Goal: Task Accomplishment & Management: Complete application form

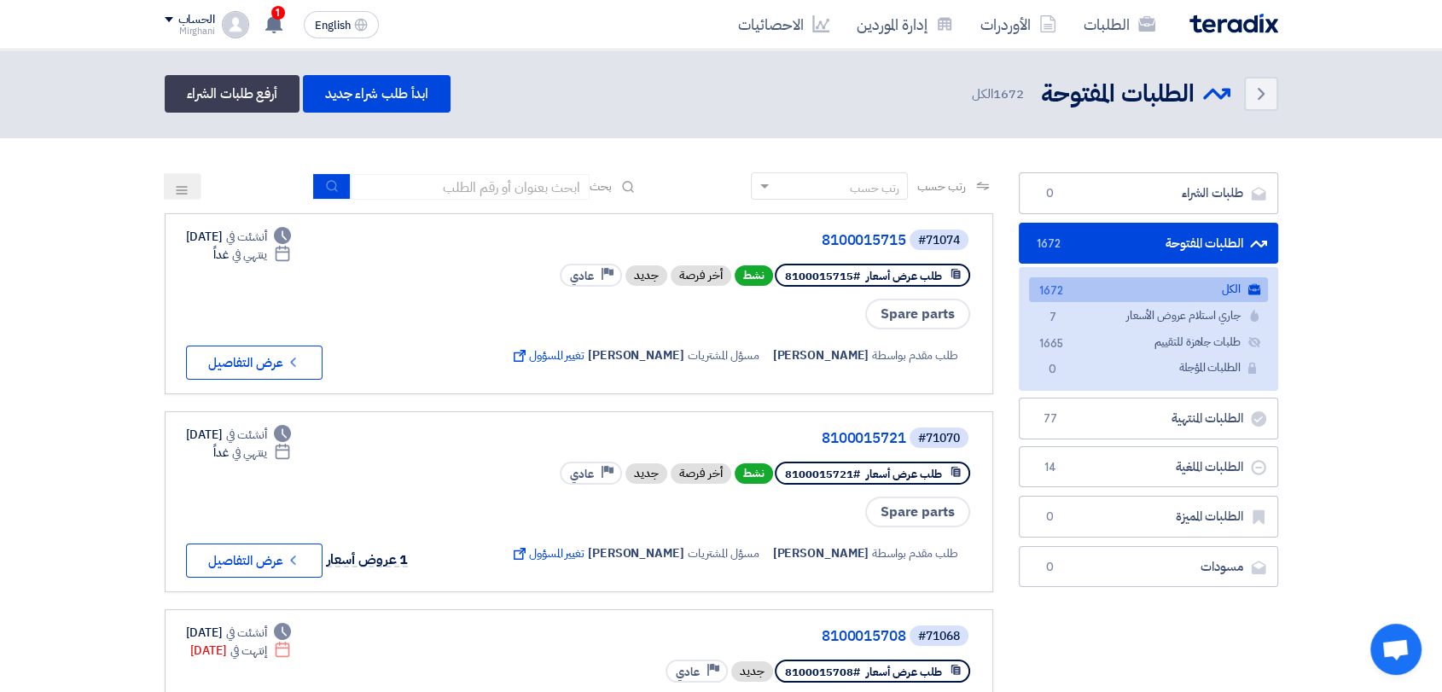
click at [1236, 75] on div "Back الطلبات المفتوحة الطلبات المفتوحة 1672 الكل ابدأ طلب شراء جديد أرفع طلبات …" at bounding box center [722, 94] width 1114 height 38
click at [1249, 84] on link "Back" at bounding box center [1261, 94] width 34 height 34
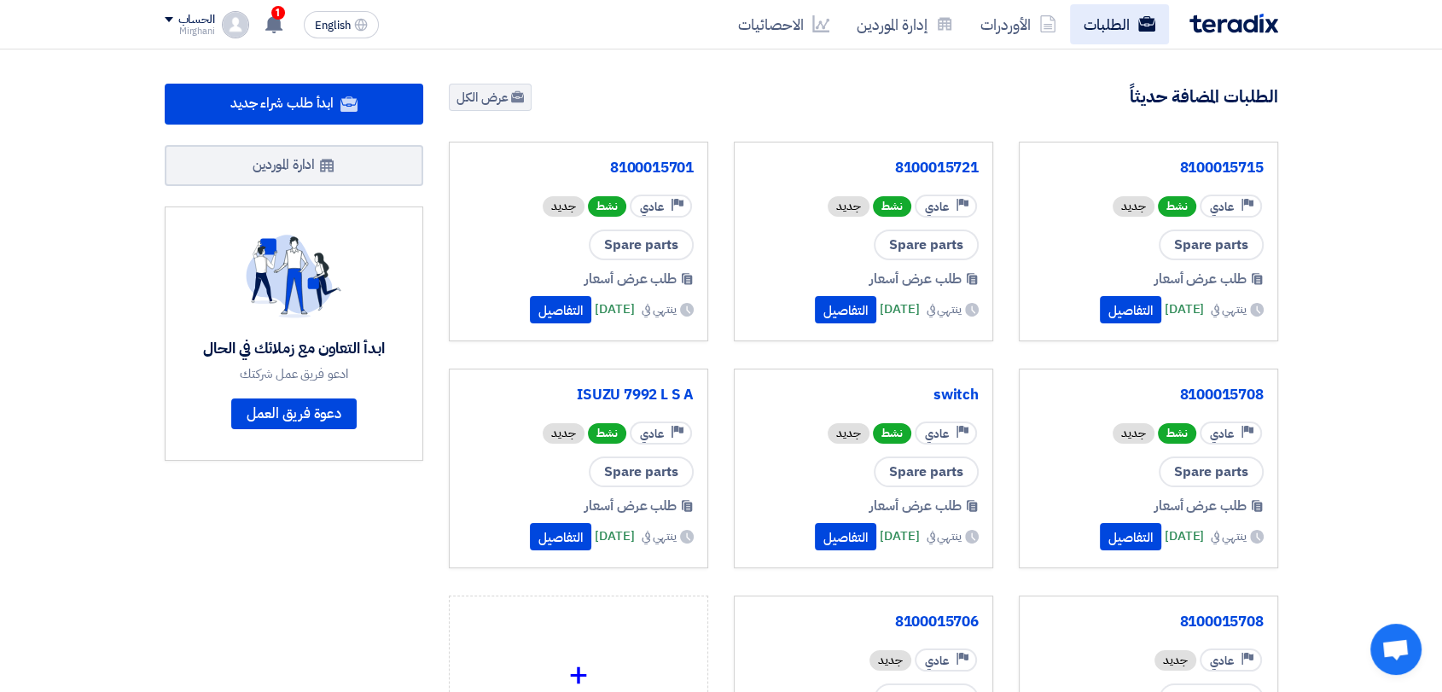
click at [1128, 9] on link "الطلبات" at bounding box center [1119, 24] width 99 height 40
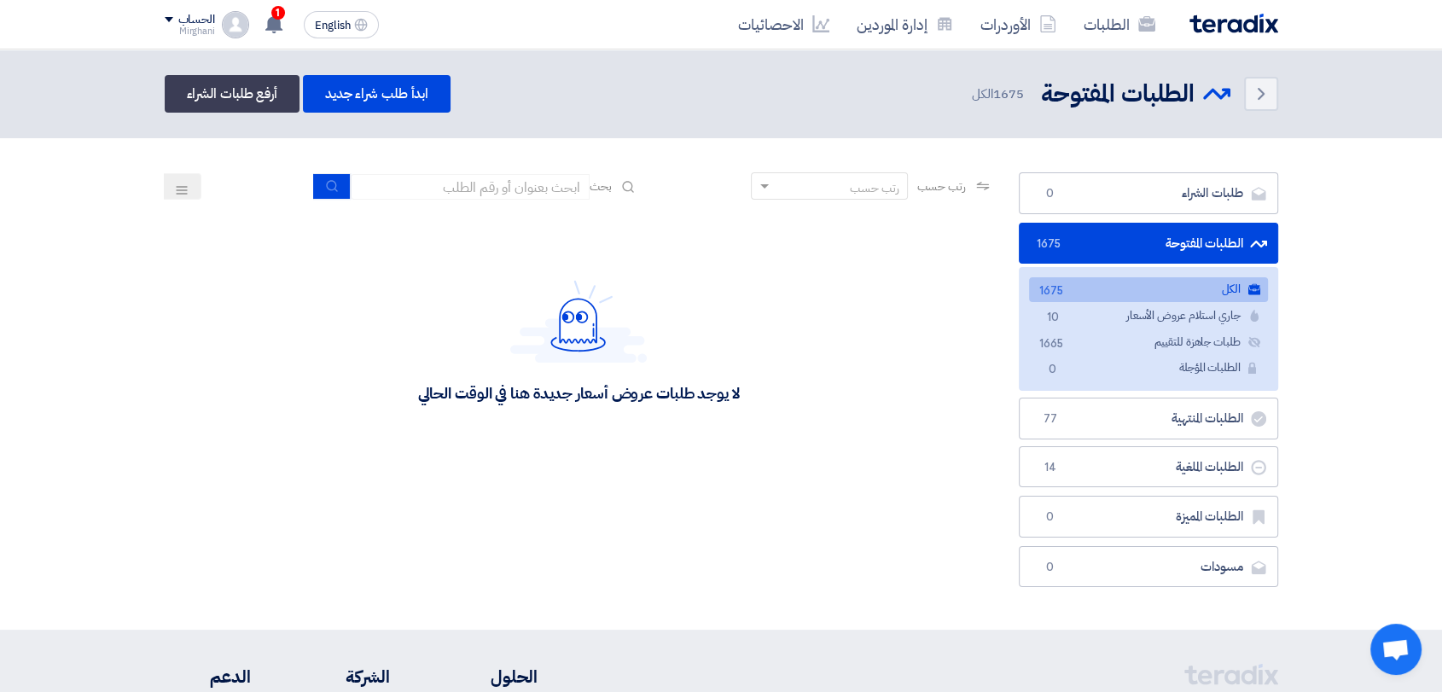
click at [467, 172] on div "رتب حسب رتب حسب بحث" at bounding box center [579, 192] width 829 height 41
click at [471, 183] on input at bounding box center [470, 187] width 239 height 26
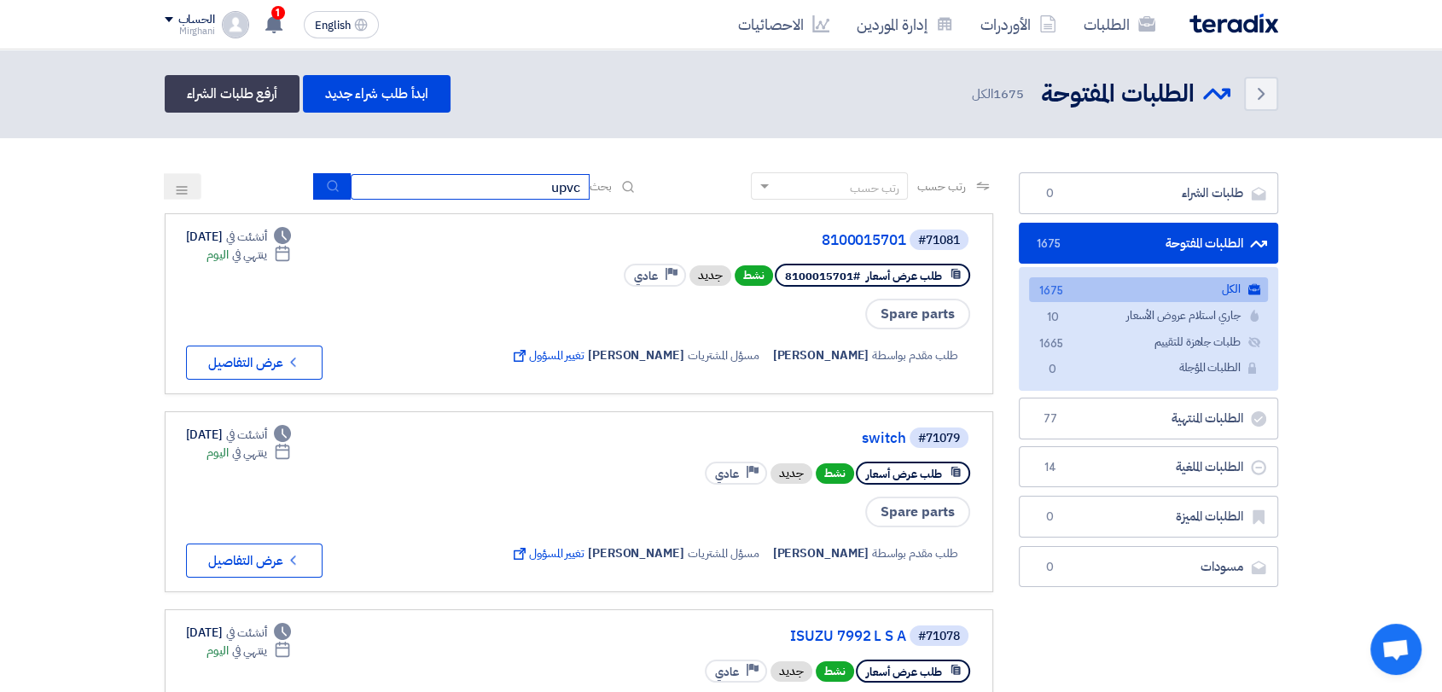
type input "upvc"
click at [326, 179] on icon "submit" at bounding box center [333, 186] width 14 height 14
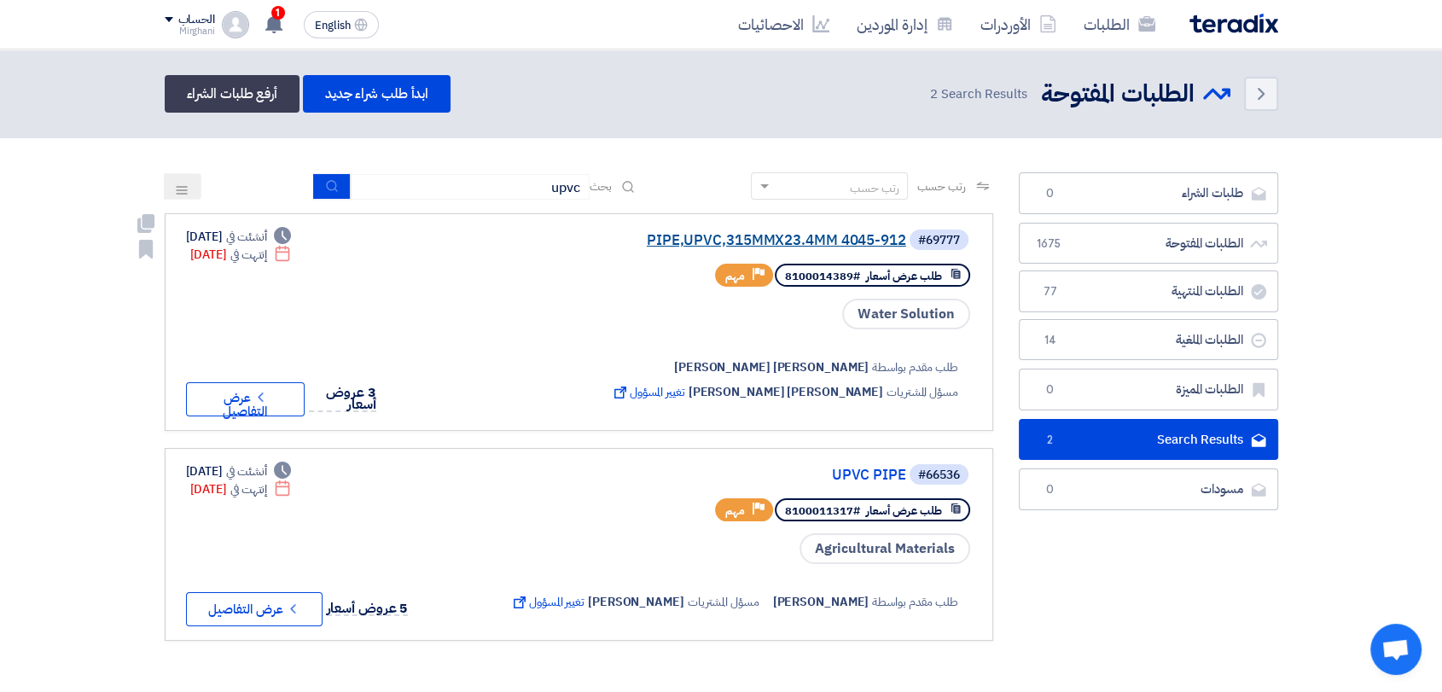
click at [712, 234] on link "PIPE,UPVC,315MMX23.4MM 4045-912" at bounding box center [735, 240] width 341 height 15
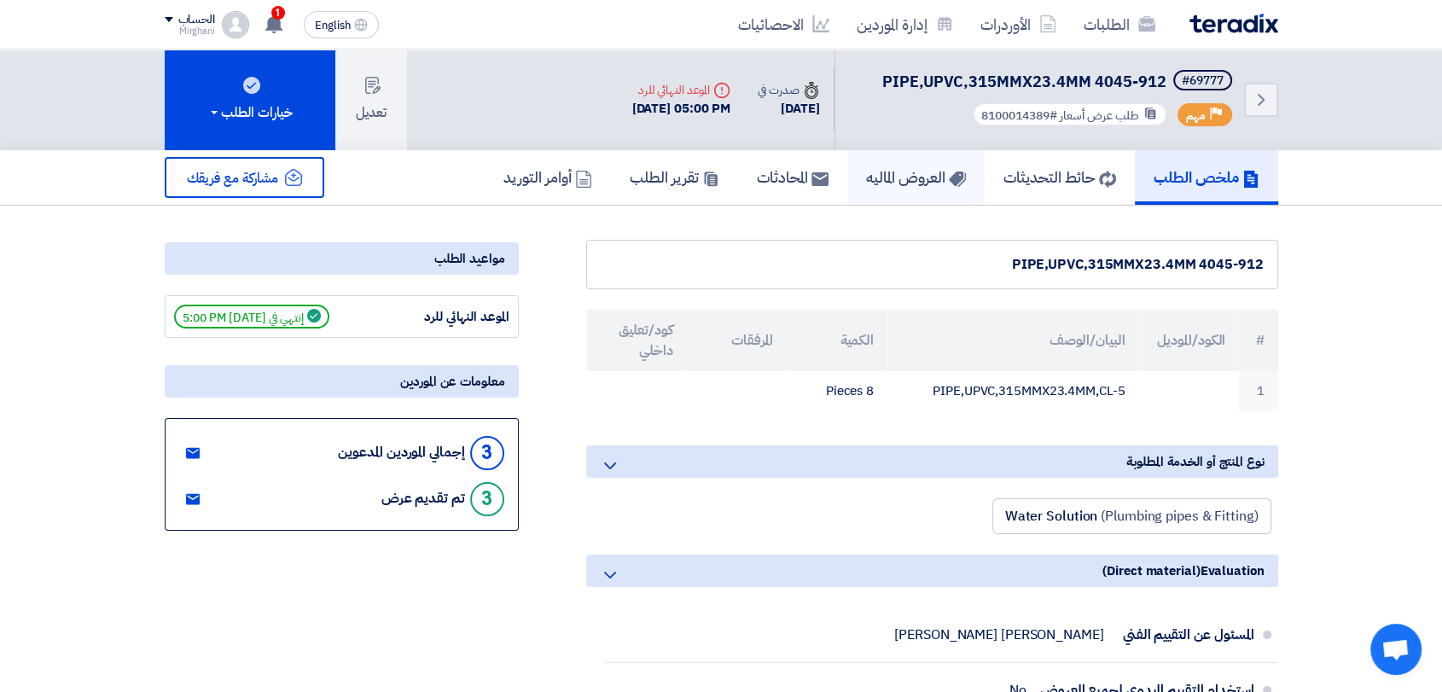
click at [874, 199] on link "العروض الماليه" at bounding box center [915, 177] width 137 height 55
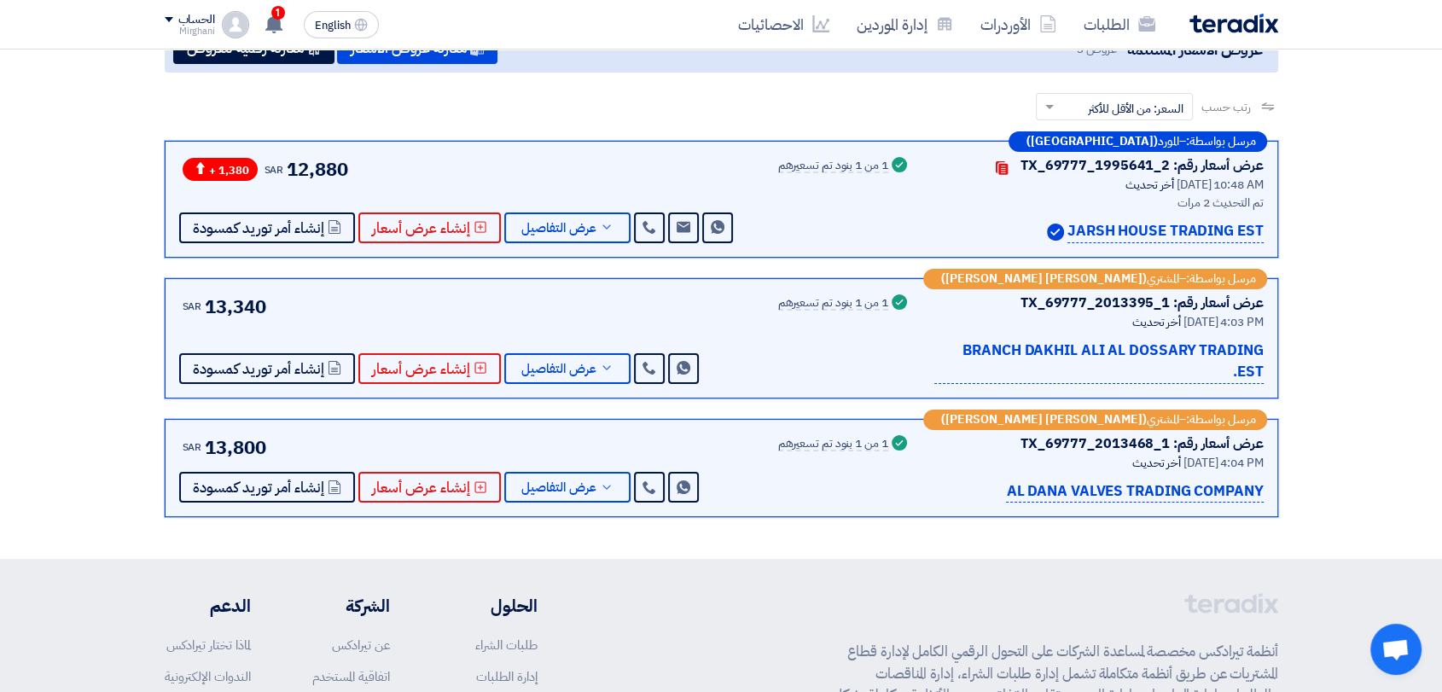
scroll to position [189, 0]
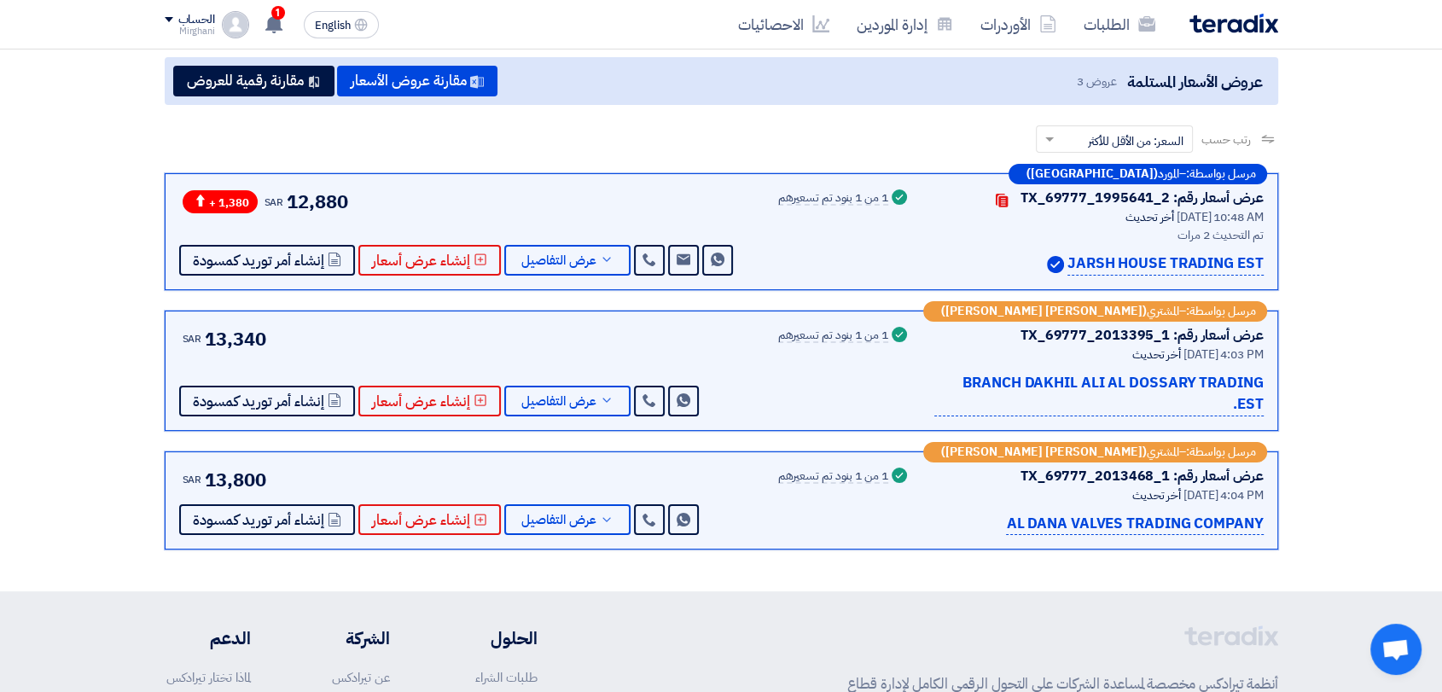
click at [1100, 264] on p "JARSH HOUSE TRADING EST" at bounding box center [1165, 264] width 196 height 23
click at [1100, 265] on p "JARSH HOUSE TRADING EST" at bounding box center [1165, 264] width 196 height 23
click at [1143, 220] on span "أخر تحديث" at bounding box center [1150, 217] width 49 height 18
click at [1098, 269] on p "JARSH HOUSE TRADING EST" at bounding box center [1165, 264] width 196 height 23
click at [1036, 382] on p "BRANCH DAKHIL ALI AL DOSSARY TRADING EST." at bounding box center [1098, 394] width 329 height 44
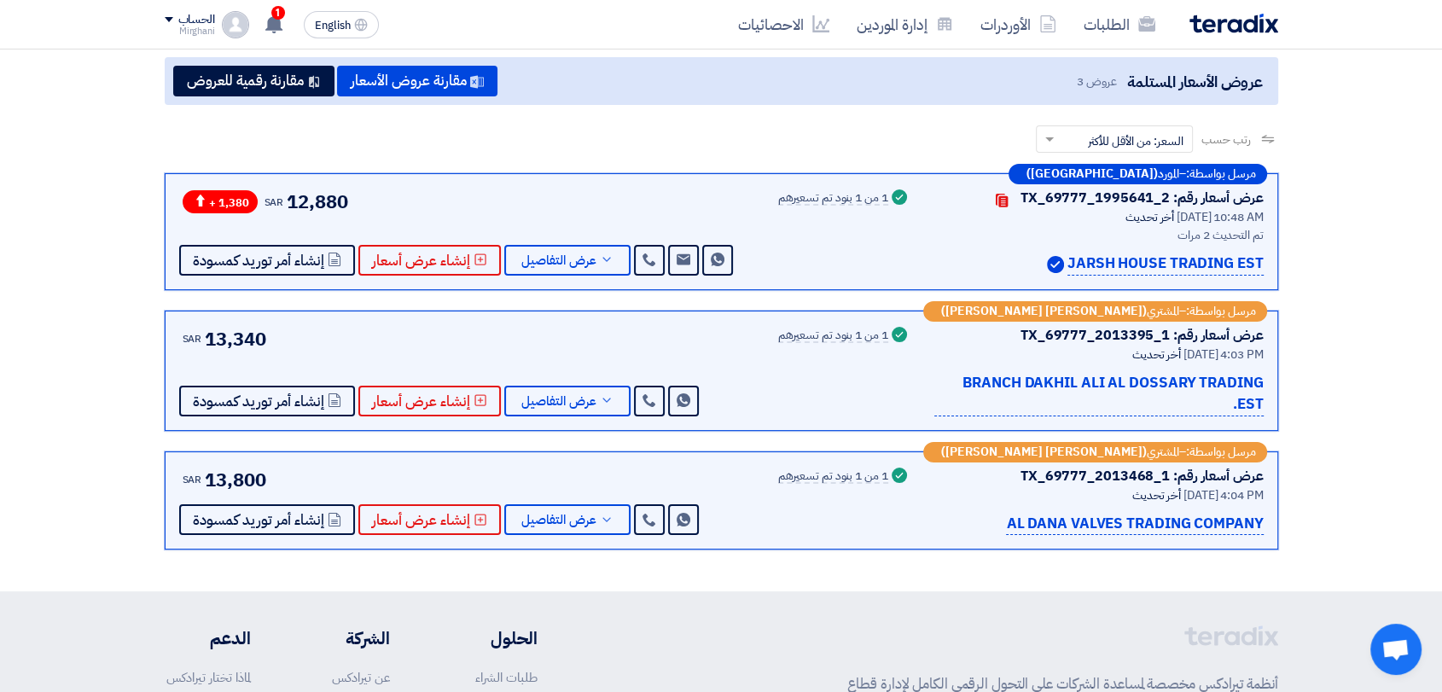
click at [1035, 527] on p "AL DANA VALVES TRADING COMPANY" at bounding box center [1134, 524] width 257 height 23
drag, startPoint x: 1068, startPoint y: 265, endPoint x: 1266, endPoint y: 267, distance: 198.0
click at [1266, 267] on div "مرسل بواسطة: – المورد ([GEOGRAPHIC_DATA]) عرض أسعار رقم: TX_69777_1995641_2 Con…" at bounding box center [722, 231] width 1114 height 117
copy p "JARSH HOUSE TRADING EST"
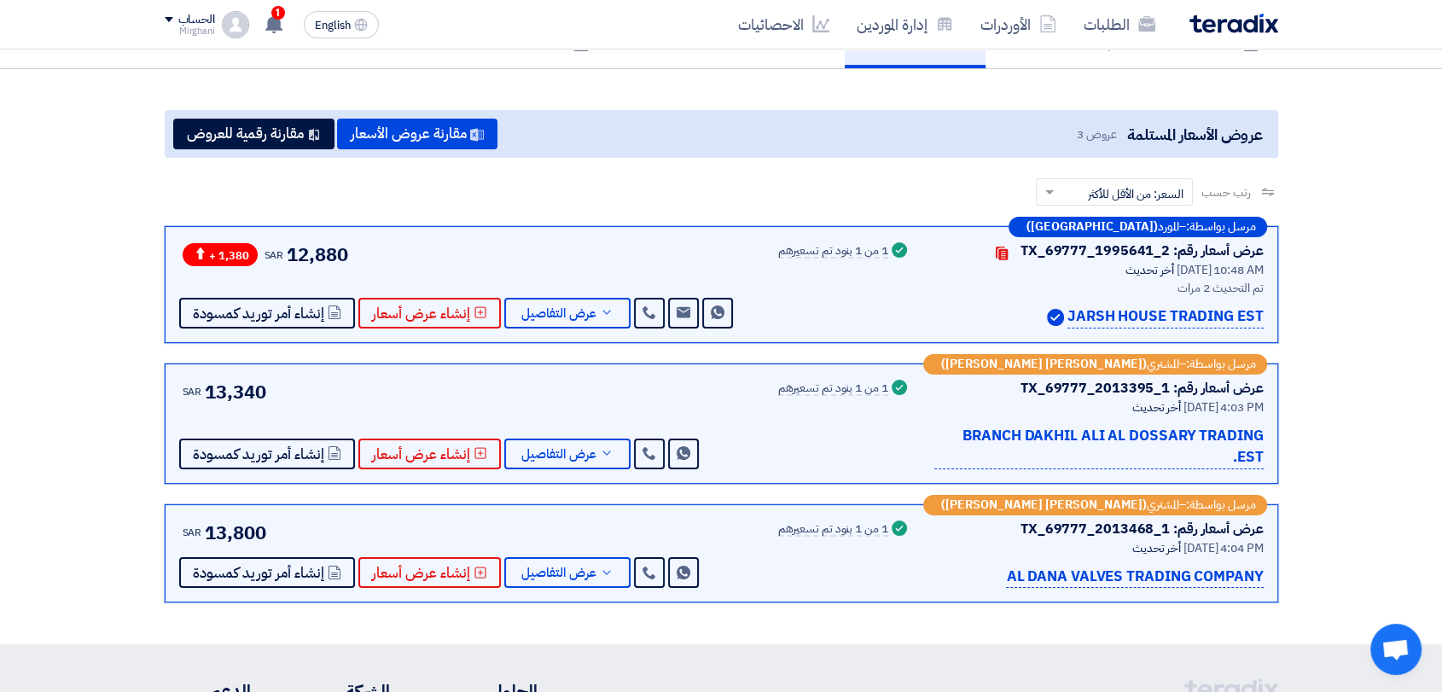
scroll to position [0, 0]
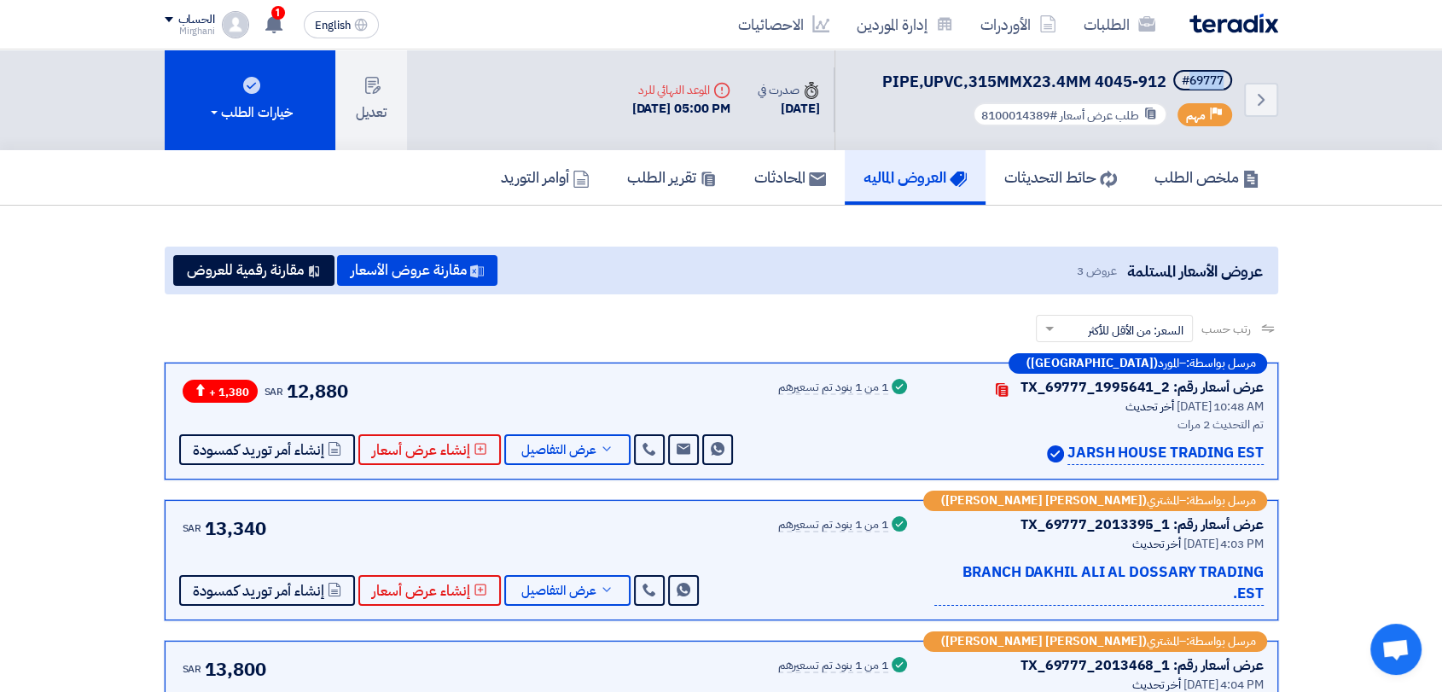
drag, startPoint x: 1188, startPoint y: 82, endPoint x: 1242, endPoint y: 80, distance: 54.6
click at [1242, 80] on div "Back #69777 PIPE,UPVC,315MMX23.4MM 4045-912 Priority مهم طلب عرض أسعار #8100014…" at bounding box center [1057, 99] width 444 height 101
copy div "69777"
drag, startPoint x: 1065, startPoint y: 461, endPoint x: 1067, endPoint y: 452, distance: 8.7
click at [1065, 459] on div "JARSH HOUSE TRADING EST" at bounding box center [1097, 453] width 333 height 23
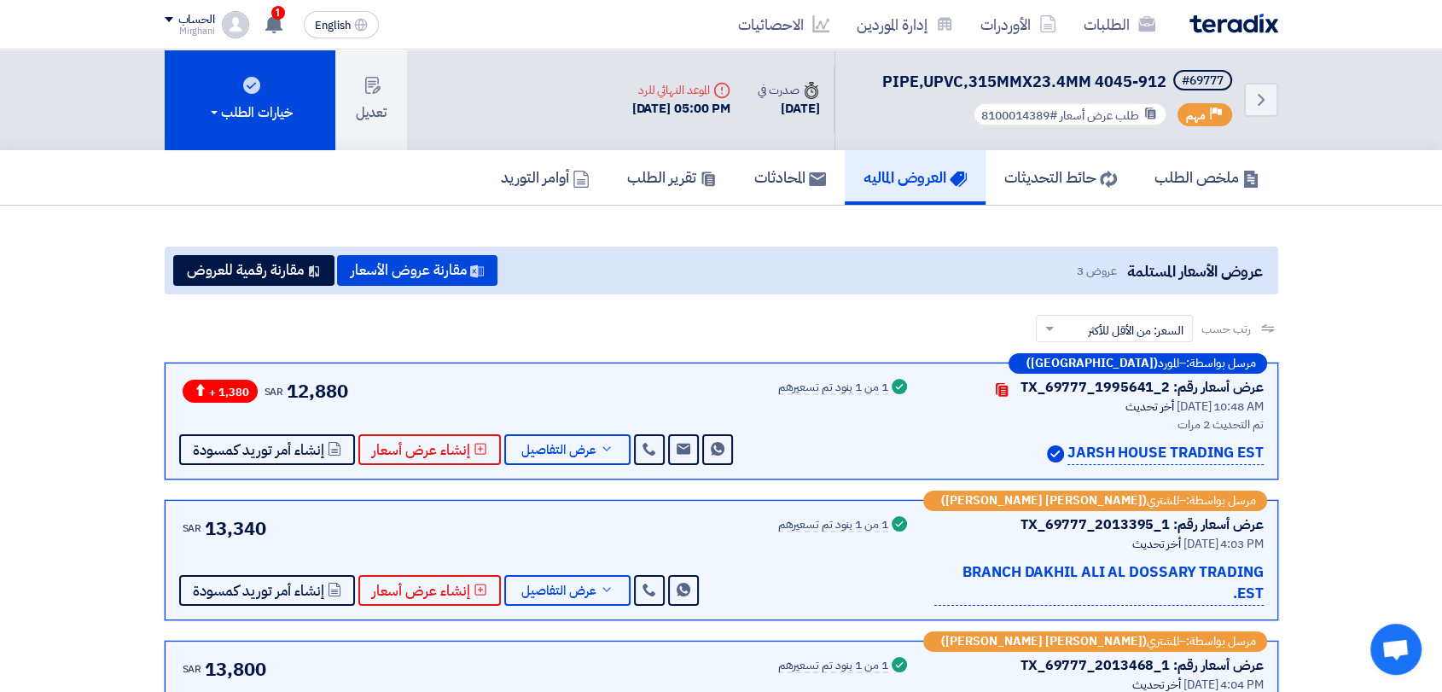
click at [1067, 452] on p "JARSH HOUSE TRADING EST" at bounding box center [1165, 453] width 196 height 23
drag, startPoint x: 1069, startPoint y: 452, endPoint x: 1264, endPoint y: 459, distance: 194.7
click at [1264, 459] on div "مرسل بواسطة: – المورد ([GEOGRAPHIC_DATA]) عرض أسعار رقم: TX_69777_1995641_2 Con…" at bounding box center [722, 421] width 1114 height 117
copy p "JARSH HOUSE TRADING EST"
click at [899, 20] on link "إدارة الموردين" at bounding box center [905, 24] width 124 height 40
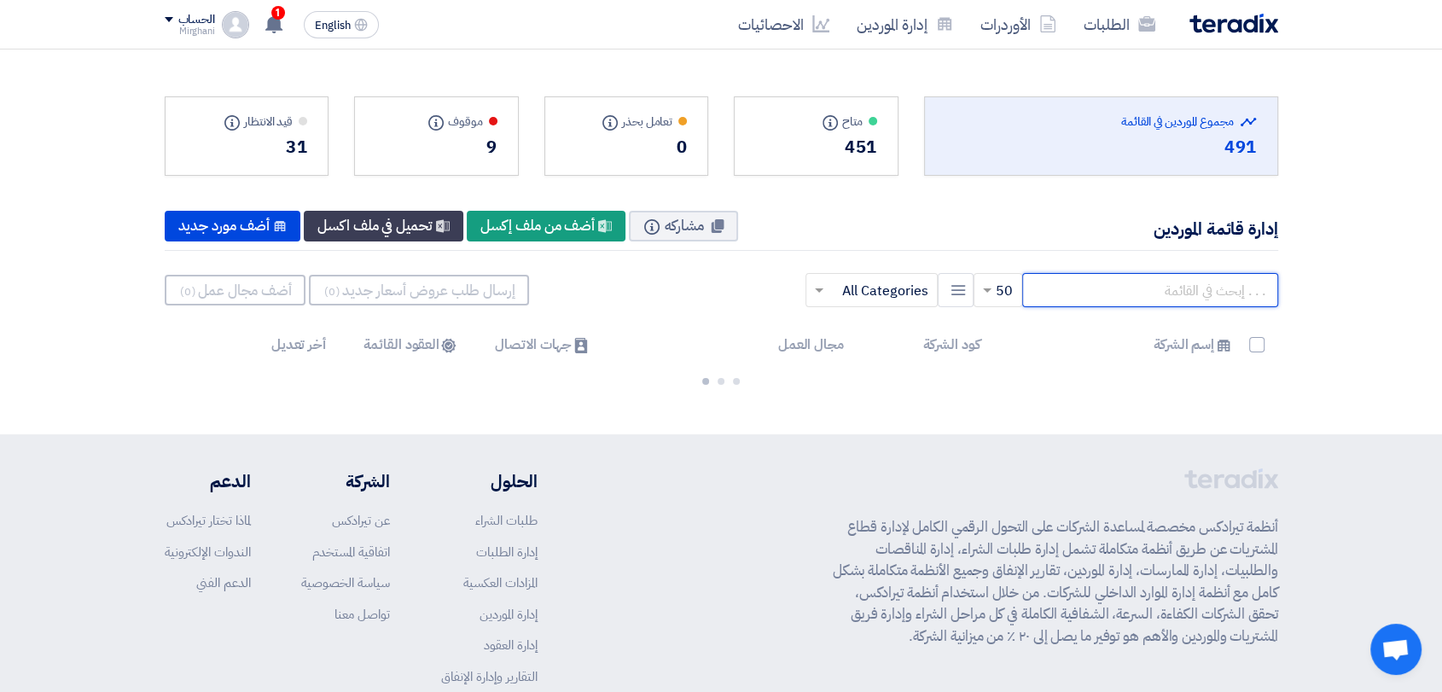
click at [1079, 289] on input "text" at bounding box center [1150, 290] width 256 height 34
paste input "JARSH HOUSE TRADING EST"
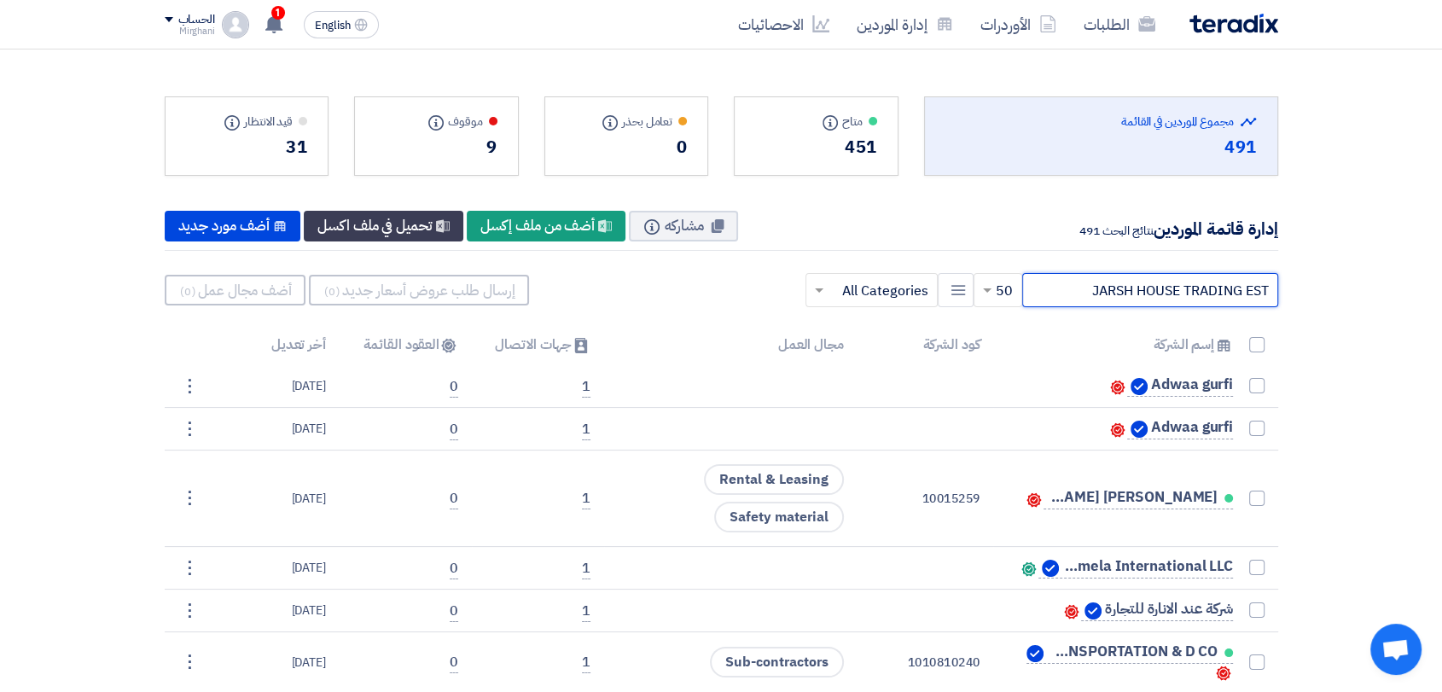
click at [1086, 288] on input "JARSH HOUSE TRADING EST" at bounding box center [1150, 290] width 256 height 34
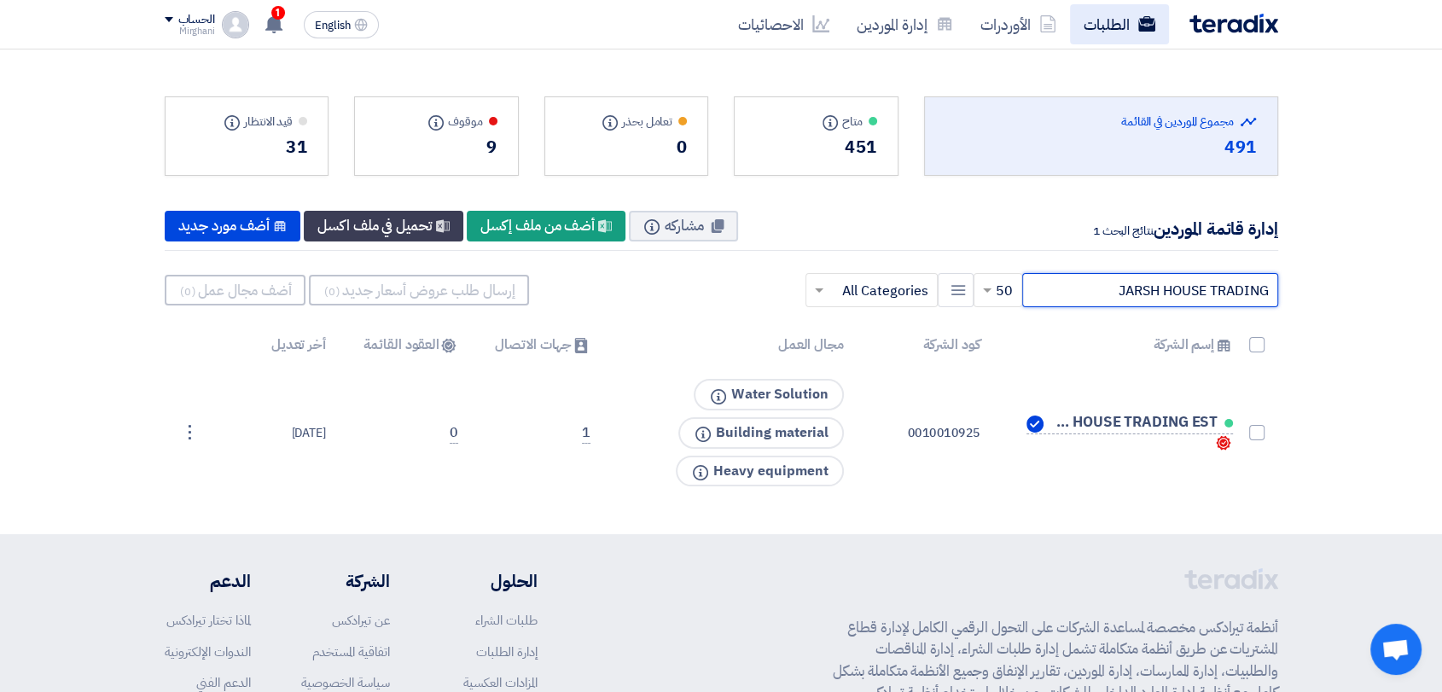
type input "JARSH HOUSE TRADING"
click at [1081, 34] on link "الطلبات" at bounding box center [1119, 24] width 99 height 40
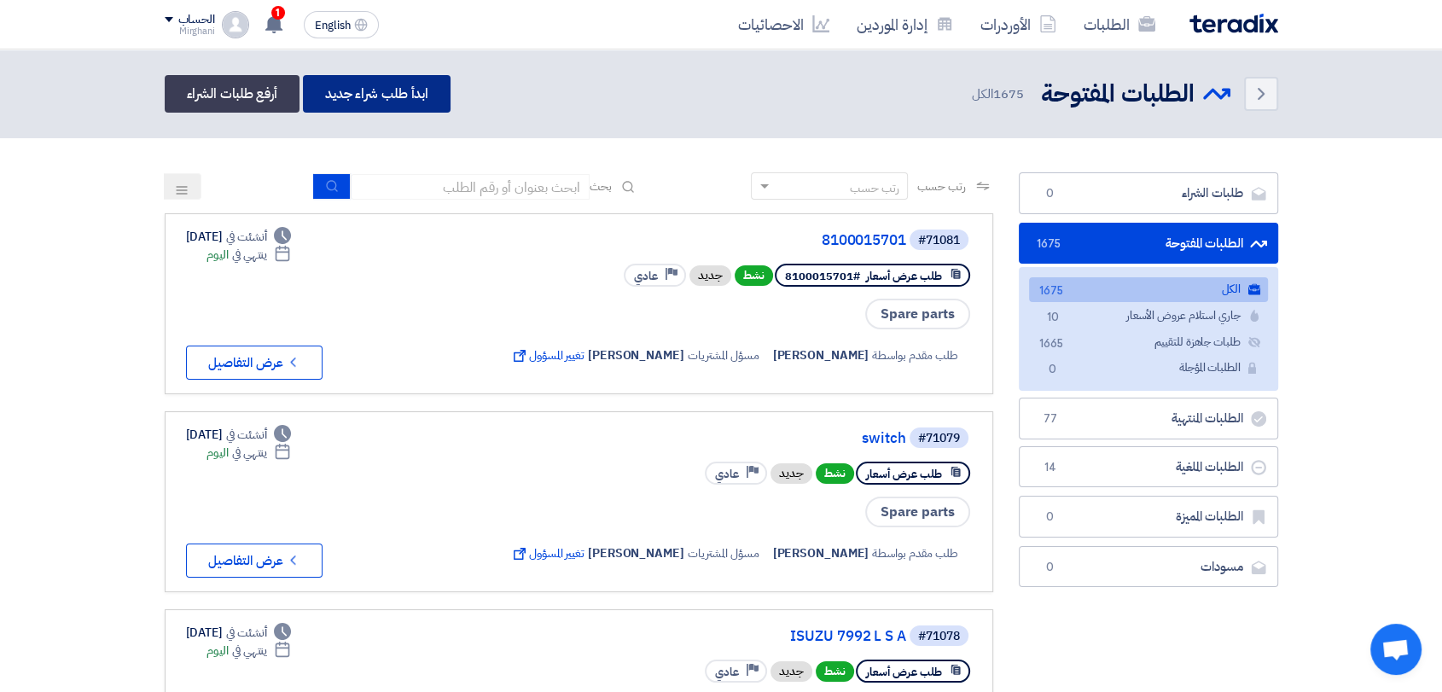
click at [360, 92] on link "ابدأ طلب شراء جديد" at bounding box center [377, 94] width 148 height 38
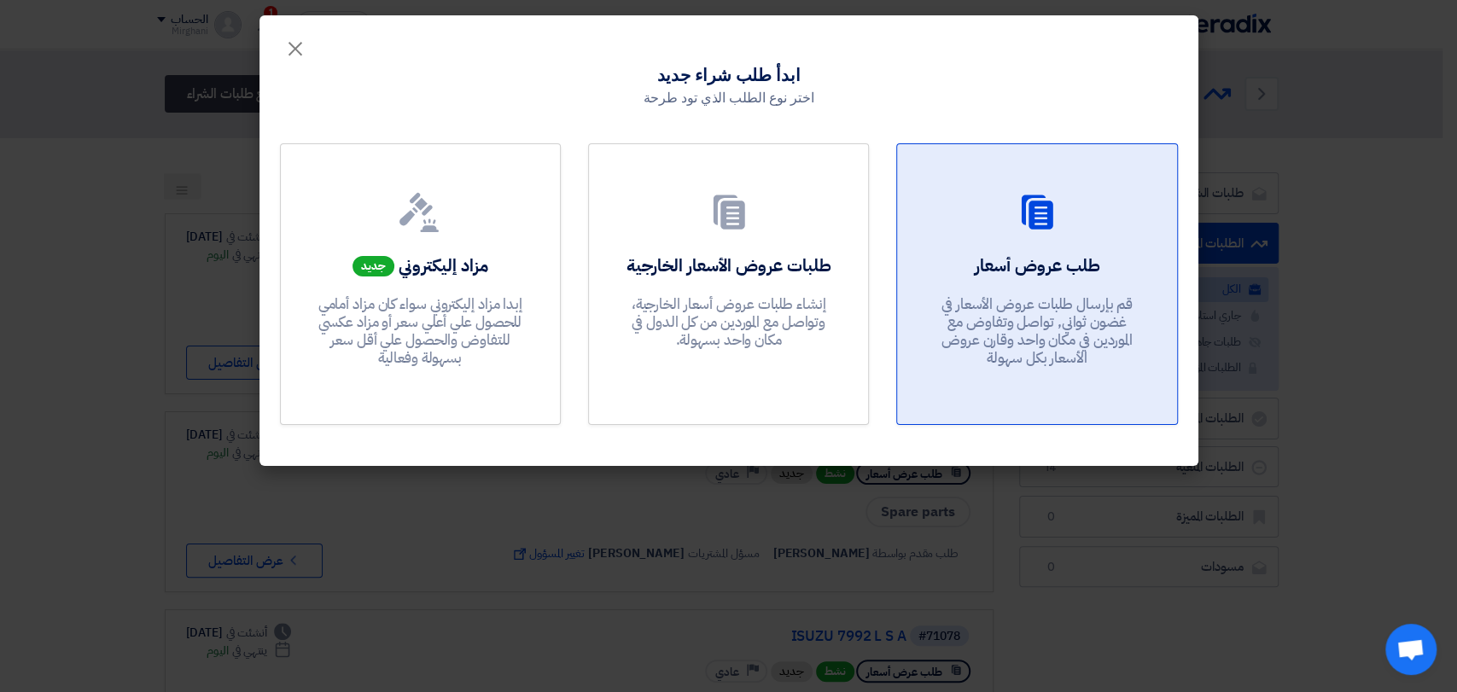
click at [967, 253] on div "طلب عروض أسعار قم بإرسال طلبات عروض الأسعار في غضون ثواني, تواصل وتفاوض مع المو…" at bounding box center [1036, 314] width 238 height 123
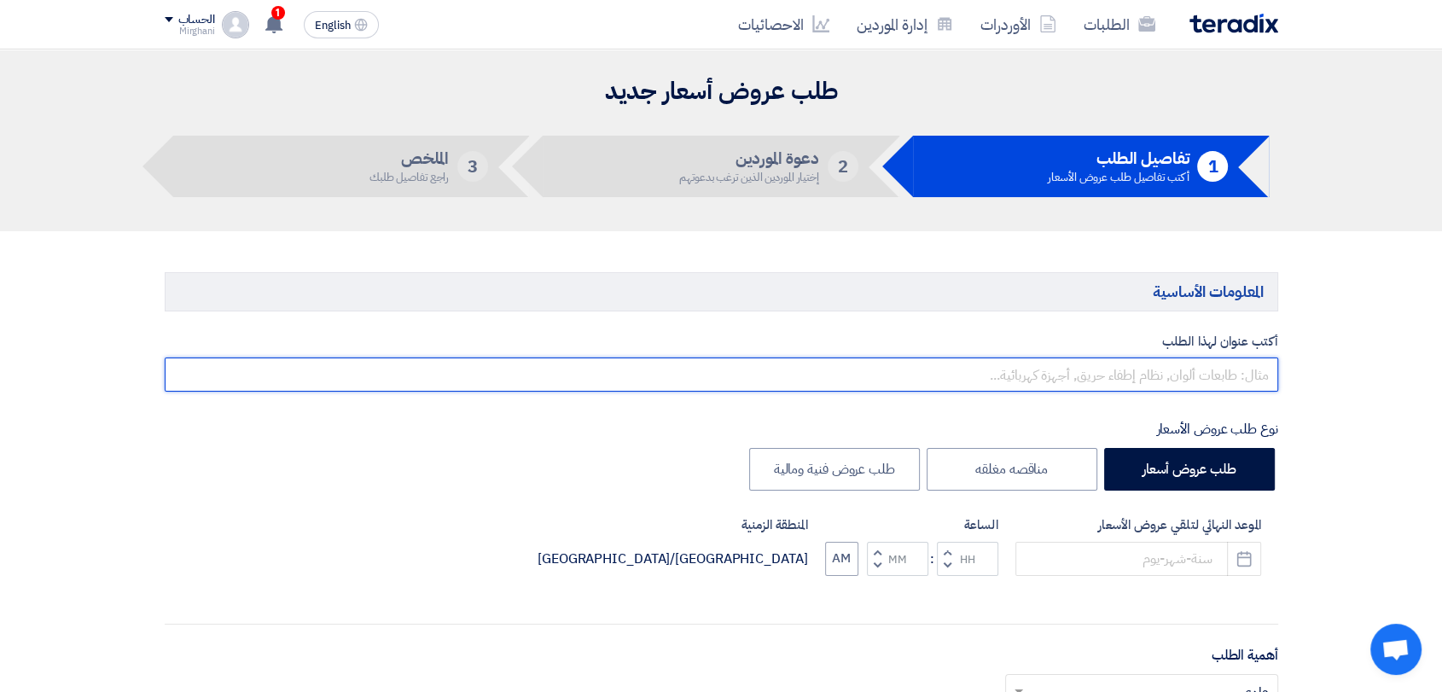
click at [969, 369] on input "text" at bounding box center [722, 375] width 1114 height 34
type input "i"
type input "Irr"
drag, startPoint x: 1012, startPoint y: 359, endPoint x: 1250, endPoint y: 337, distance: 239.1
click at [1250, 337] on div "أكتب عنوان لهذا الطلب Irr" at bounding box center [722, 362] width 1114 height 61
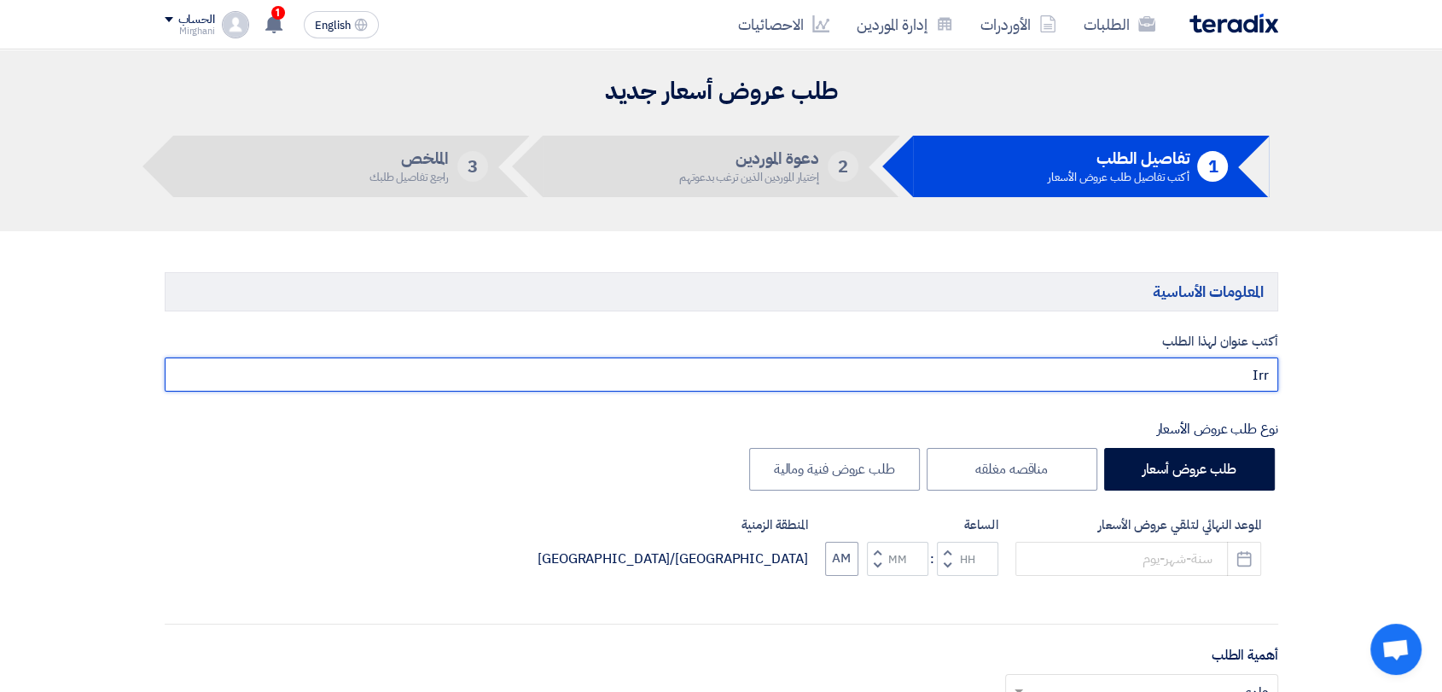
drag, startPoint x: 1229, startPoint y: 381, endPoint x: 1304, endPoint y: 371, distance: 75.8
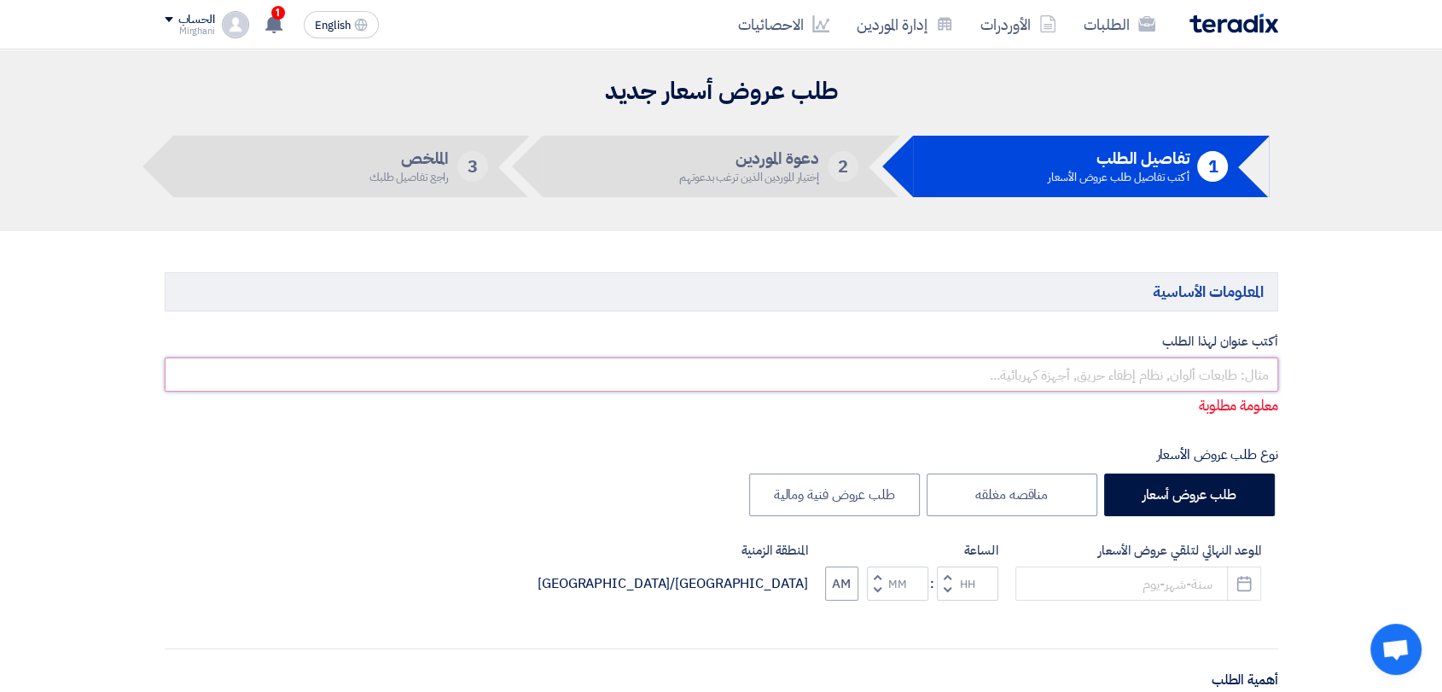
paste input "IRRIGATION MATERIALS FOR AIRPORT"
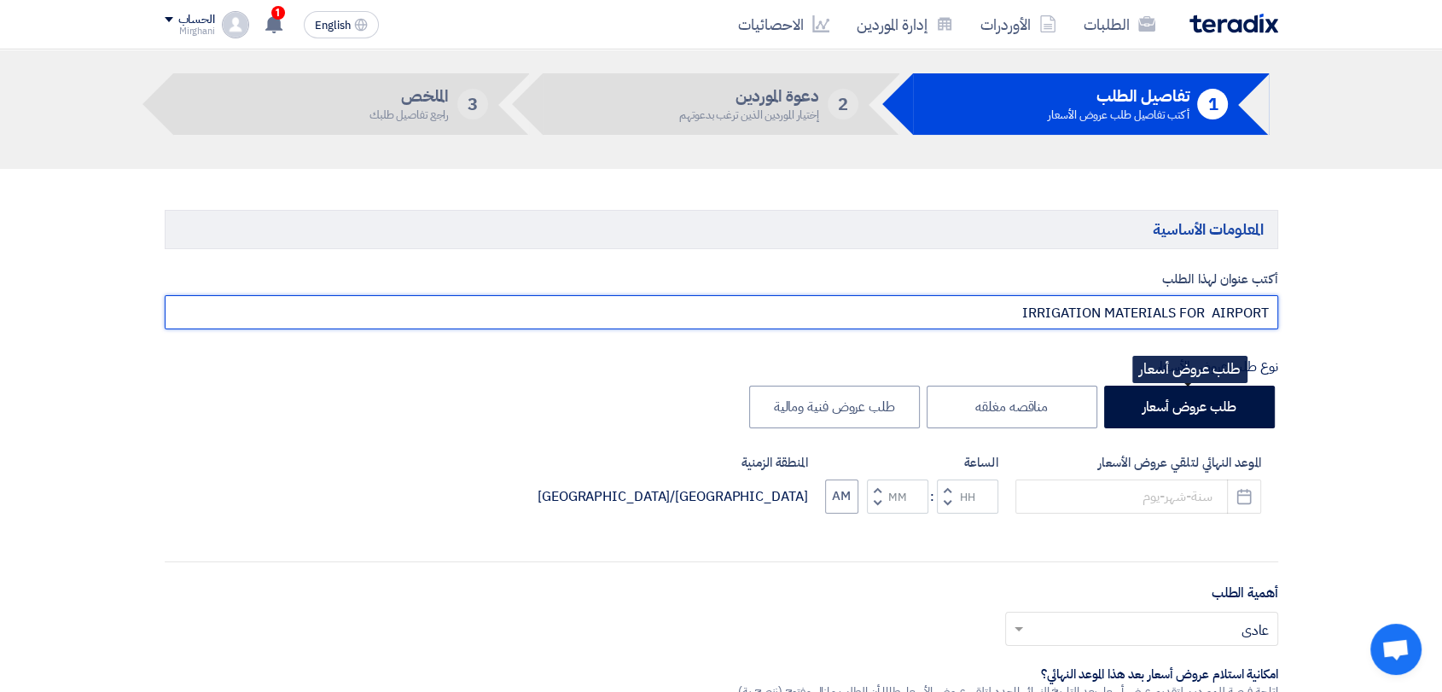
scroll to position [95, 0]
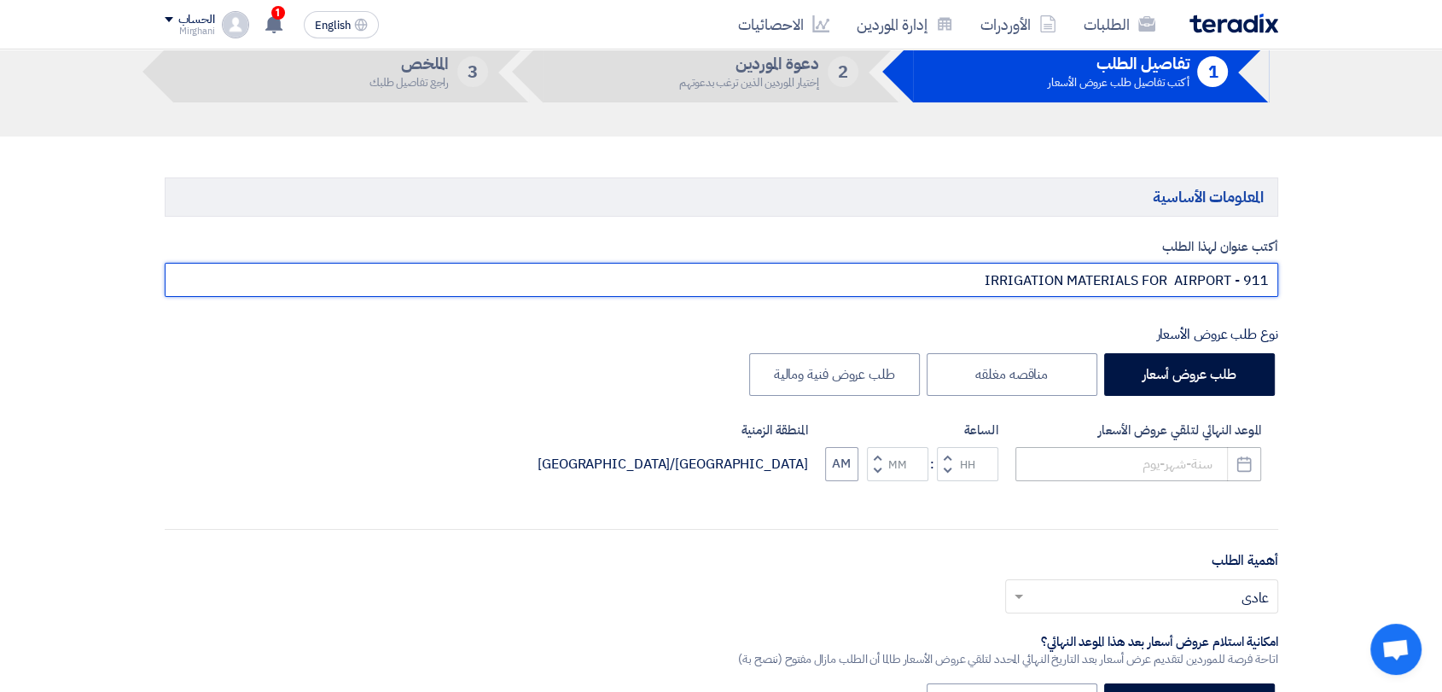
type input "IRRIGATION MATERIALS FOR AIRPORT - 911"
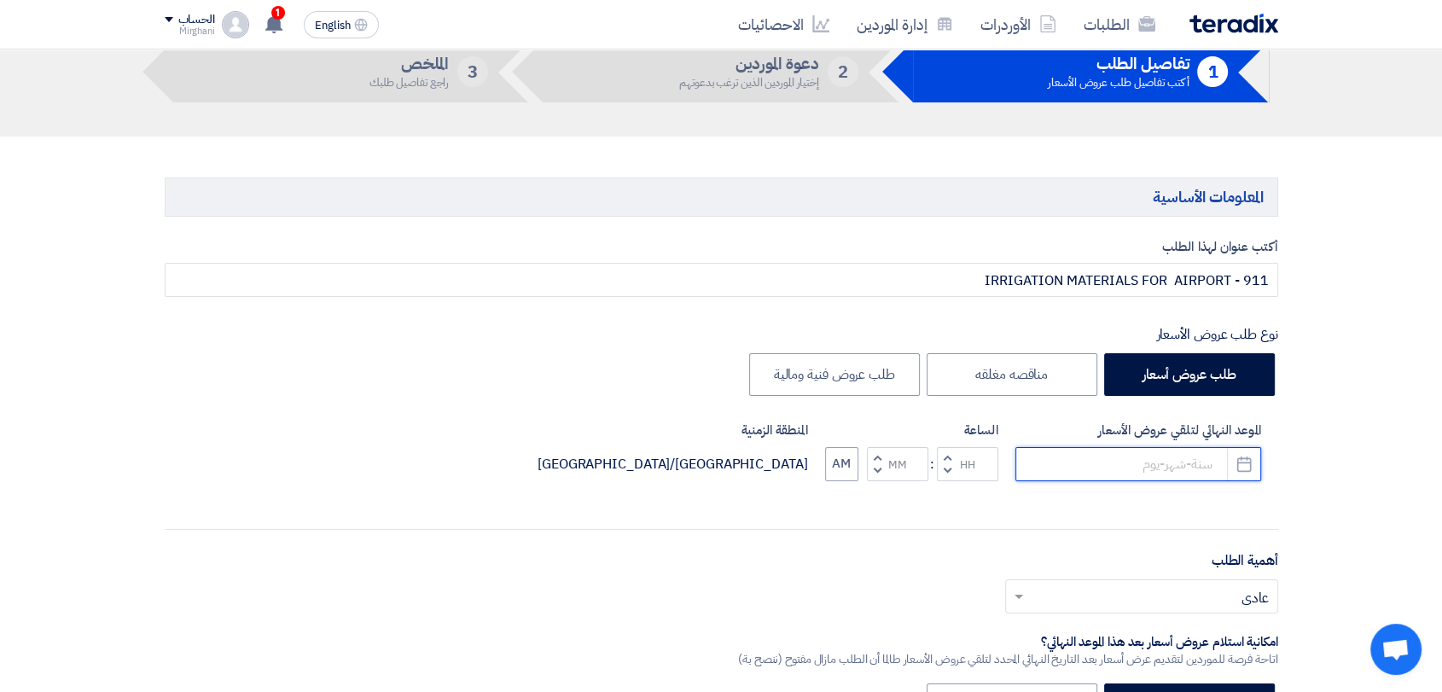
click at [1093, 466] on input at bounding box center [1138, 464] width 246 height 34
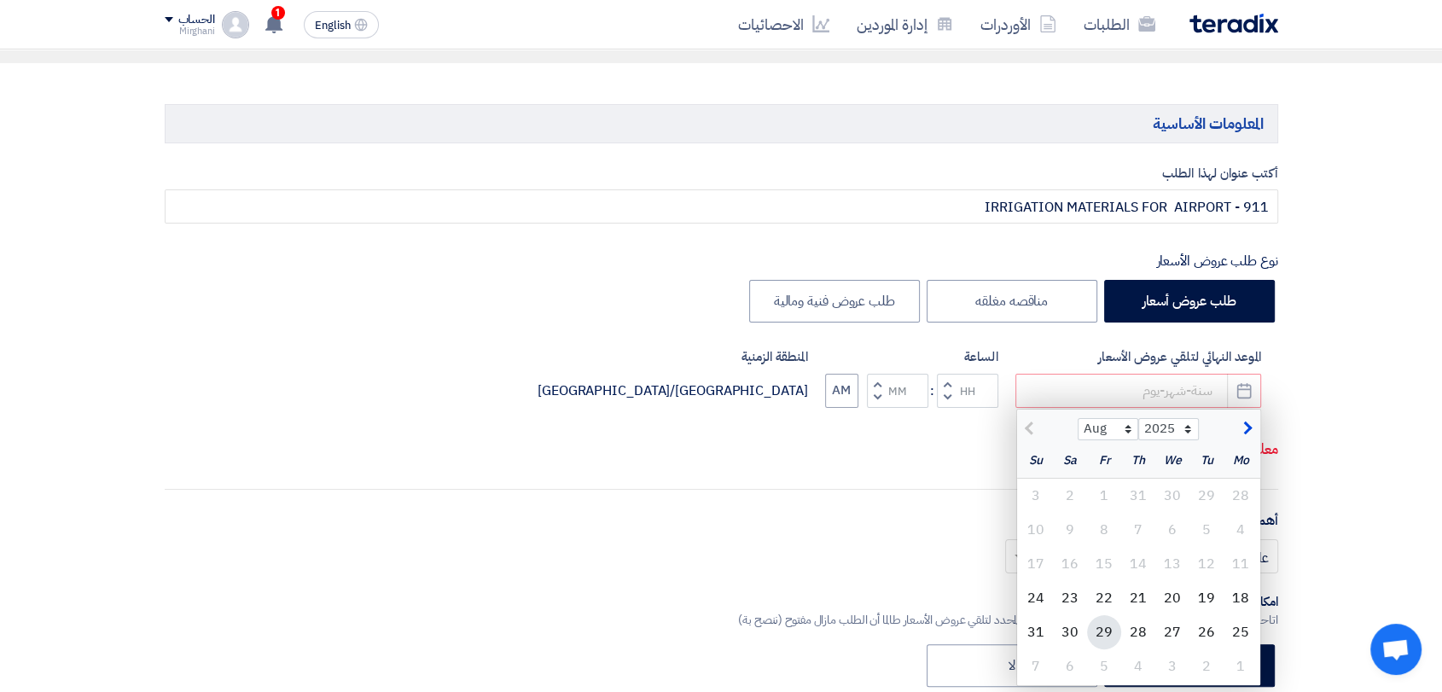
scroll to position [284, 0]
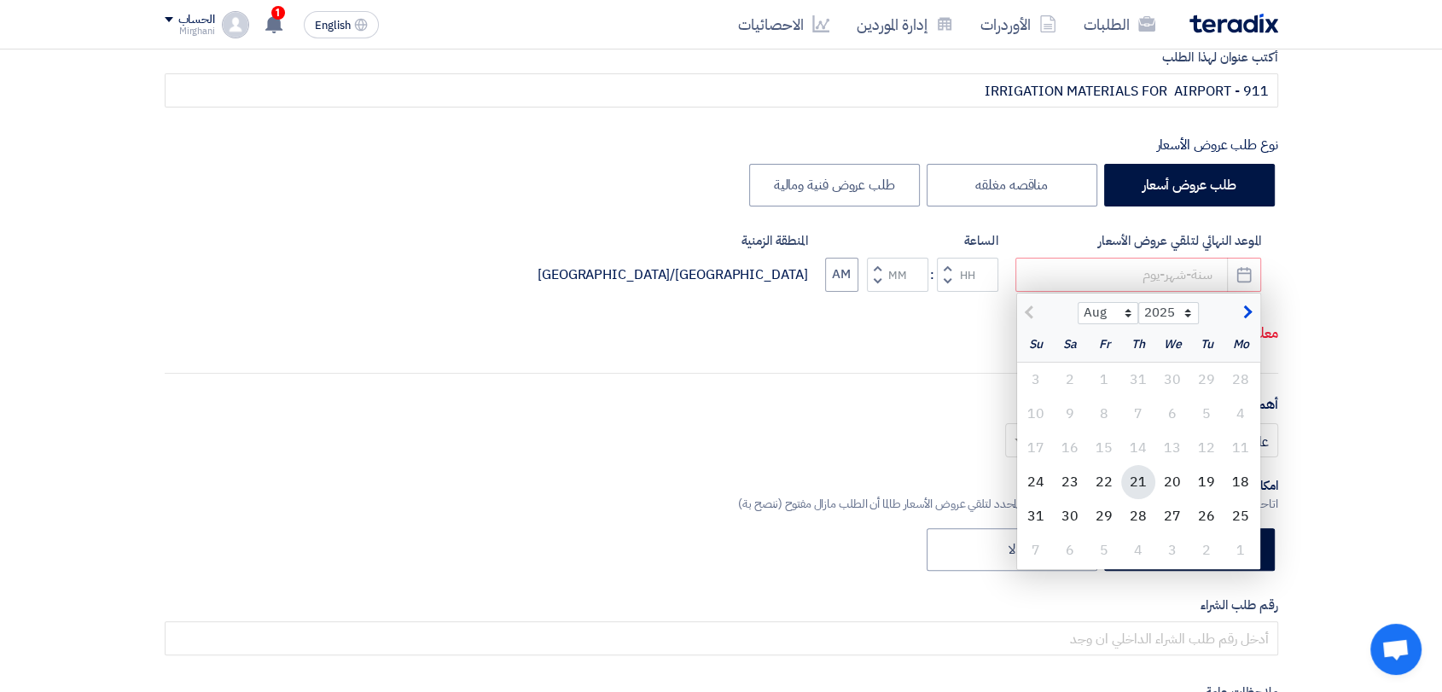
click at [1134, 483] on div "21" at bounding box center [1138, 482] width 34 height 34
type input "[DATE]"
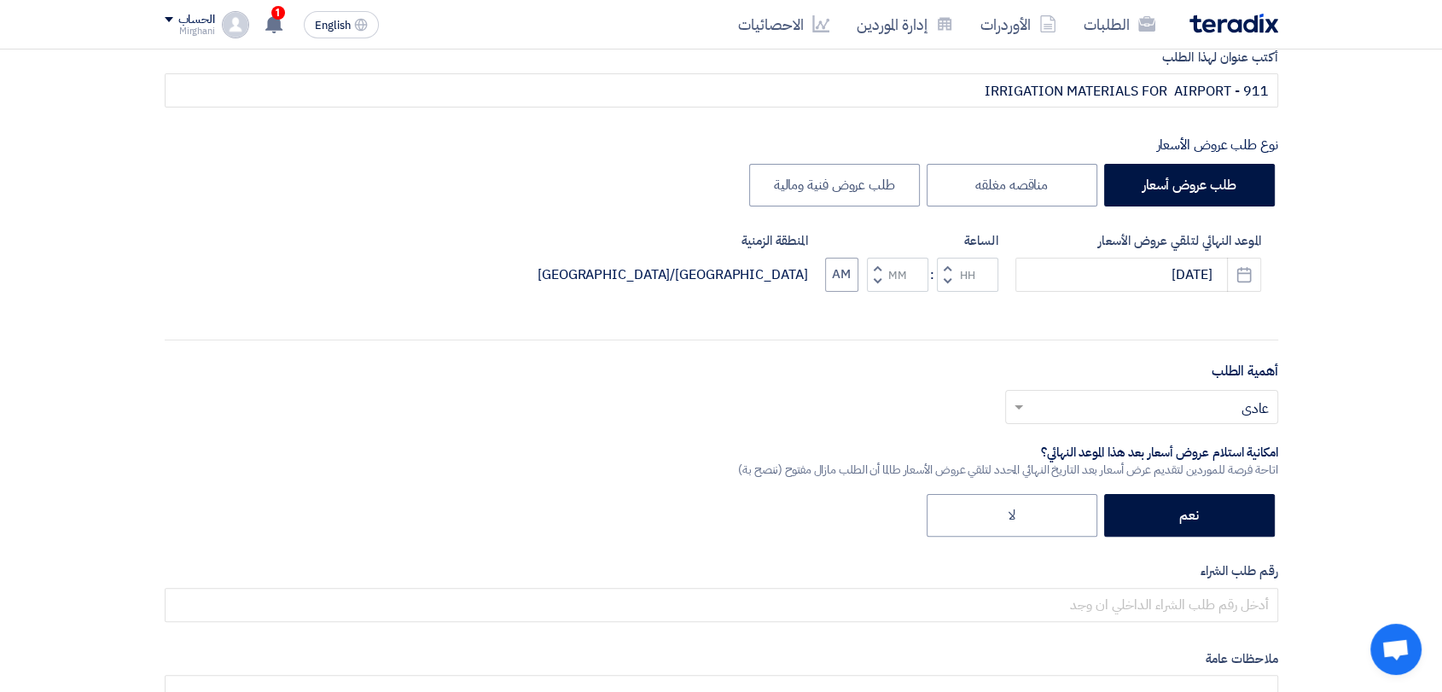
click at [945, 264] on span "button" at bounding box center [947, 267] width 6 height 13
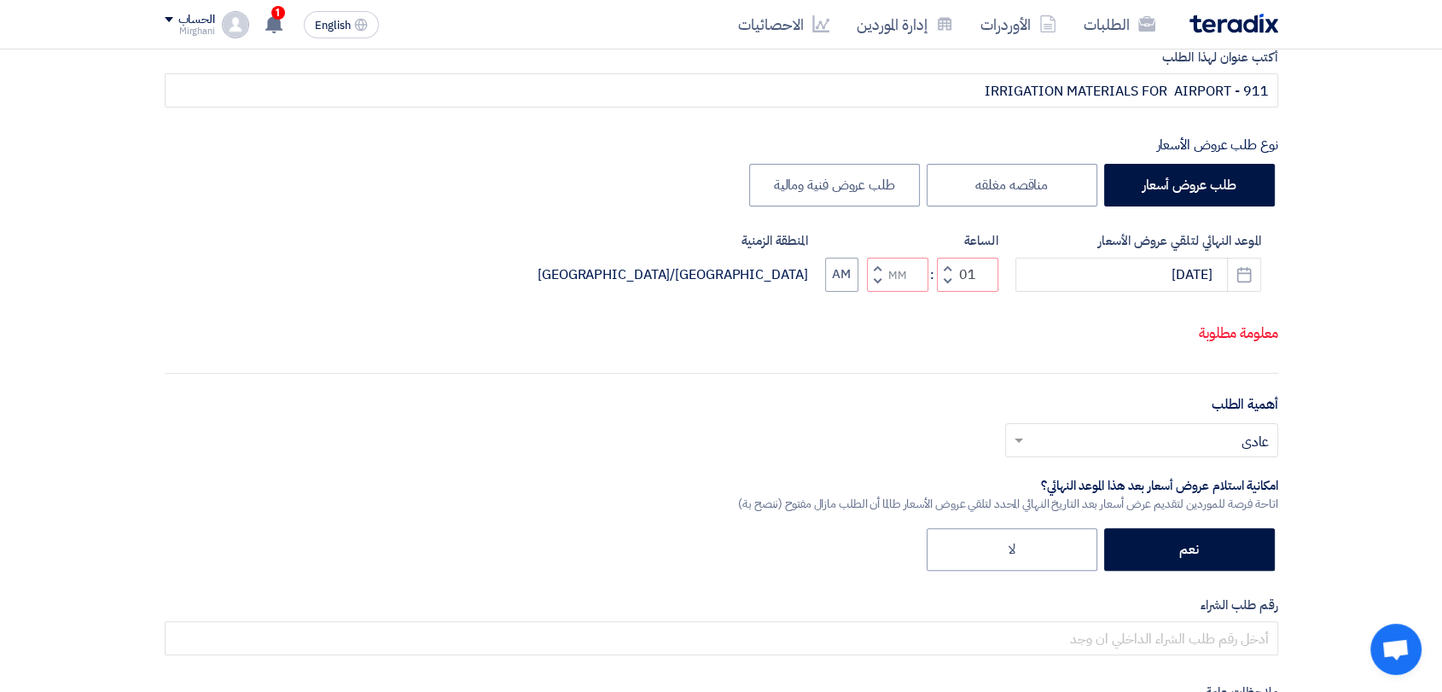
click at [876, 285] on span "button" at bounding box center [877, 281] width 6 height 13
type input "12"
type input "59"
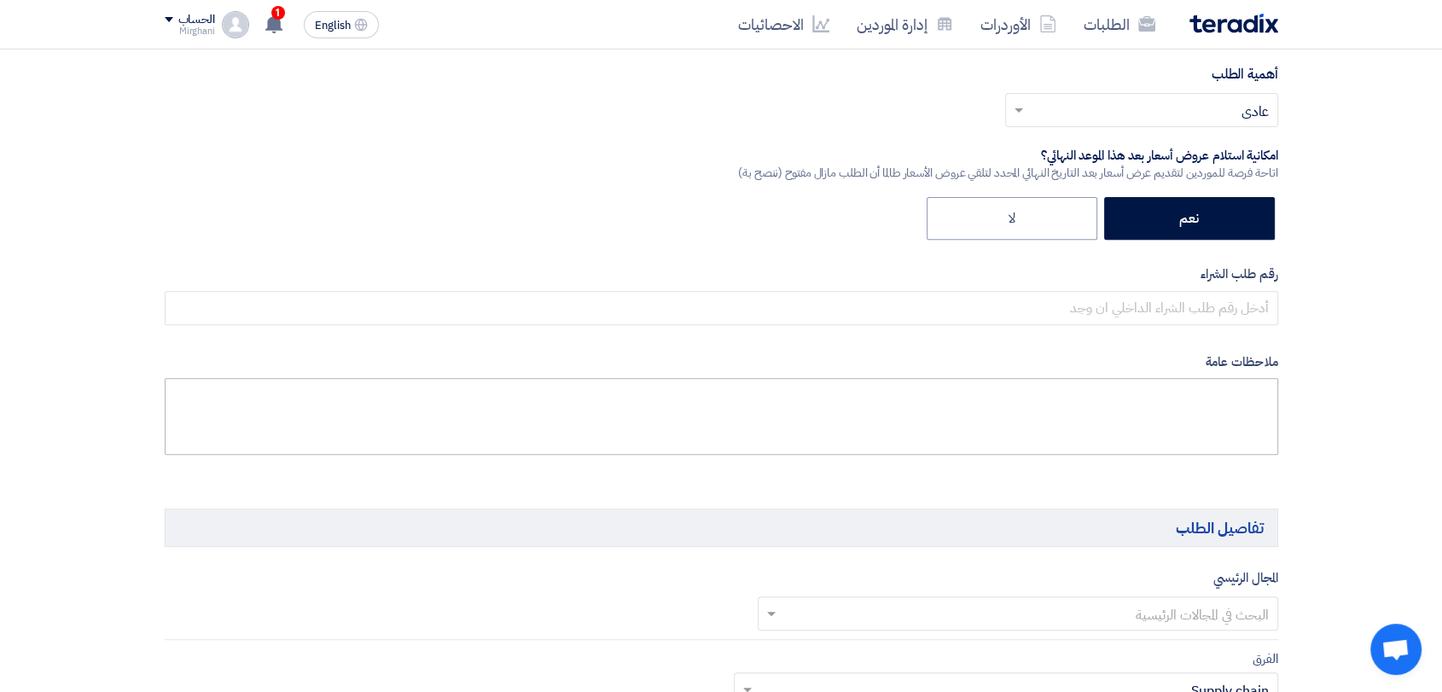
scroll to position [663, 0]
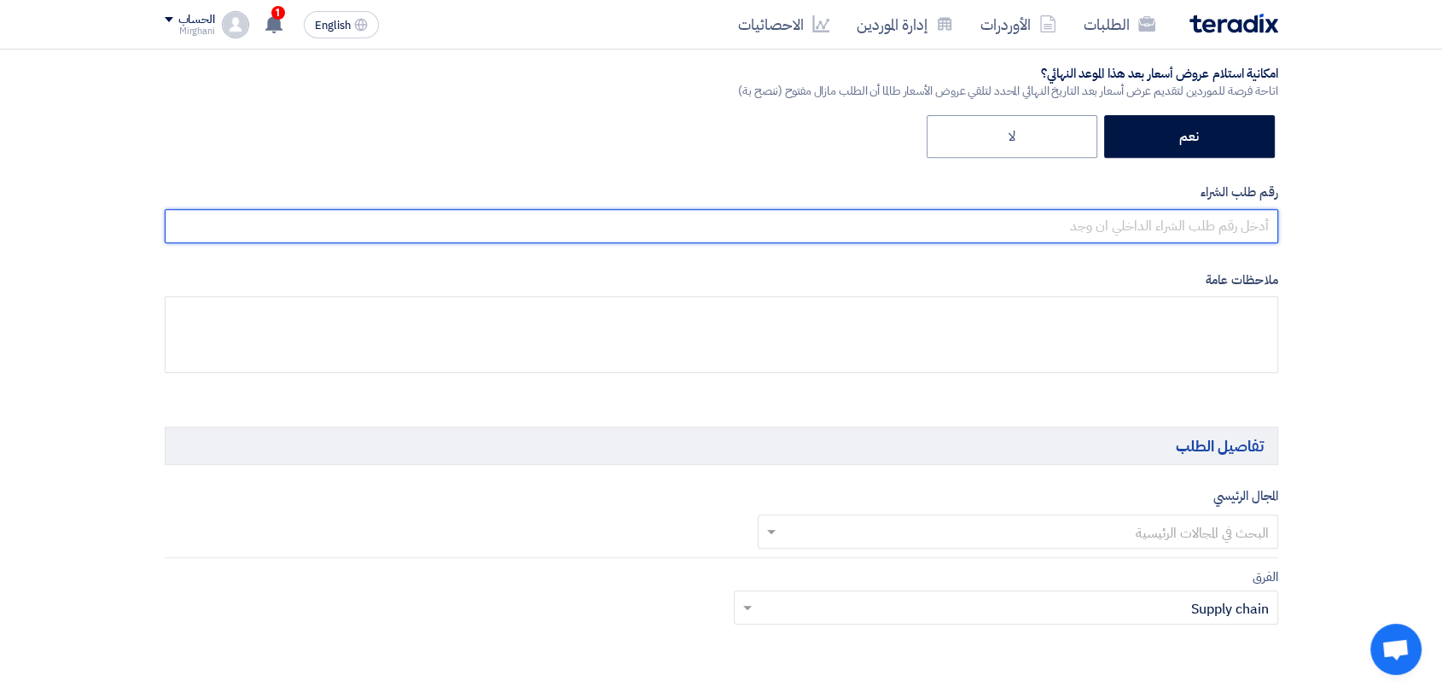
drag, startPoint x: 993, startPoint y: 216, endPoint x: 993, endPoint y: 230, distance: 14.5
click at [993, 218] on input "text" at bounding box center [722, 226] width 1114 height 34
type input "911"
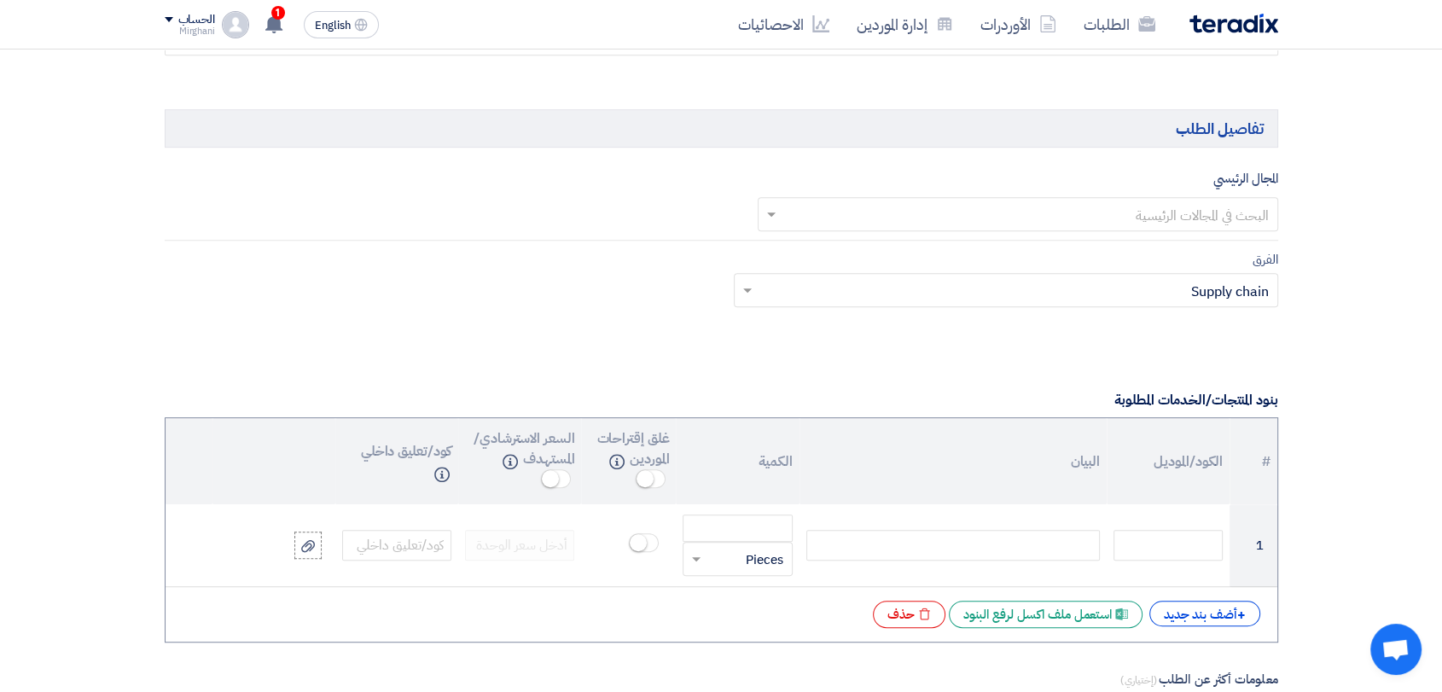
scroll to position [948, 0]
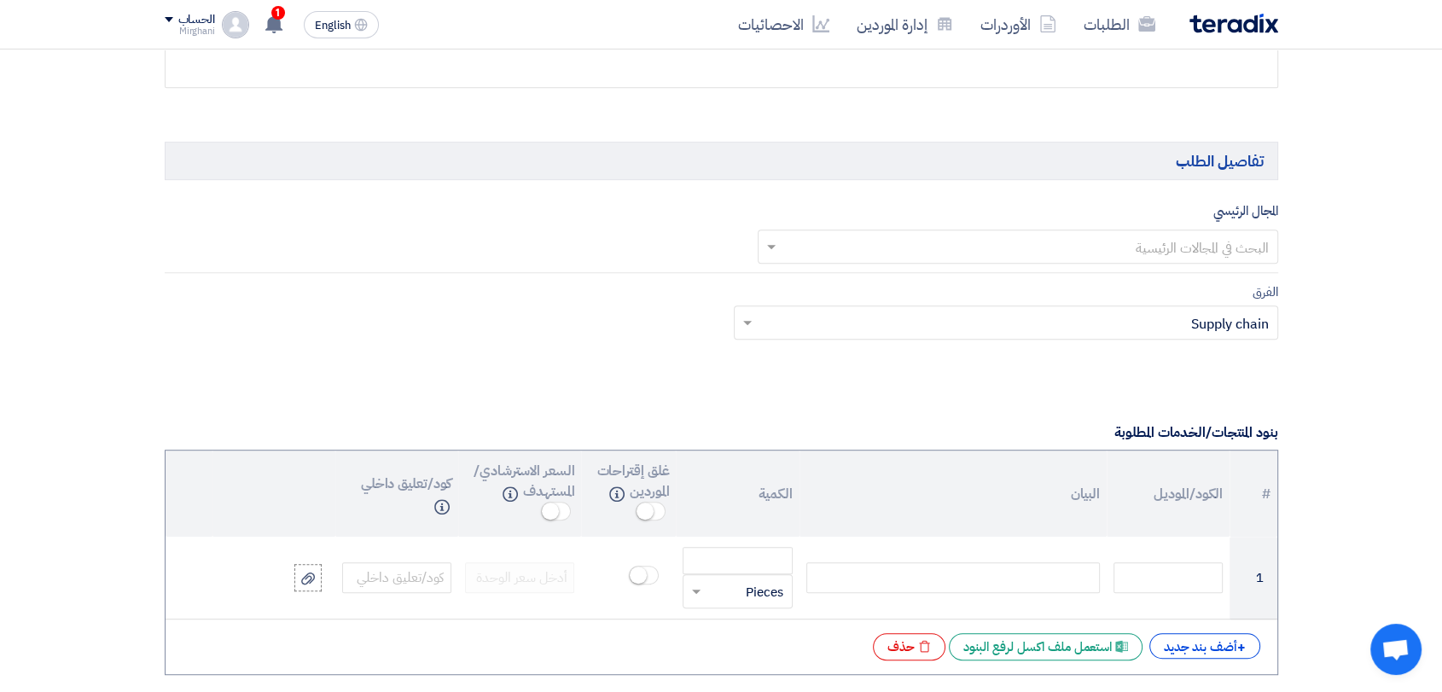
click at [1065, 241] on input "text" at bounding box center [1027, 248] width 486 height 28
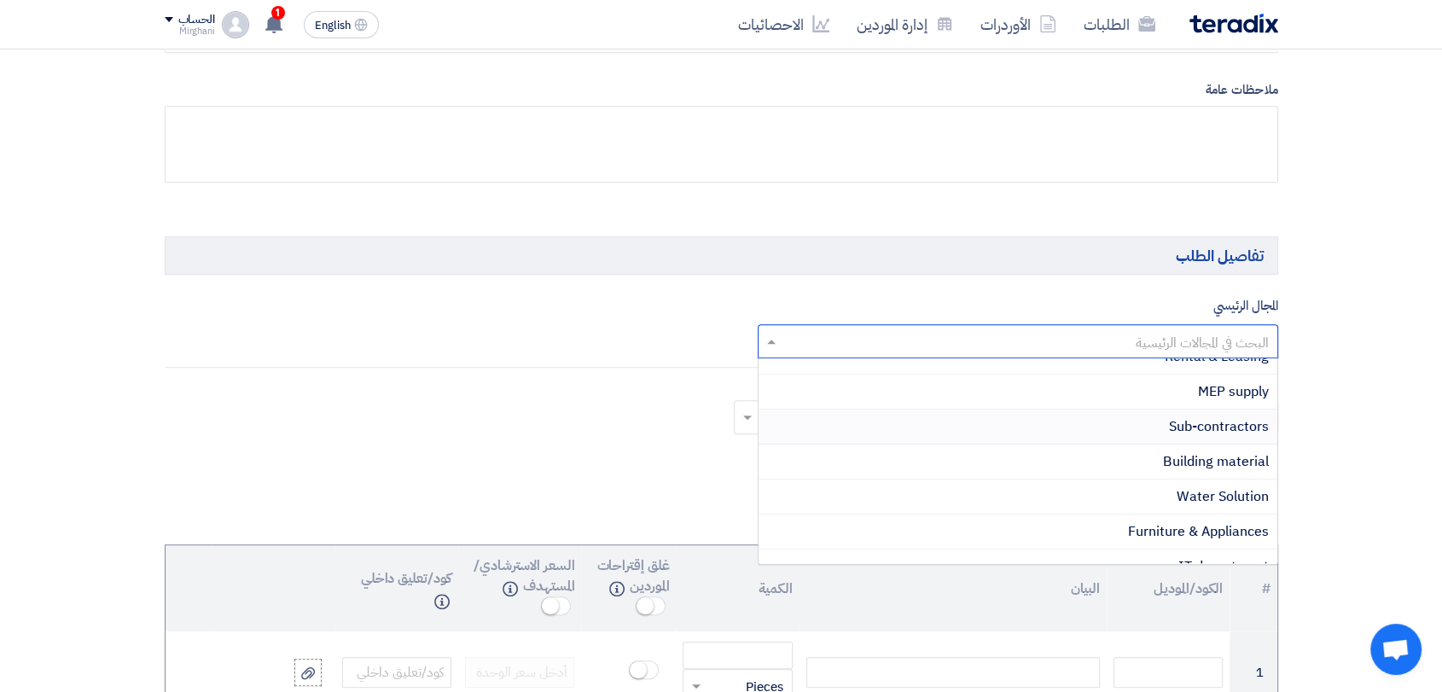
scroll to position [526, 0]
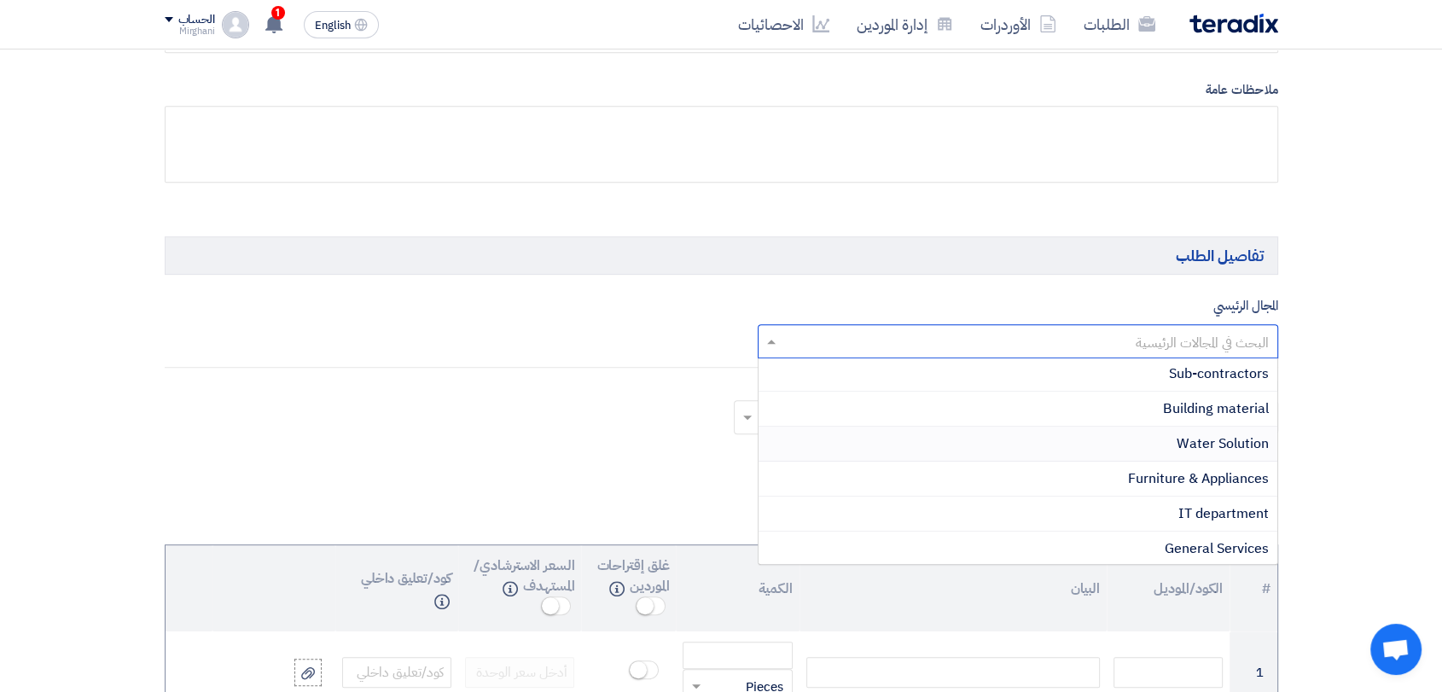
click at [1117, 444] on div "Water Solution" at bounding box center [1018, 444] width 519 height 35
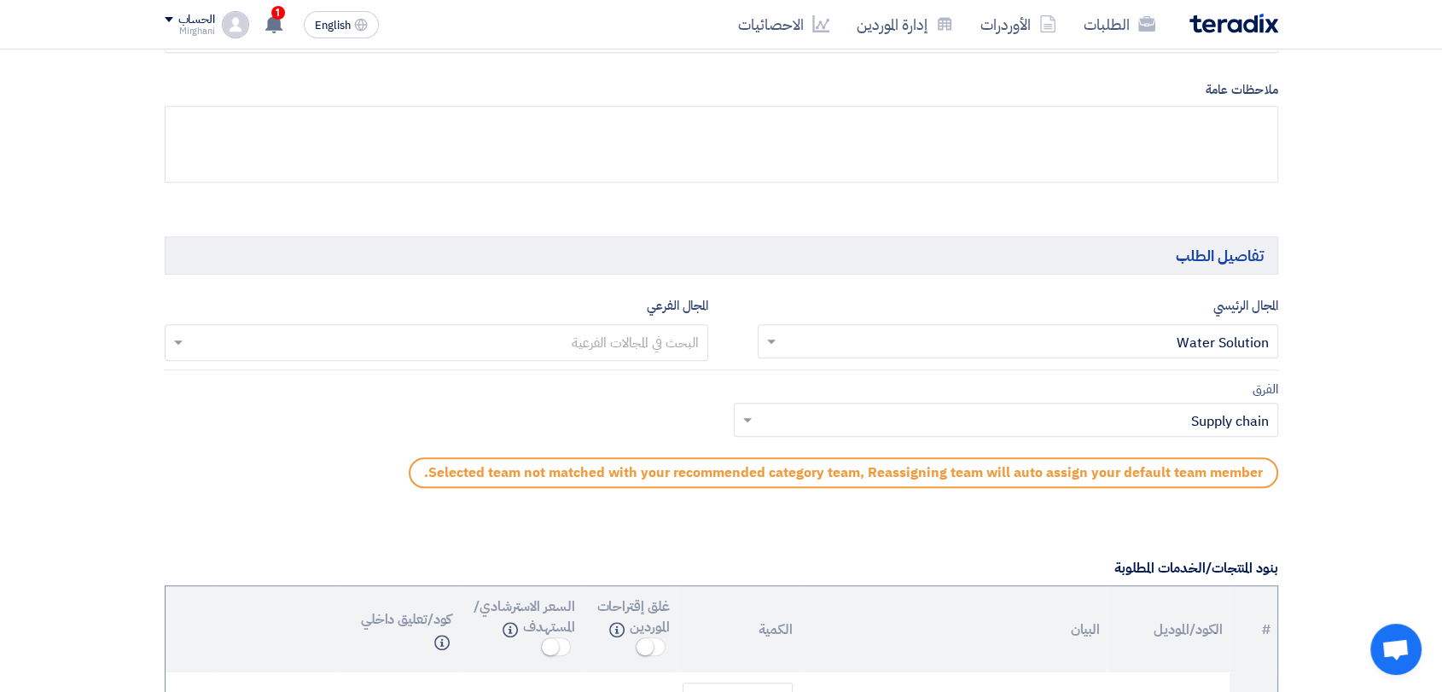
click at [659, 352] on input "text" at bounding box center [435, 344] width 527 height 28
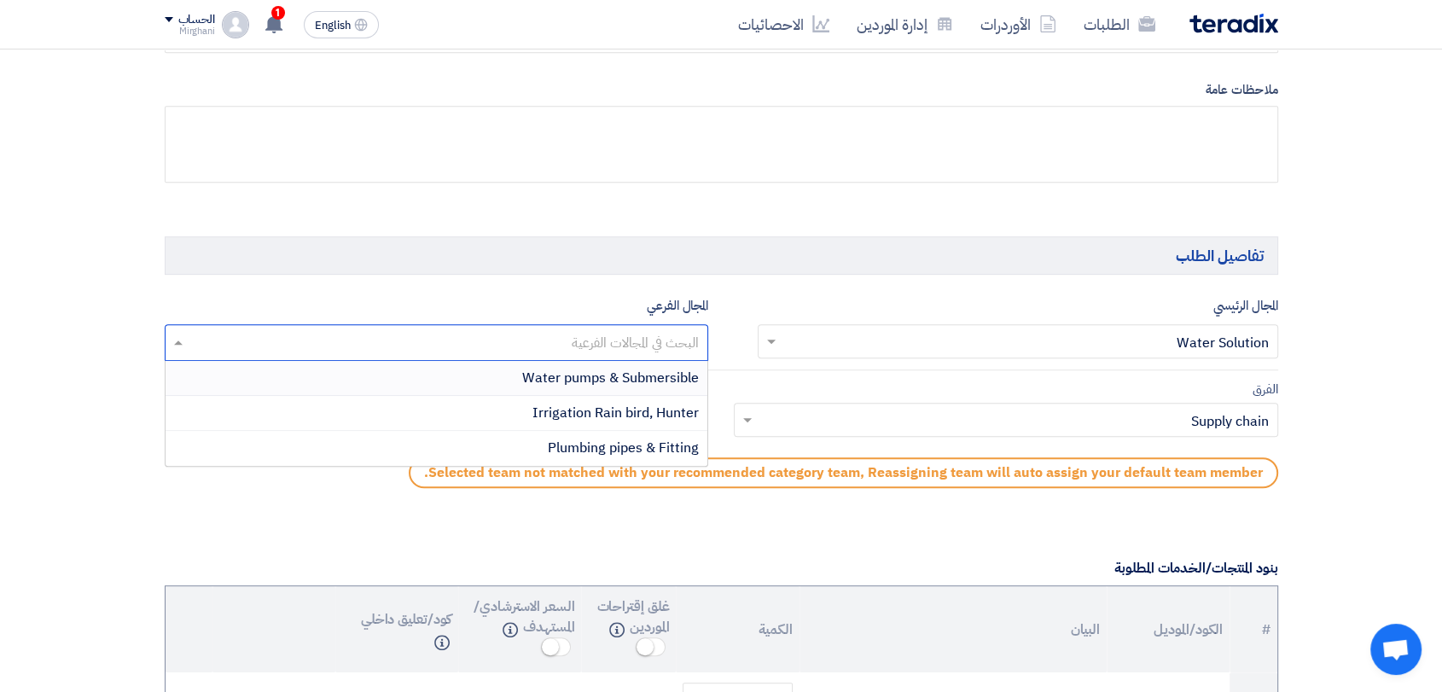
click at [649, 254] on h5 "تفاصيل الطلب" at bounding box center [722, 255] width 1114 height 38
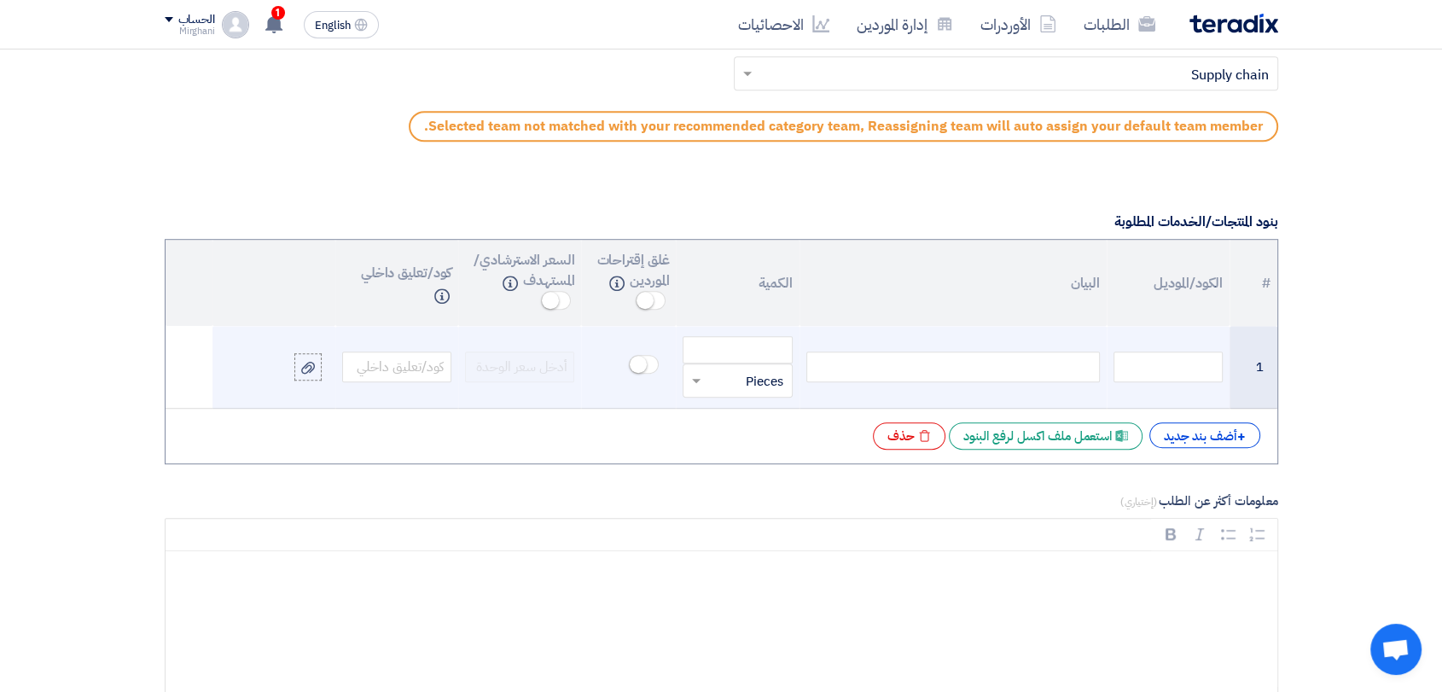
scroll to position [1232, 0]
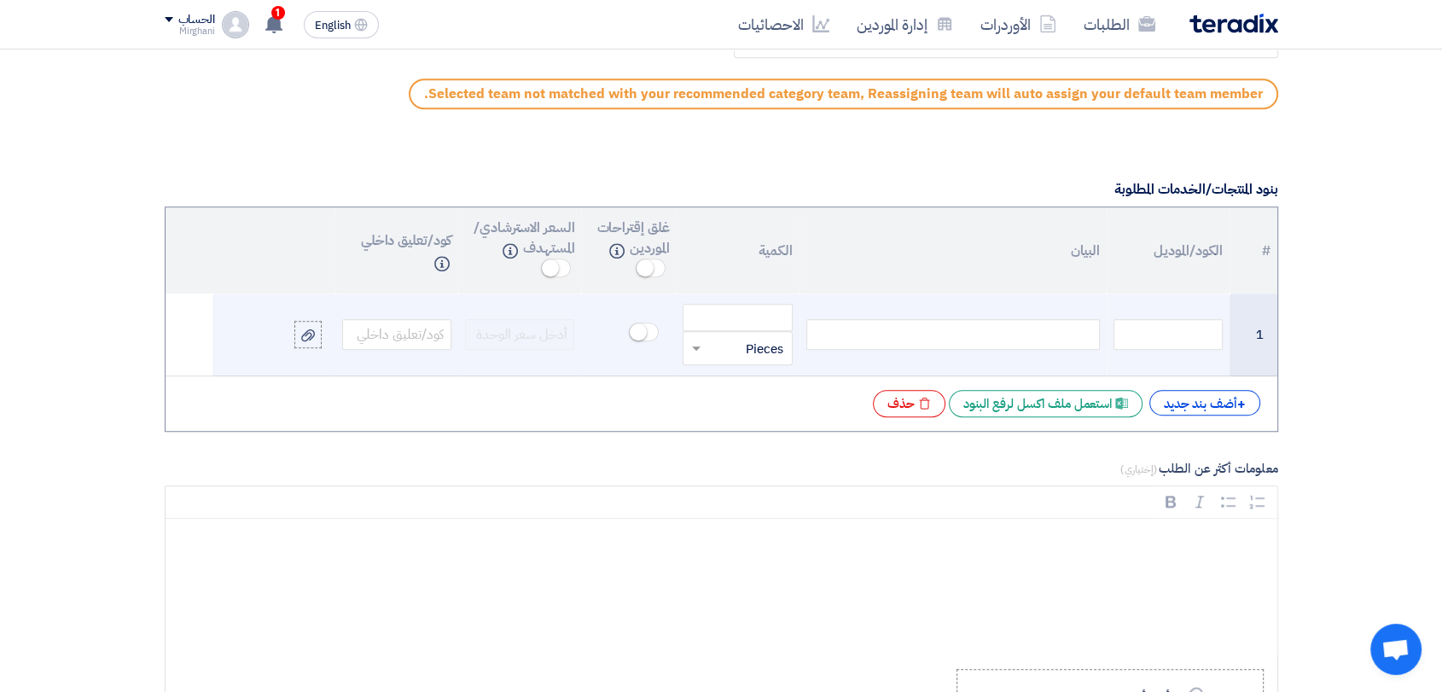
click at [881, 329] on div at bounding box center [953, 334] width 294 height 31
paste div
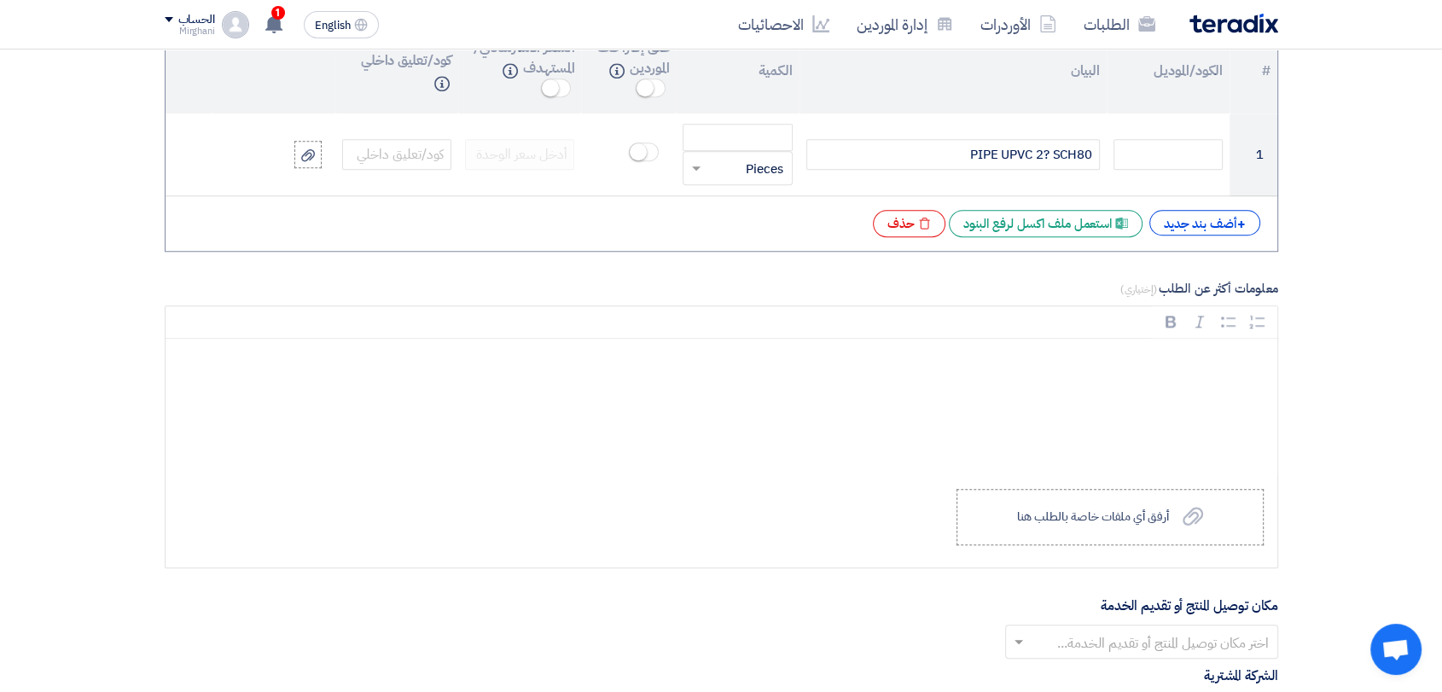
scroll to position [1422, 0]
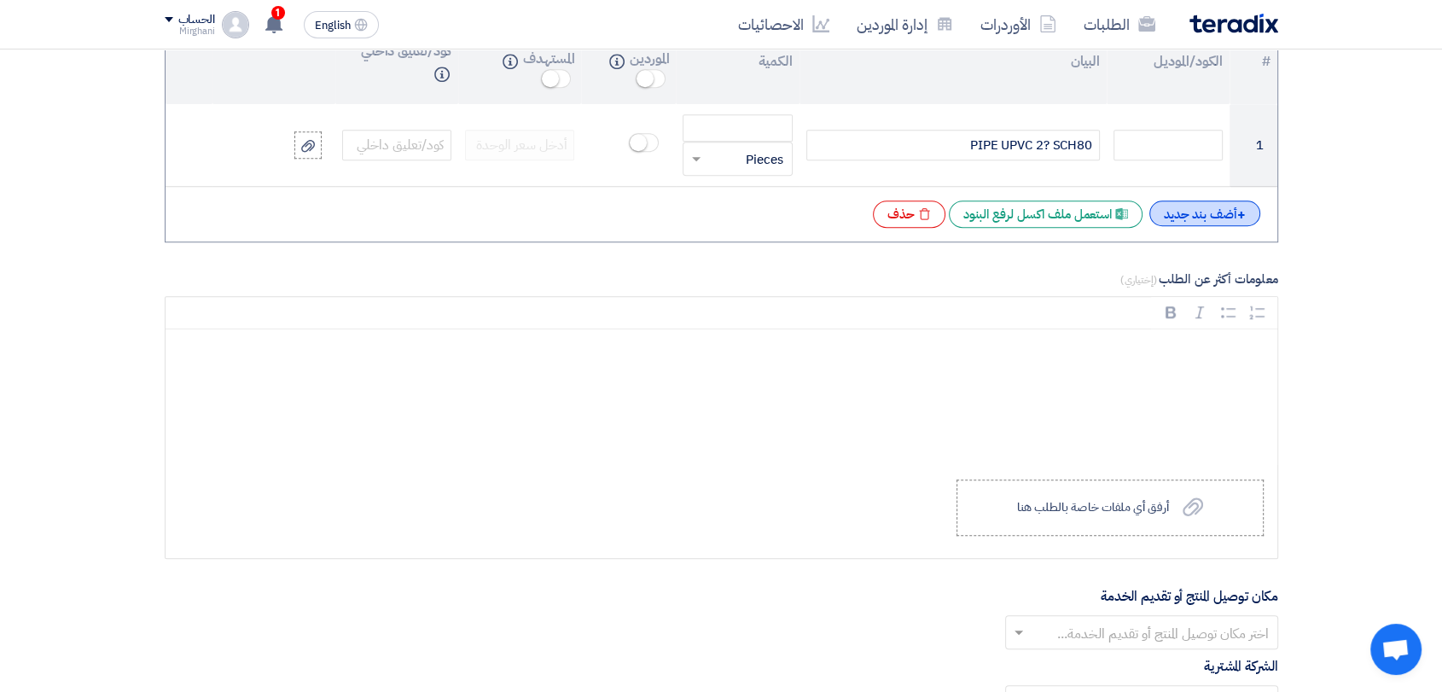
click at [1177, 224] on div "+ أضف بند جديد" at bounding box center [1204, 214] width 111 height 26
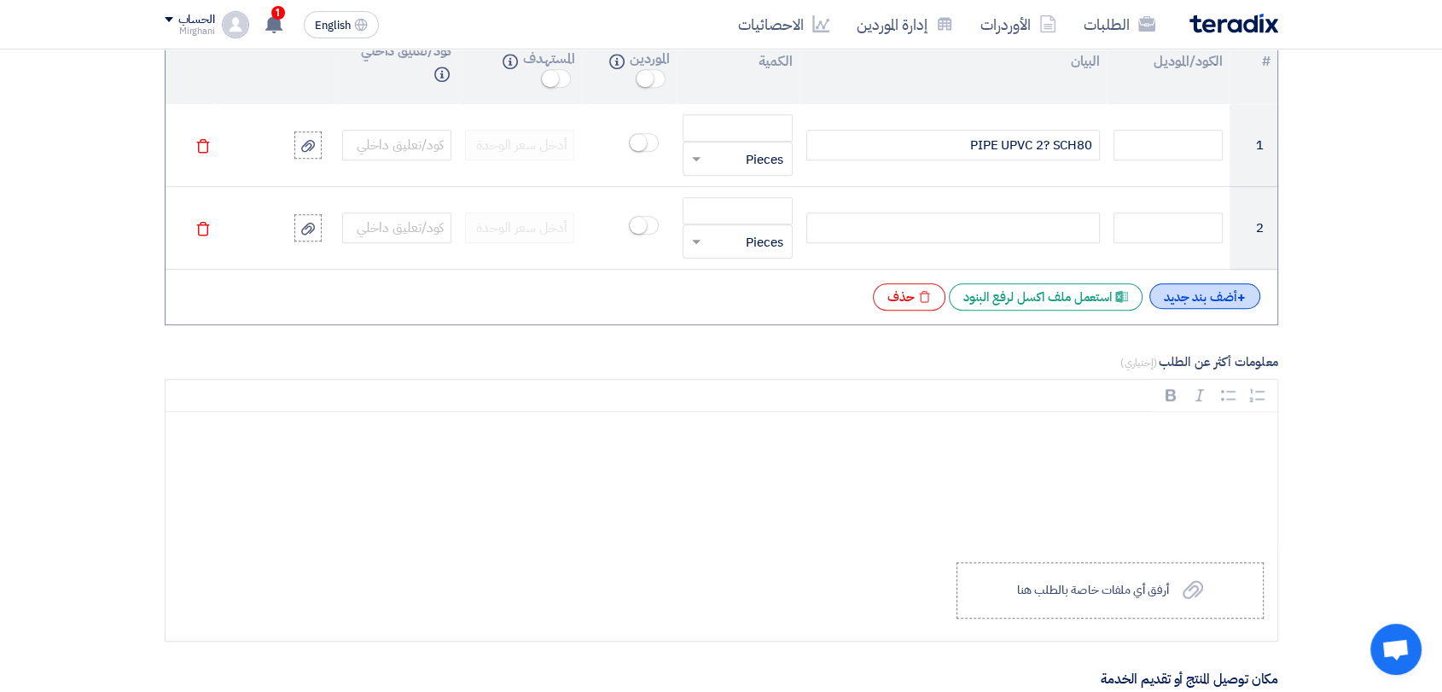
click at [1188, 294] on div "+ أضف بند جديد" at bounding box center [1204, 296] width 111 height 26
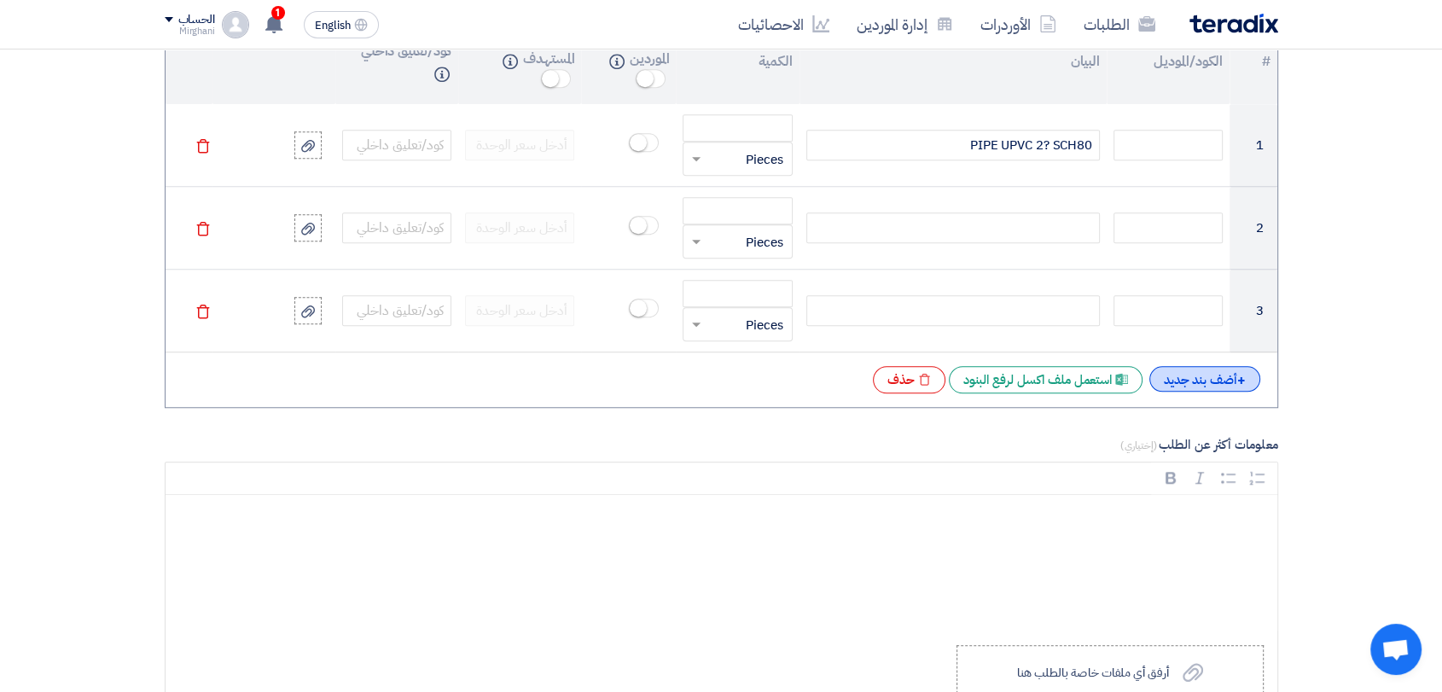
click at [1193, 381] on div "+ أضف بند جديد" at bounding box center [1204, 379] width 111 height 26
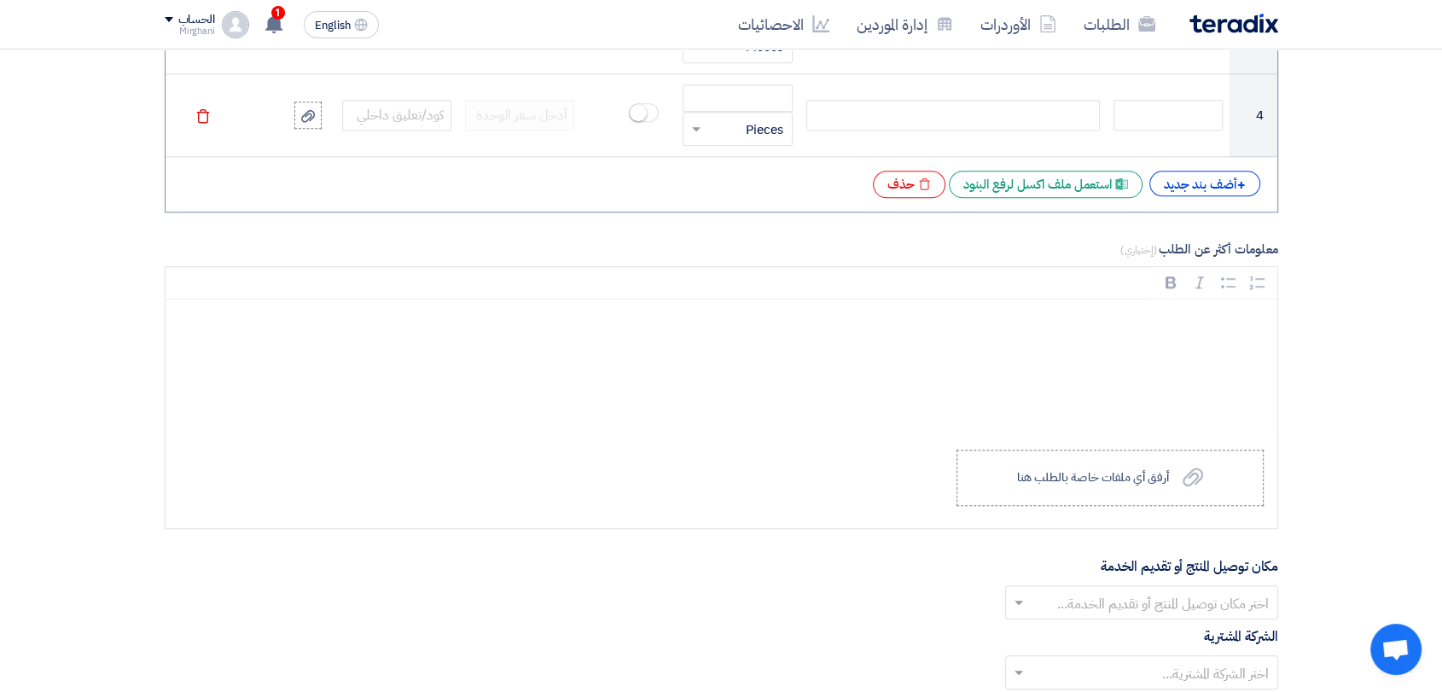
scroll to position [1707, 0]
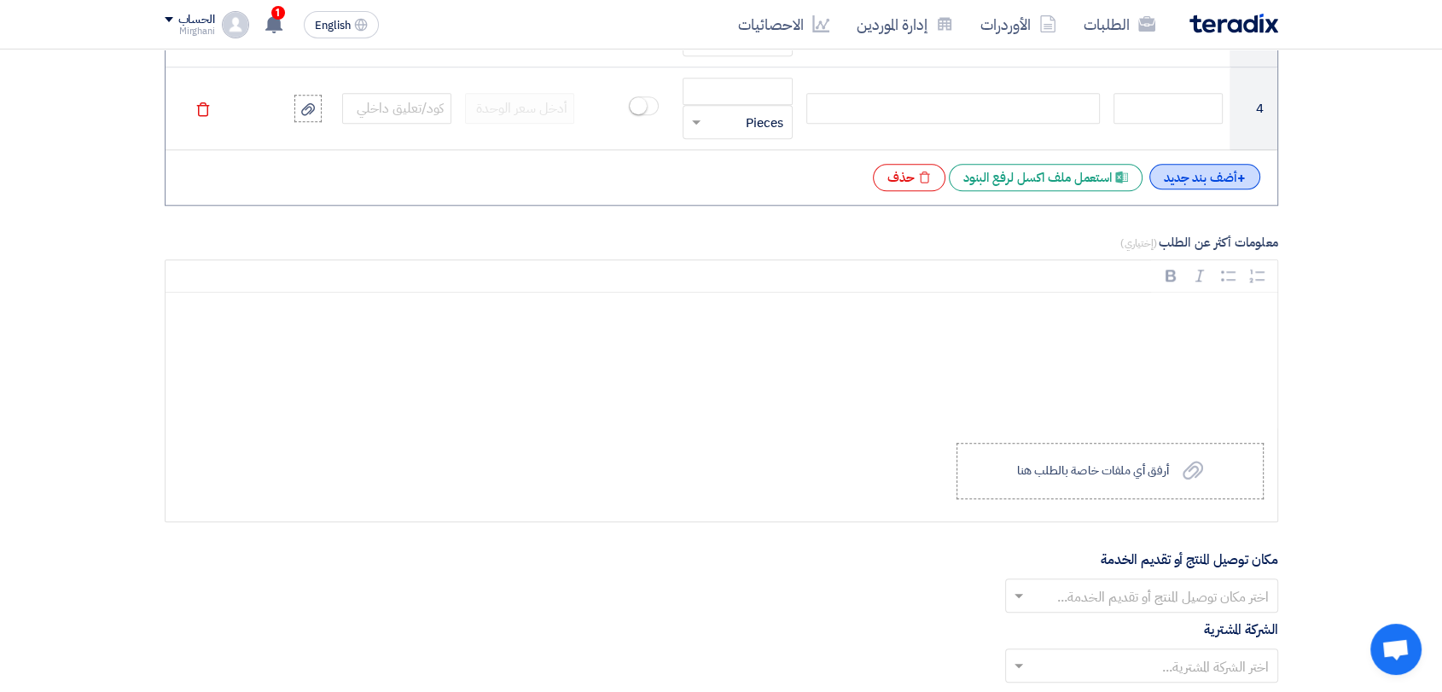
click at [1190, 176] on div "+ أضف بند جديد" at bounding box center [1204, 177] width 111 height 26
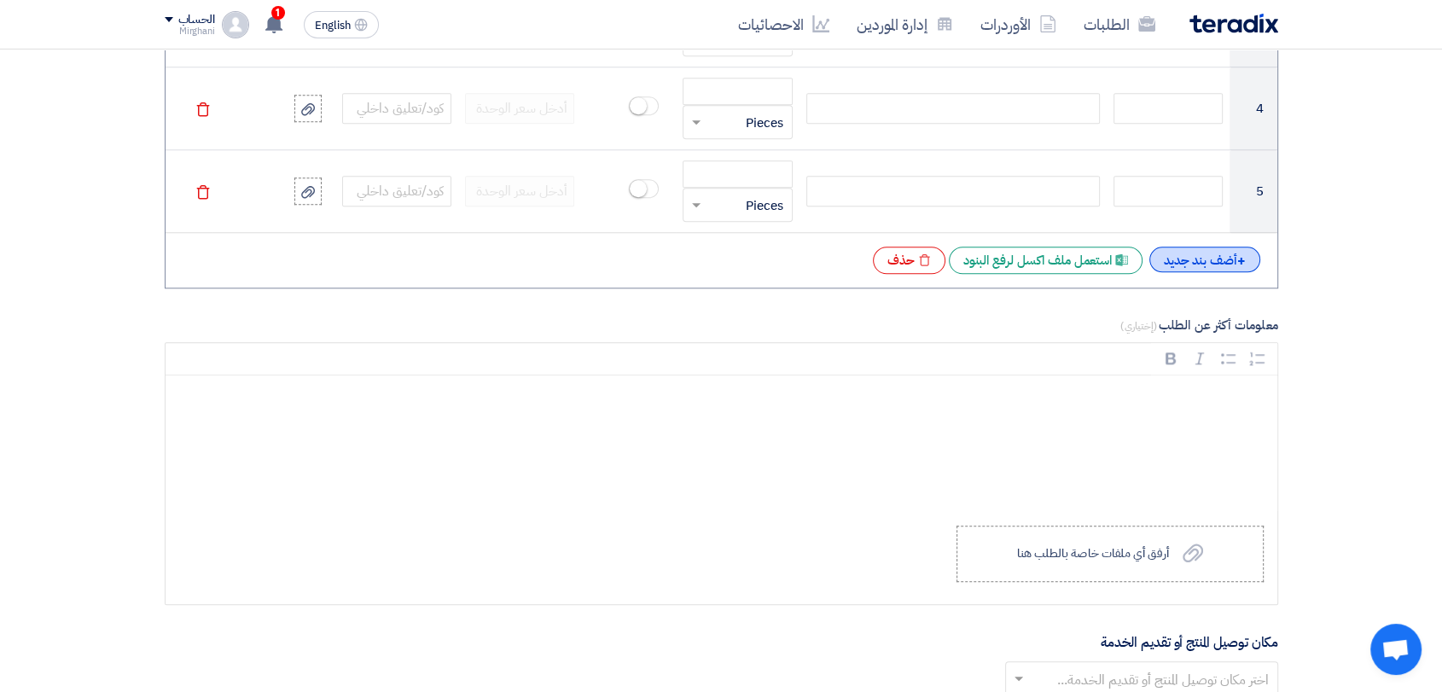
click at [1201, 267] on div "+ أضف بند جديد" at bounding box center [1204, 260] width 111 height 26
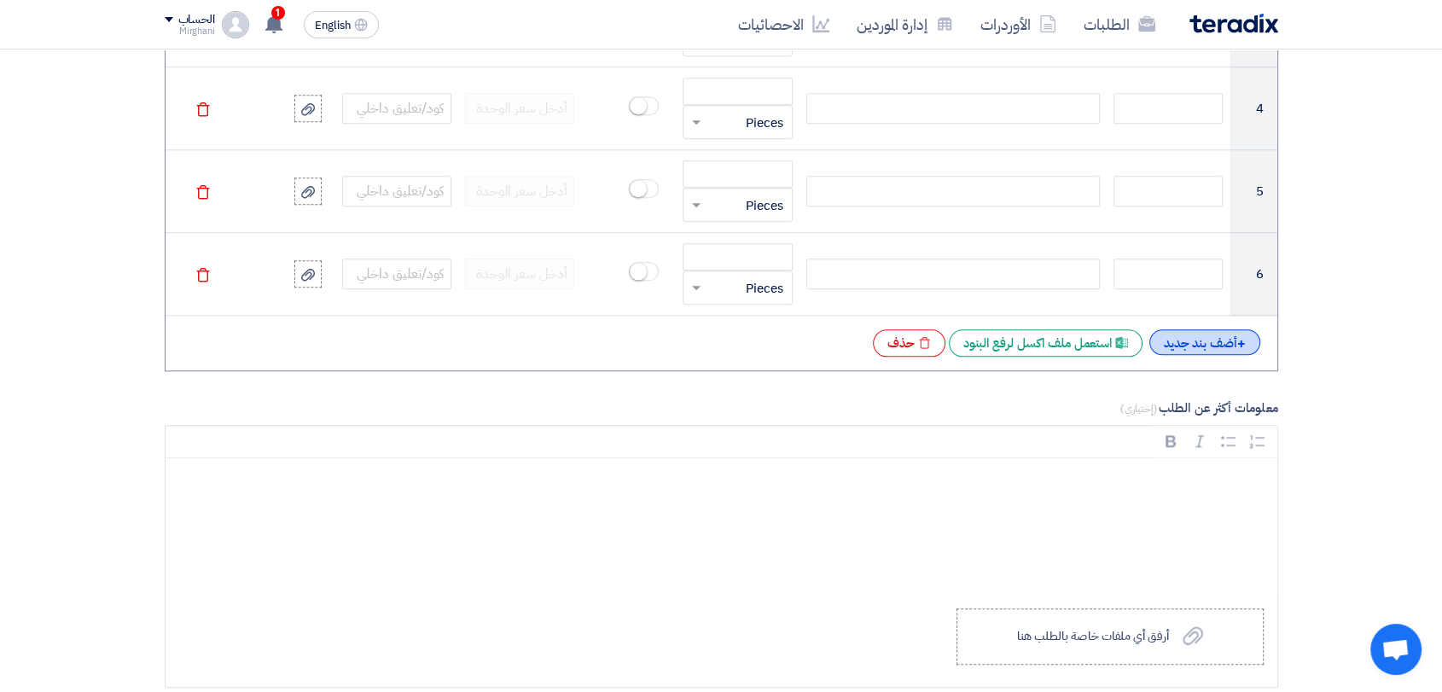
click at [1203, 334] on div "+ أضف بند جديد" at bounding box center [1204, 342] width 111 height 26
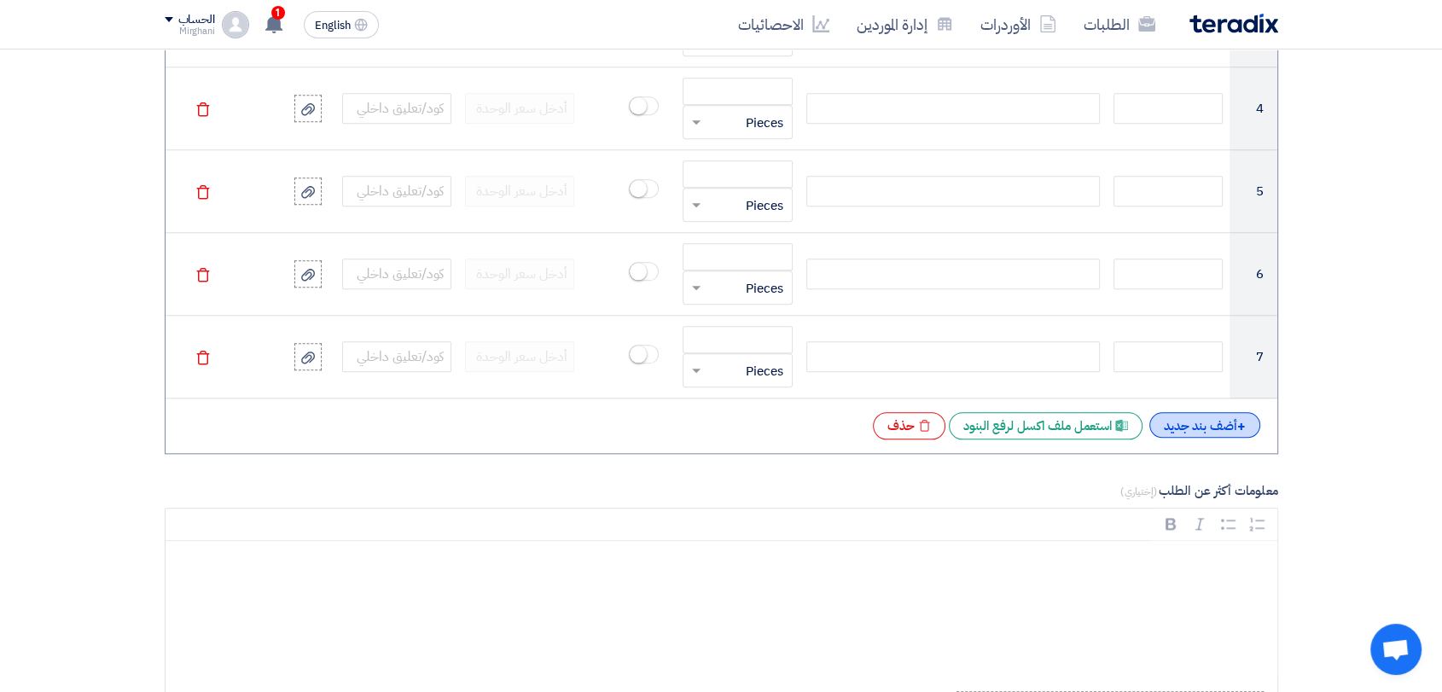
click at [1195, 422] on div "+ أضف بند جديد" at bounding box center [1204, 425] width 111 height 26
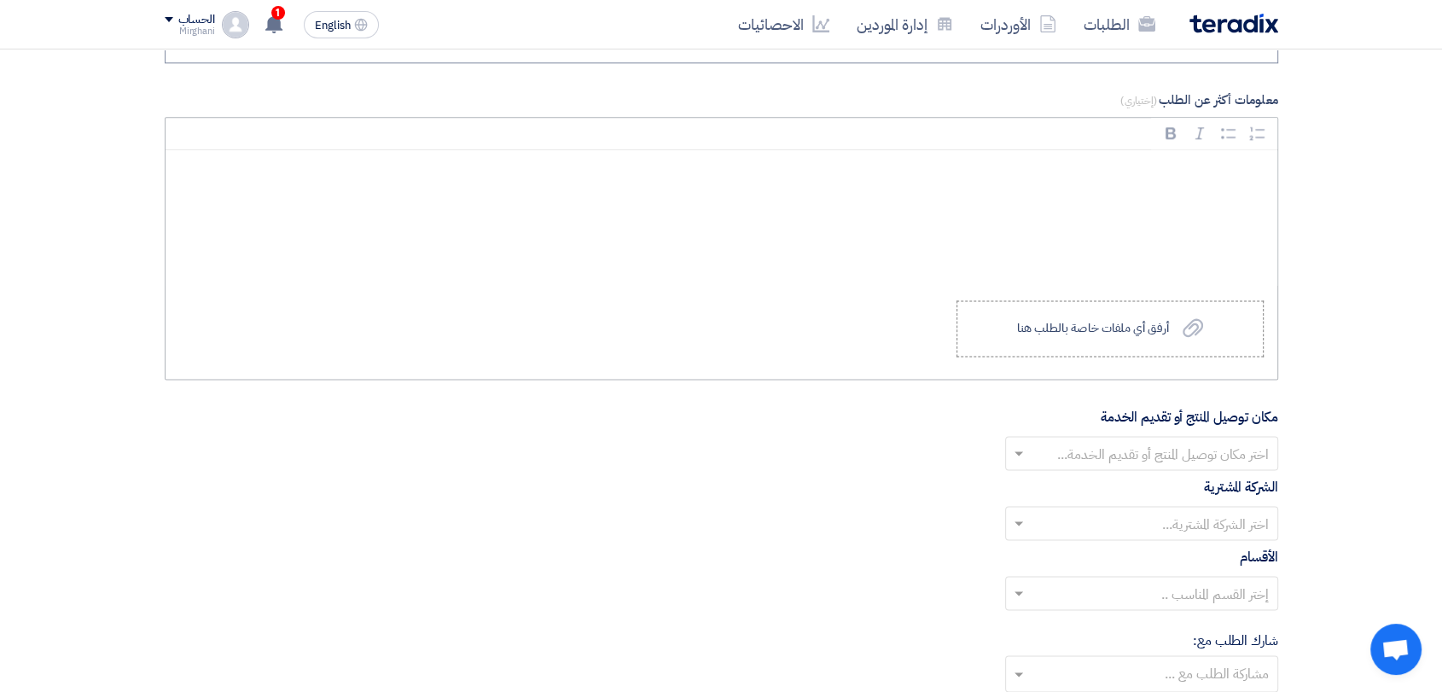
scroll to position [2086, 0]
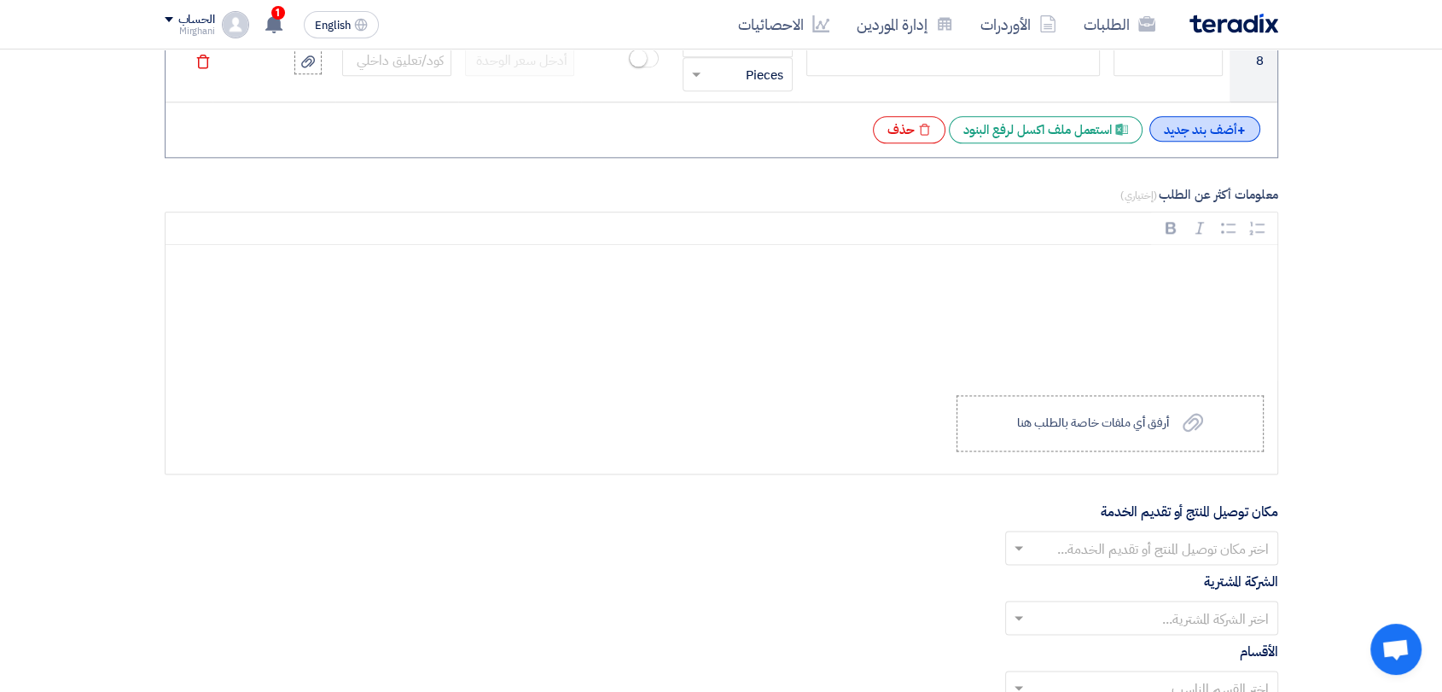
click at [1184, 131] on div "+ أضف بند جديد" at bounding box center [1204, 129] width 111 height 26
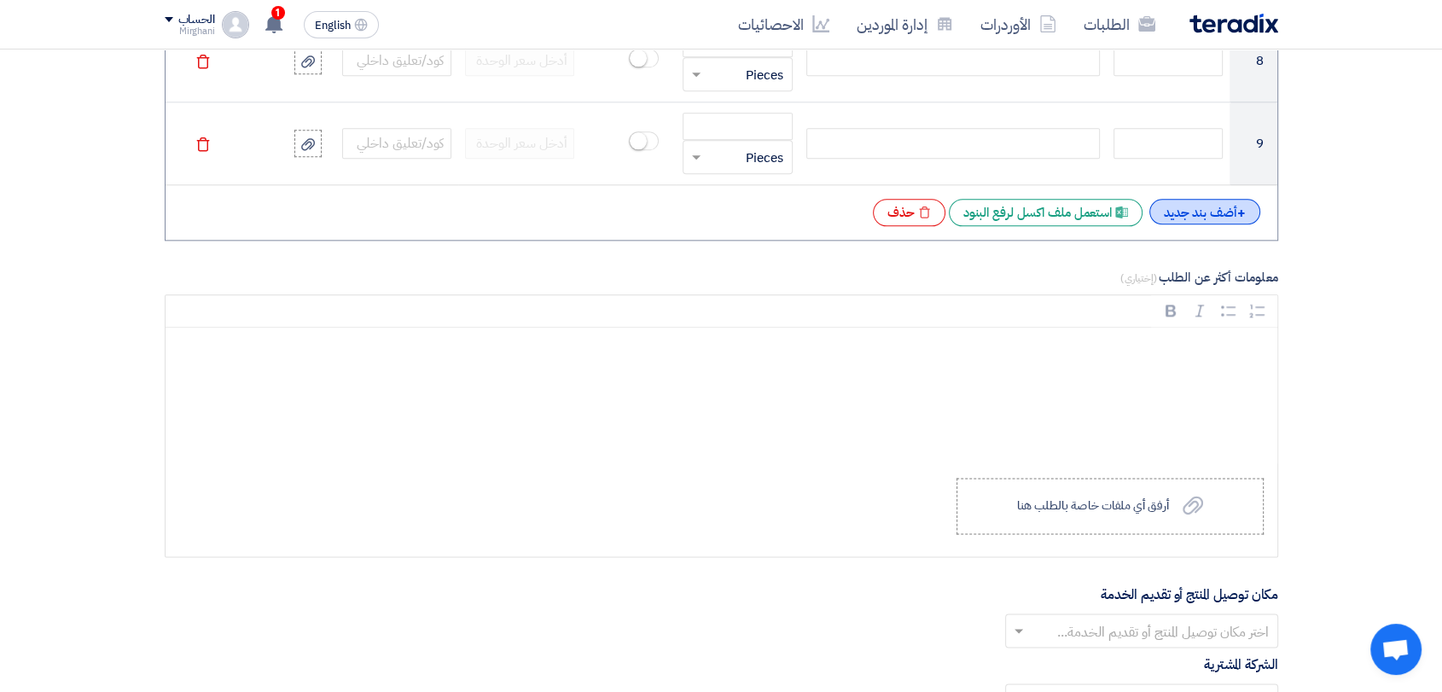
click at [1209, 221] on div "+ أضف بند جديد" at bounding box center [1204, 212] width 111 height 26
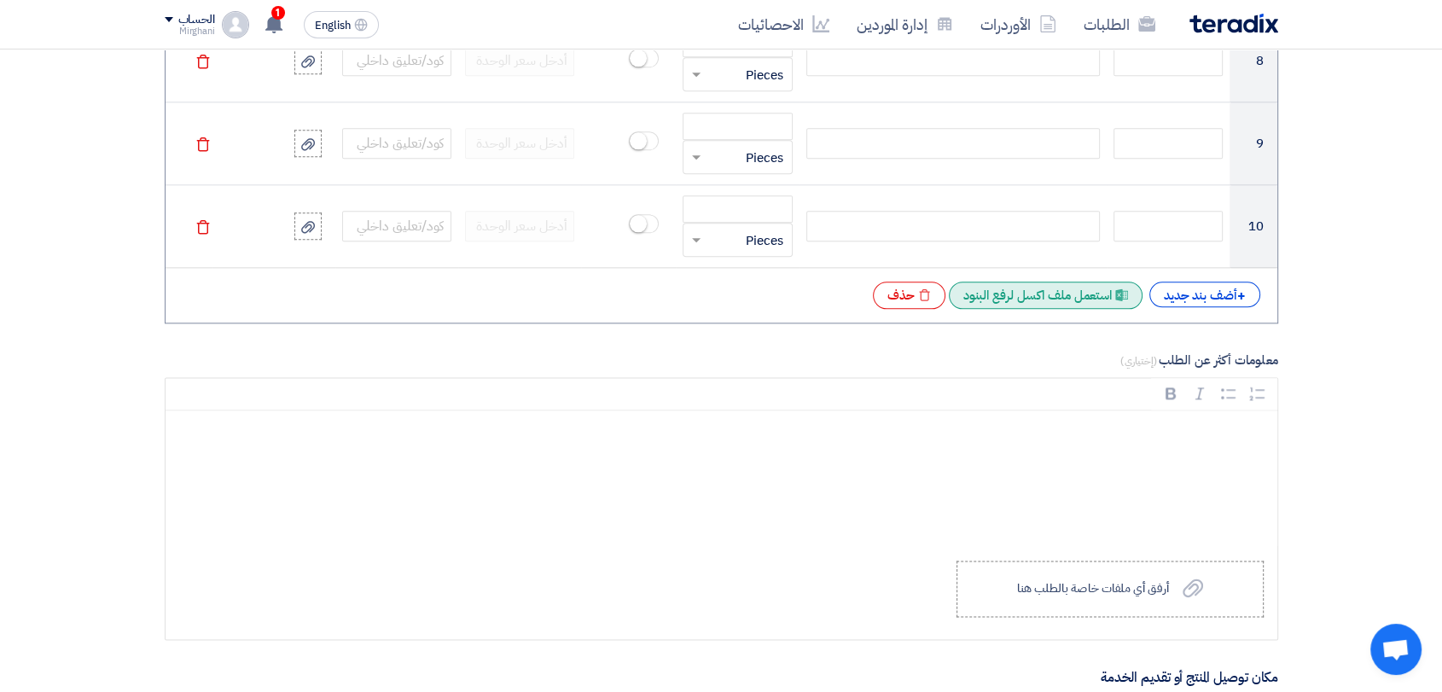
click at [1021, 297] on div "Excel file استعمل ملف اكسل لرفع البنود" at bounding box center [1046, 295] width 194 height 27
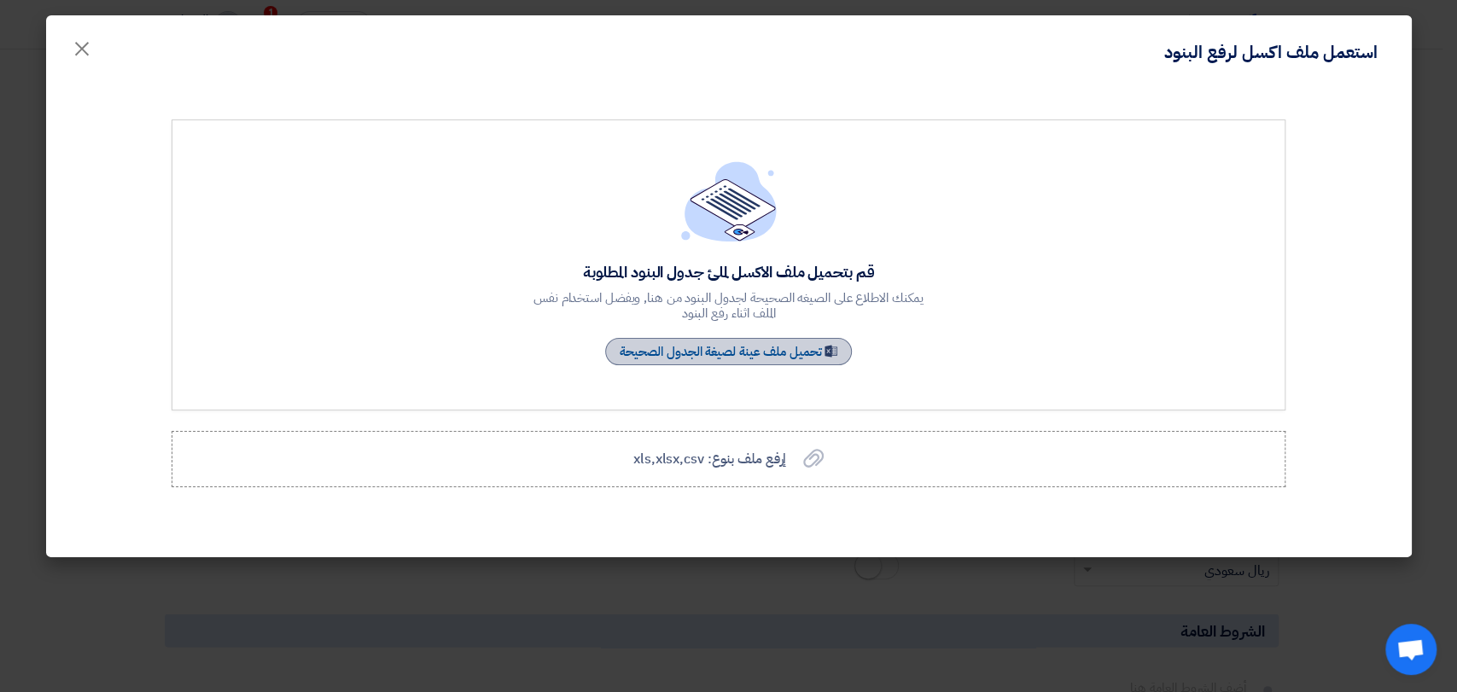
click at [730, 357] on link "Sample Sheet تحميل ملف عينة لصيغة الجدول الصحيحة" at bounding box center [728, 351] width 247 height 27
click at [768, 455] on span "إرفع ملف بنوع: xls,xlsx,csv" at bounding box center [709, 459] width 153 height 20
click at [0, 0] on input "إرفع ملف بنوع: xls,xlsx,csv إرفع ملف بنوع: xls,xlsx,csv" at bounding box center [0, 0] width 0 height 0
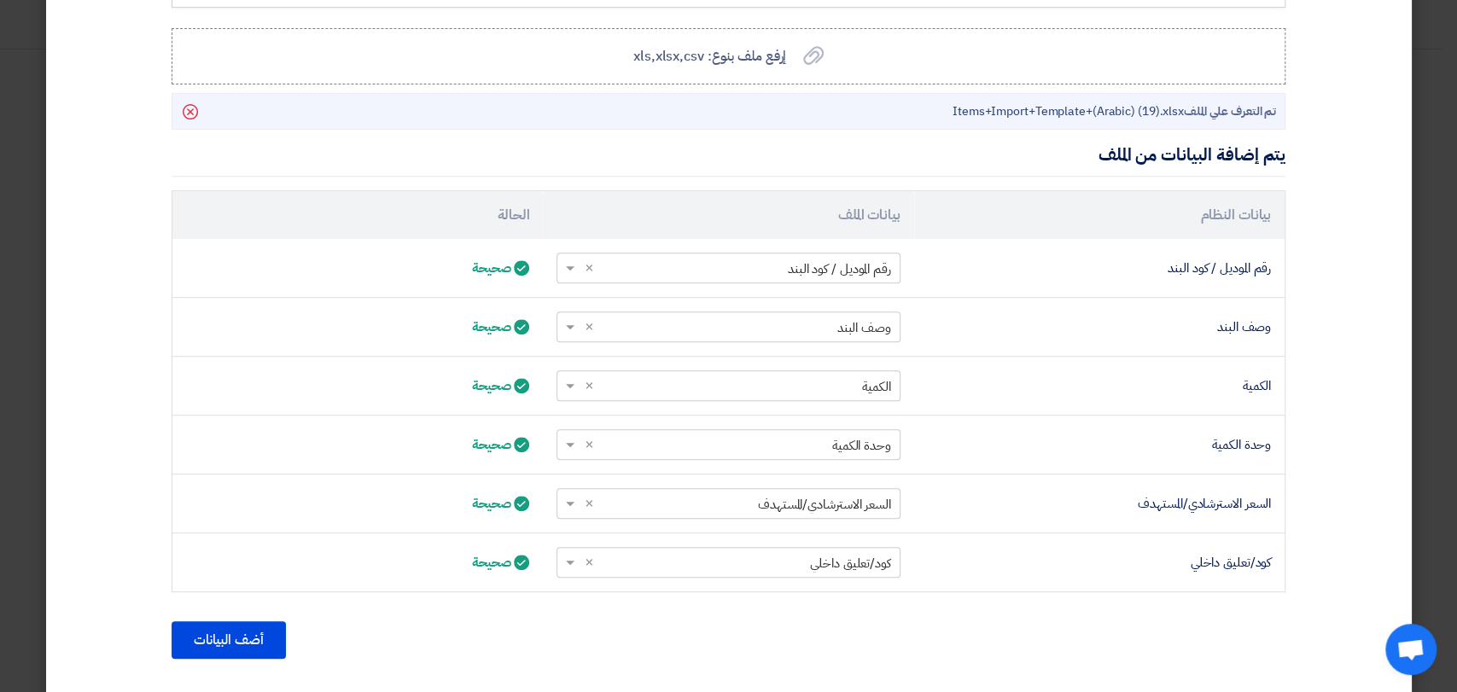
scroll to position [445, 0]
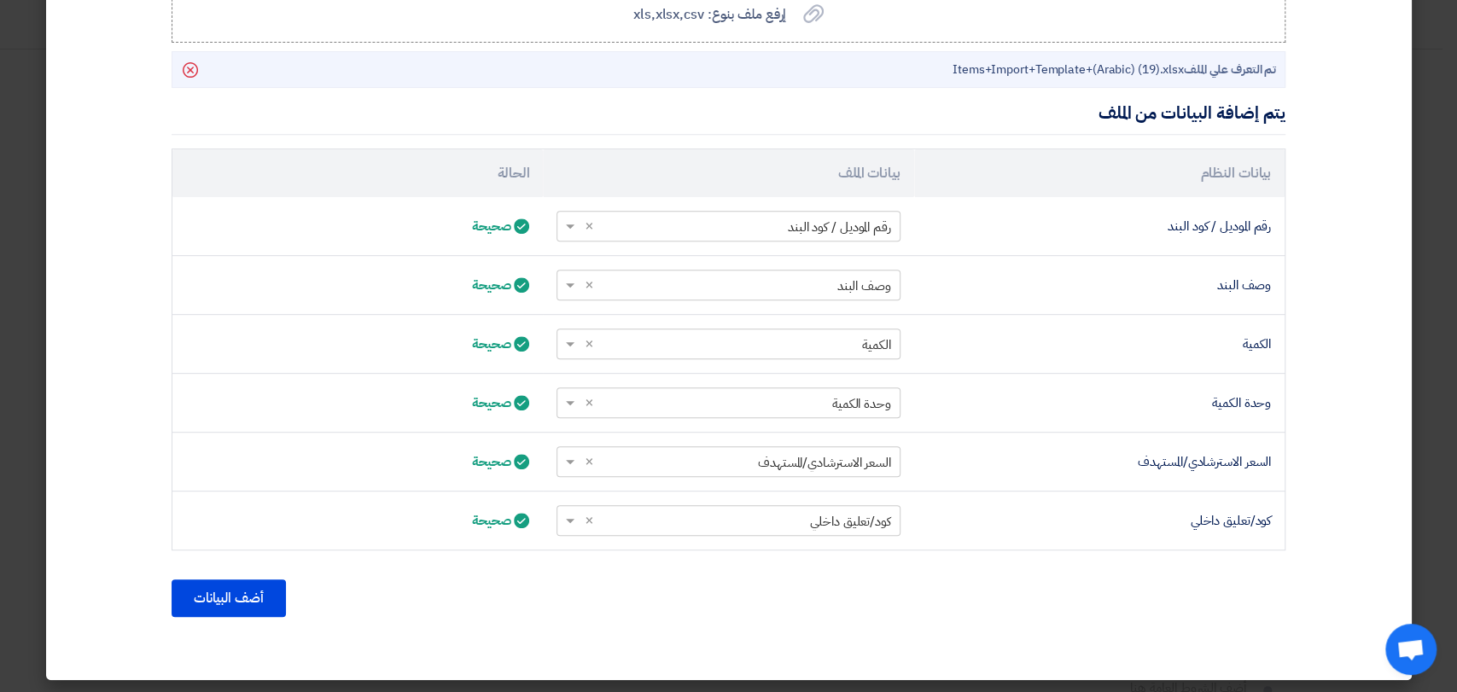
click at [257, 578] on div "أضف البيانات" at bounding box center [729, 598] width 1114 height 41
click at [255, 582] on button "أضف البيانات" at bounding box center [229, 598] width 114 height 38
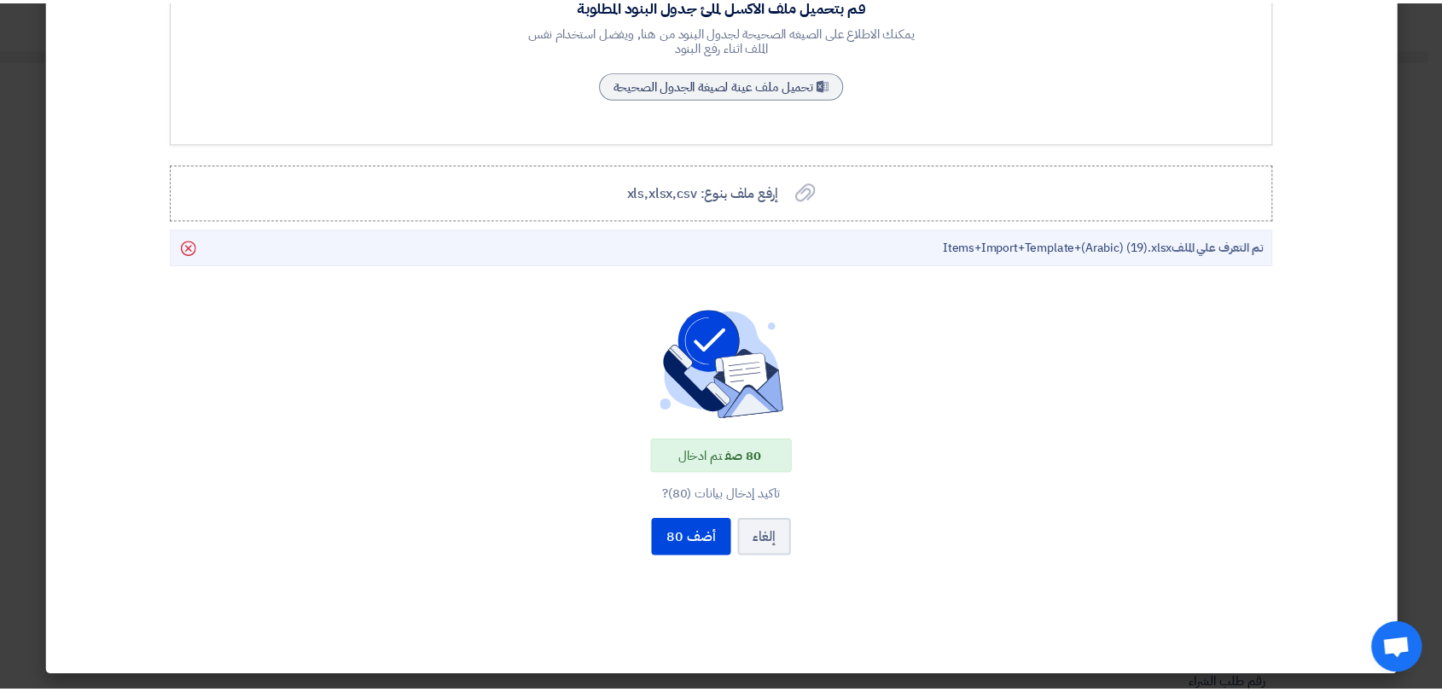
scroll to position [265, 0]
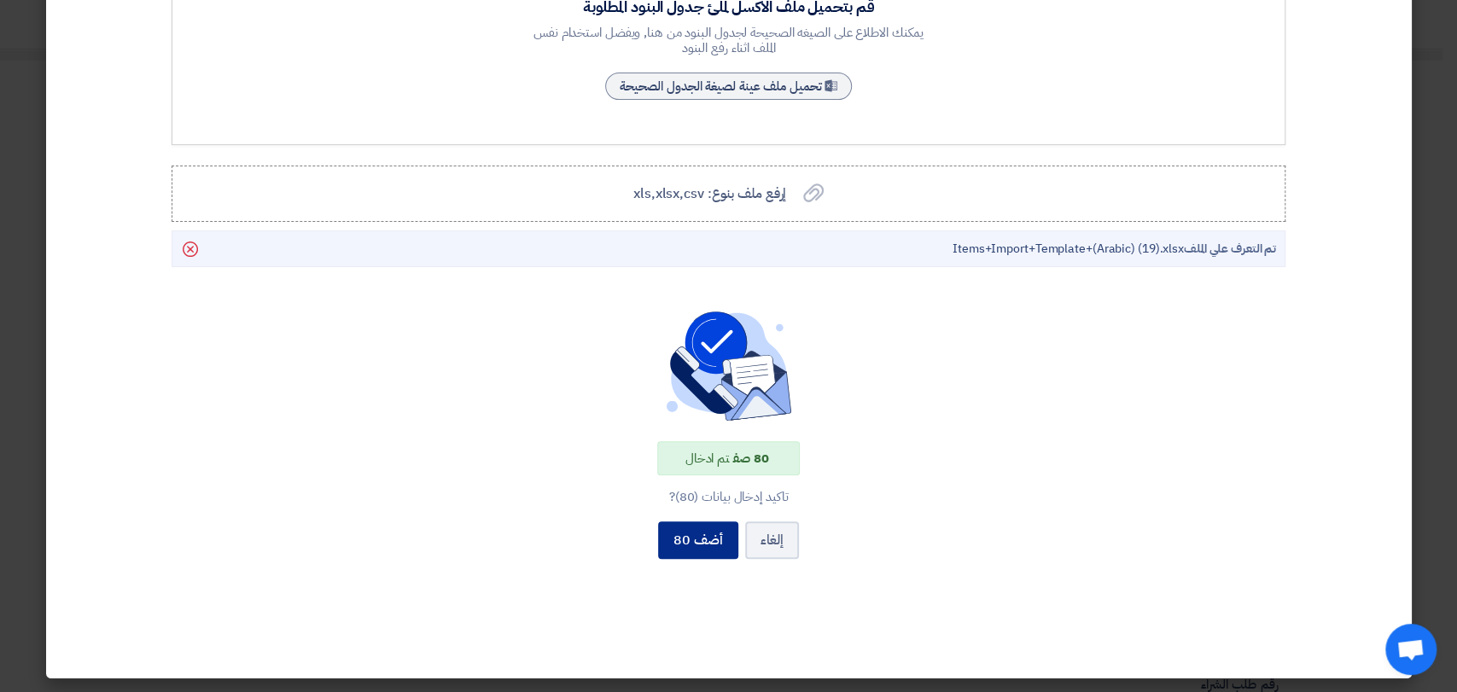
click at [687, 544] on button "أضف 80" at bounding box center [698, 540] width 80 height 38
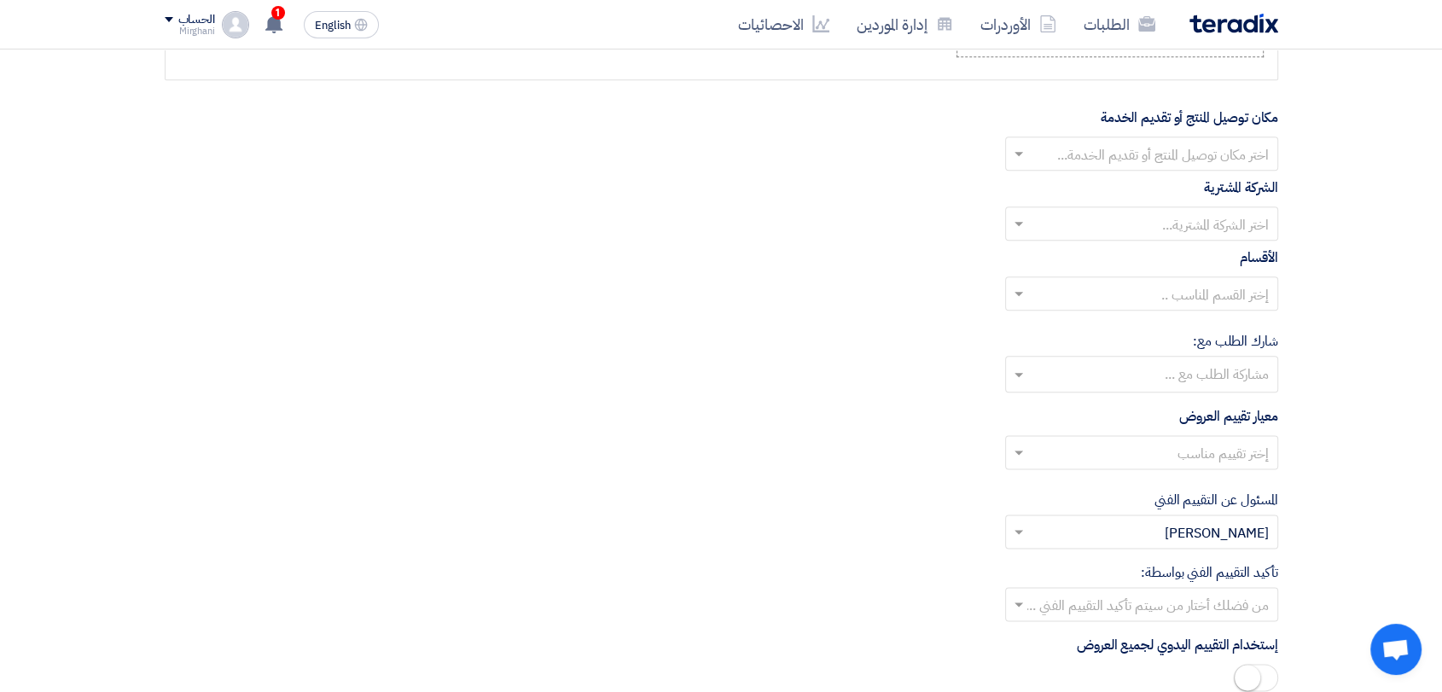
scroll to position [8419, 0]
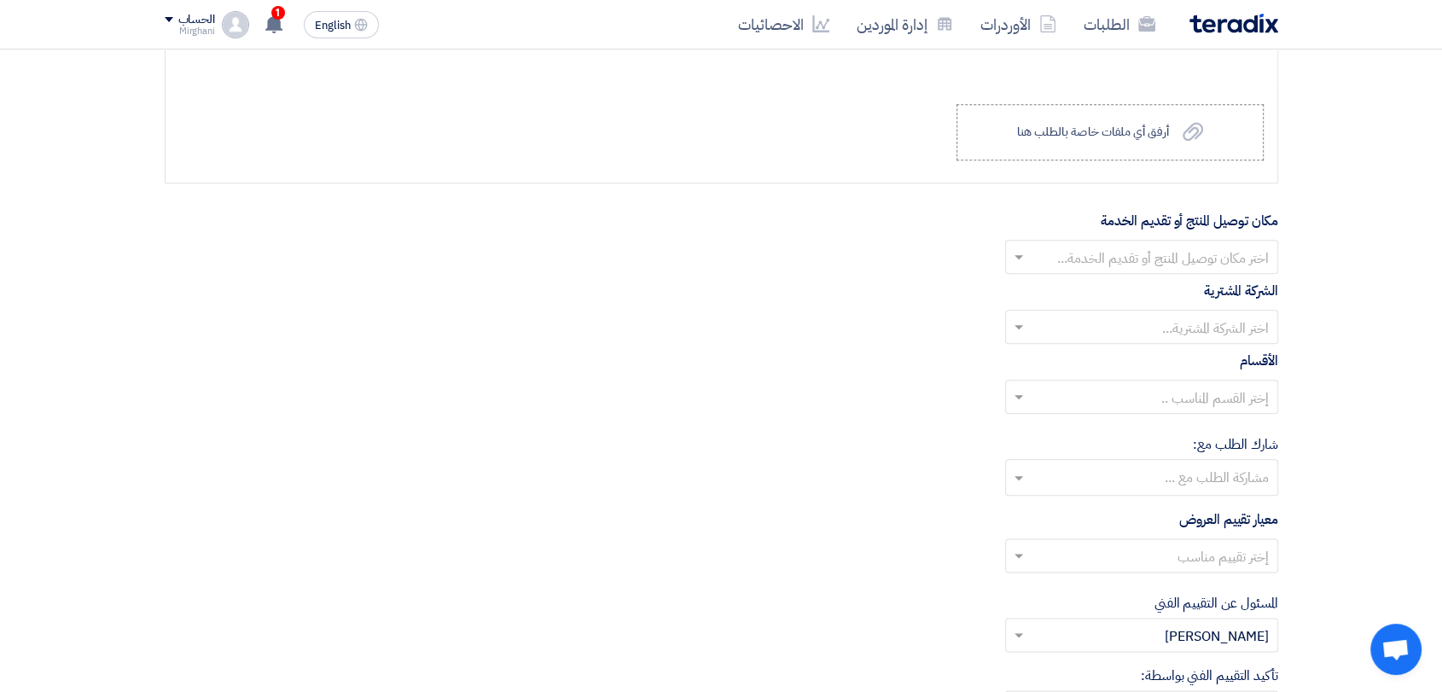
click at [1050, 281] on div "الشركة المشترية اختر الشركة المشترية..." at bounding box center [722, 312] width 1114 height 63
click at [1055, 260] on input "text" at bounding box center [1151, 259] width 239 height 28
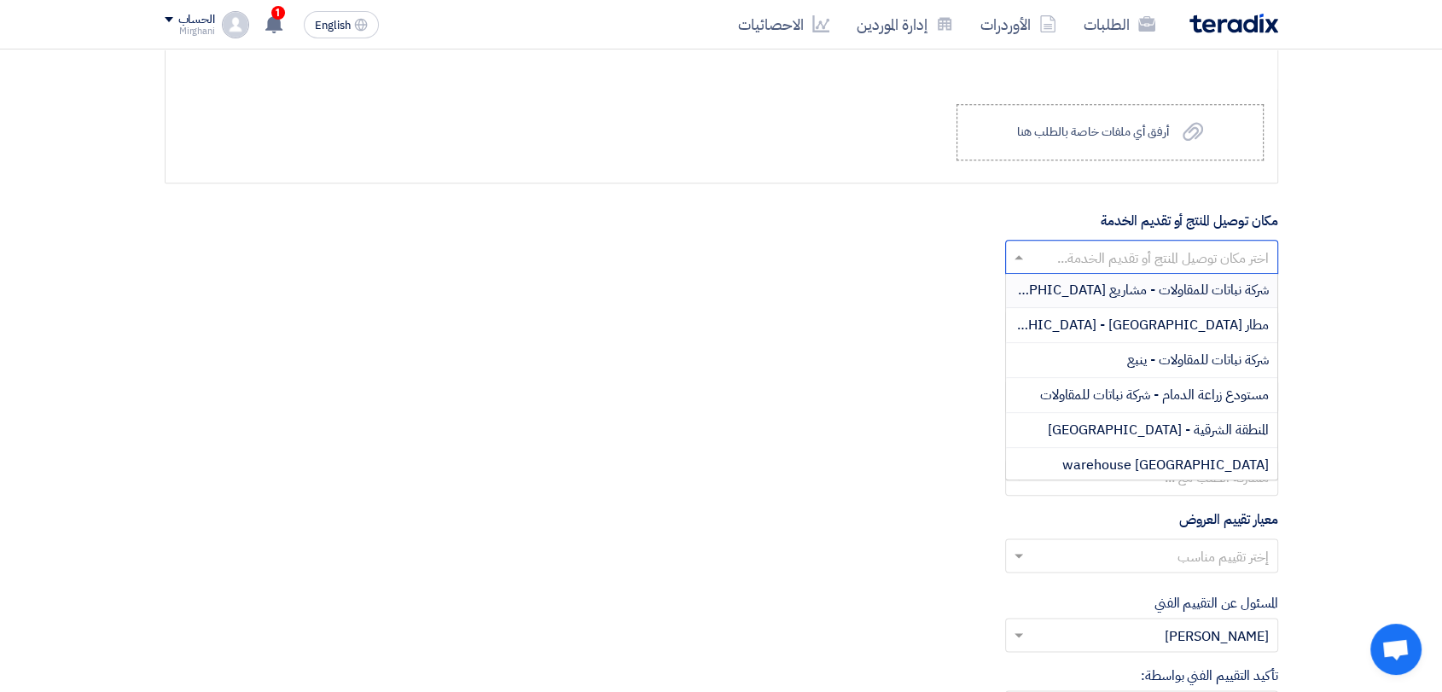
scroll to position [95, 0]
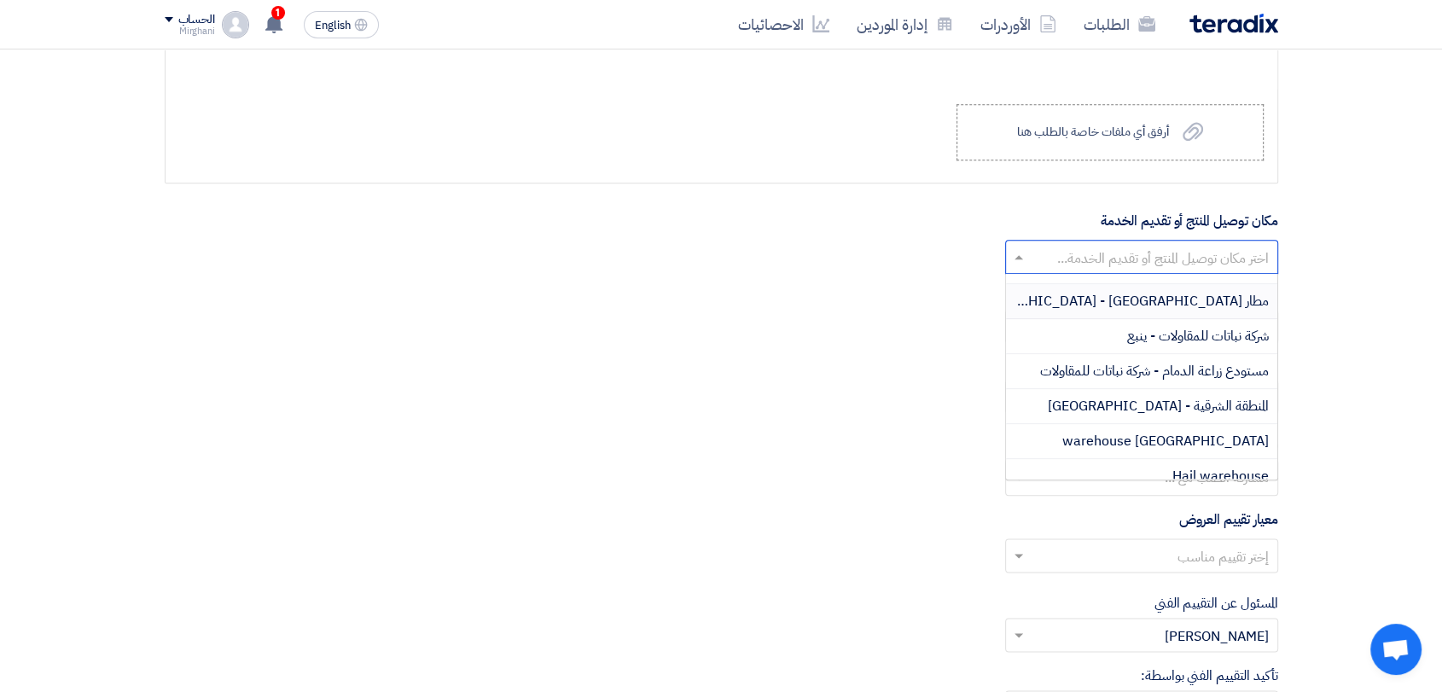
click at [1126, 288] on div "مطار [GEOGRAPHIC_DATA] - [GEOGRAPHIC_DATA]" at bounding box center [1141, 301] width 271 height 35
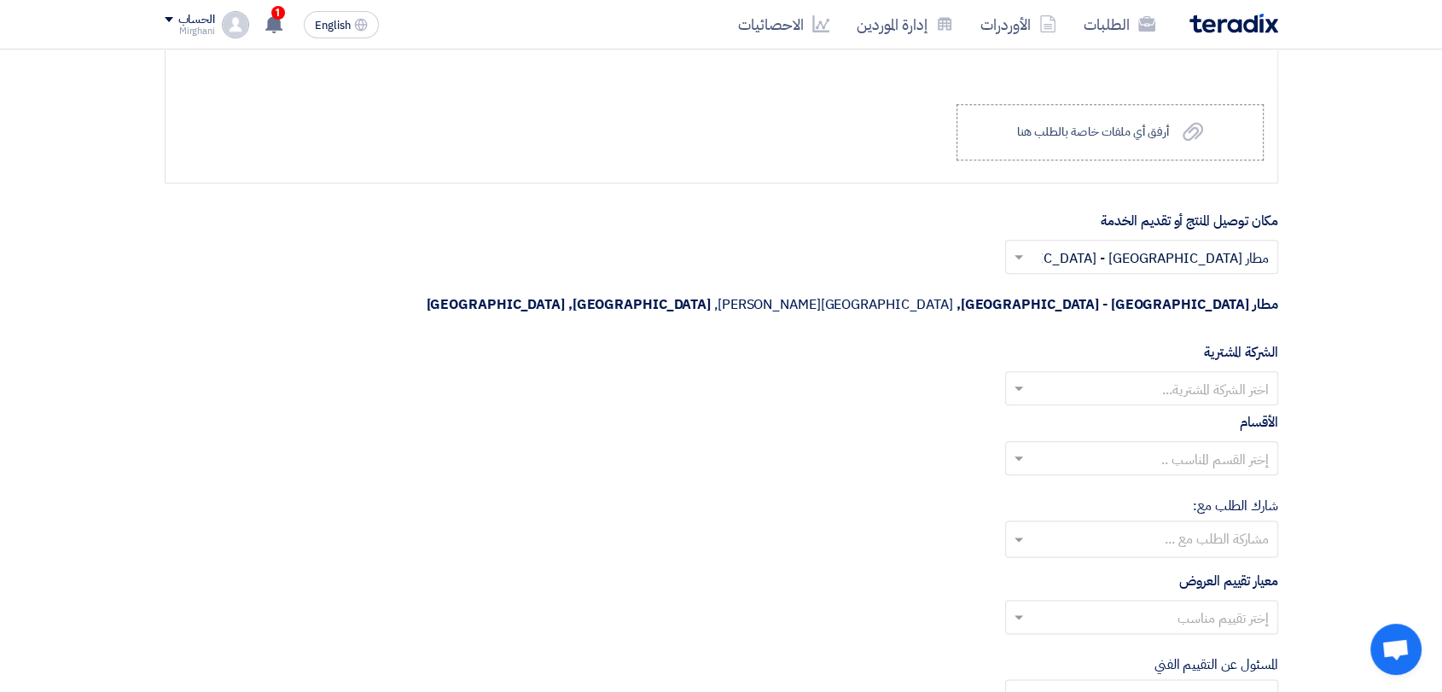
scroll to position [8514, 0]
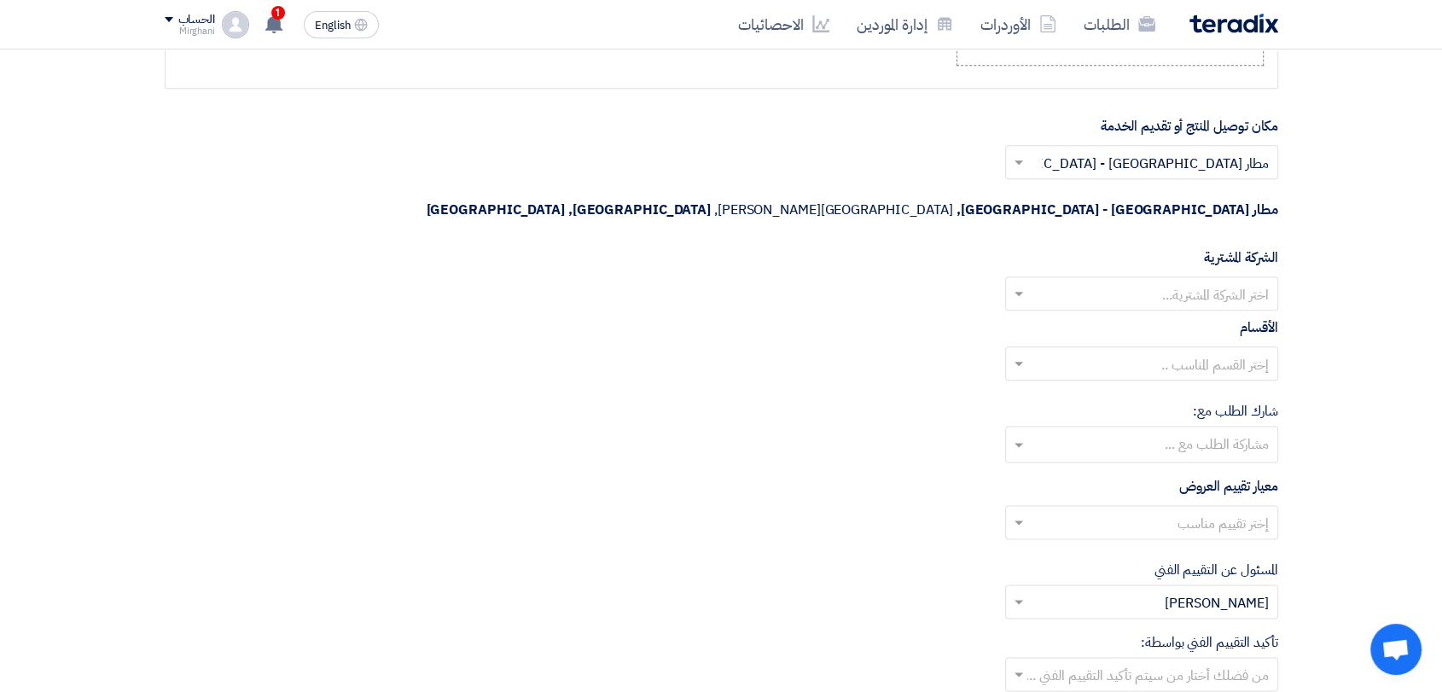
click at [1121, 282] on input "text" at bounding box center [1151, 296] width 239 height 28
click at [1115, 311] on div "Nabatat for contracting" at bounding box center [1141, 328] width 271 height 35
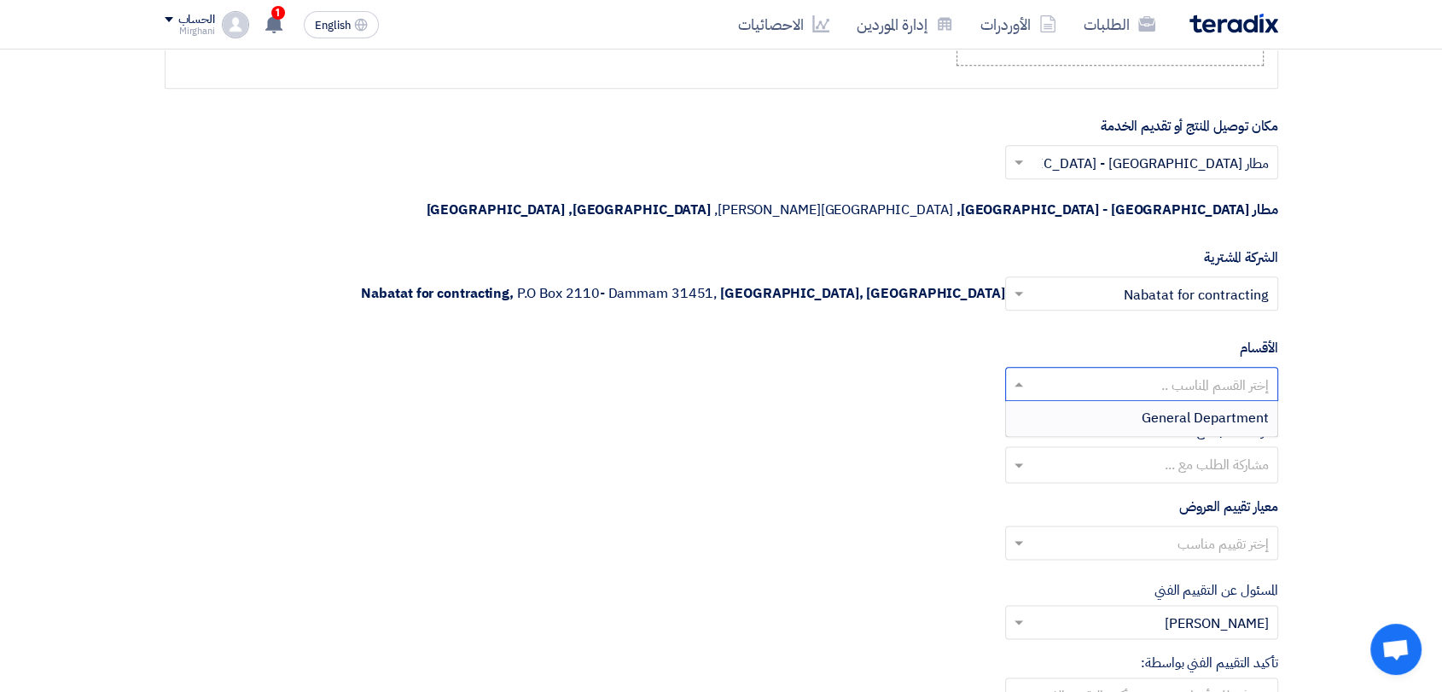
click at [1120, 372] on input "text" at bounding box center [1151, 386] width 239 height 28
click at [1119, 401] on div "General Department" at bounding box center [1141, 418] width 271 height 34
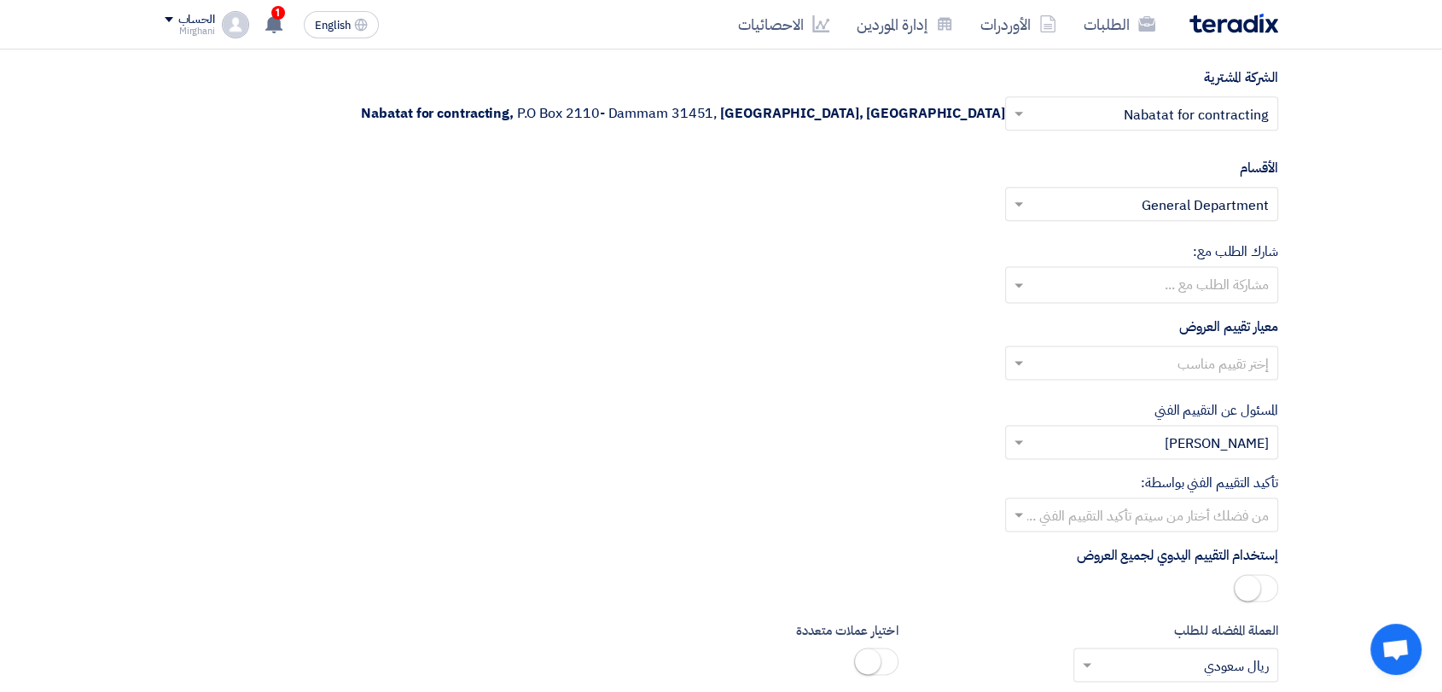
scroll to position [8704, 0]
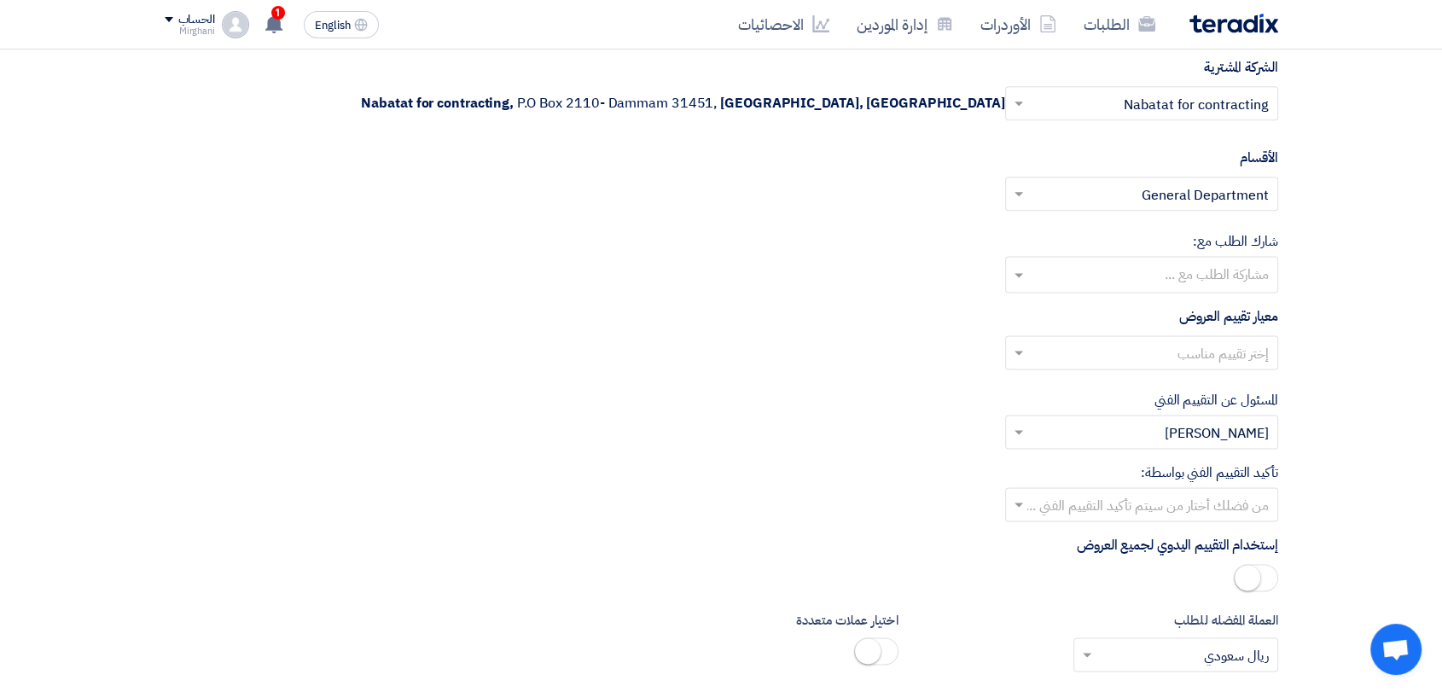
click at [1131, 340] on input "text" at bounding box center [1151, 354] width 239 height 28
click at [1127, 369] on div "Direct material" at bounding box center [1141, 386] width 271 height 35
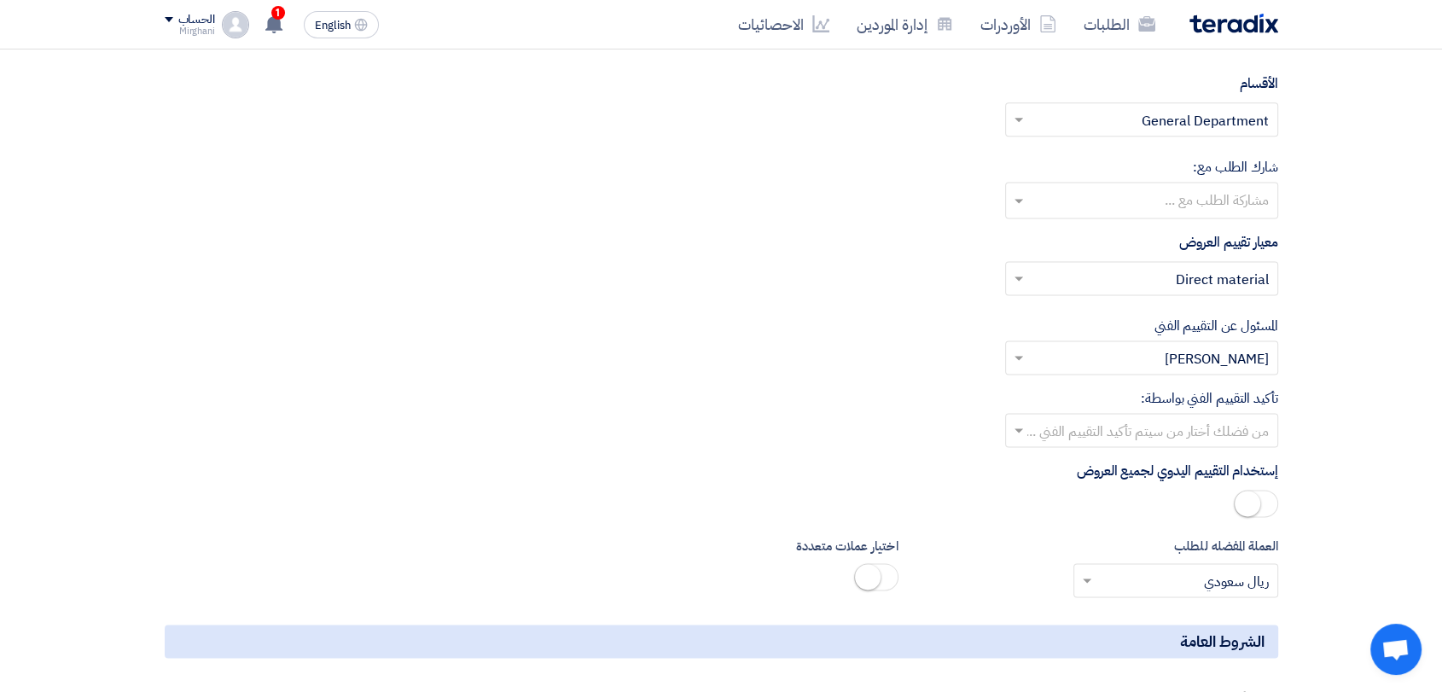
scroll to position [8799, 0]
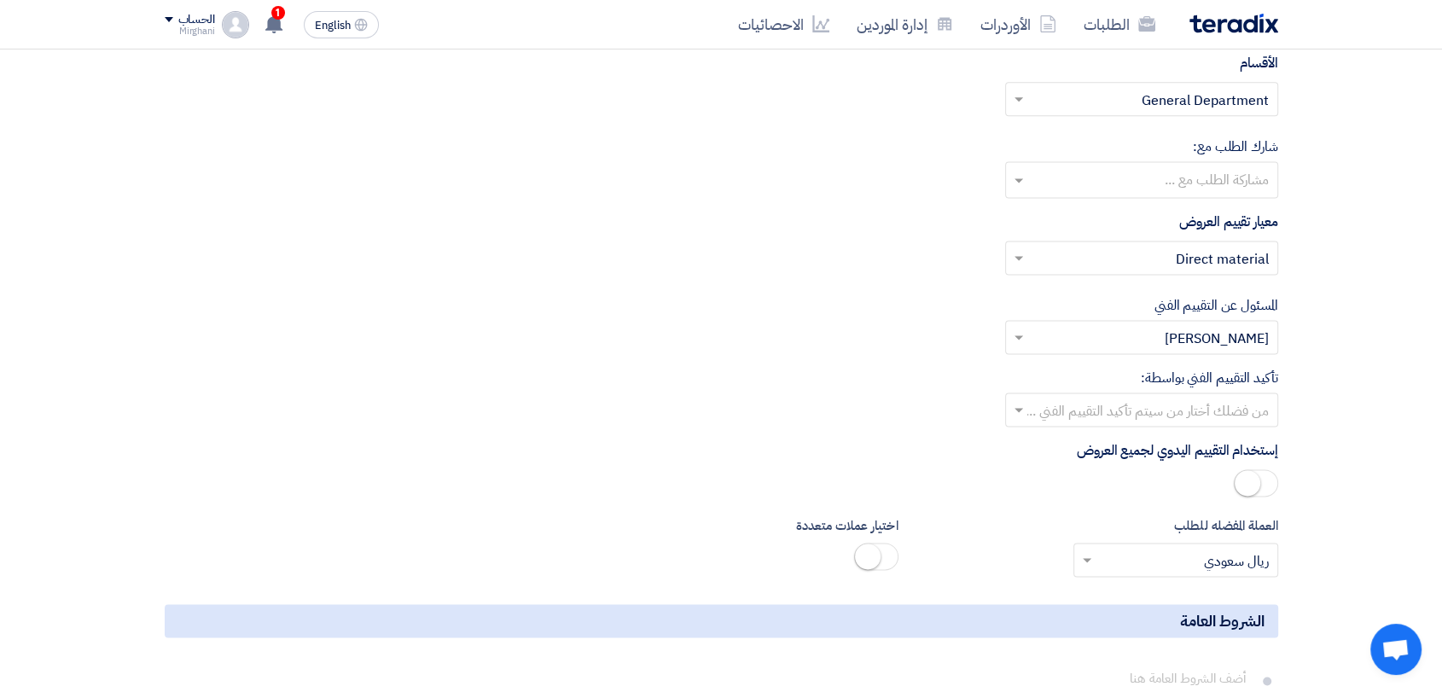
click at [1111, 398] on input "text" at bounding box center [1151, 412] width 239 height 28
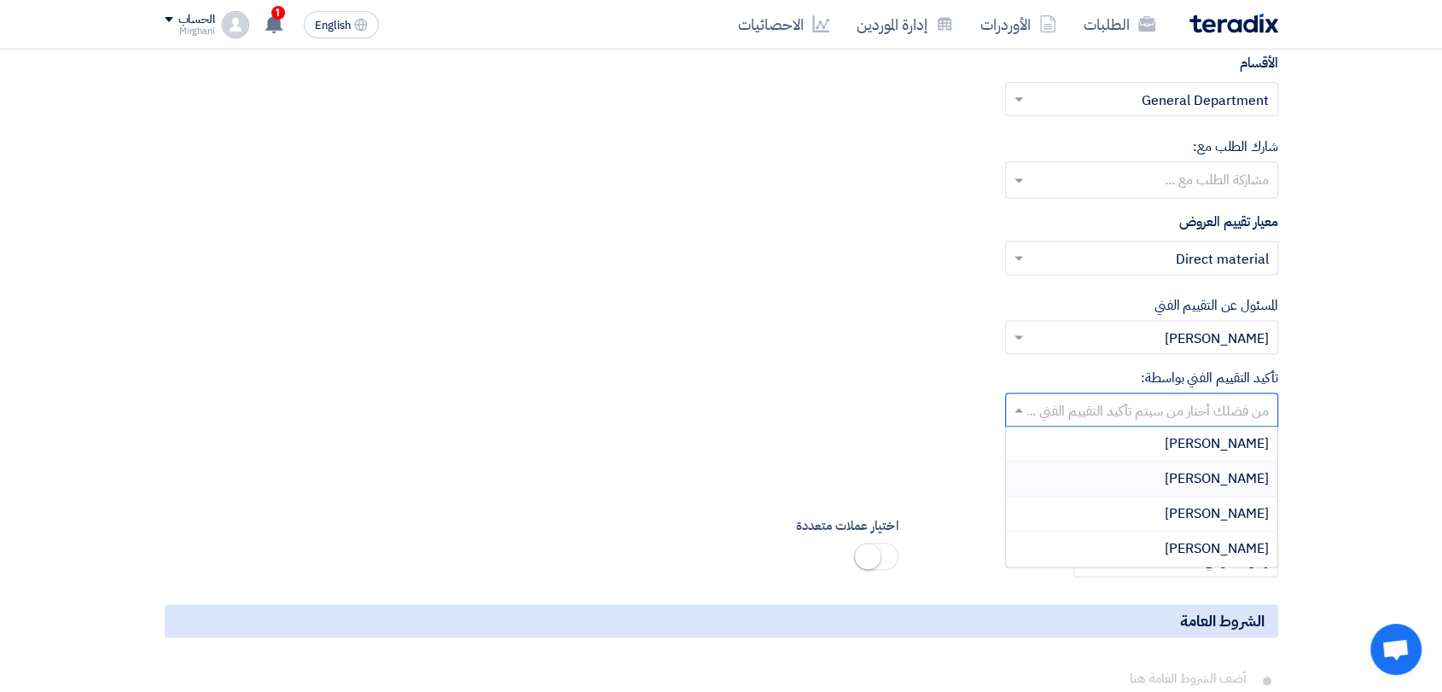
click at [1128, 462] on div "[PERSON_NAME]" at bounding box center [1141, 479] width 271 height 35
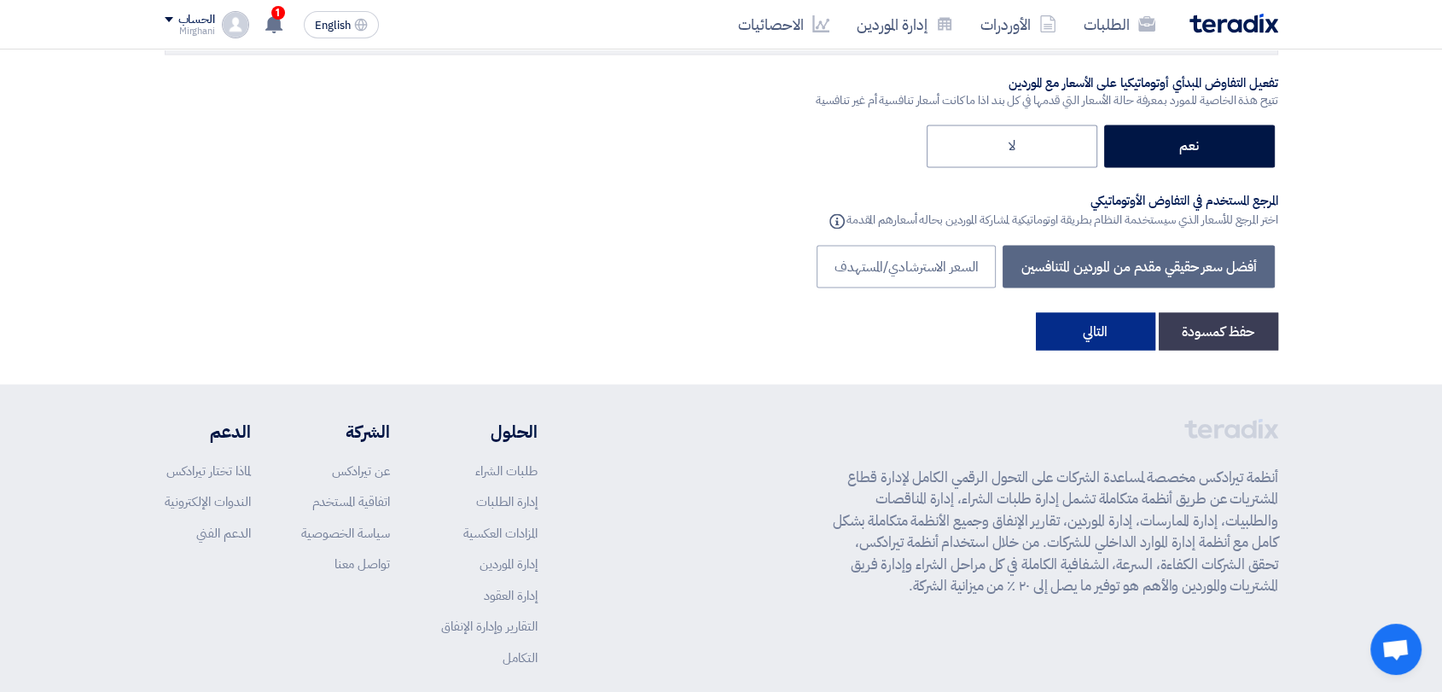
click at [1079, 312] on button "التالي" at bounding box center [1095, 331] width 119 height 38
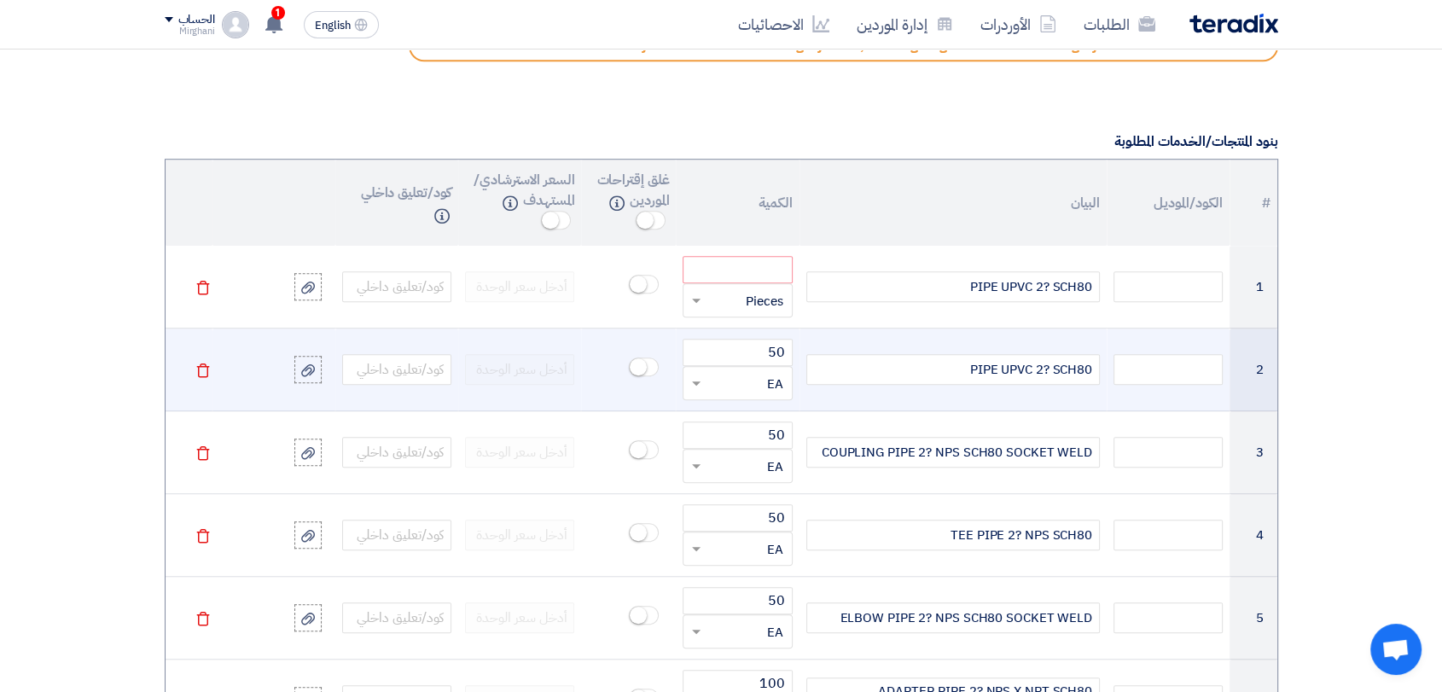
scroll to position [1299, 0]
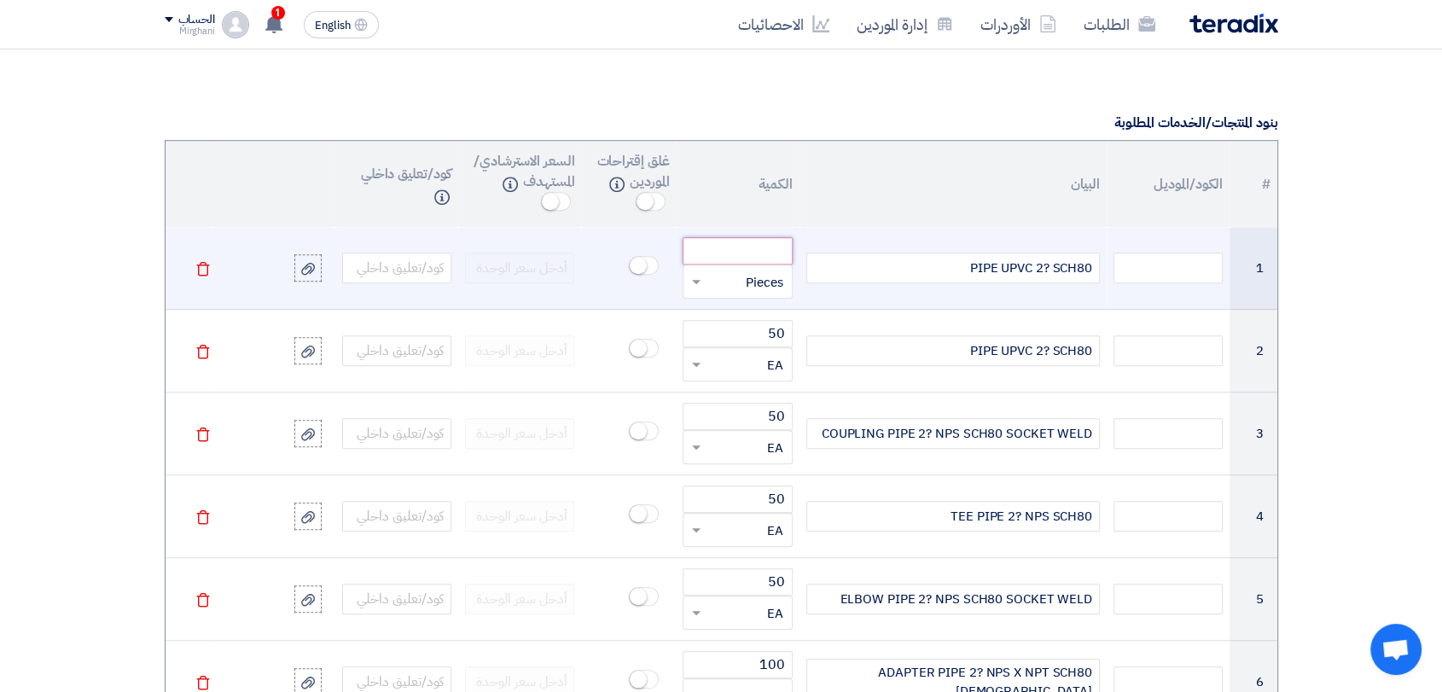
click at [776, 244] on input "number" at bounding box center [737, 250] width 109 height 27
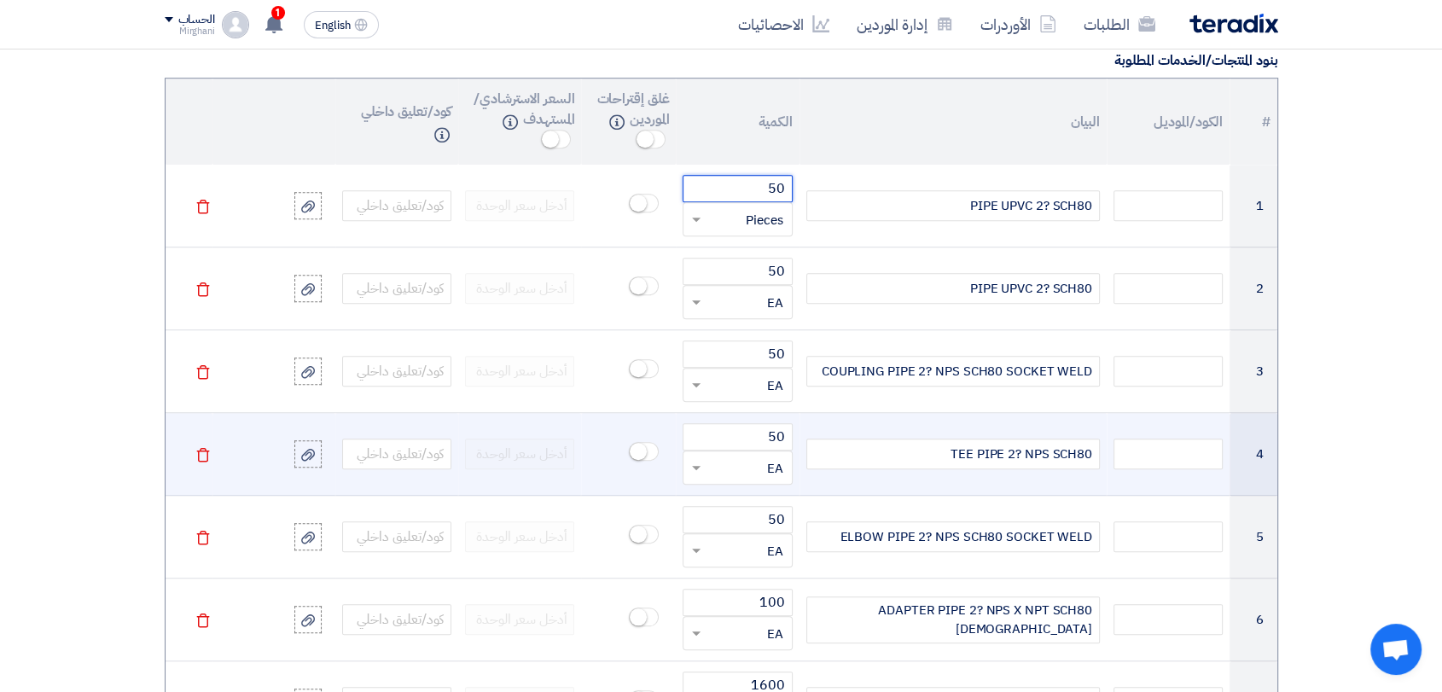
scroll to position [1393, 0]
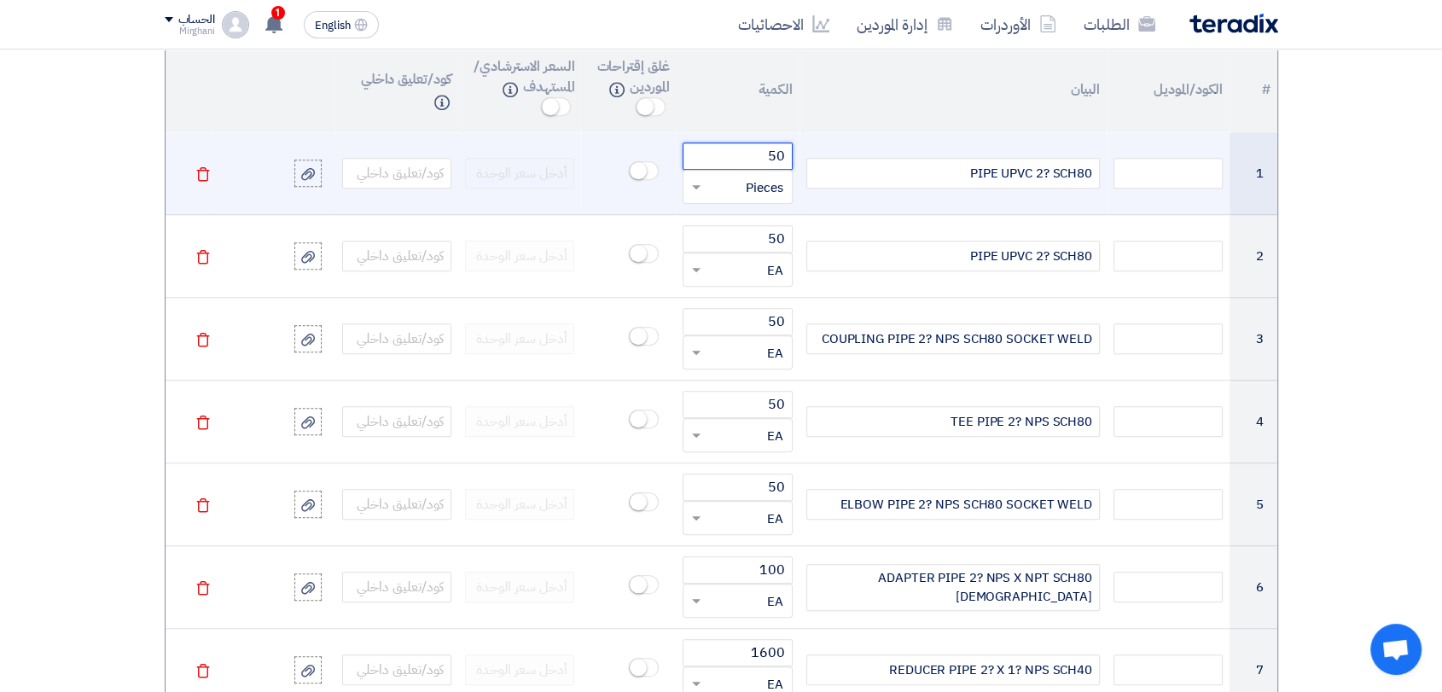
type input "5"
click at [201, 178] on icon "Delete" at bounding box center [202, 173] width 15 height 15
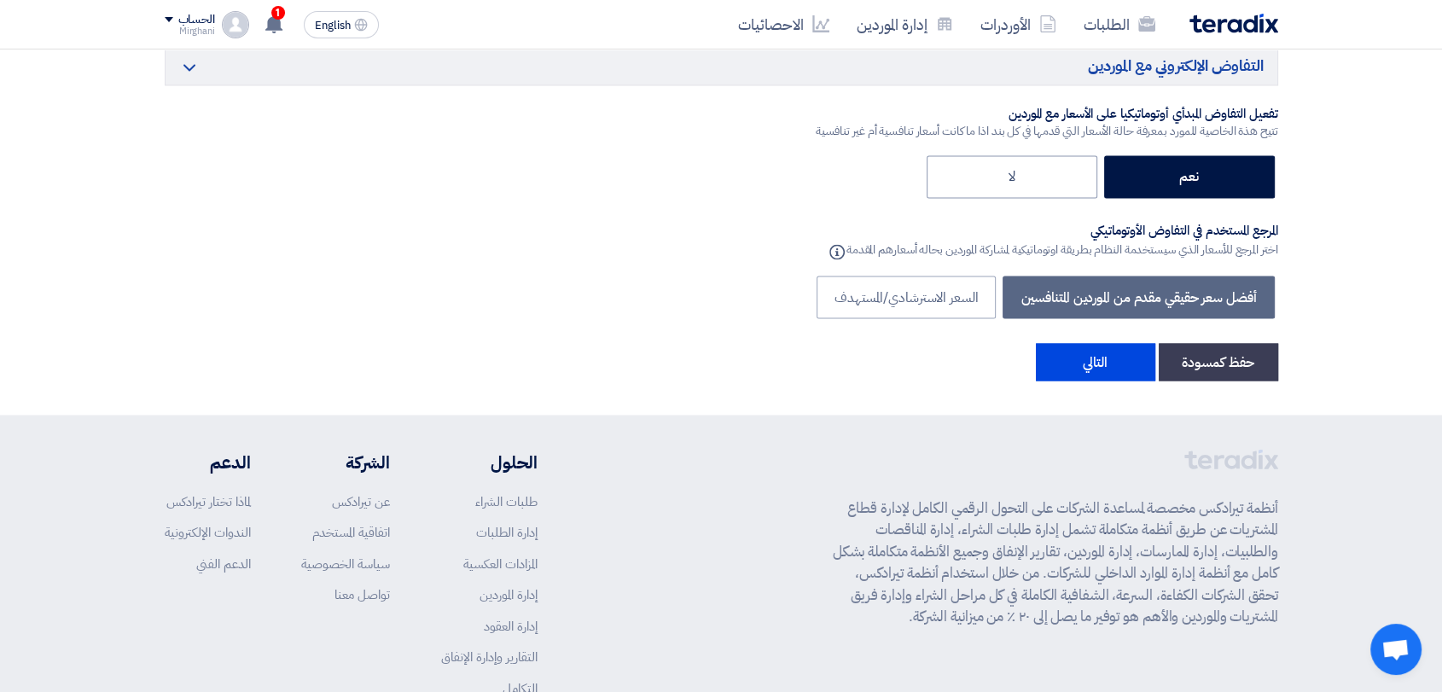
scroll to position [9504, 0]
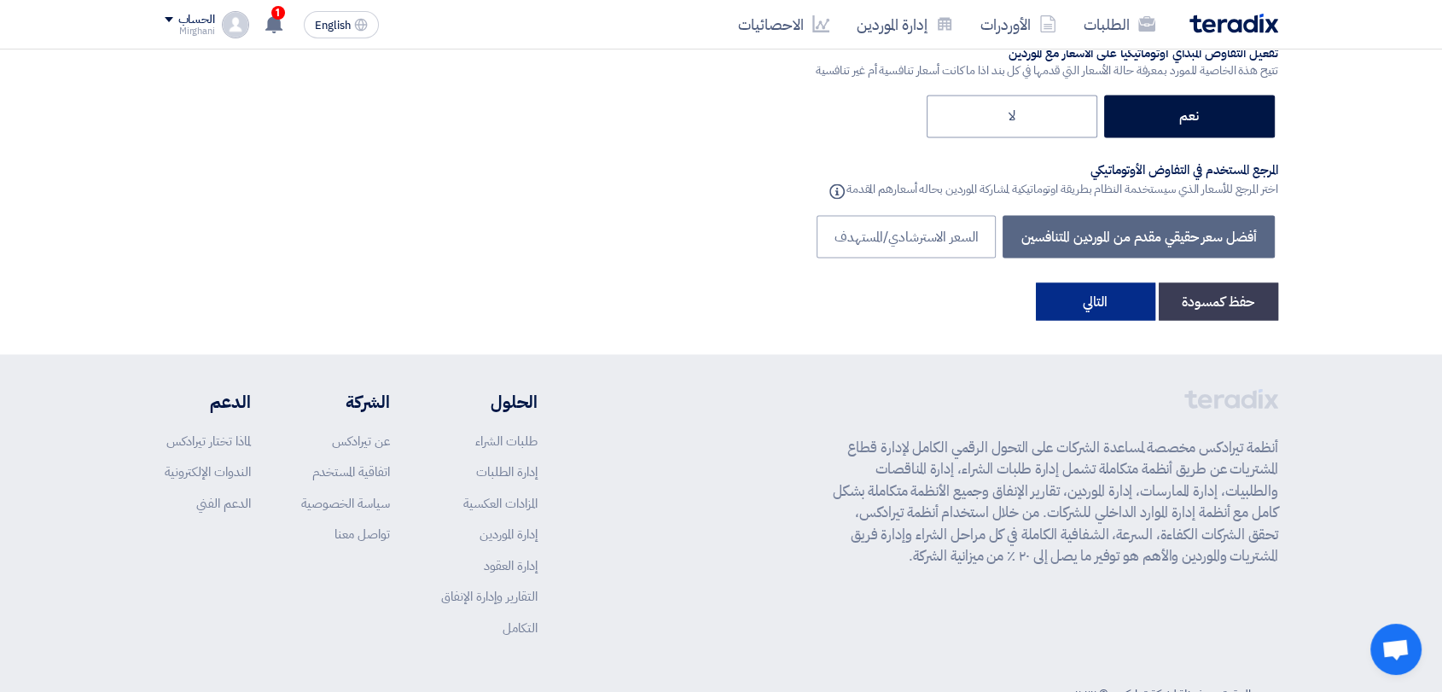
click at [1067, 282] on button "التالي" at bounding box center [1095, 301] width 119 height 38
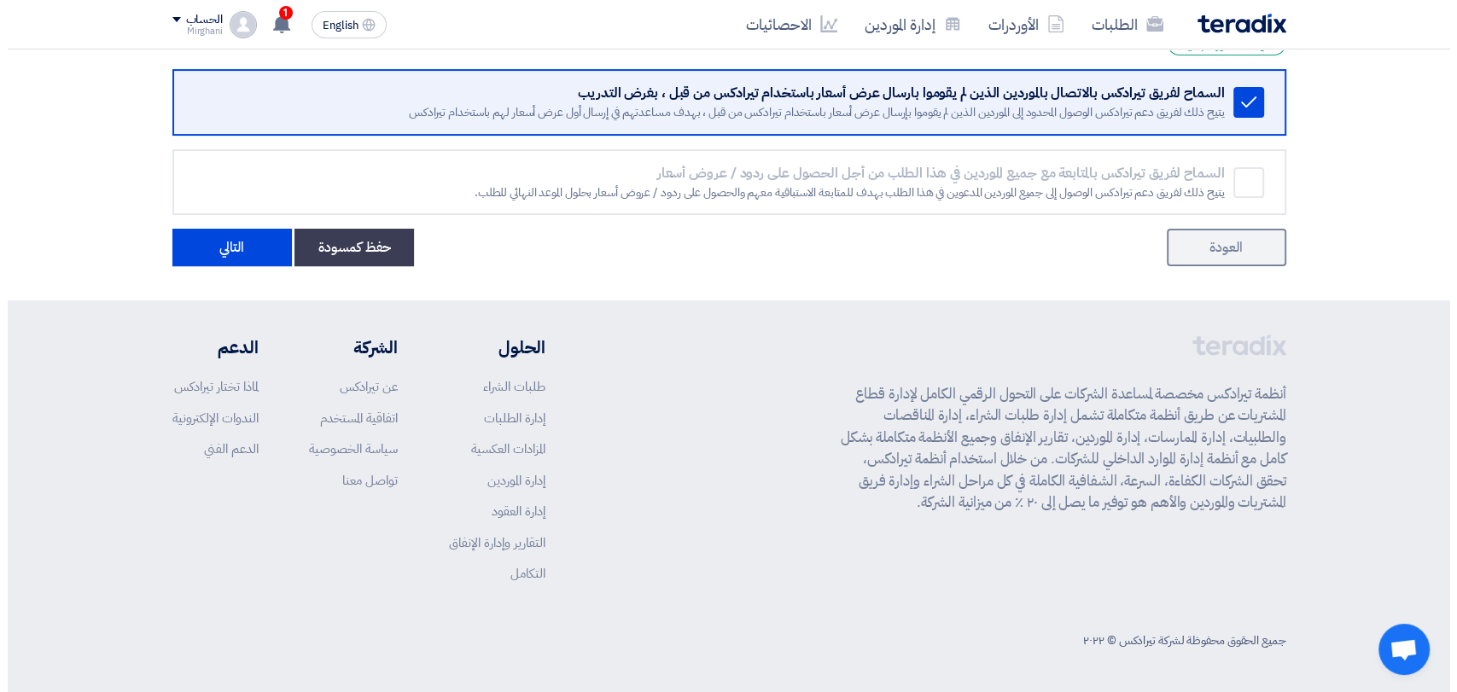
scroll to position [0, 0]
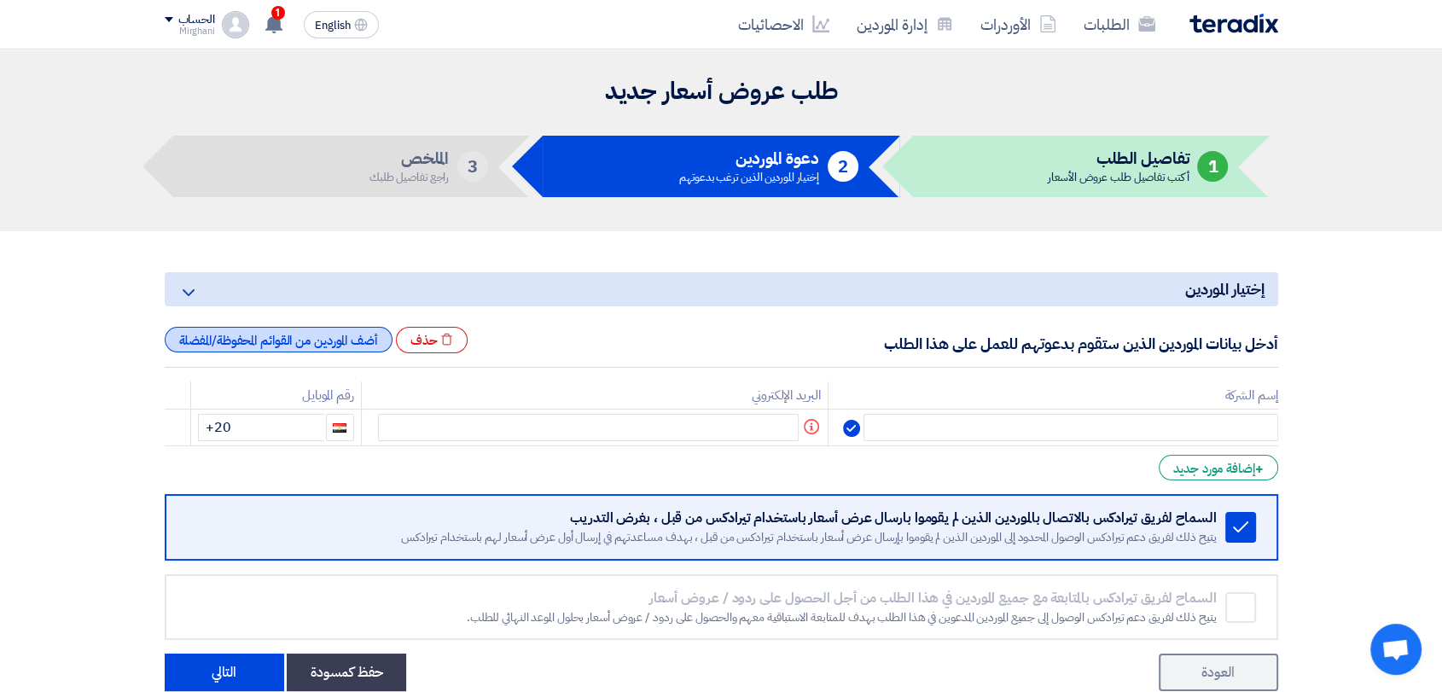
click at [313, 330] on div "أضف الموردين من القوائم المحفوظة/المفضلة" at bounding box center [279, 340] width 228 height 26
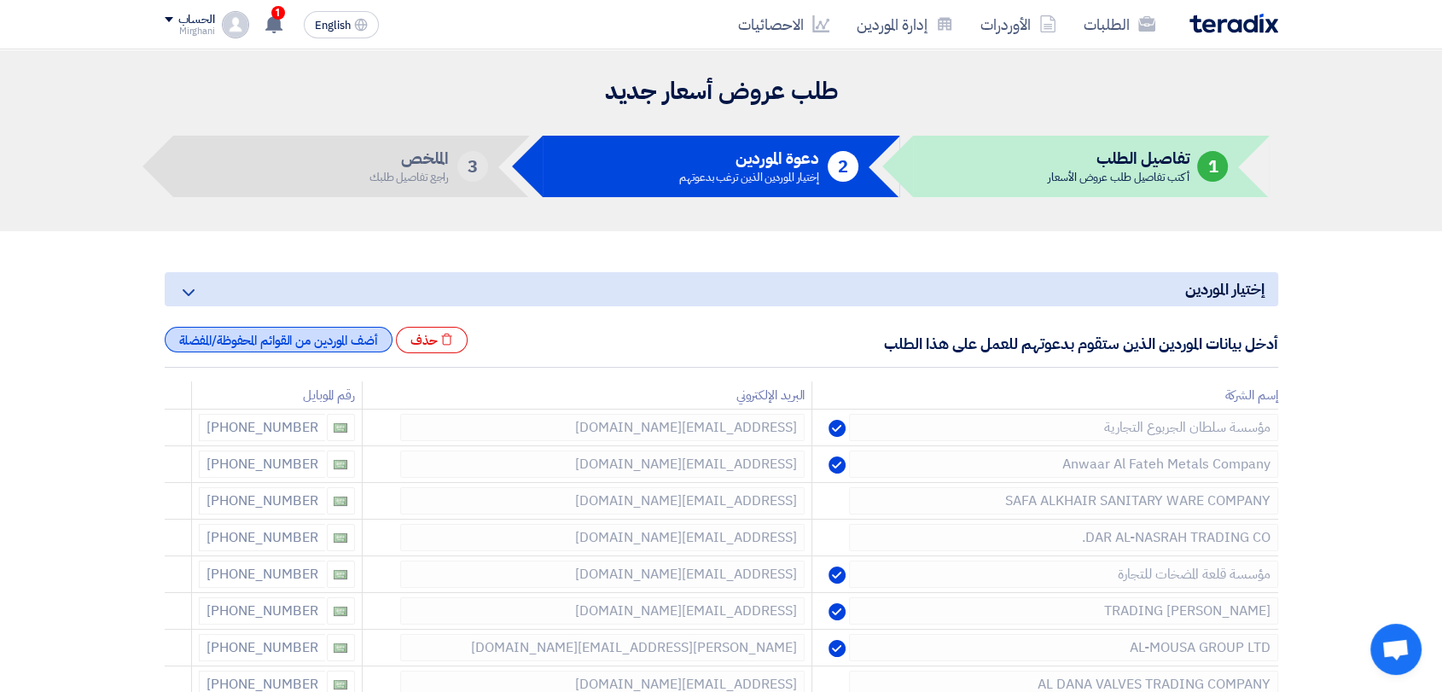
click at [317, 342] on div "أضف الموردين من القوائم المحفوظة/المفضلة" at bounding box center [279, 340] width 228 height 26
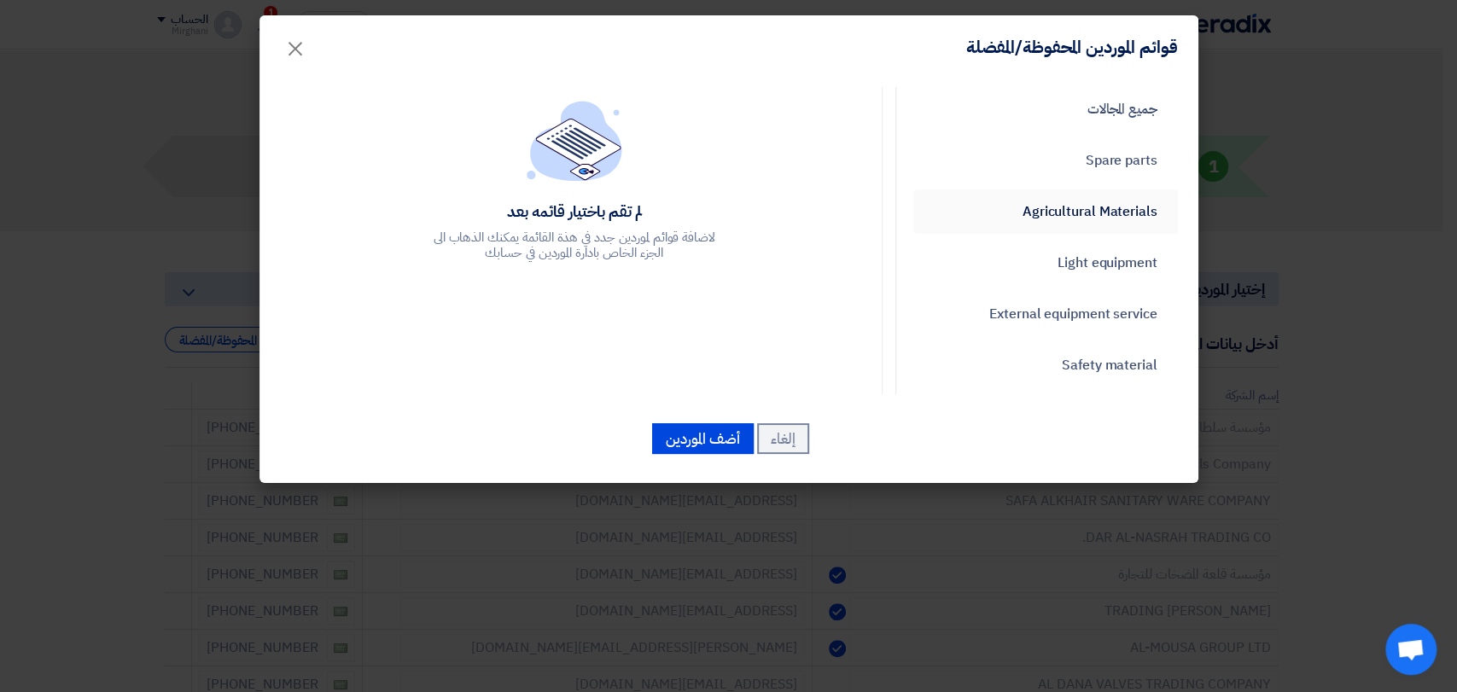
click at [1026, 211] on link "Agricultural Materials" at bounding box center [1045, 211] width 265 height 44
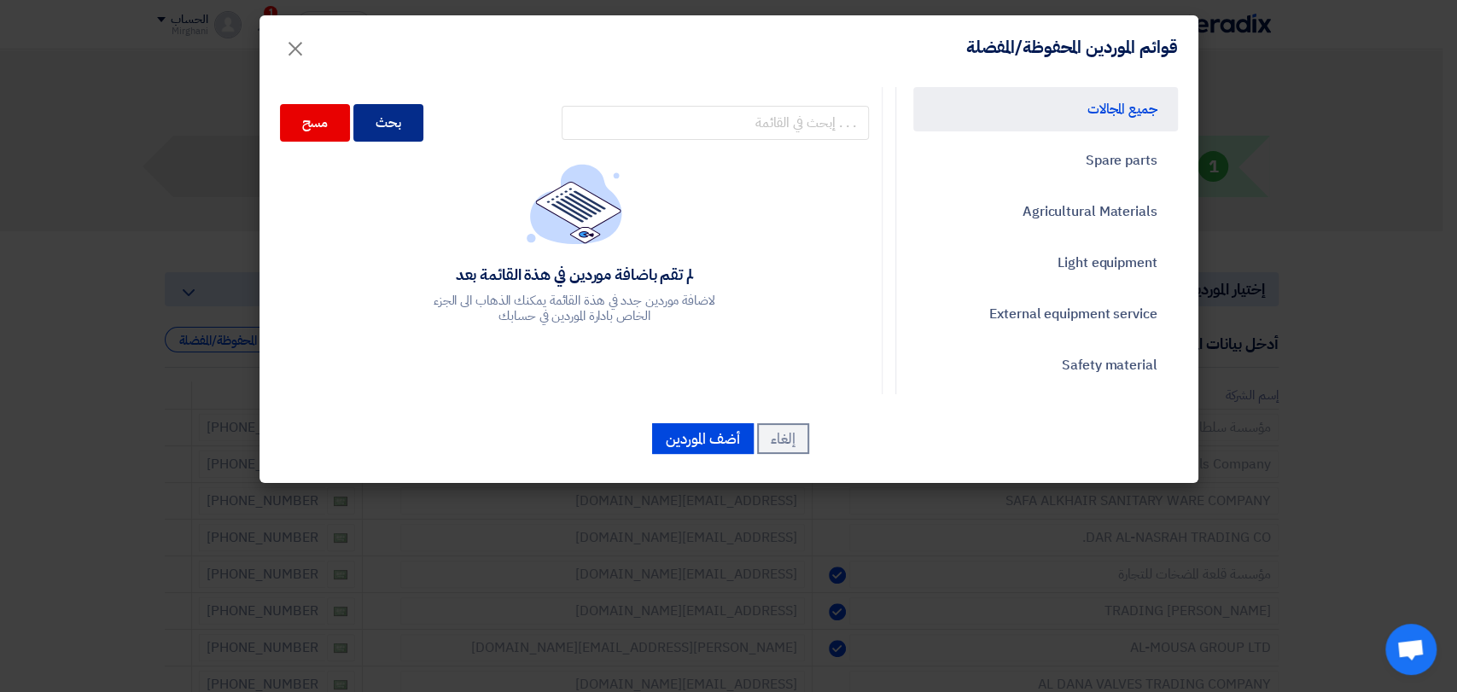
click at [419, 131] on div "بحث" at bounding box center [388, 123] width 70 height 38
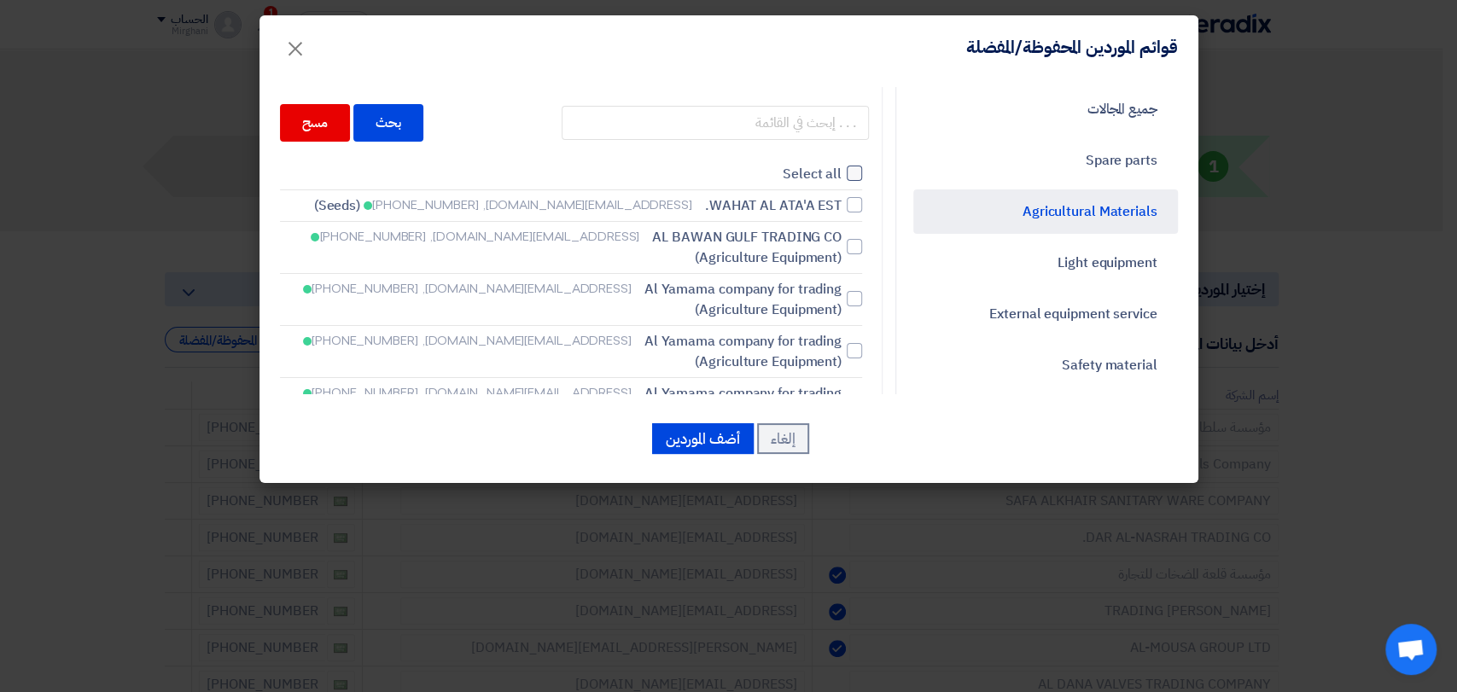
click at [826, 173] on span "Select all" at bounding box center [811, 174] width 59 height 20
click at [830, 173] on input "Select all" at bounding box center [835, 173] width 11 height 11
checkbox input "true"
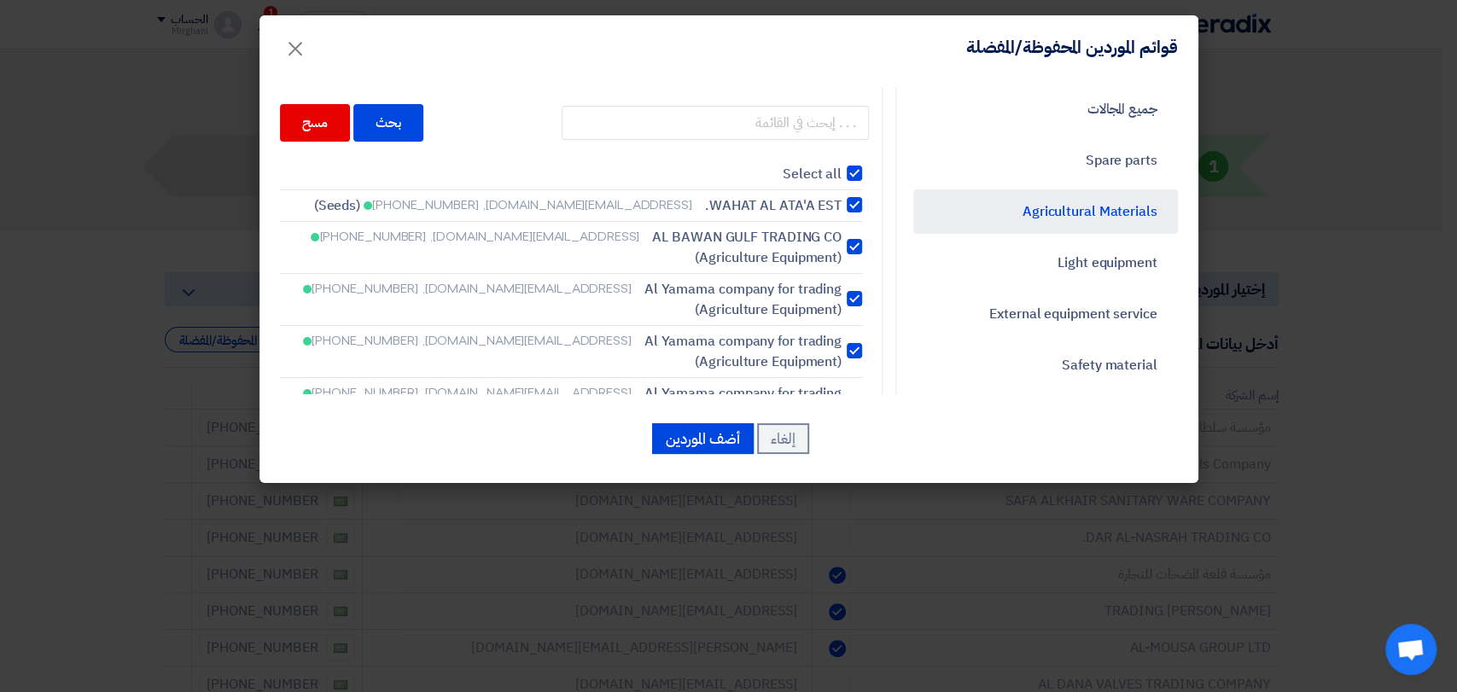
checkbox input "true"
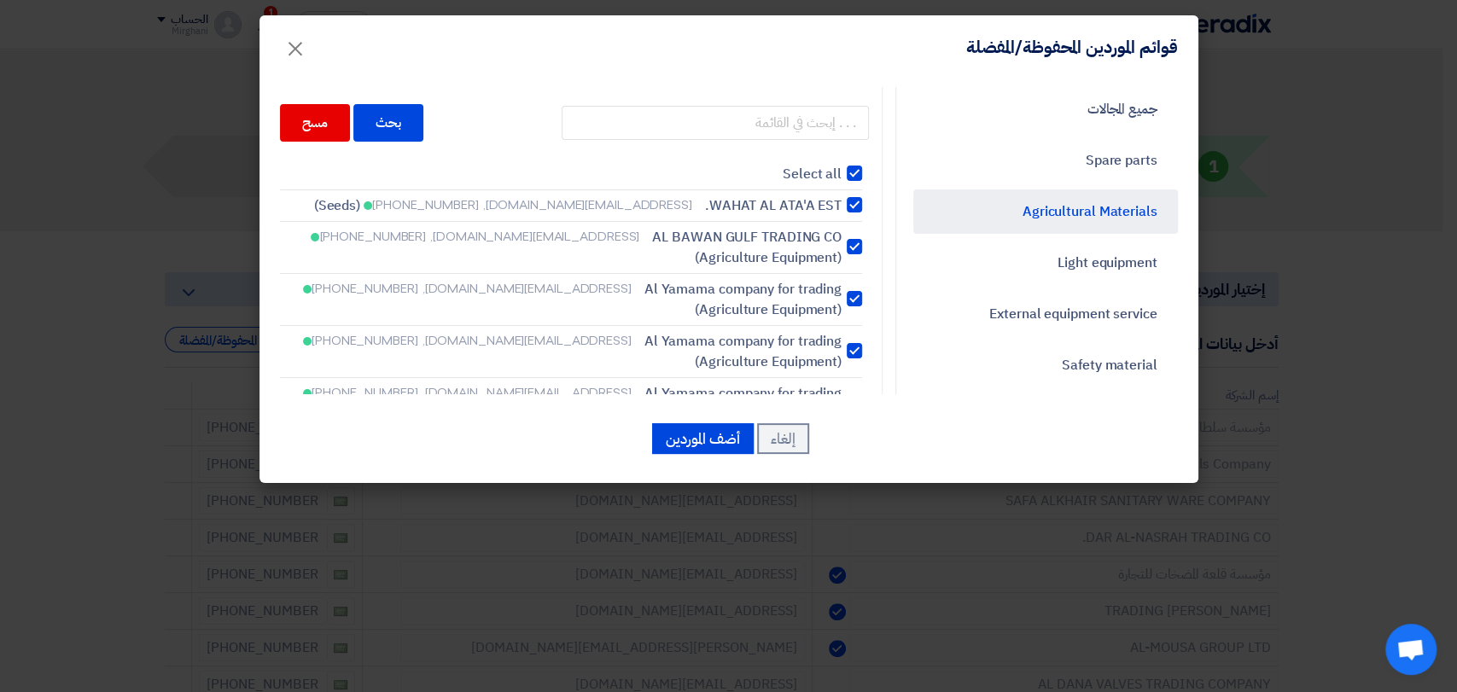
checkbox input "true"
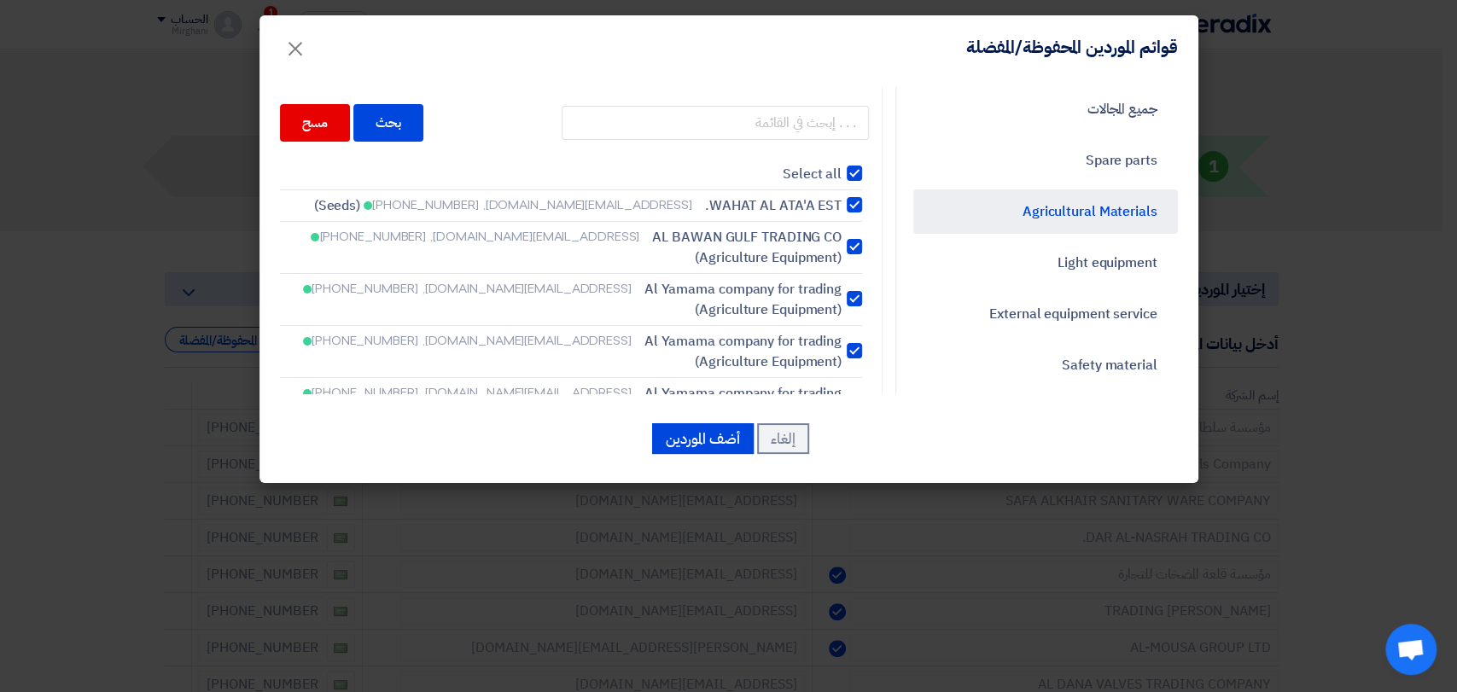
checkbox input "true"
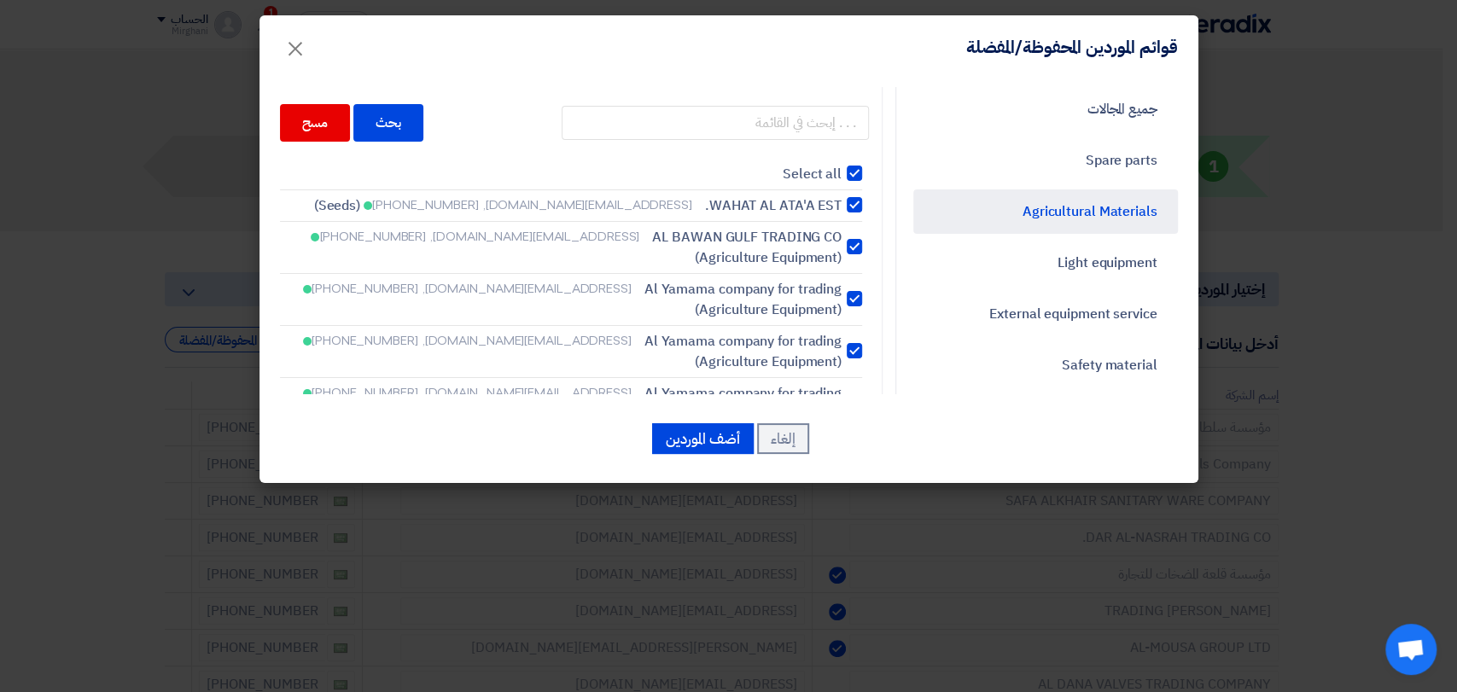
checkbox input "true"
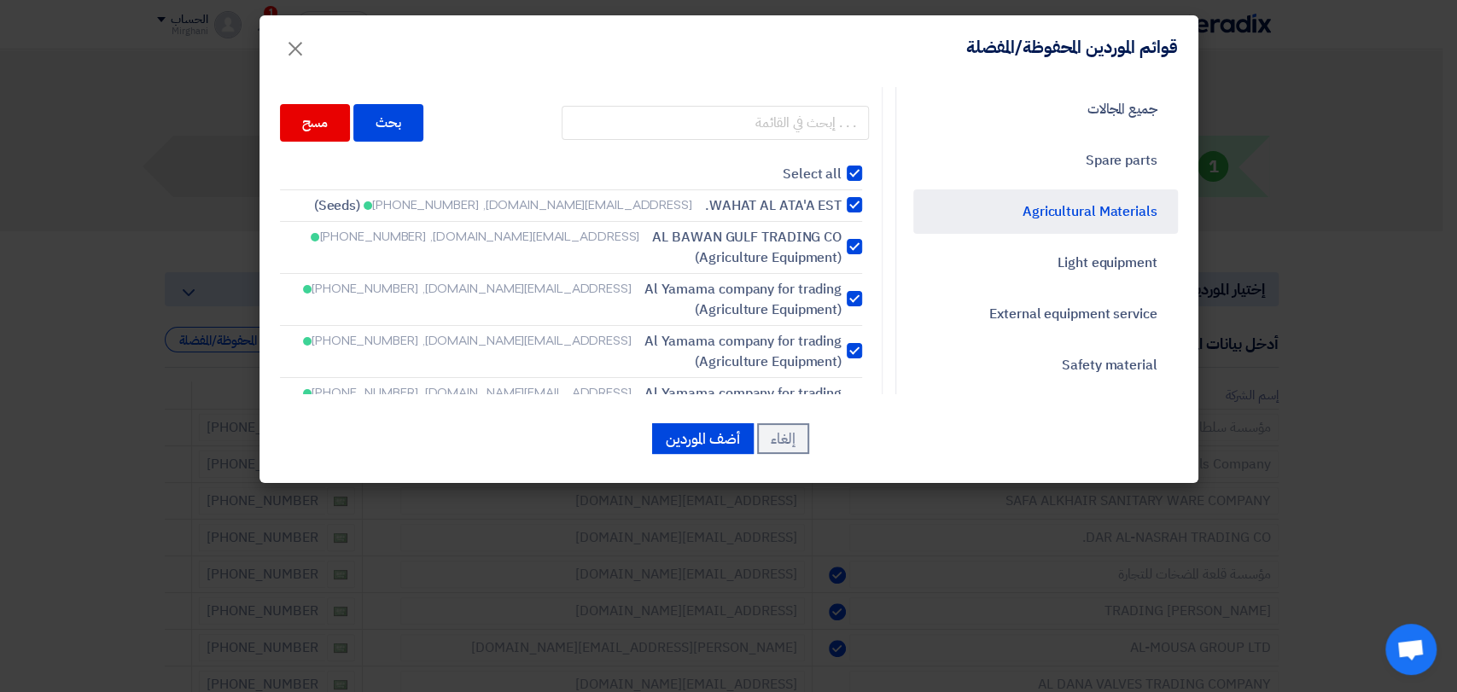
checkbox input "true"
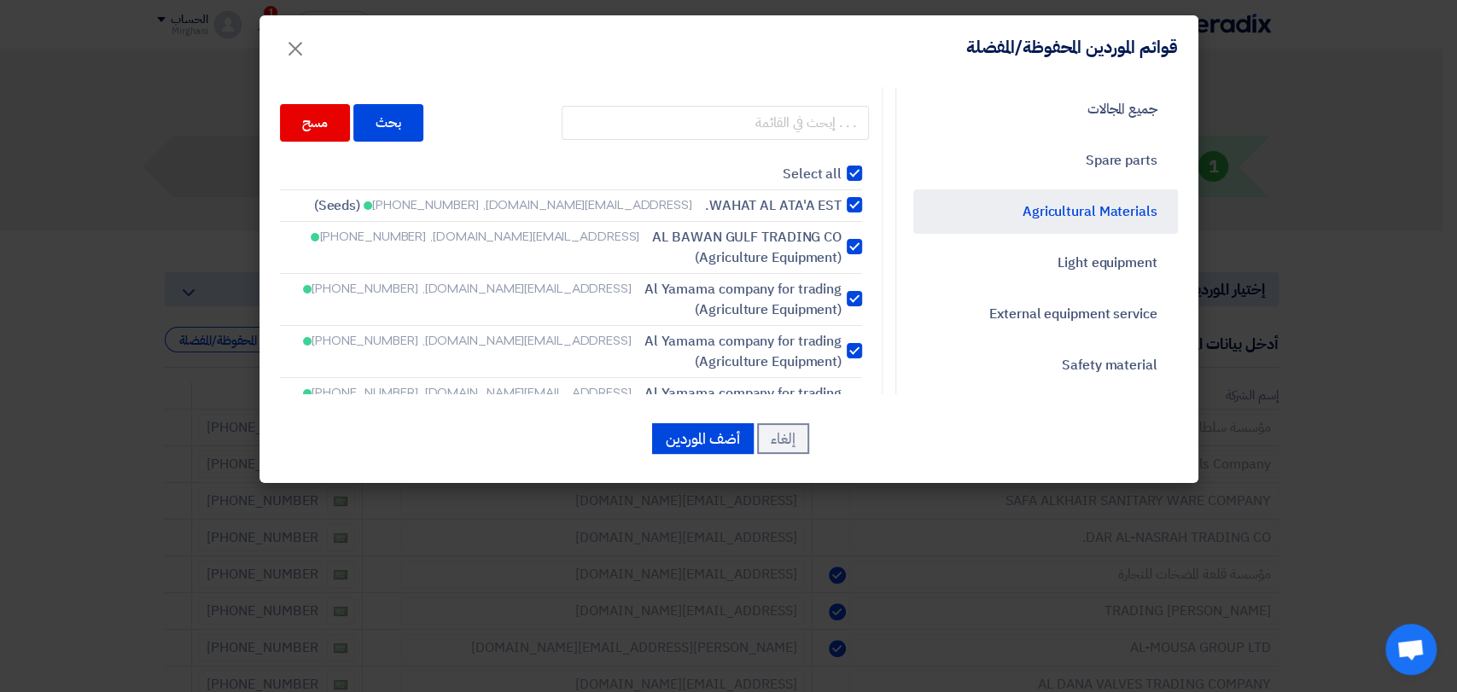
checkbox input "true"
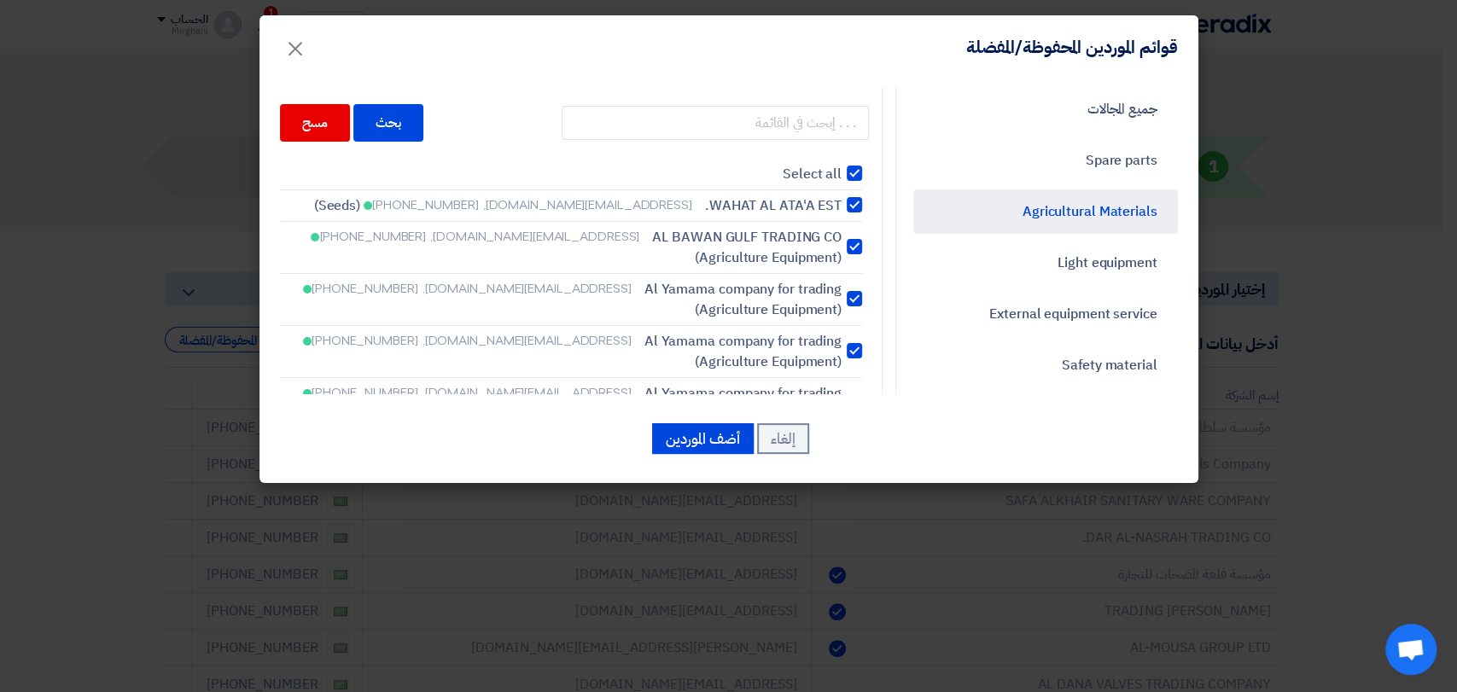
checkbox input "true"
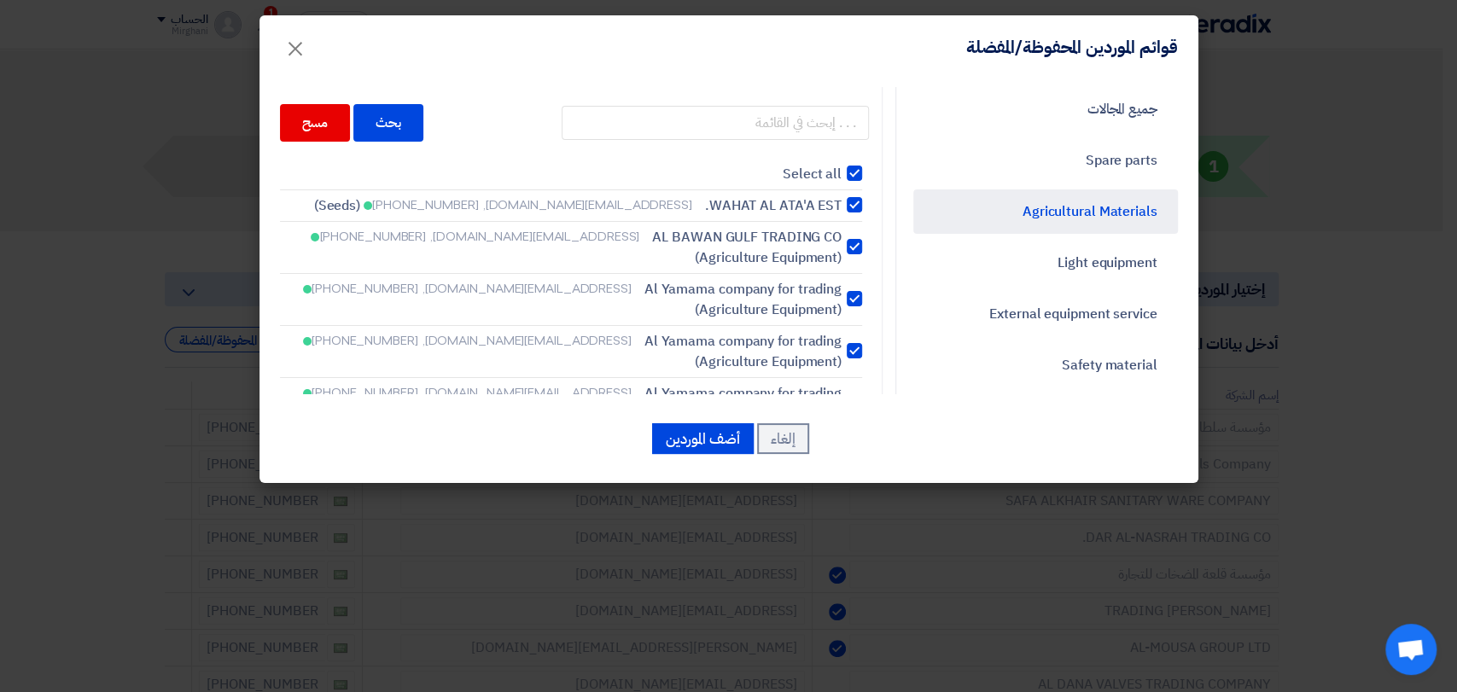
checkbox input "true"
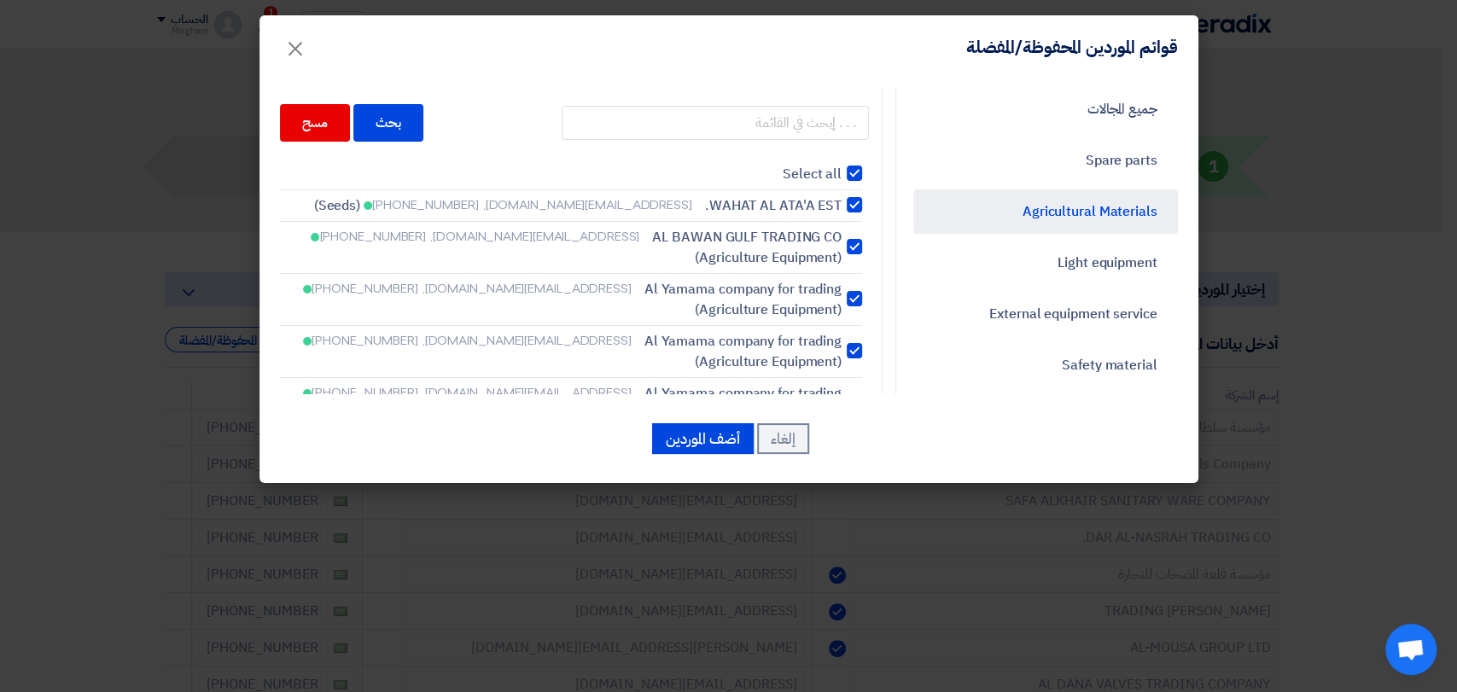
checkbox input "true"
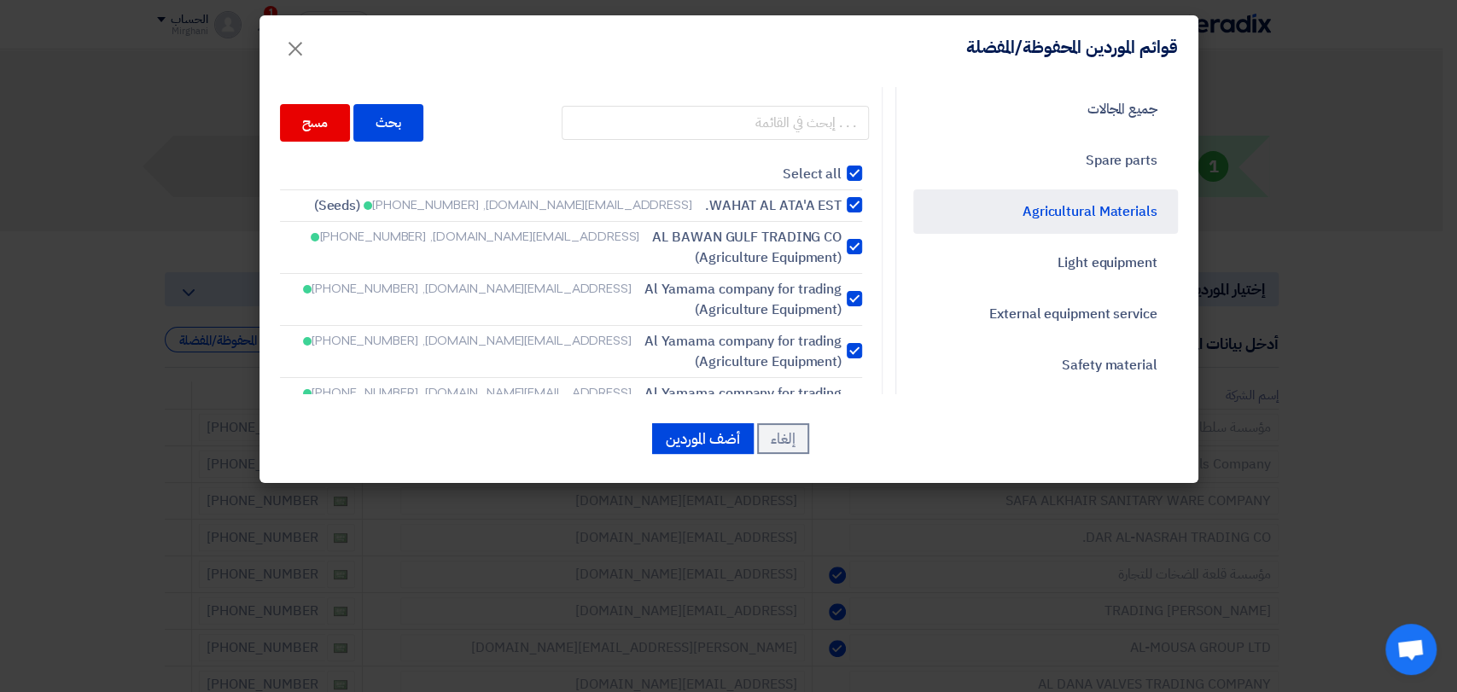
checkbox input "true"
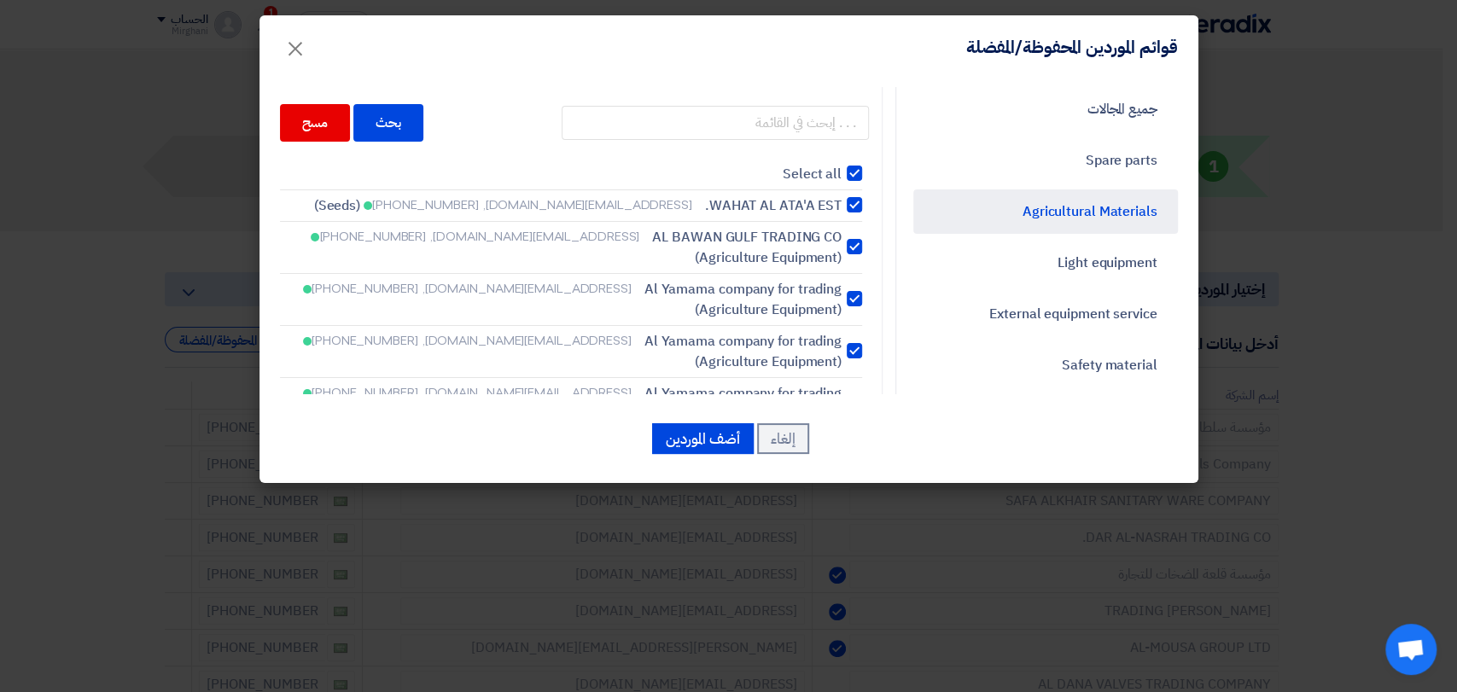
checkbox input "true"
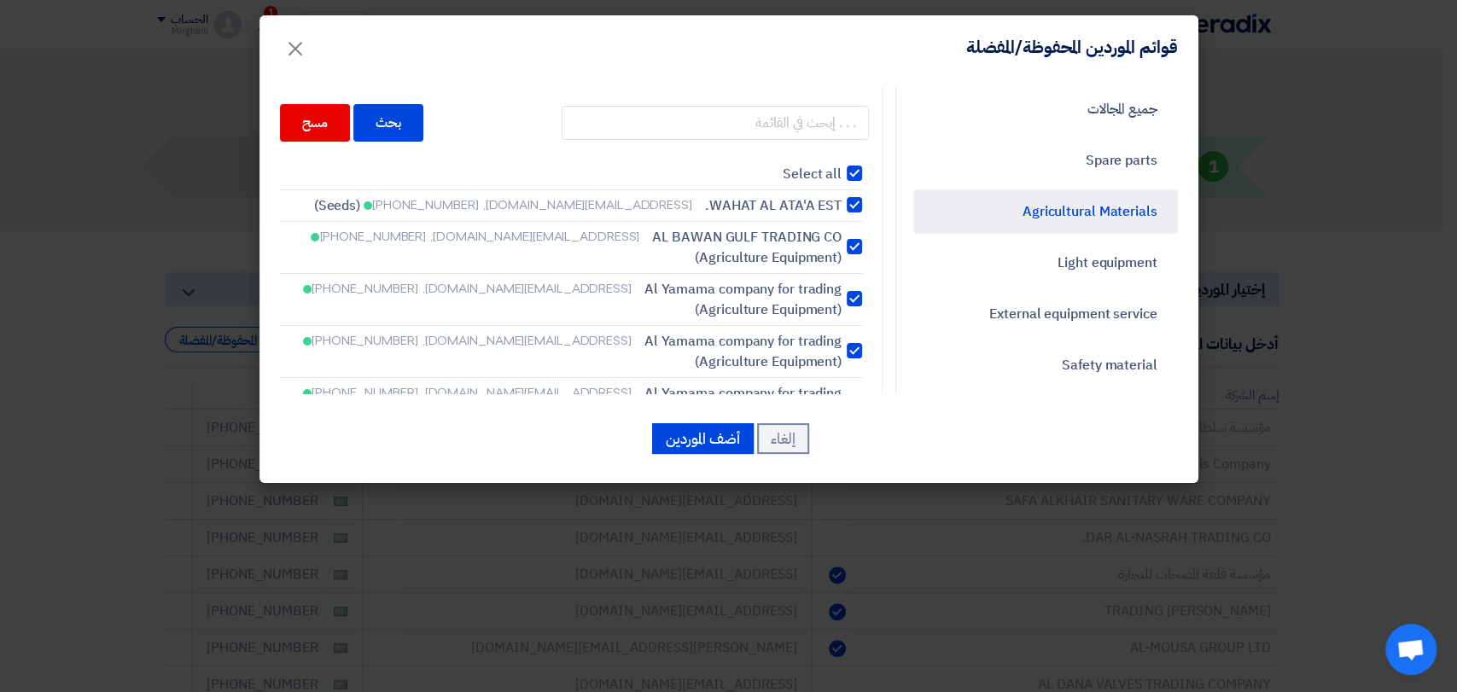
checkbox input "true"
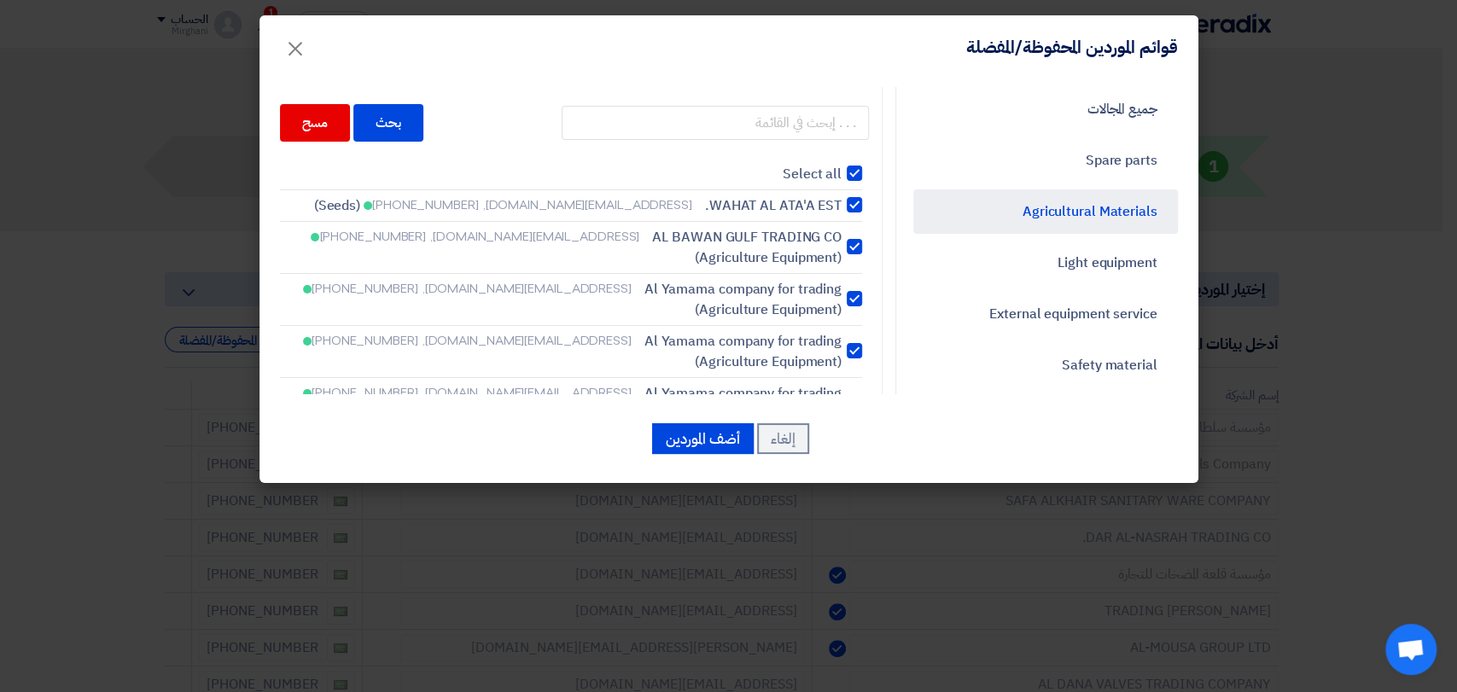
checkbox input "true"
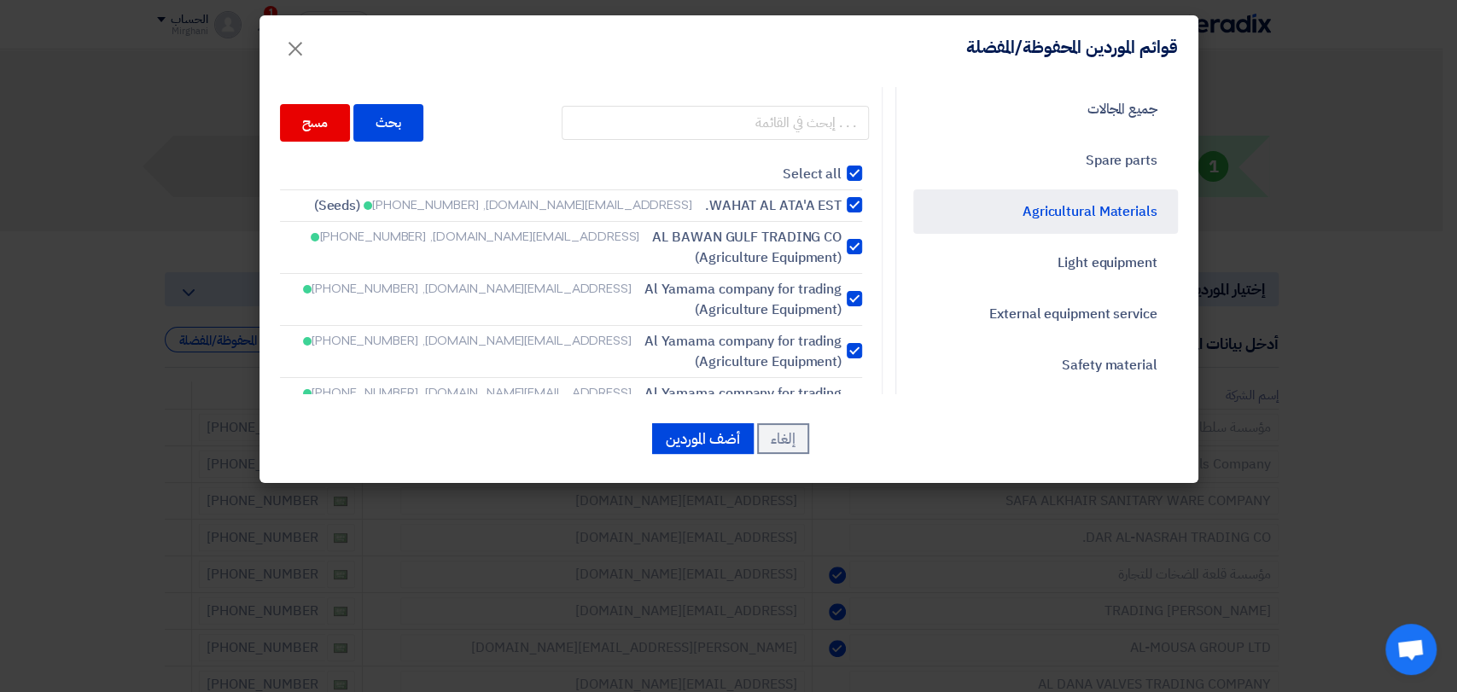
checkbox input "true"
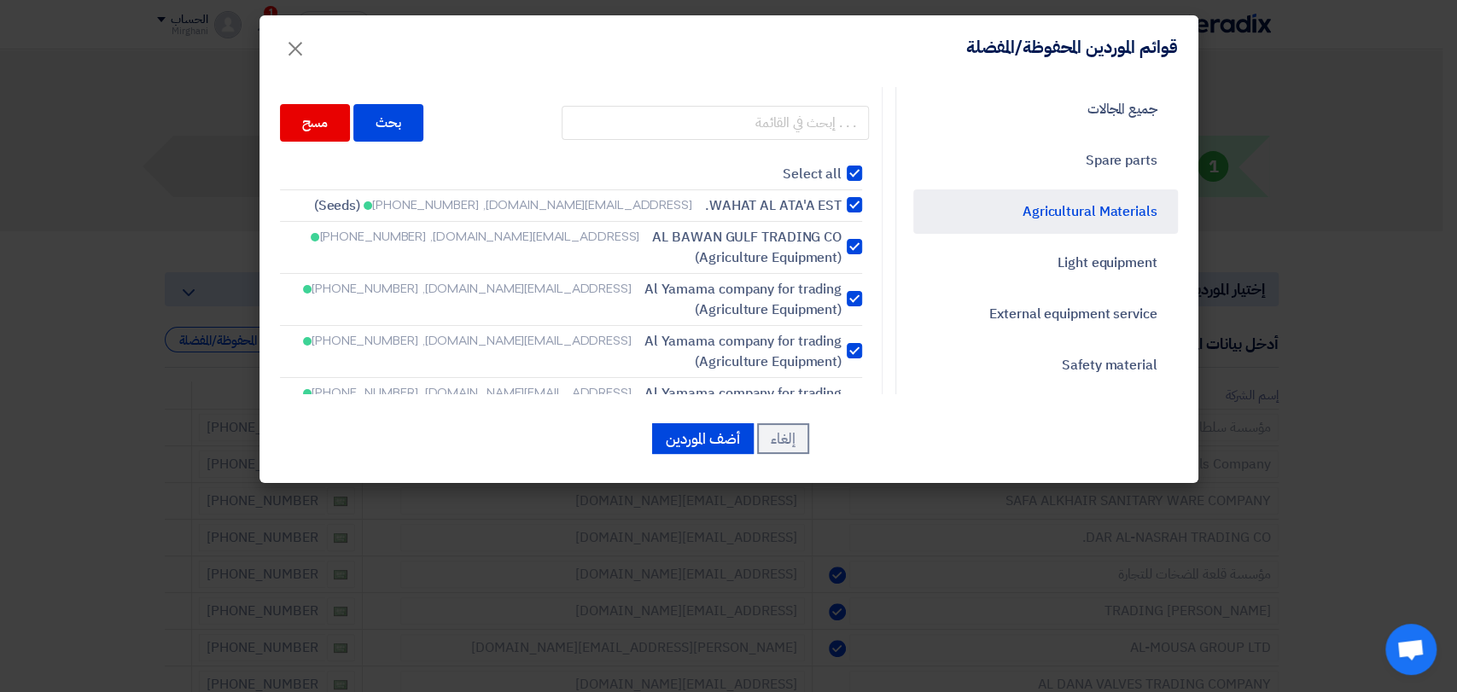
checkbox input "true"
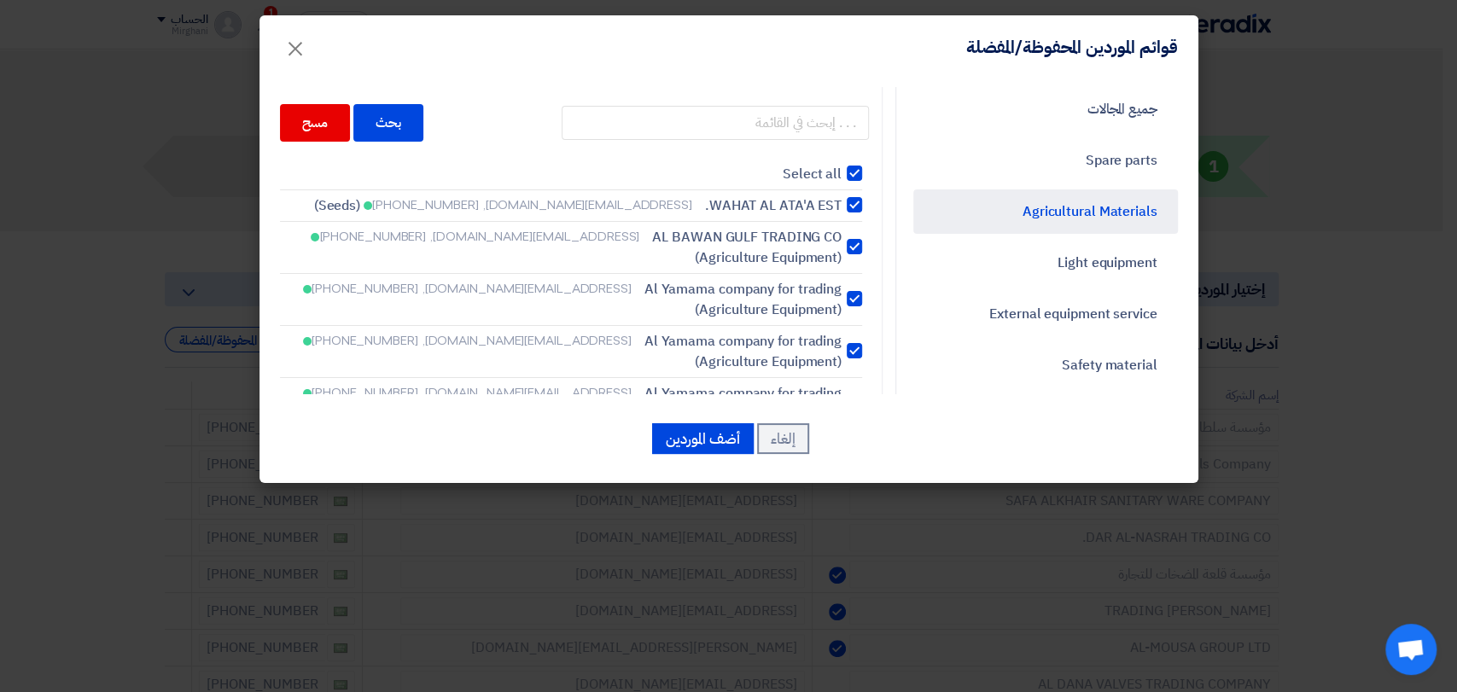
checkbox input "true"
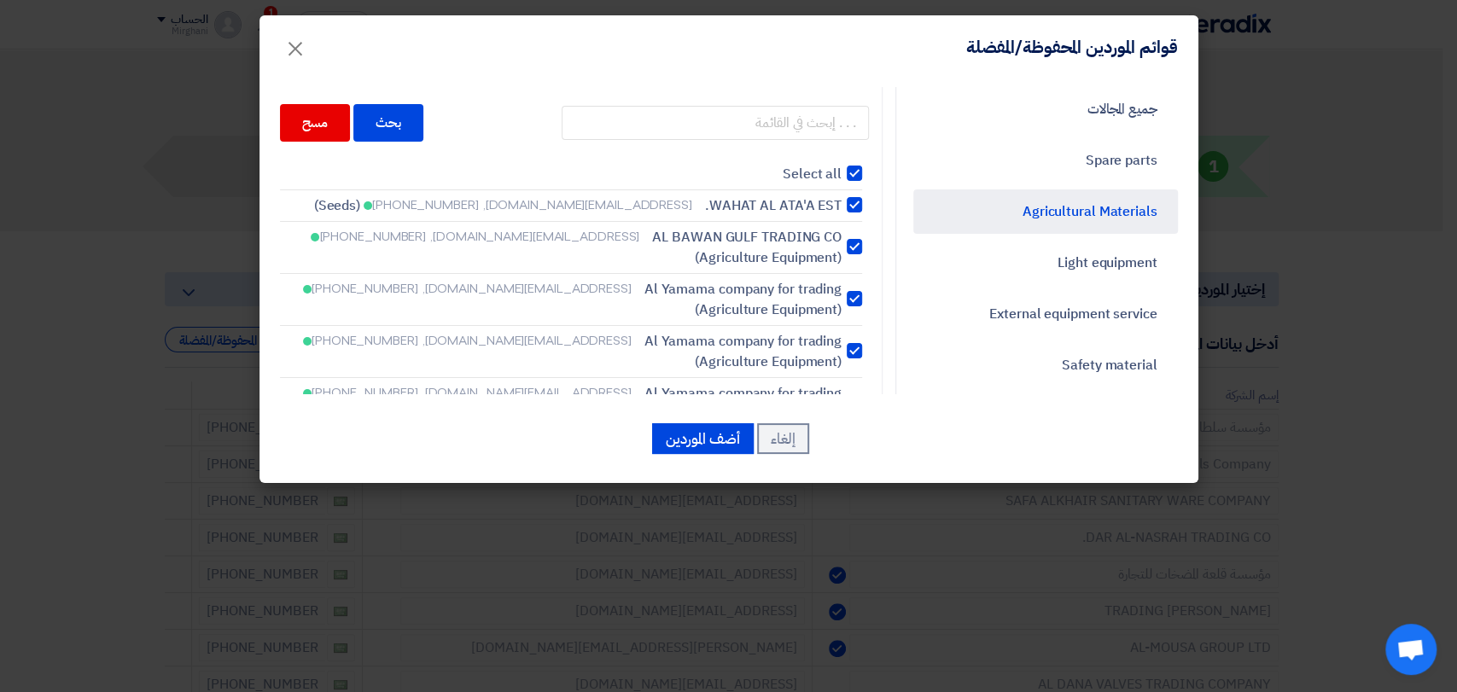
checkbox input "true"
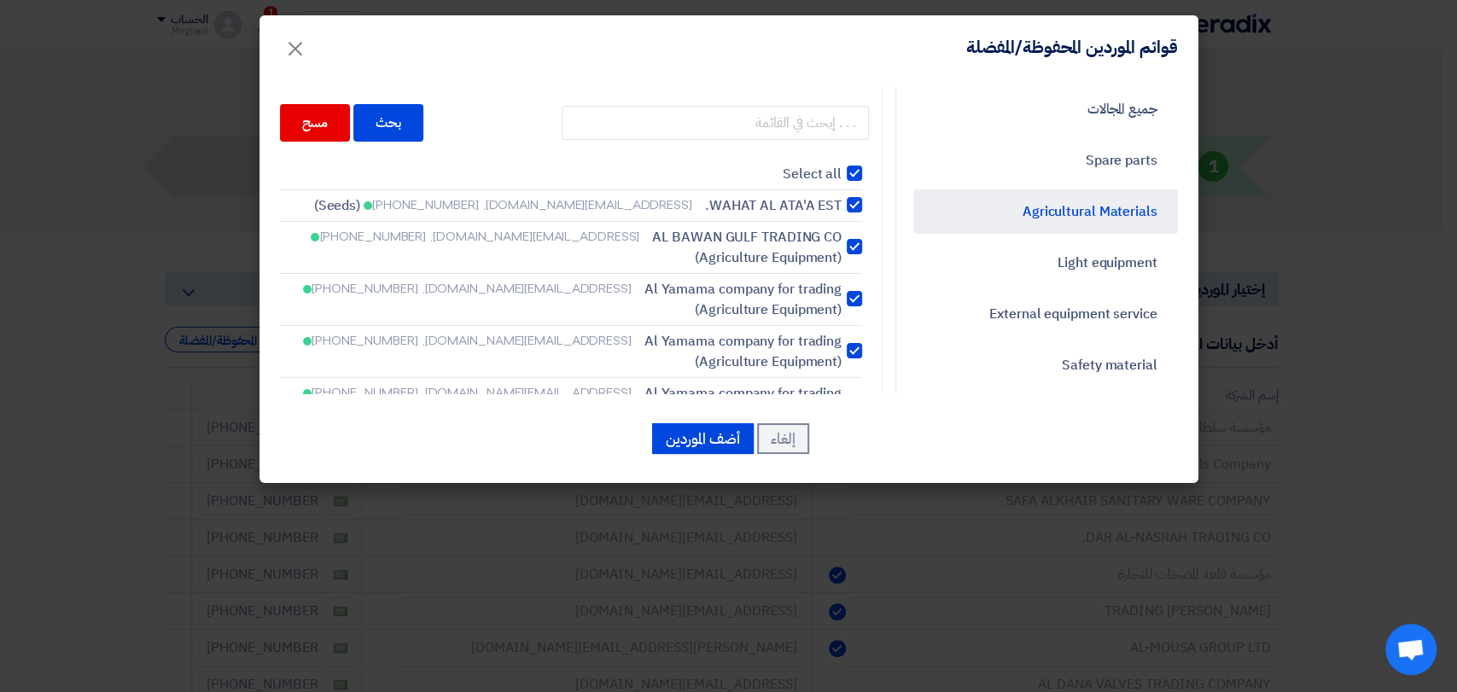
checkbox input "true"
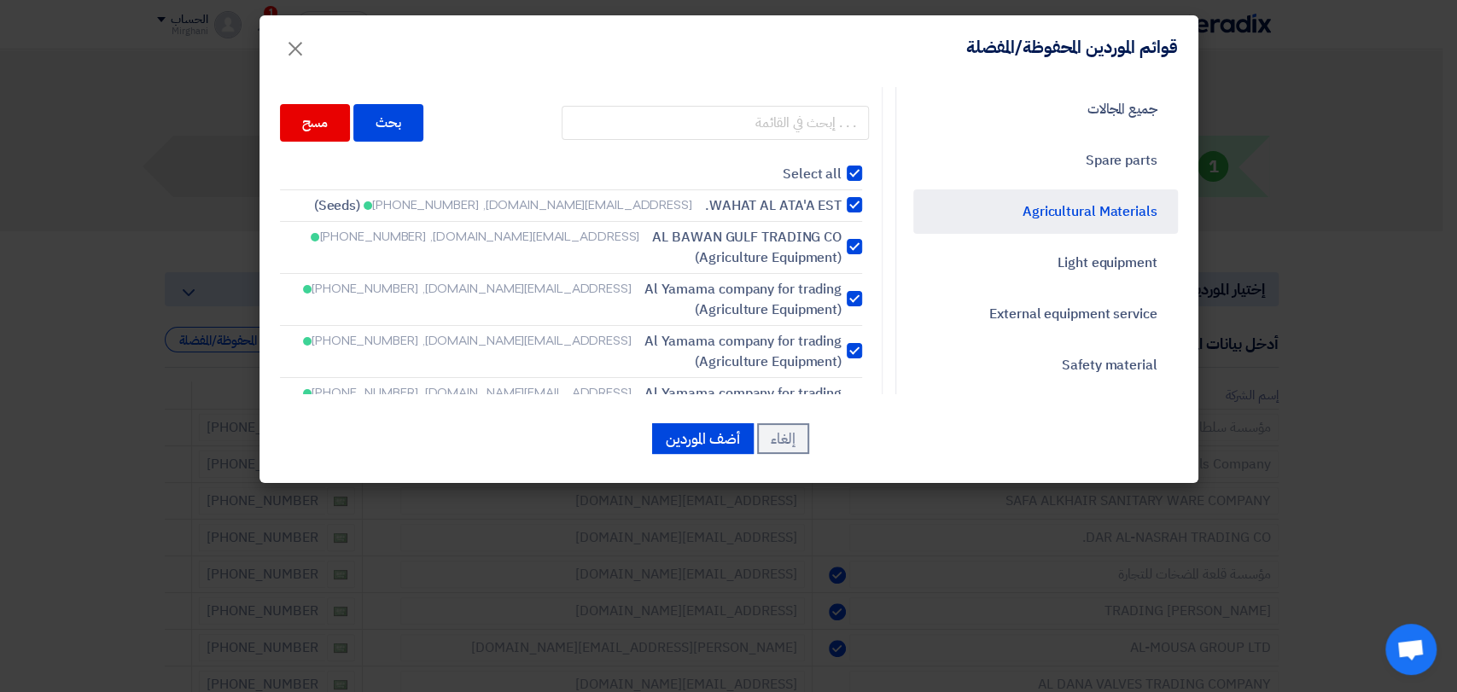
checkbox input "true"
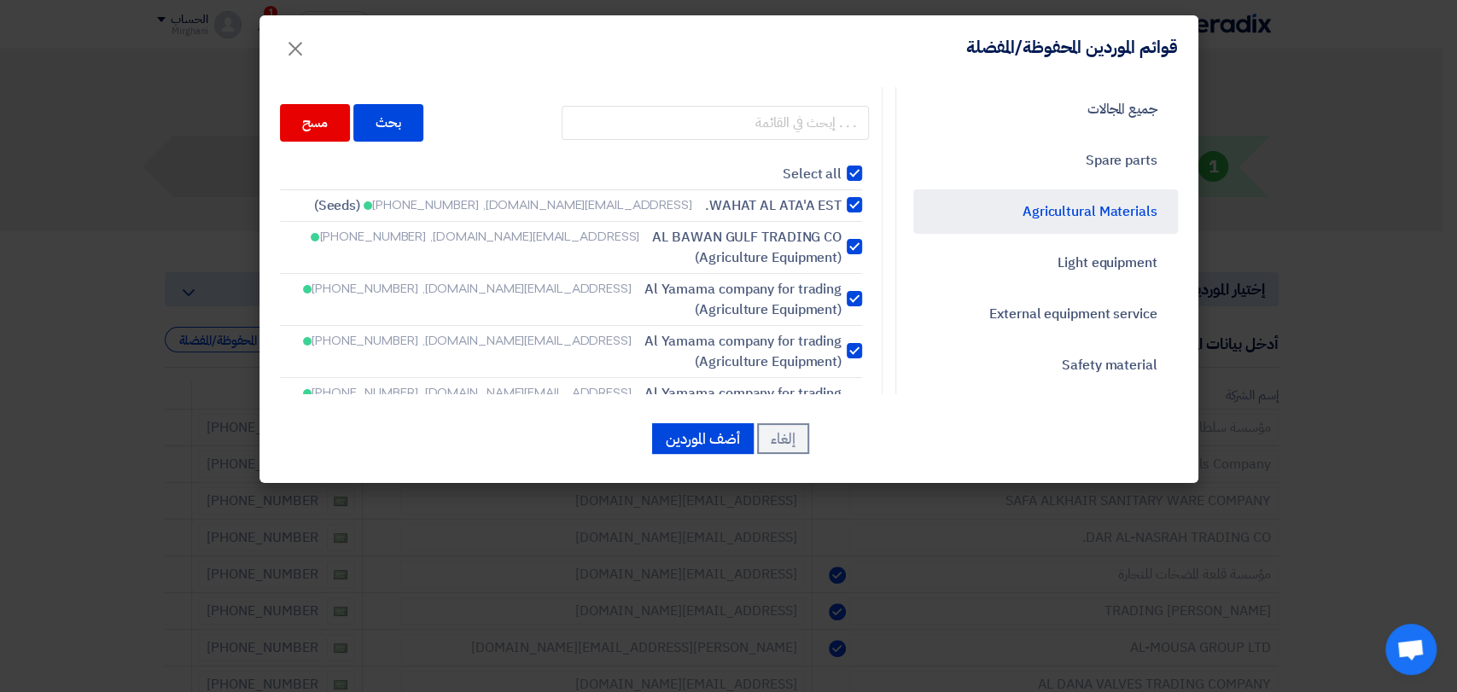
checkbox input "true"
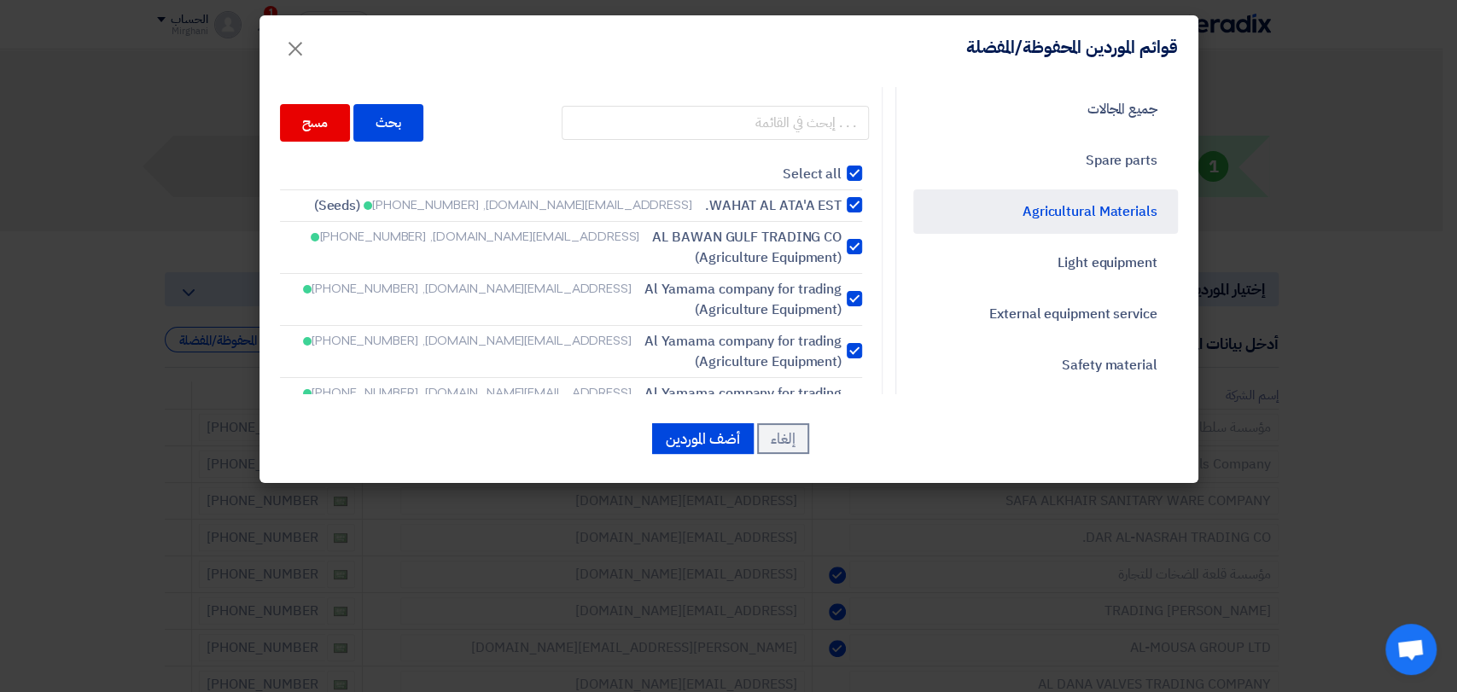
checkbox input "true"
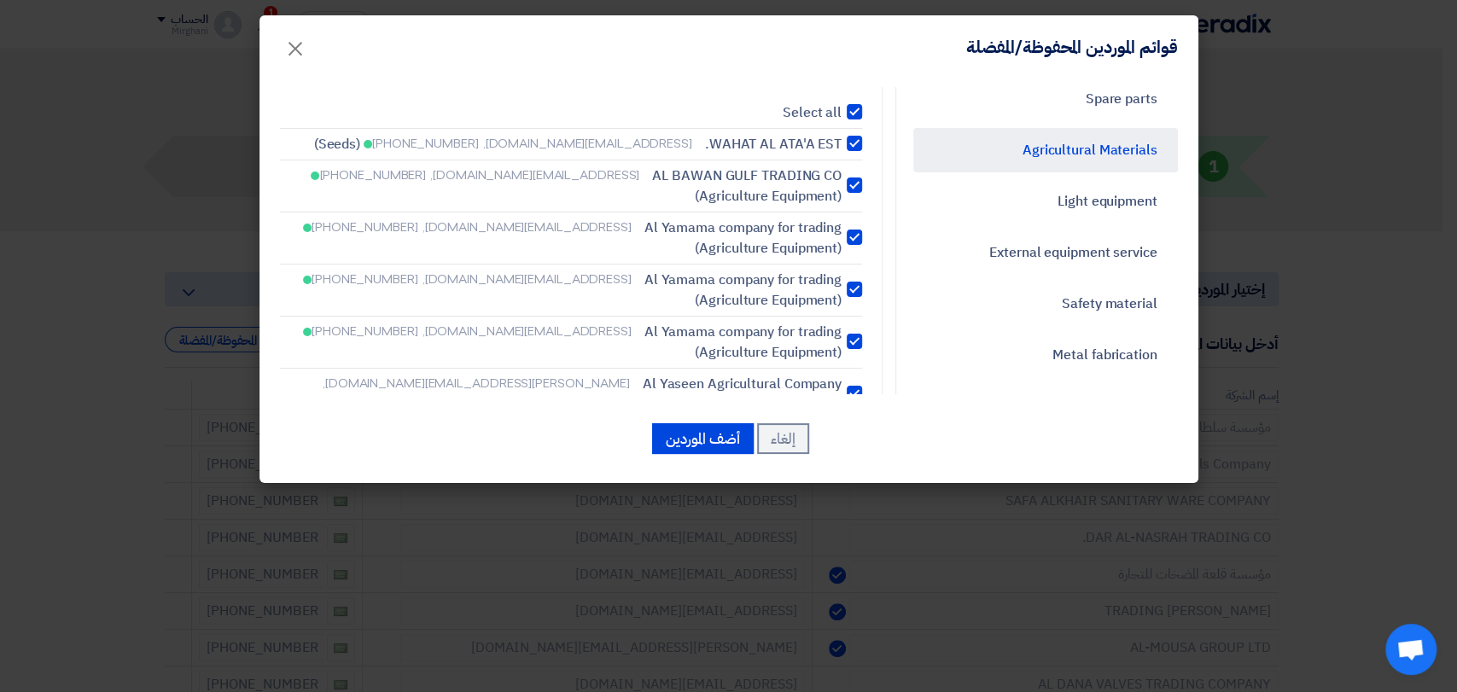
scroll to position [95, 0]
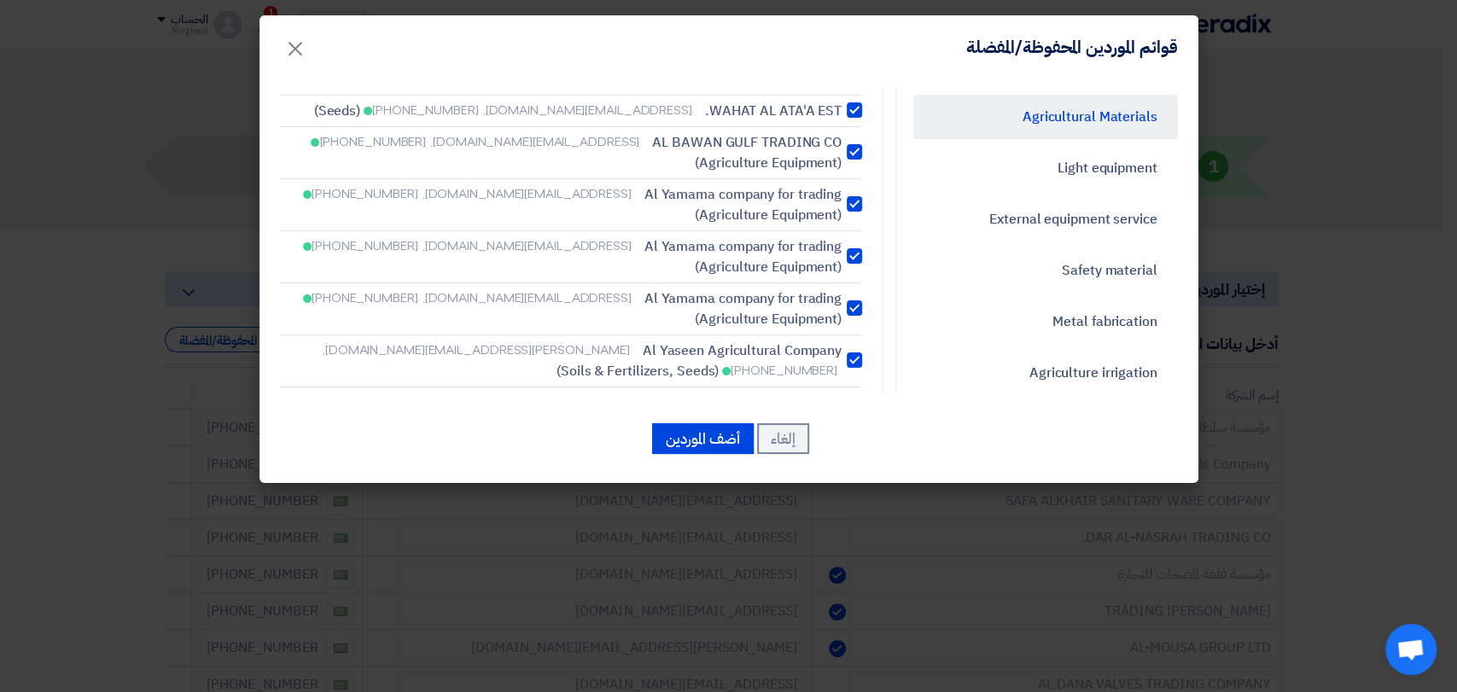
click at [851, 210] on label "Al Yamama company for trading [EMAIL_ADDRESS][DOMAIN_NAME], [PHONE_NUMBER] (Agr…" at bounding box center [571, 204] width 582 height 41
click at [841, 116] on input "Al Yamama company for trading [EMAIL_ADDRESS][DOMAIN_NAME], [PHONE_NUMBER] (Agr…" at bounding box center [835, 110] width 11 height 11
checkbox input "false"
click at [854, 248] on div at bounding box center [853, 255] width 15 height 15
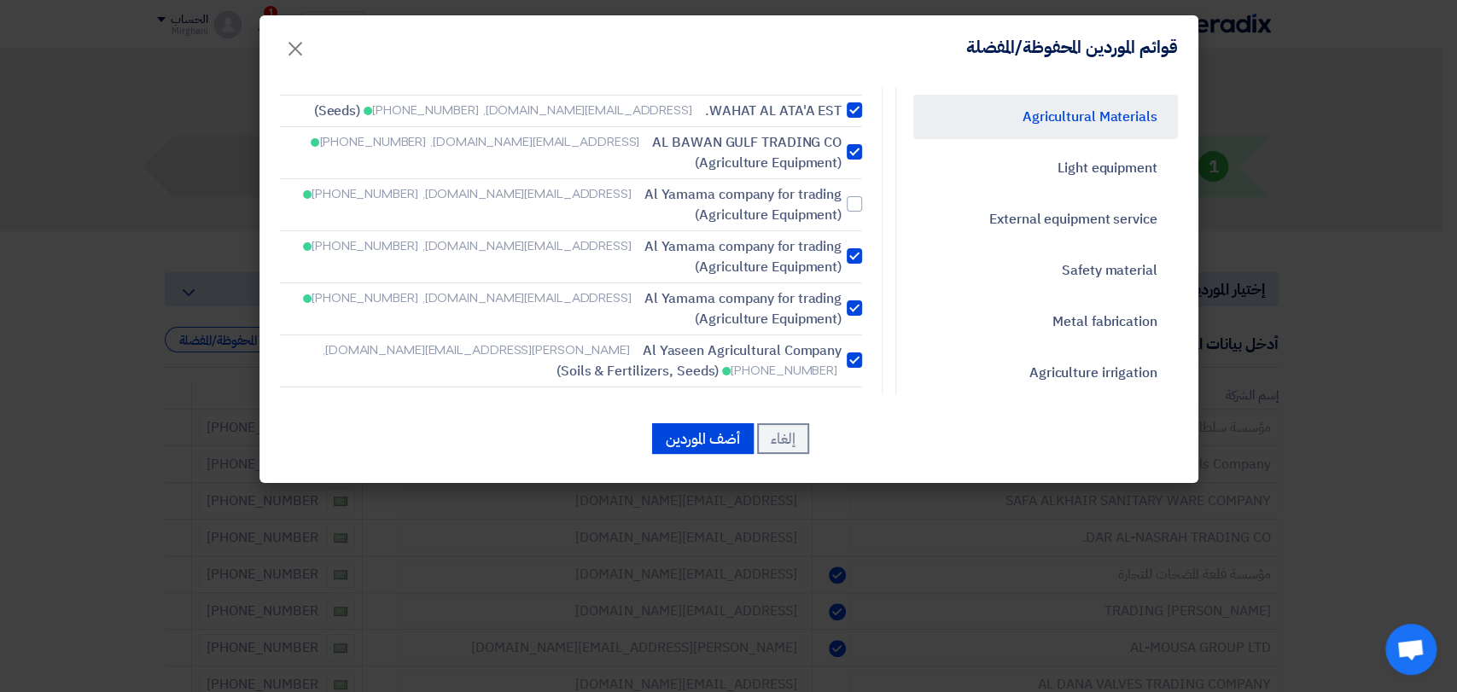
click at [841, 116] on input "Al Yamama company for trading [EMAIL_ADDRESS][DOMAIN_NAME], [PHONE_NUMBER] (Agr…" at bounding box center [835, 110] width 11 height 11
checkbox input "false"
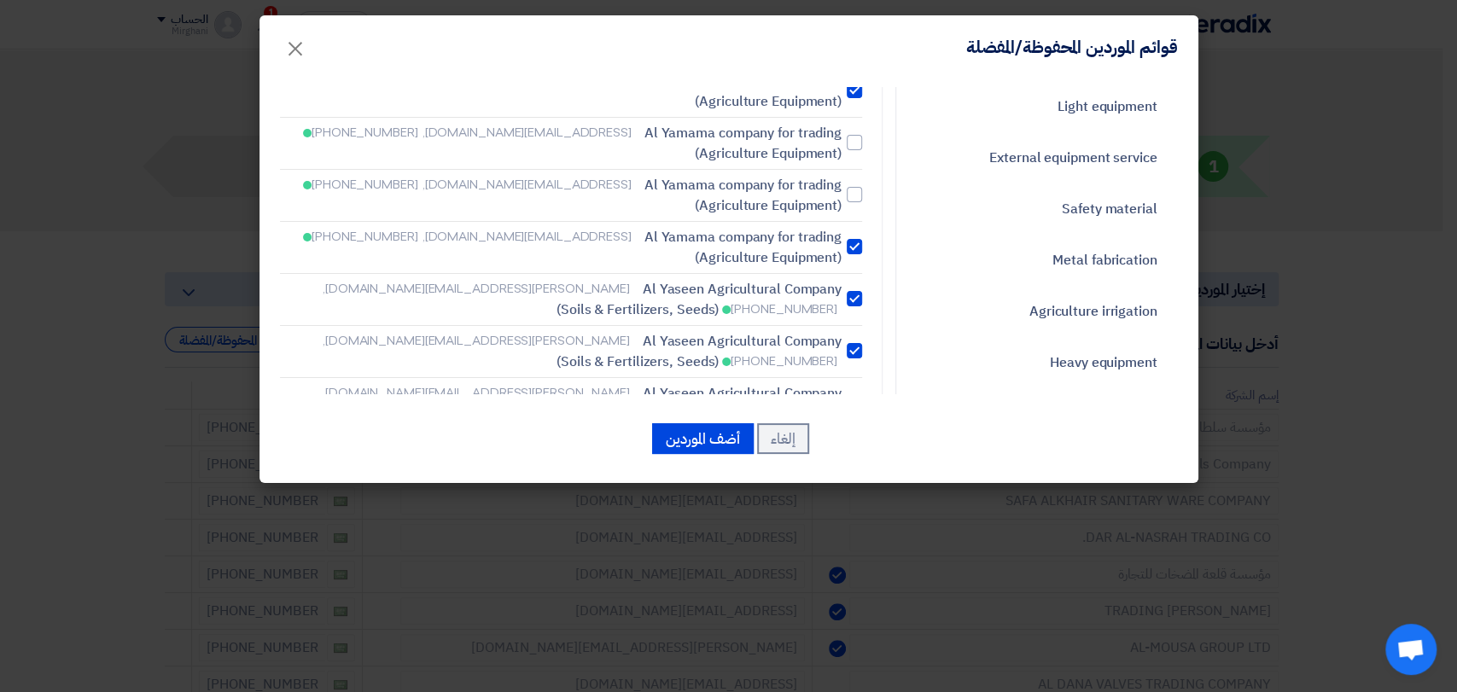
scroll to position [189, 0]
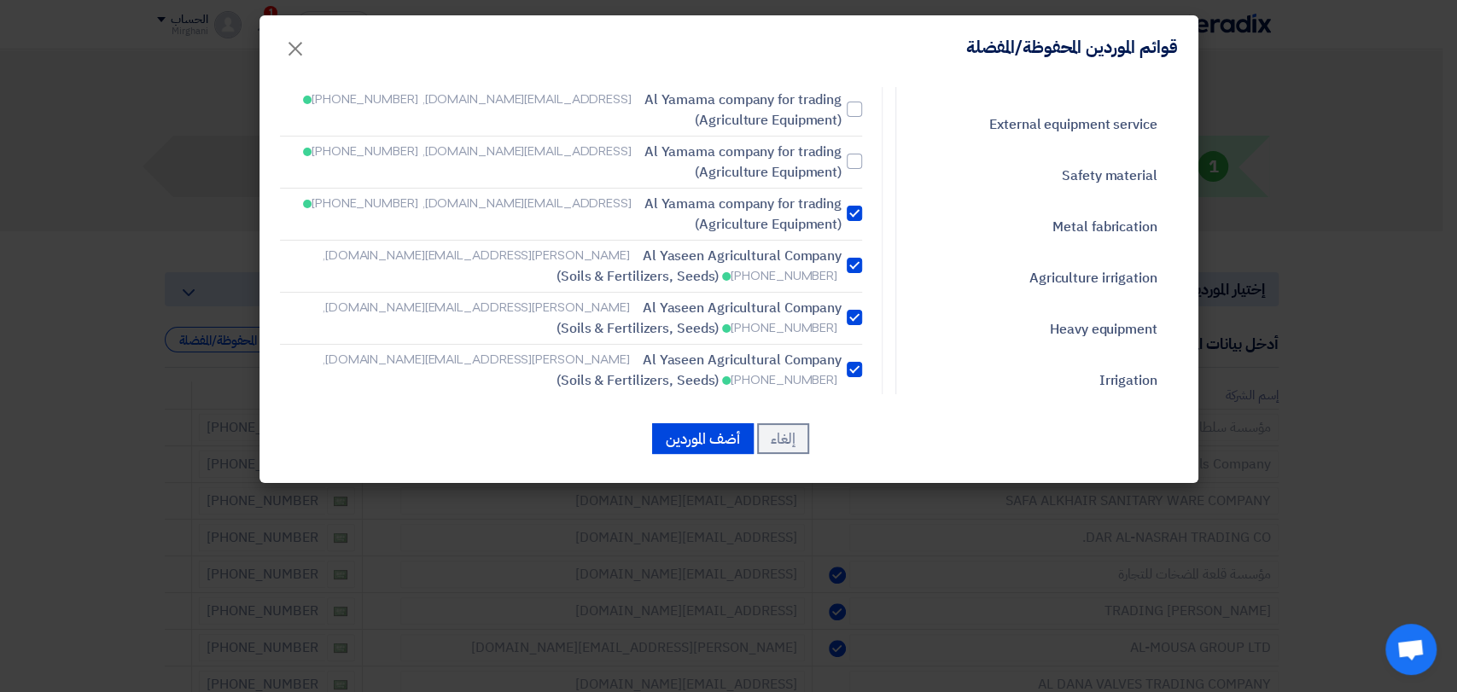
click at [853, 213] on div at bounding box center [853, 213] width 15 height 15
click at [841, 21] on input "Al Yamama company for trading [EMAIL_ADDRESS][DOMAIN_NAME], [PHONE_NUMBER] (Agr…" at bounding box center [835, 15] width 11 height 11
click at [853, 215] on div at bounding box center [853, 213] width 15 height 15
click at [841, 21] on input "Al Yamama company for trading [EMAIL_ADDRESS][DOMAIN_NAME], [PHONE_NUMBER] (Agr…" at bounding box center [835, 15] width 11 height 11
checkbox input "true"
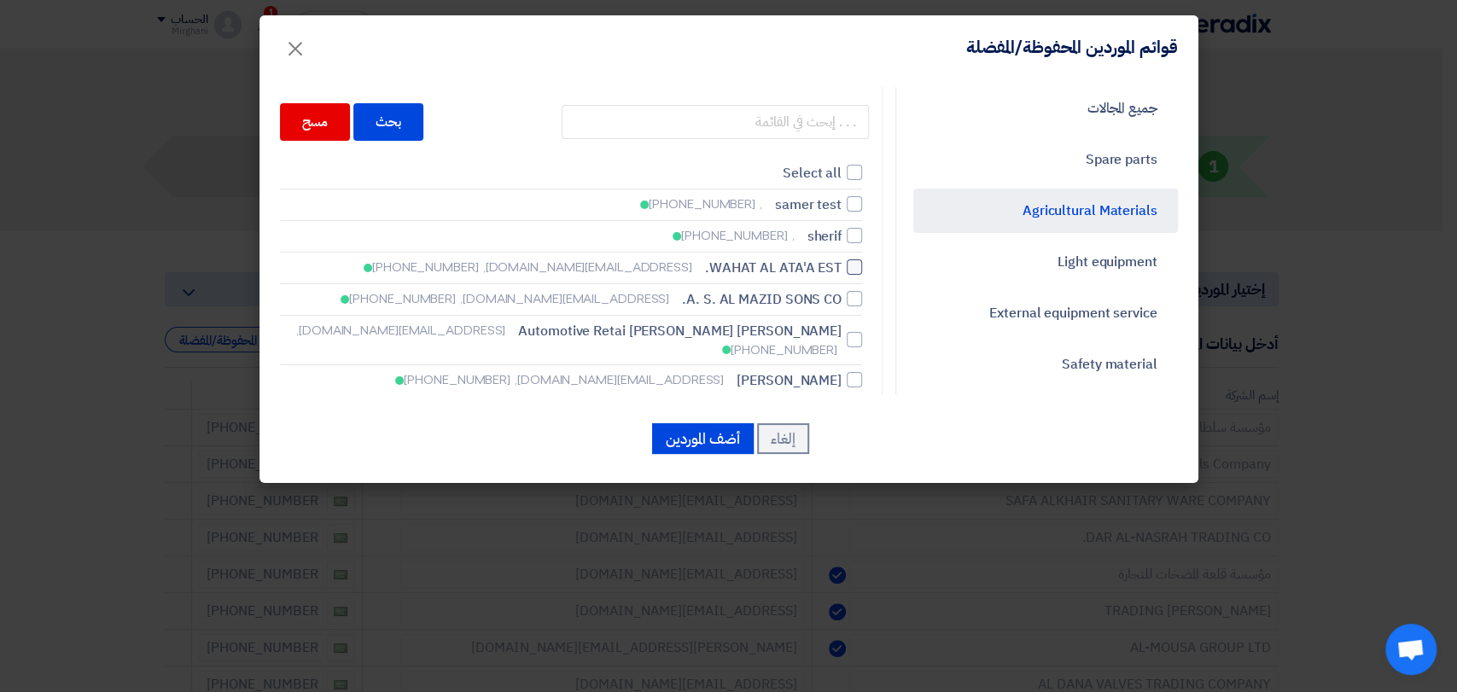
scroll to position [0, 0]
click at [974, 203] on link "Agricultural Materials" at bounding box center [1045, 211] width 265 height 44
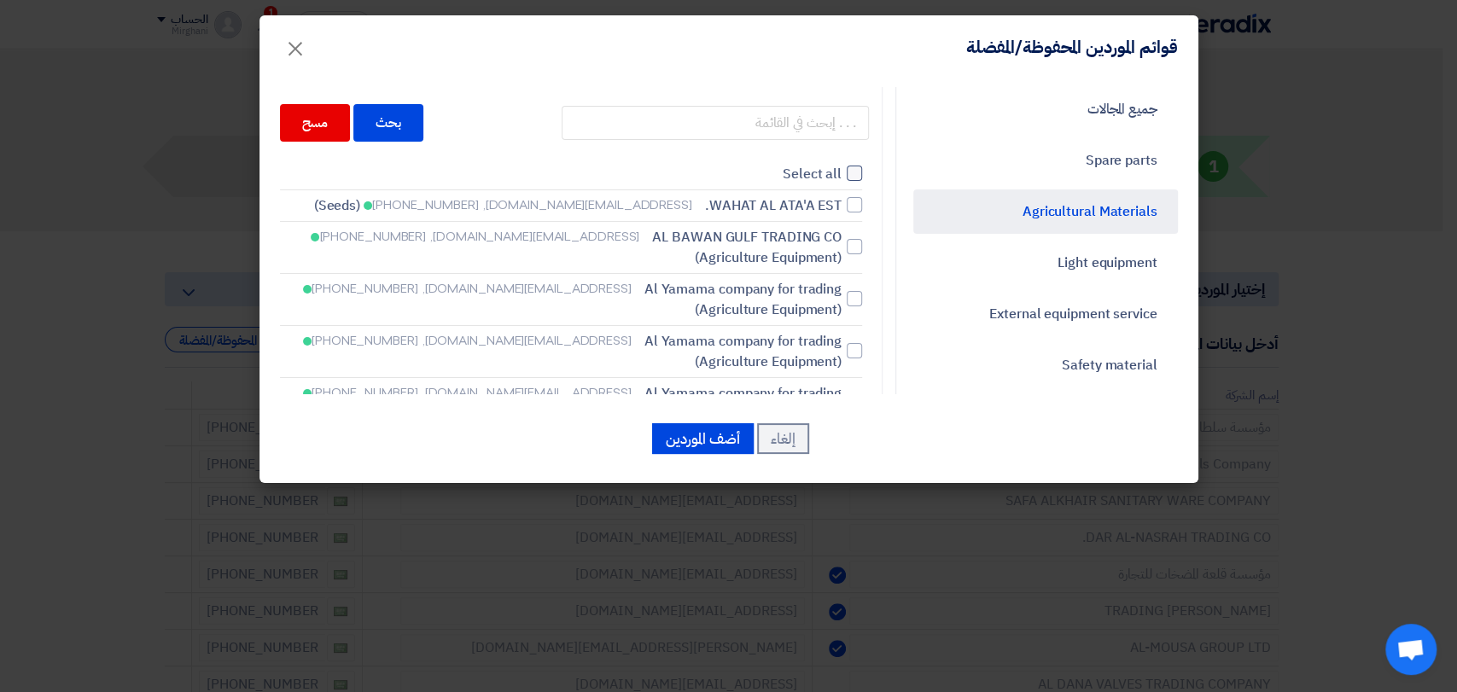
click at [812, 174] on span "Select all" at bounding box center [811, 174] width 59 height 20
click at [830, 174] on input "Select all" at bounding box center [835, 173] width 11 height 11
checkbox input "true"
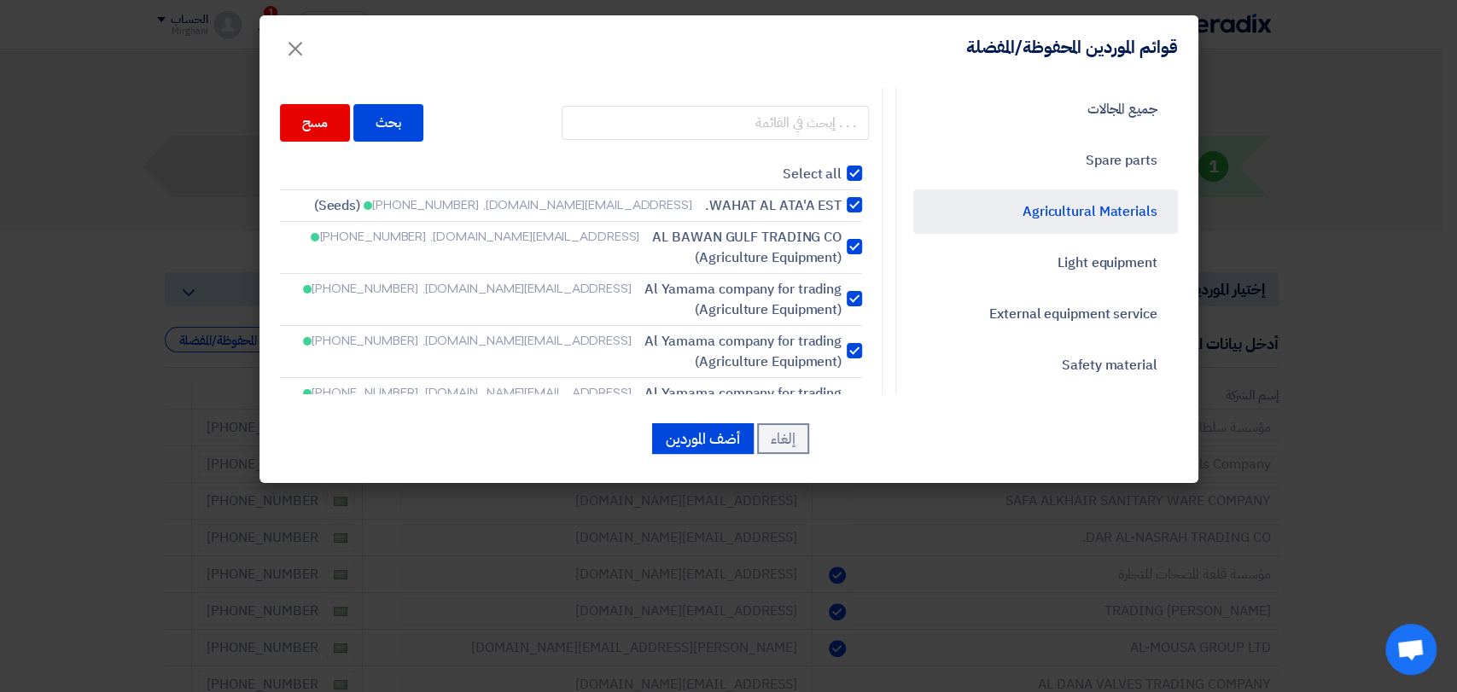
checkbox input "true"
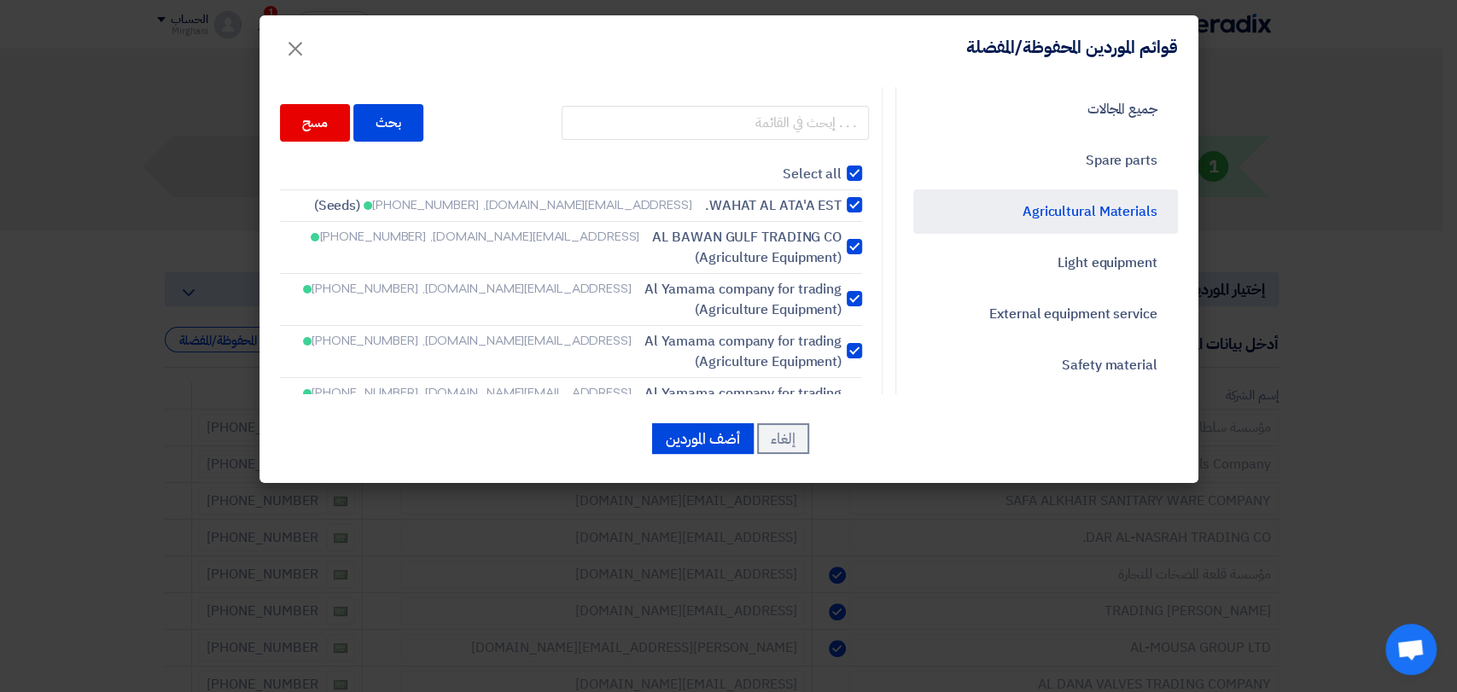
checkbox input "true"
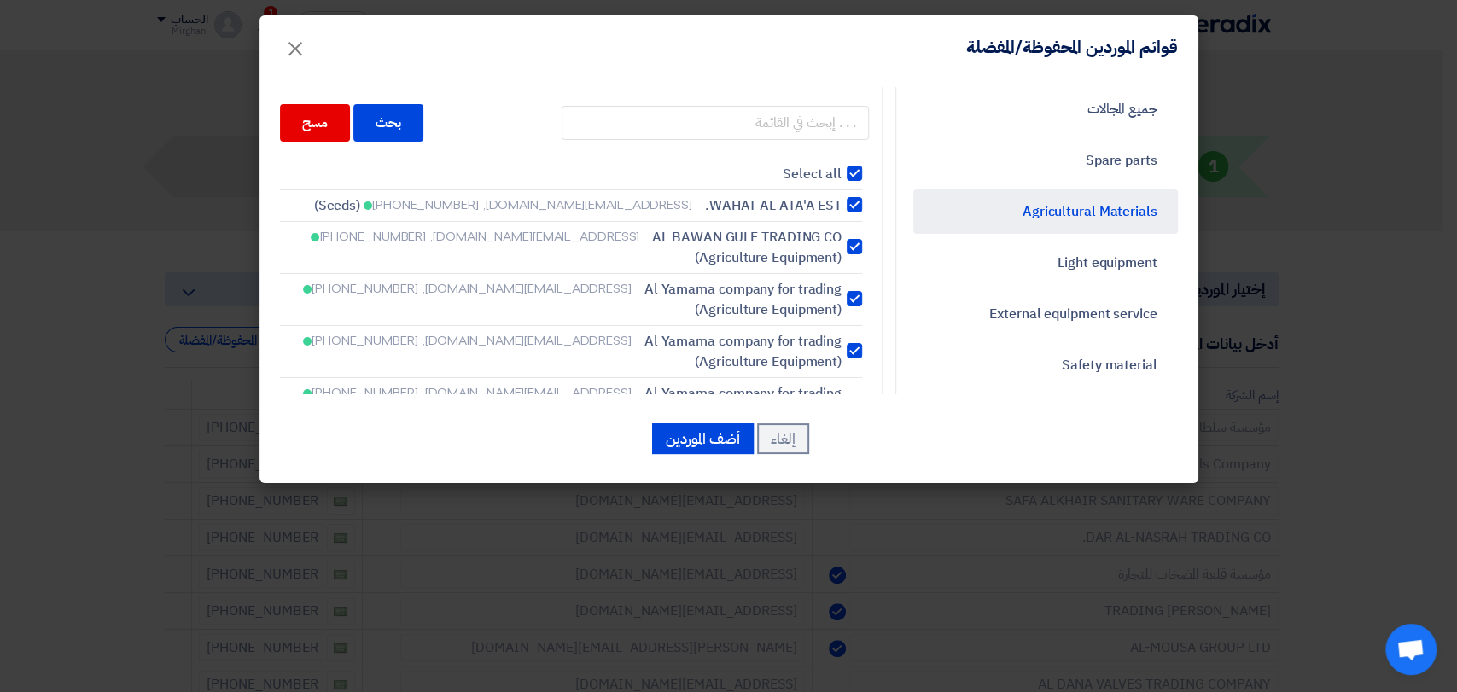
checkbox input "true"
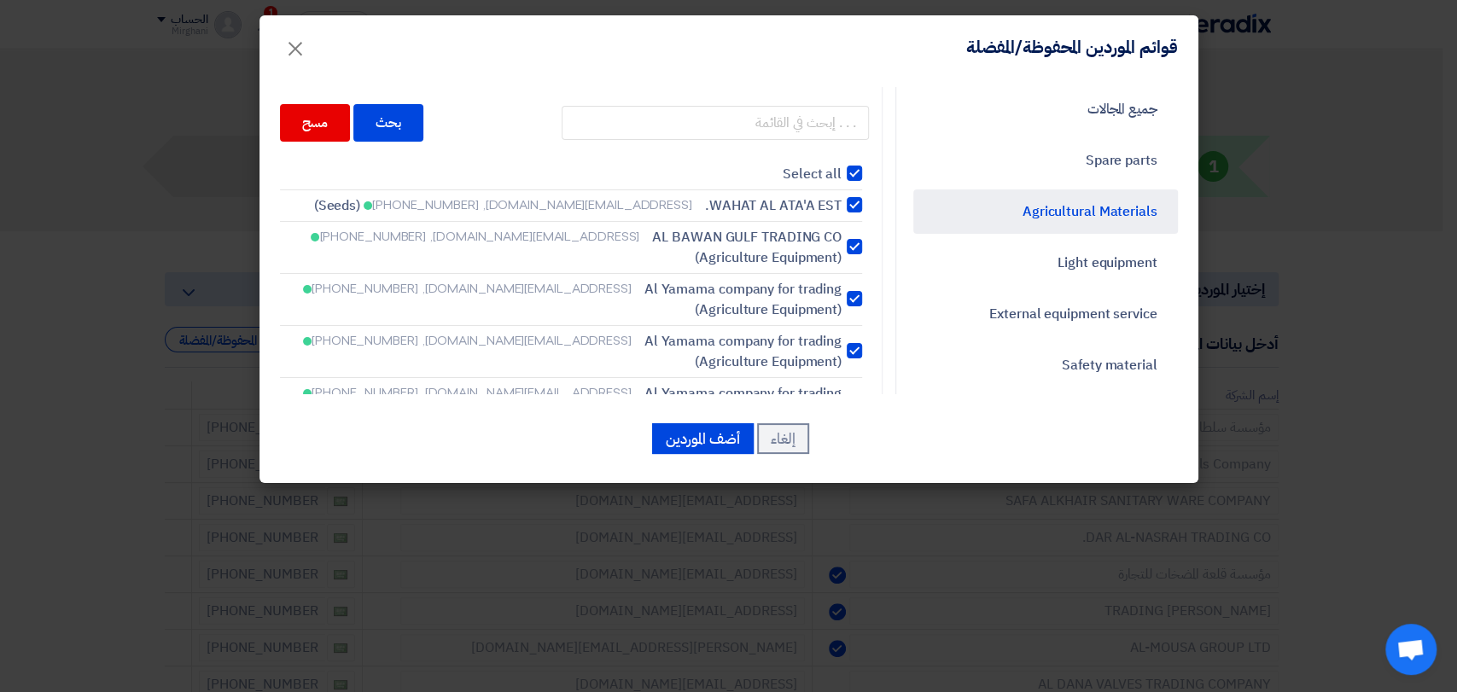
checkbox input "true"
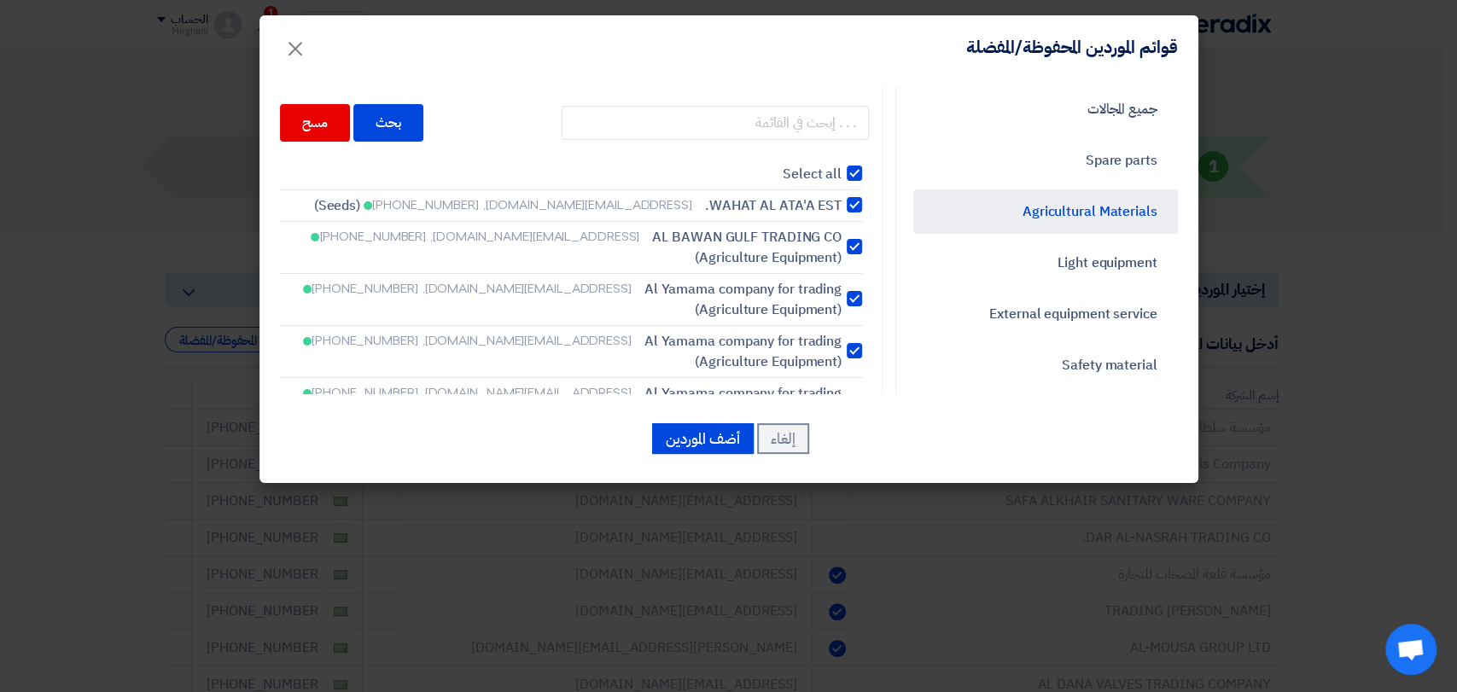
checkbox input "true"
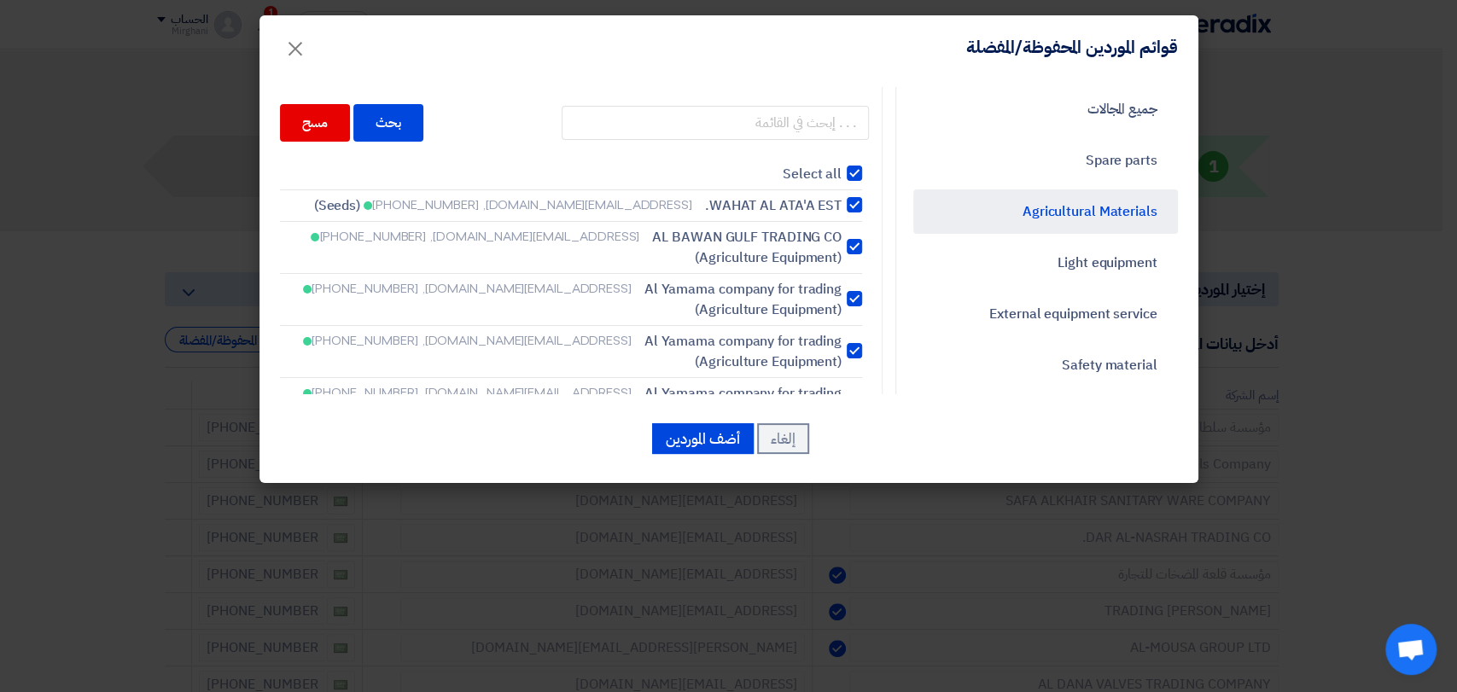
checkbox input "true"
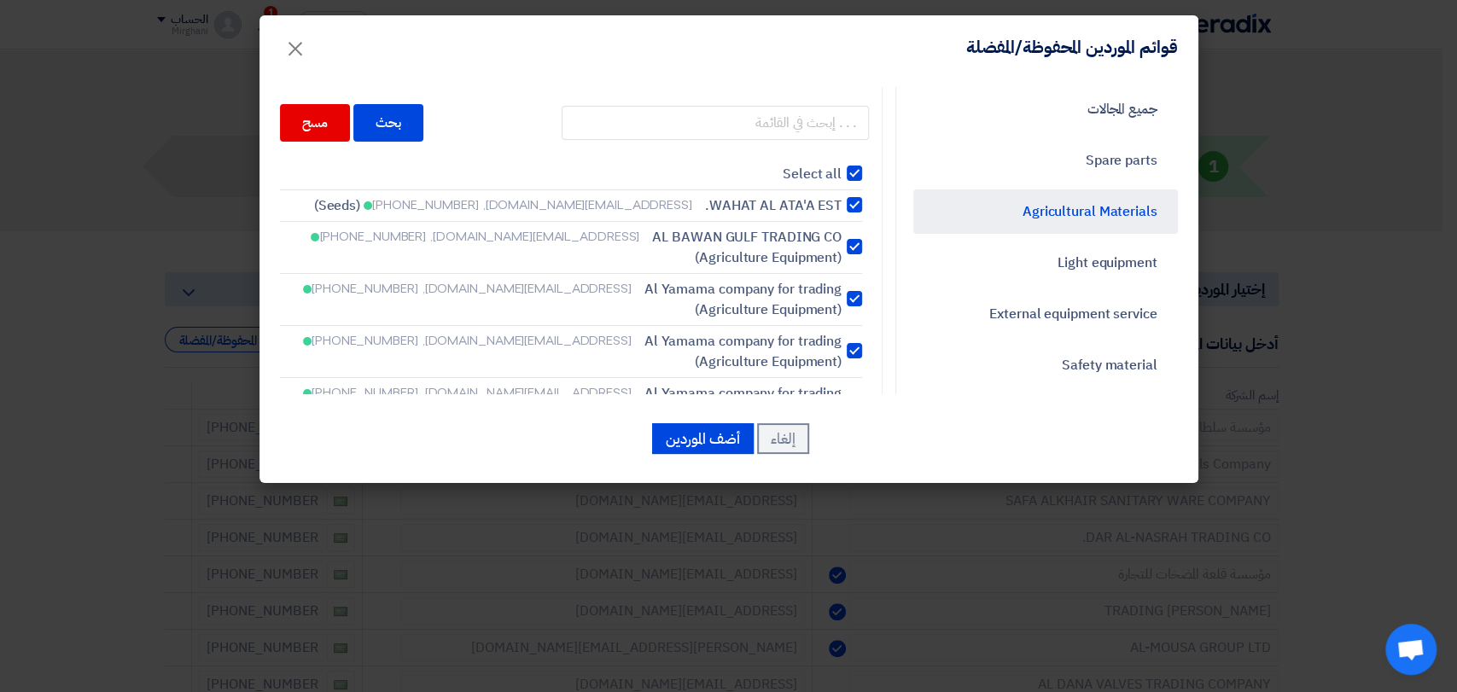
checkbox input "true"
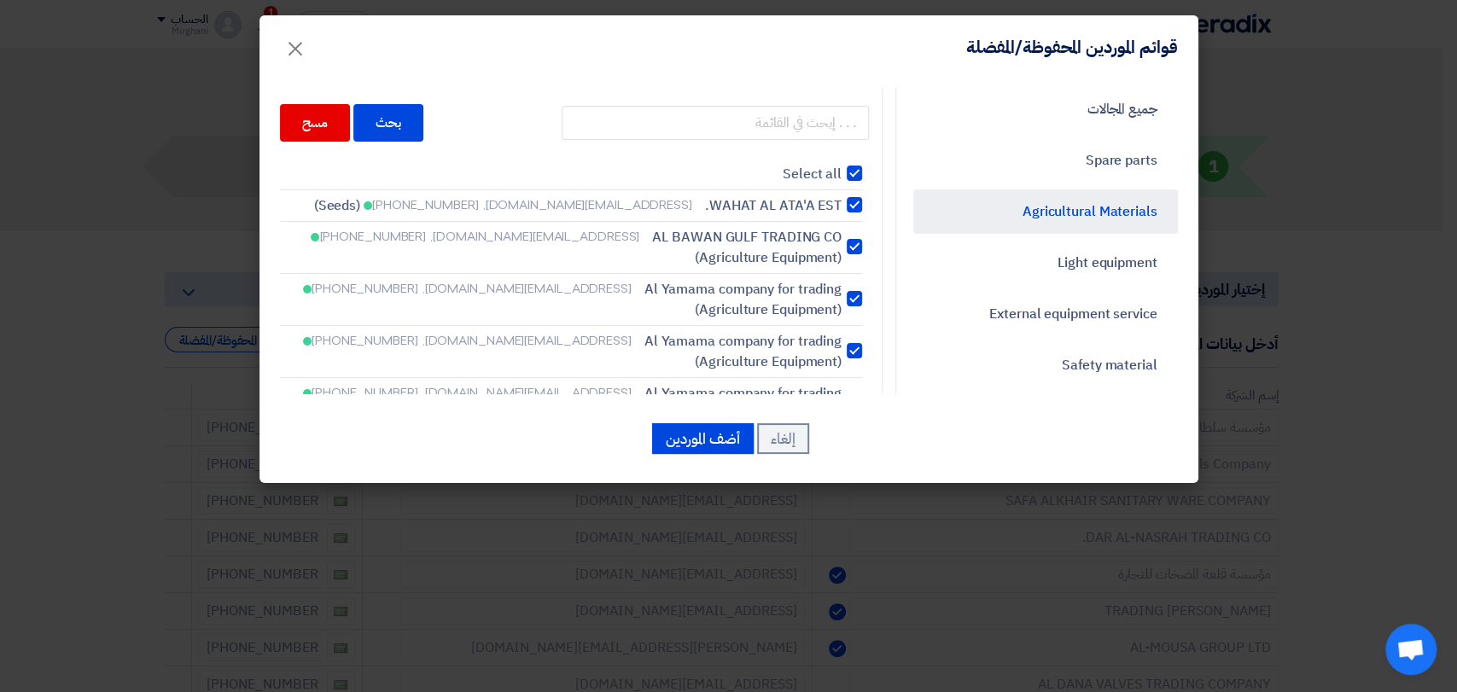
checkbox input "true"
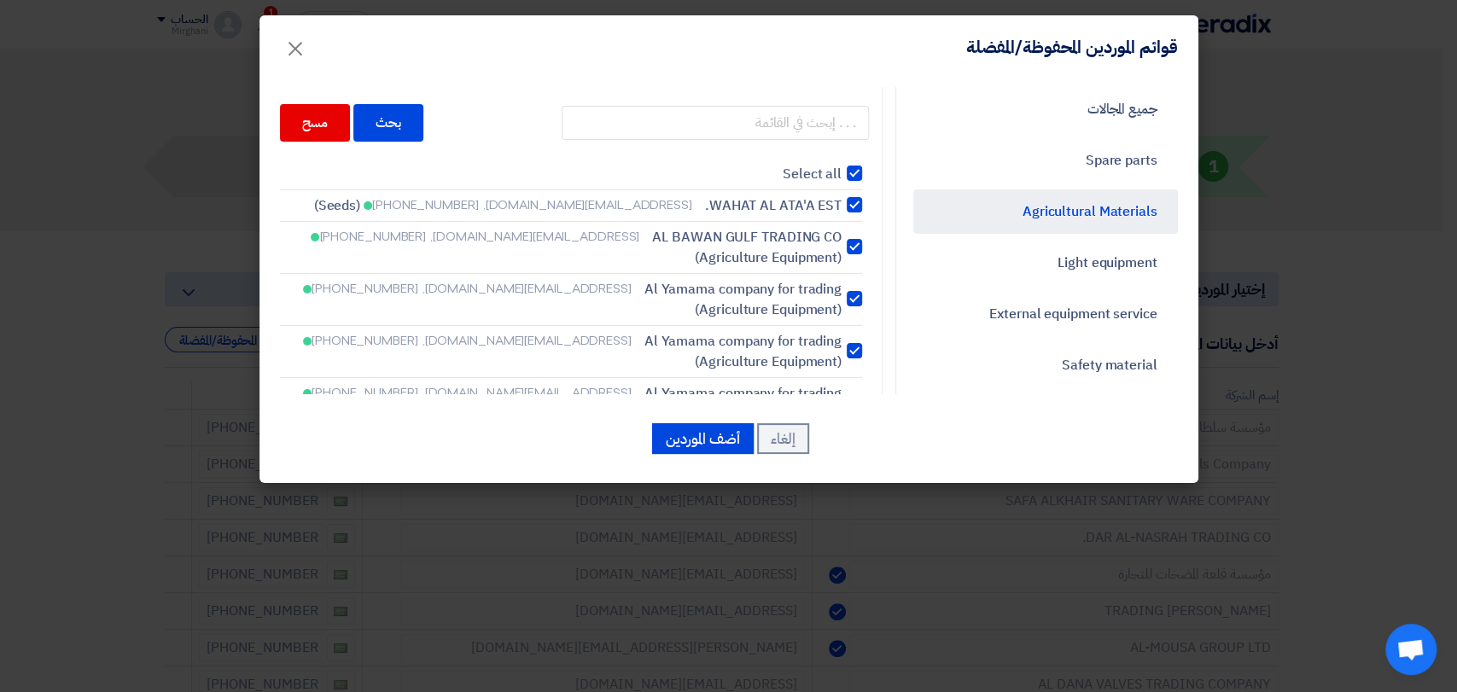
checkbox input "true"
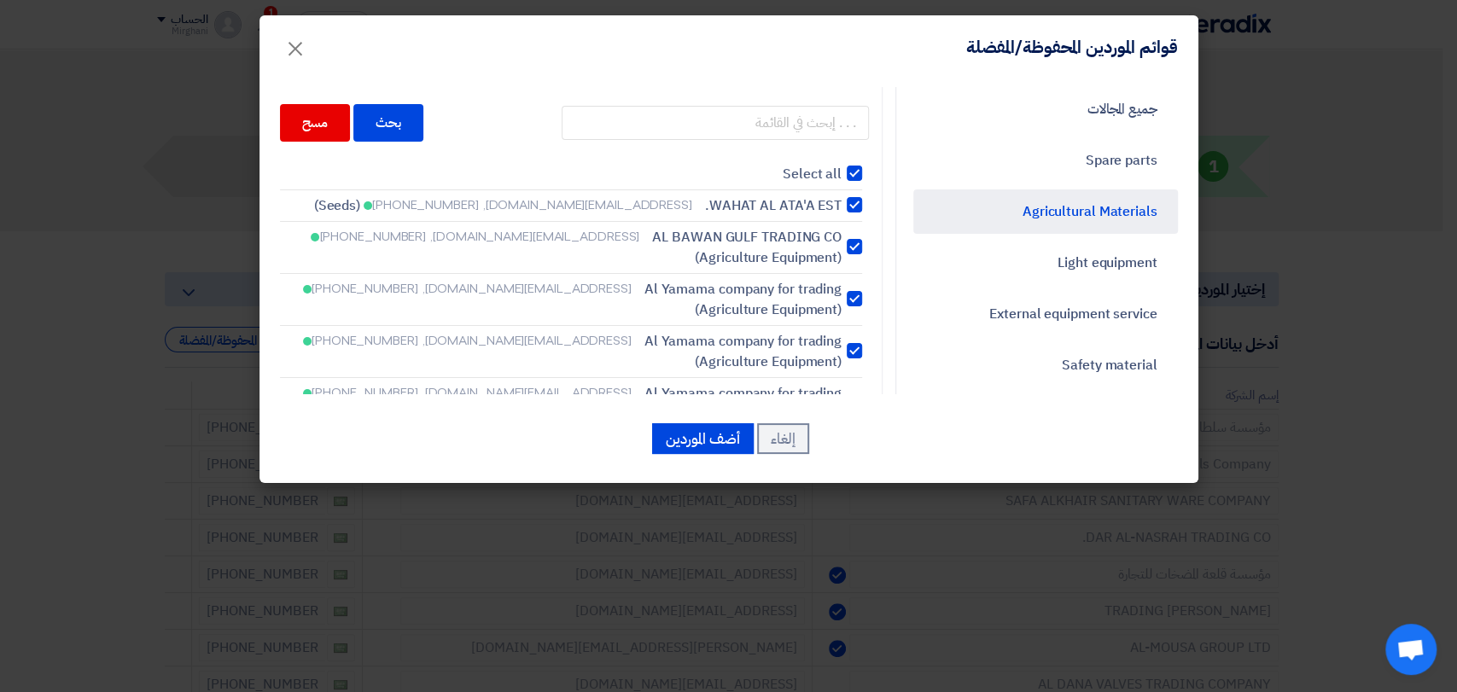
checkbox input "true"
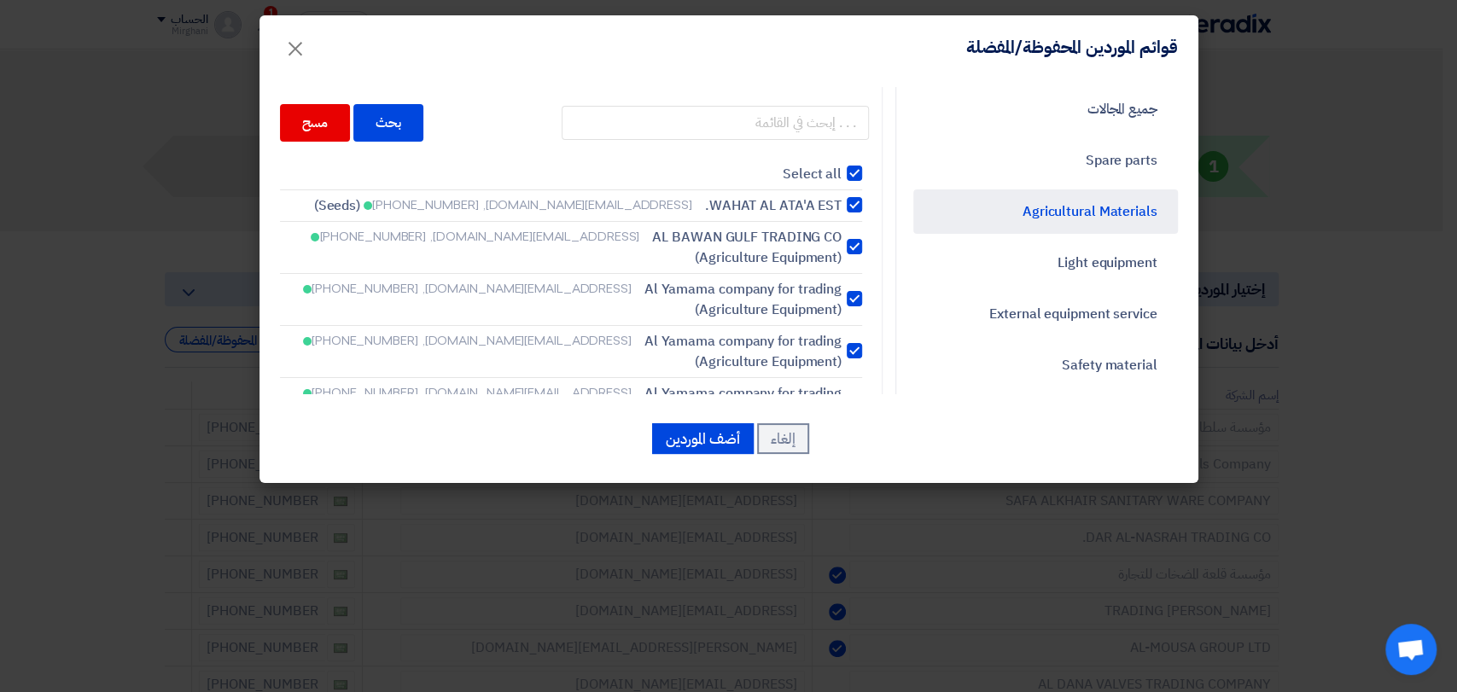
checkbox input "true"
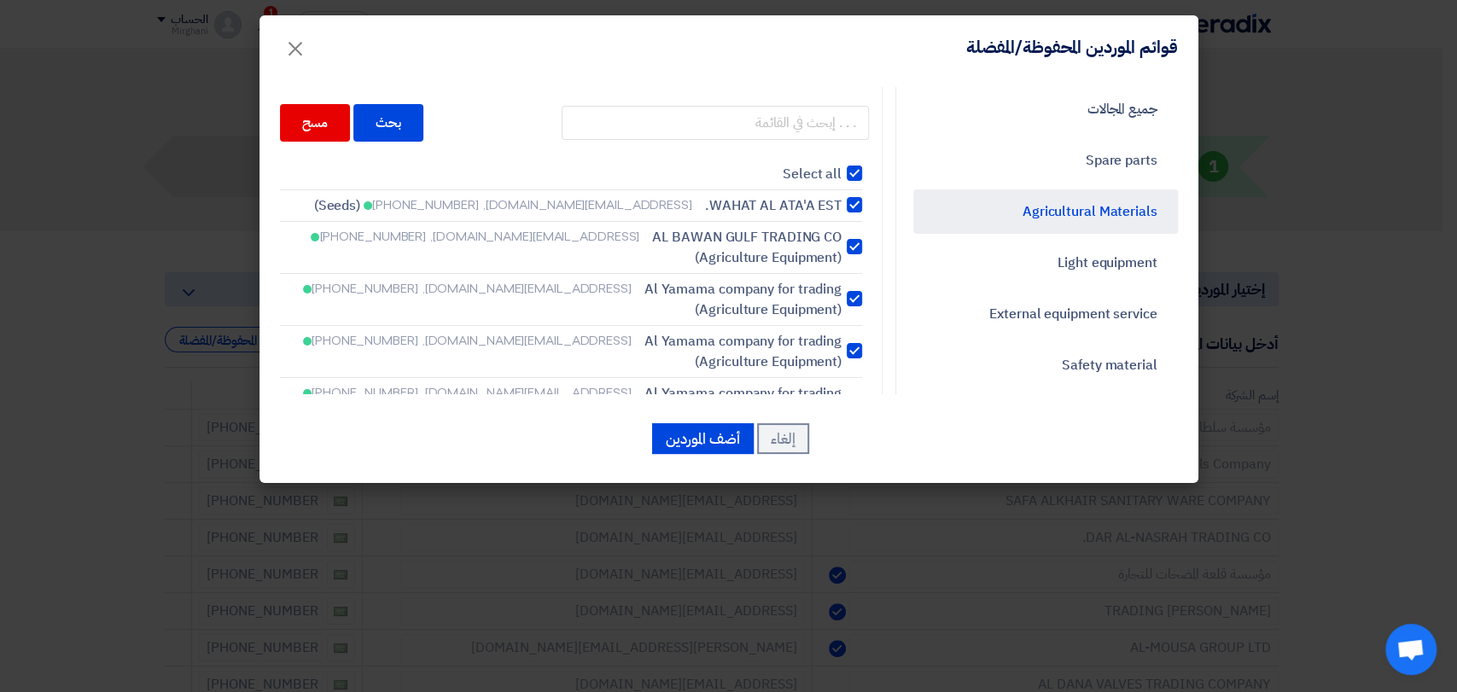
checkbox input "true"
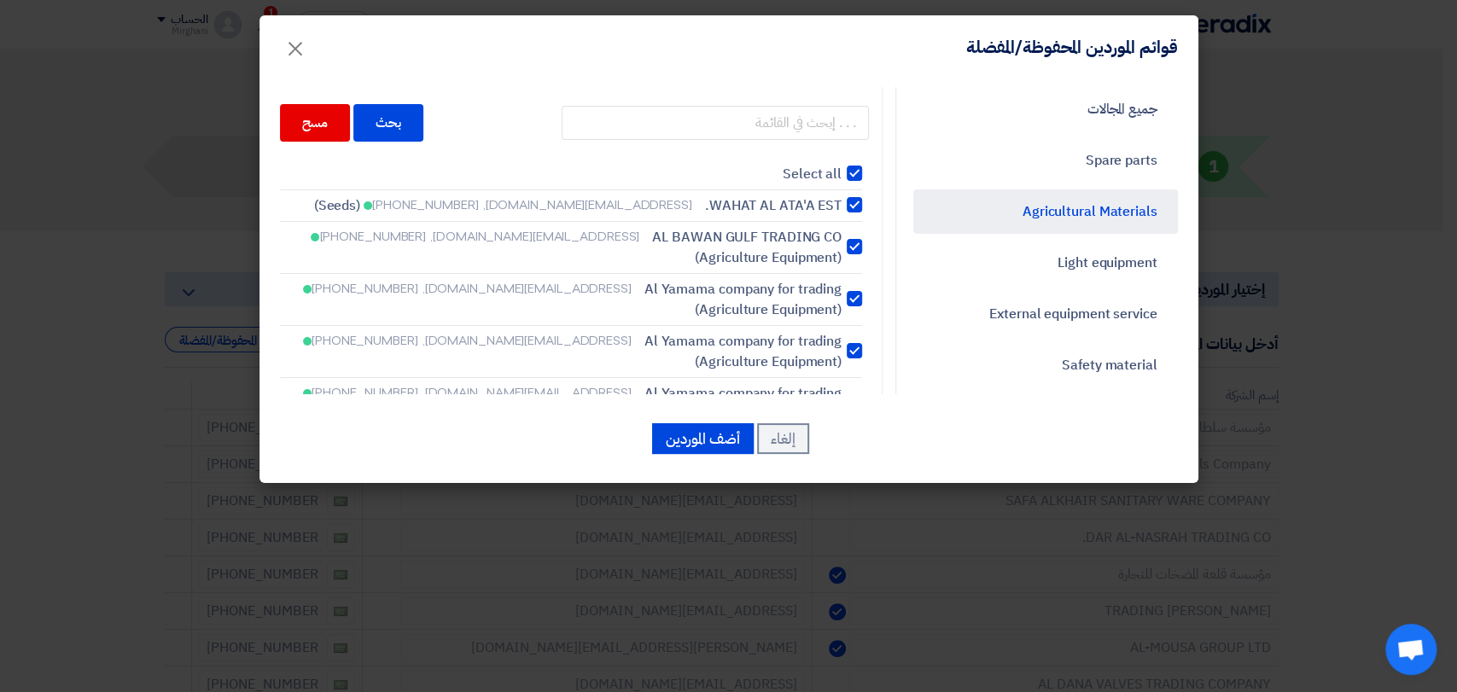
checkbox input "true"
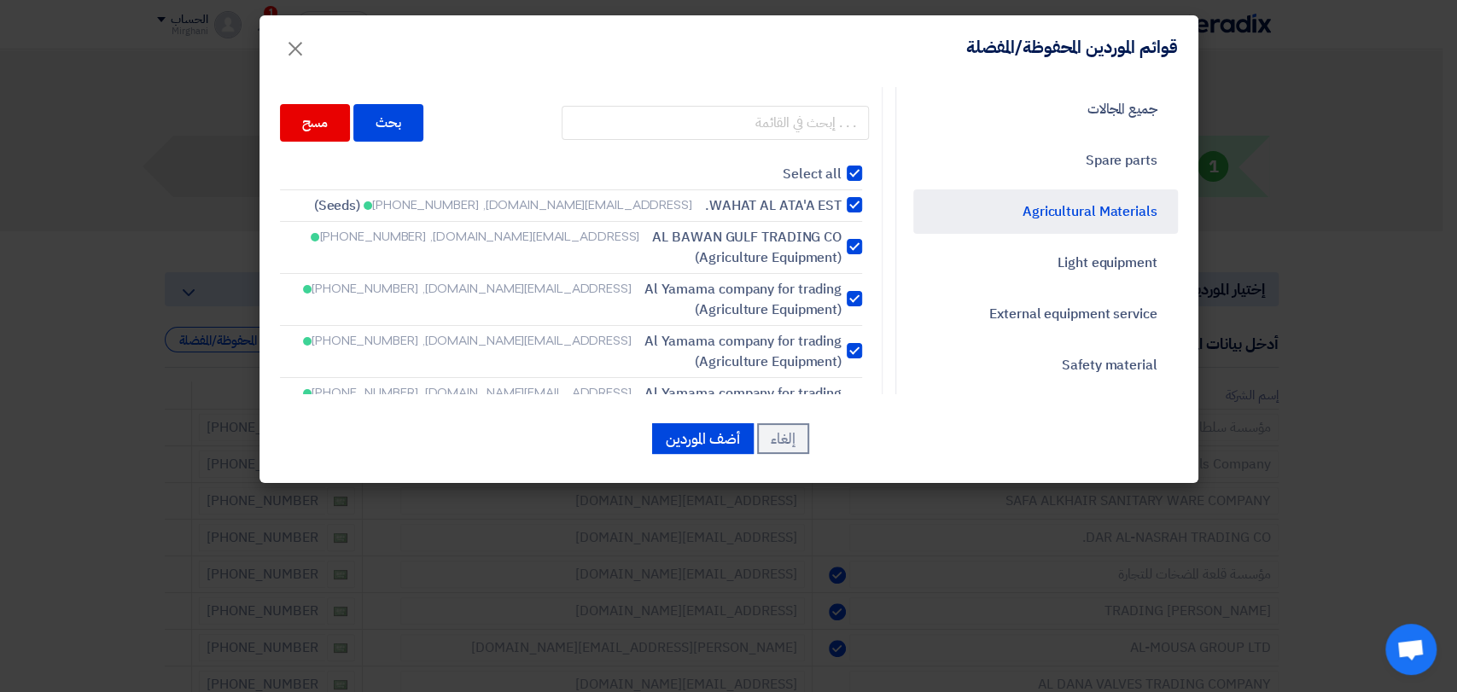
checkbox input "true"
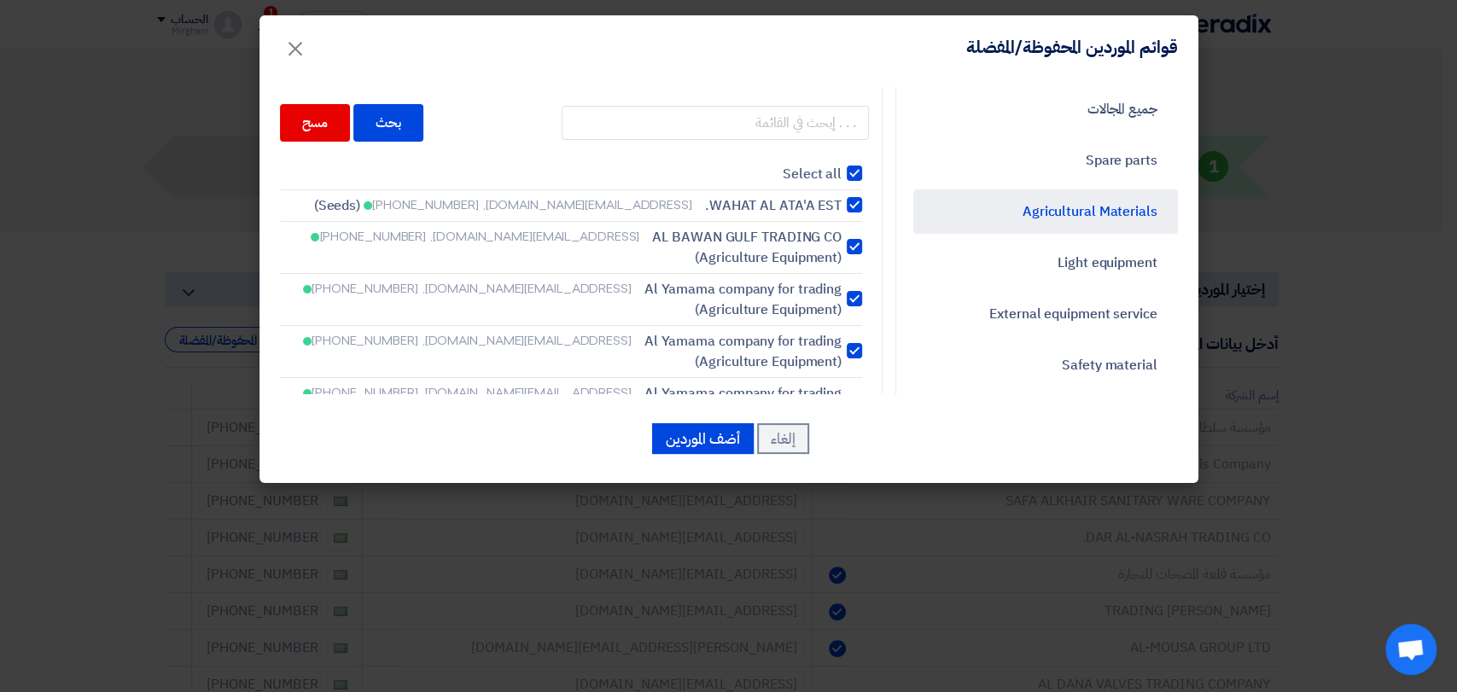
checkbox input "true"
click at [856, 295] on div at bounding box center [853, 298] width 15 height 15
click at [841, 211] on input "Al Yamama company for trading [EMAIL_ADDRESS][DOMAIN_NAME], [PHONE_NUMBER] (Agr…" at bounding box center [835, 205] width 11 height 11
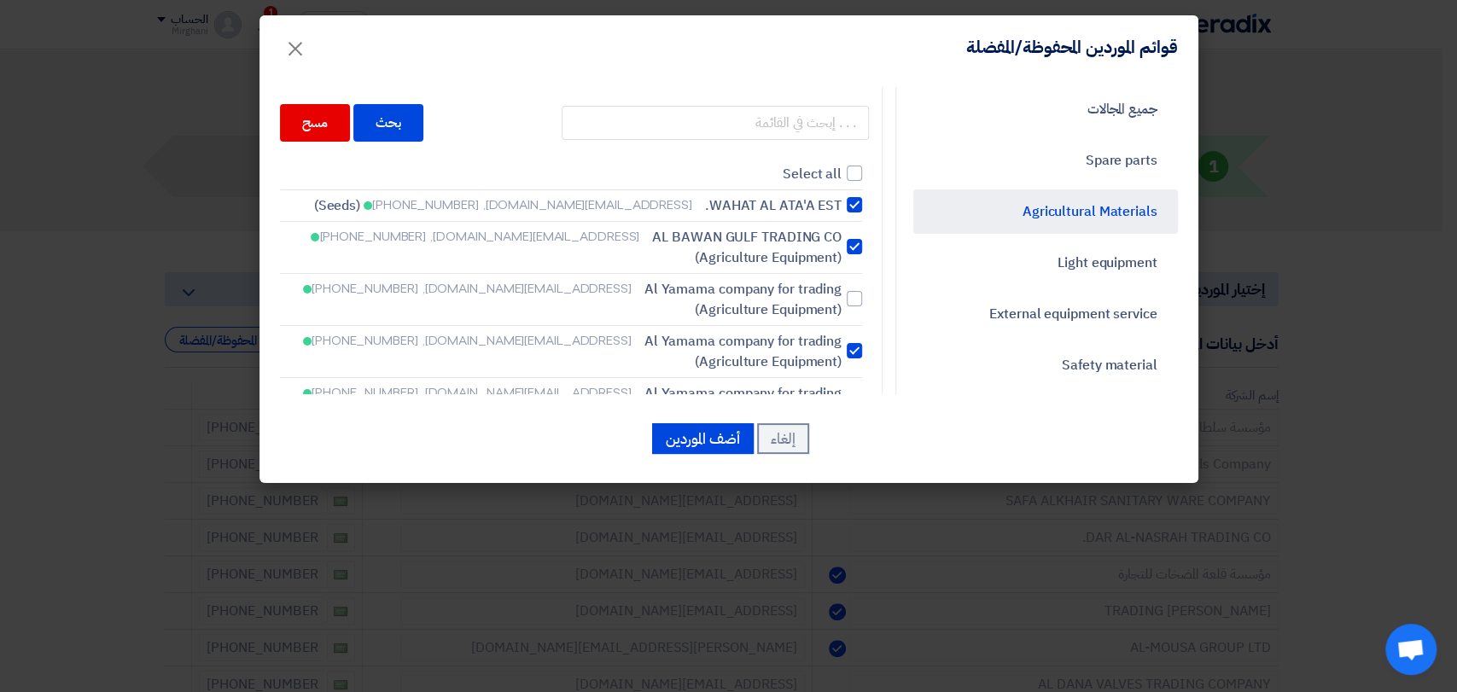
scroll to position [95, 0]
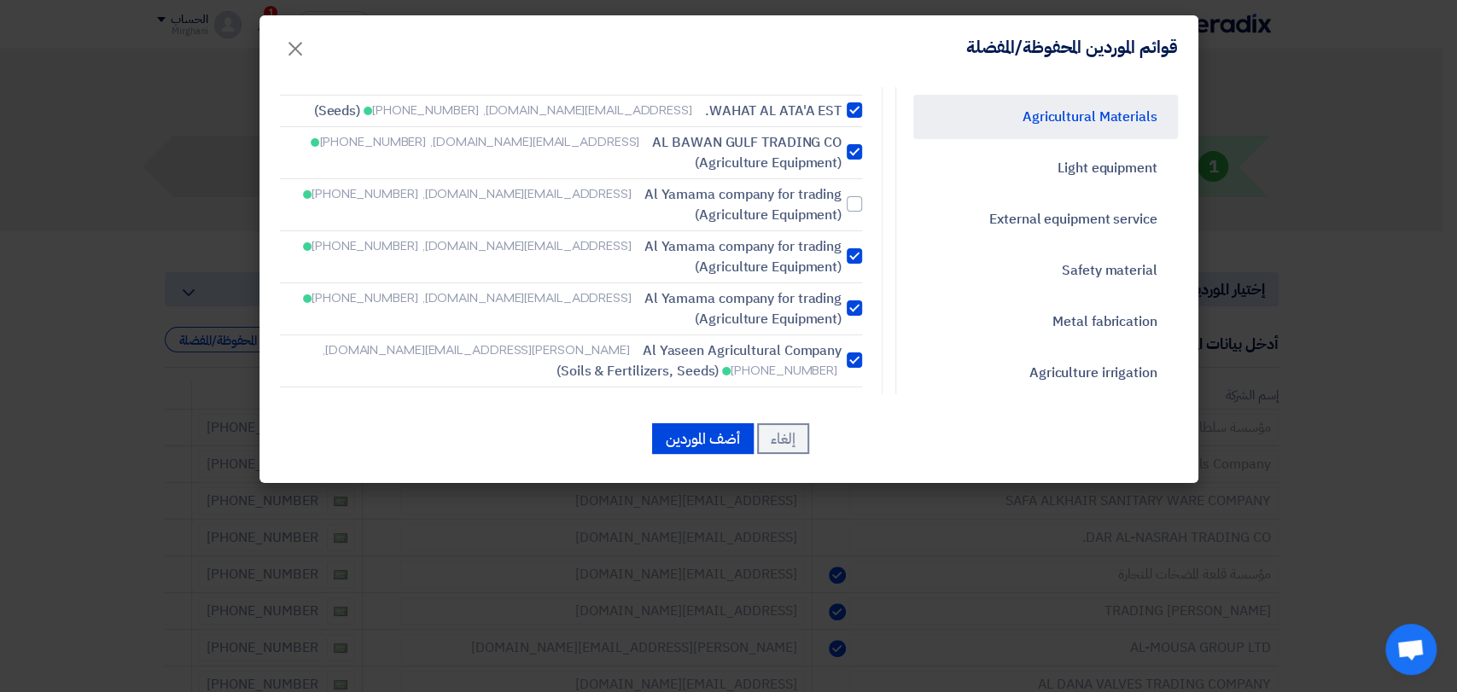
click at [851, 264] on label "Al Yamama company for trading [EMAIL_ADDRESS][DOMAIN_NAME], [PHONE_NUMBER] (Agr…" at bounding box center [571, 256] width 582 height 41
click at [841, 116] on input "Al Yamama company for trading [EMAIL_ADDRESS][DOMAIN_NAME], [PHONE_NUMBER] (Agr…" at bounding box center [835, 110] width 11 height 11
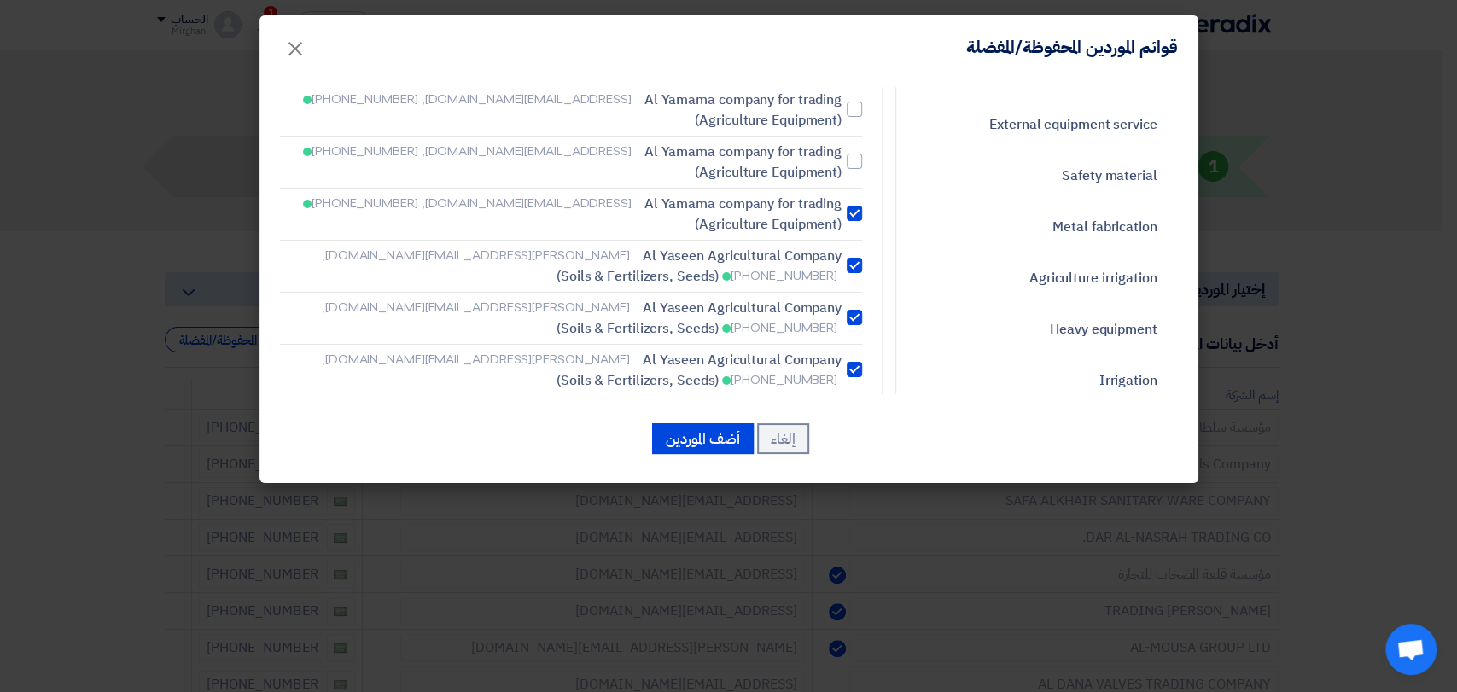
click at [850, 266] on label "[PERSON_NAME] Agricultural Company [PERSON_NAME][EMAIL_ADDRESS][DOMAIN_NAME], […" at bounding box center [571, 266] width 582 height 41
click at [841, 21] on input "[PERSON_NAME] Agricultural Company [PERSON_NAME][EMAIL_ADDRESS][DOMAIN_NAME], […" at bounding box center [835, 15] width 11 height 11
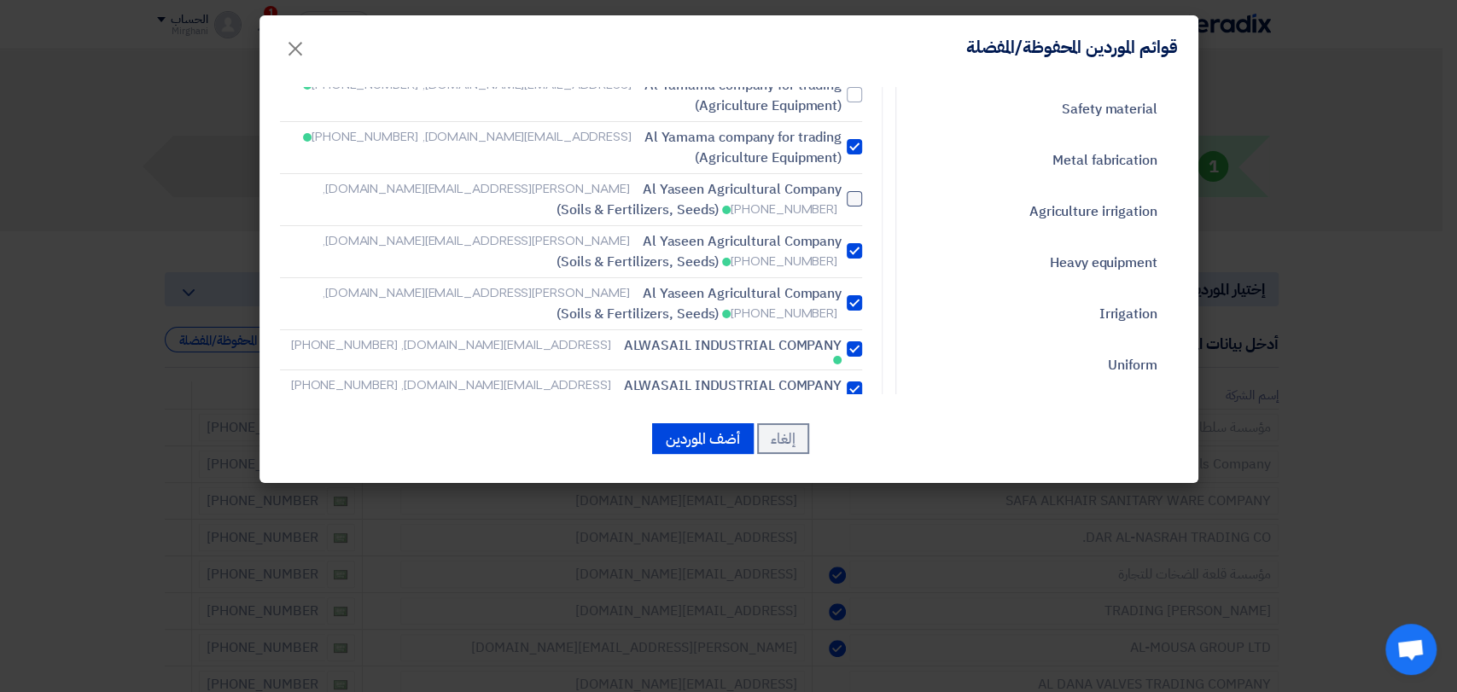
scroll to position [284, 0]
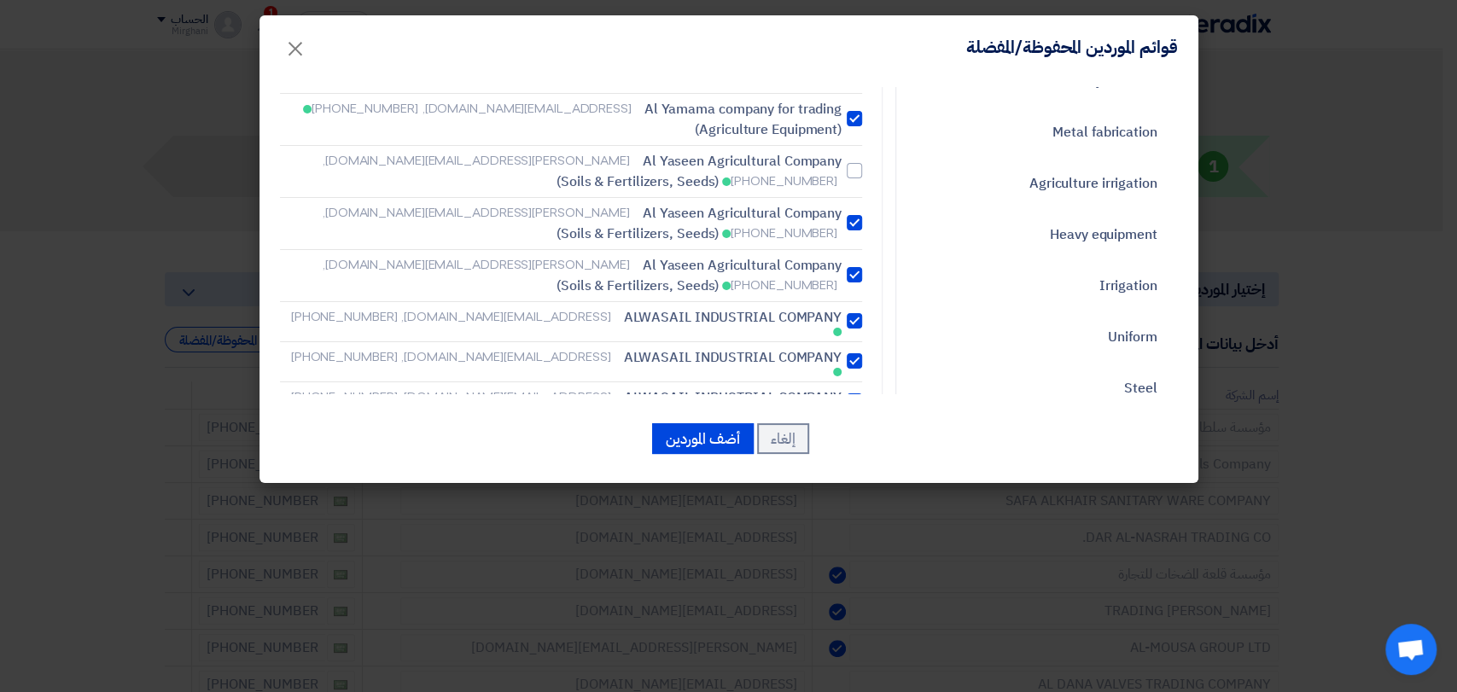
click at [850, 224] on label "[PERSON_NAME] Agricultural Company [PERSON_NAME][EMAIL_ADDRESS][DOMAIN_NAME], […" at bounding box center [571, 223] width 582 height 41
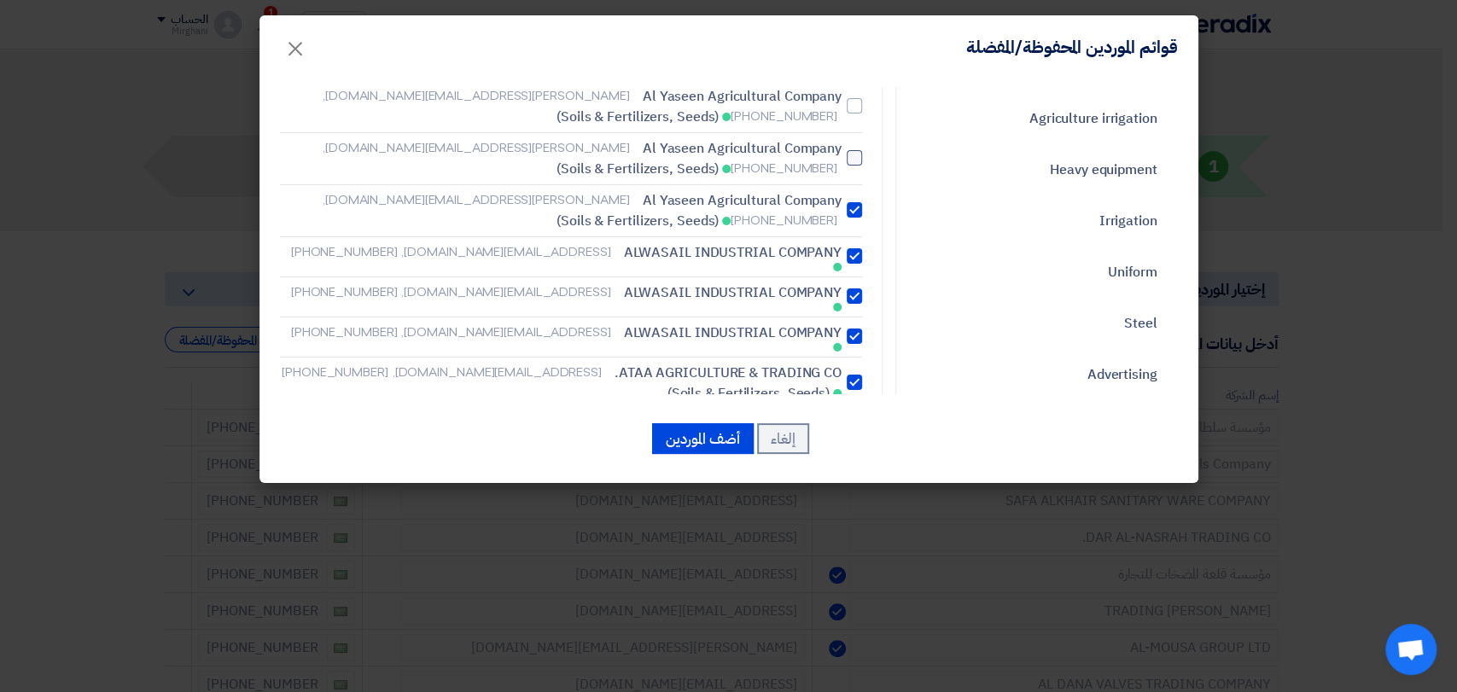
scroll to position [379, 0]
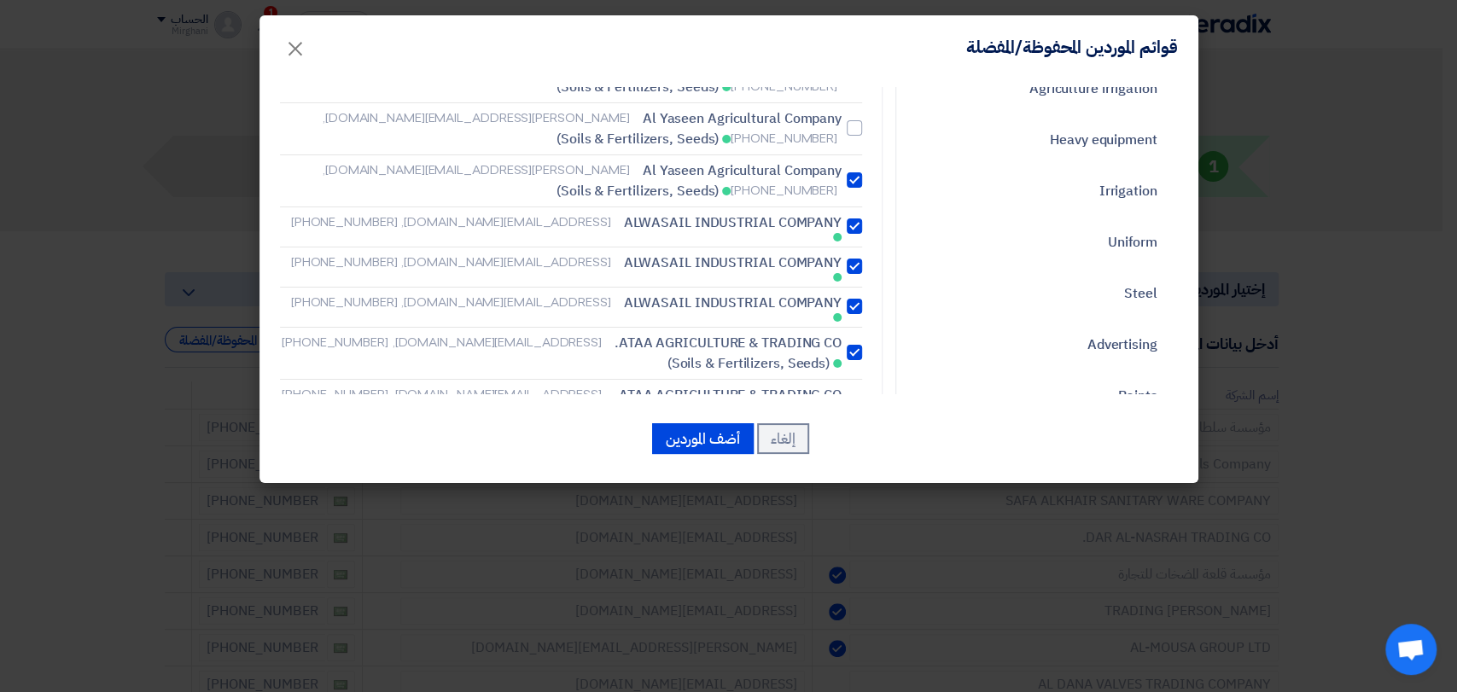
click at [857, 228] on label "ALWASAIL INDUSTRIAL COMPANY [EMAIL_ADDRESS][DOMAIN_NAME], [PHONE_NUMBER]" at bounding box center [571, 226] width 582 height 29
click at [841, 228] on input "ALWASAIL INDUSTRIAL COMPANY [EMAIL_ADDRESS][DOMAIN_NAME], [PHONE_NUMBER]" at bounding box center [835, 226] width 11 height 11
click at [853, 259] on div at bounding box center [853, 266] width 15 height 15
click at [841, 232] on input "ALWASAIL INDUSTRIAL COMPANY [EMAIL_ADDRESS][DOMAIN_NAME], [PHONE_NUMBER]" at bounding box center [835, 226] width 11 height 11
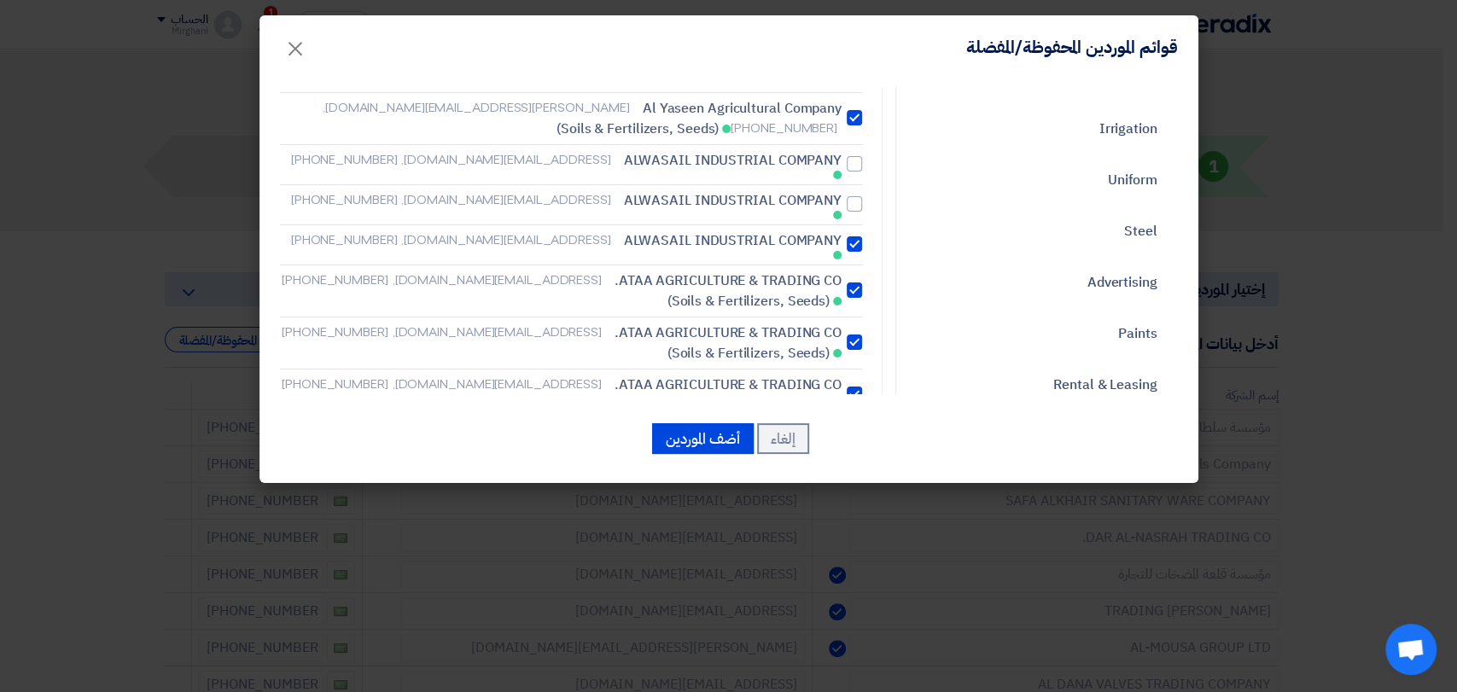
scroll to position [474, 0]
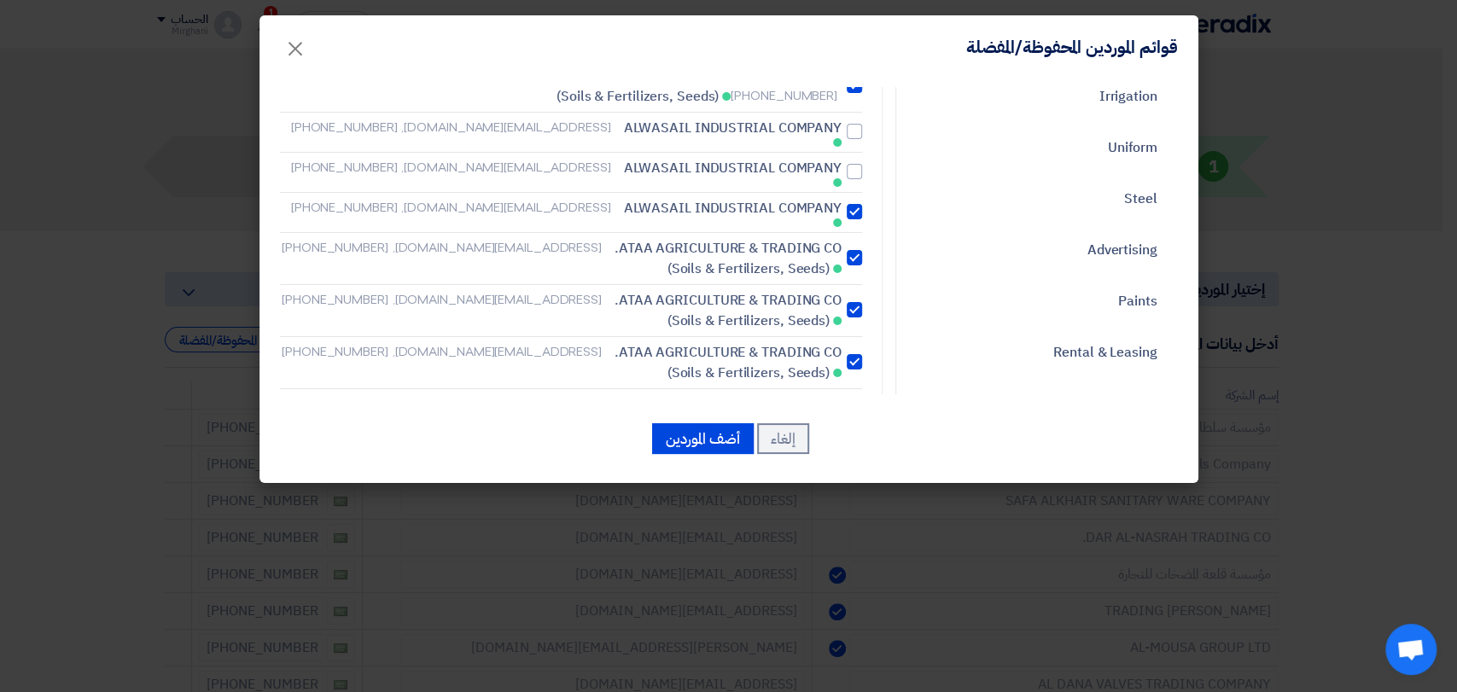
click at [856, 250] on div at bounding box center [853, 257] width 15 height 15
click at [857, 290] on label "ATAA AGRICULTURE & TRADING CO. [EMAIL_ADDRESS][DOMAIN_NAME], [PHONE_NUMBER] (So…" at bounding box center [571, 310] width 582 height 41
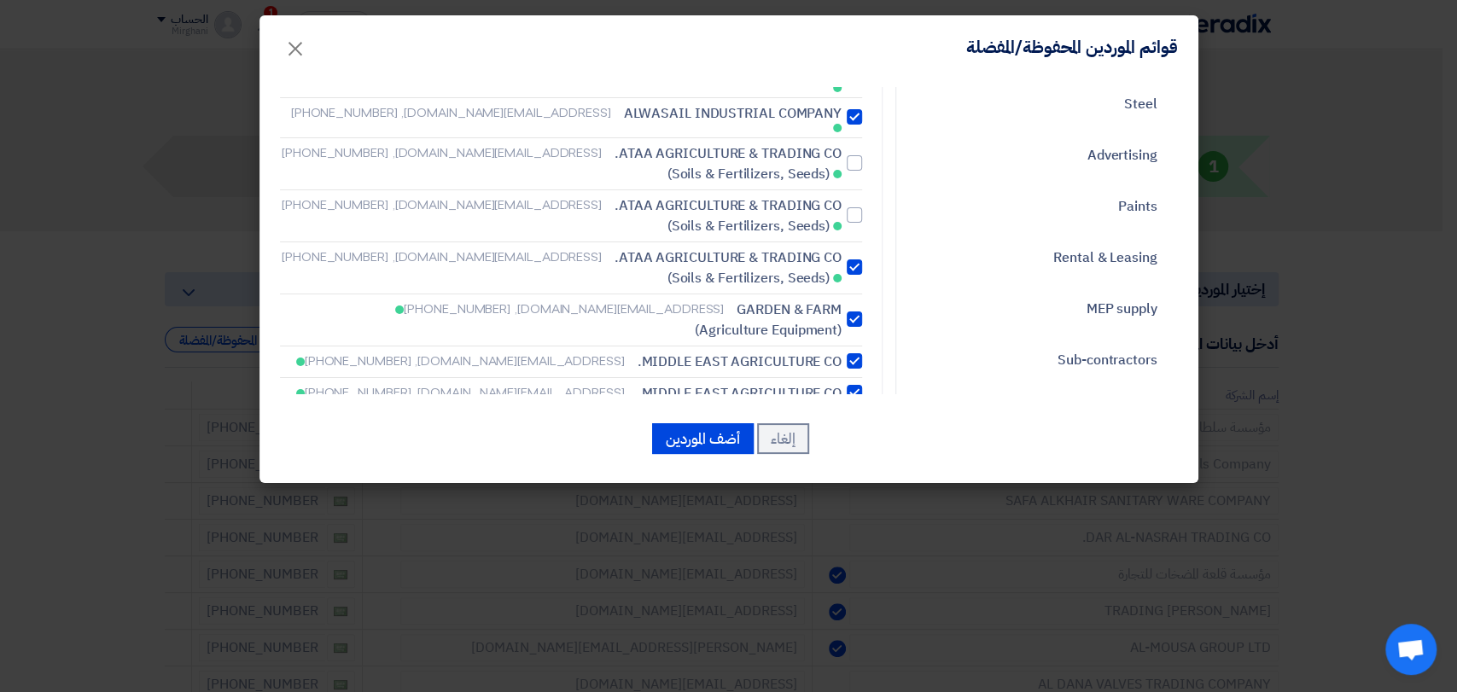
scroll to position [663, 0]
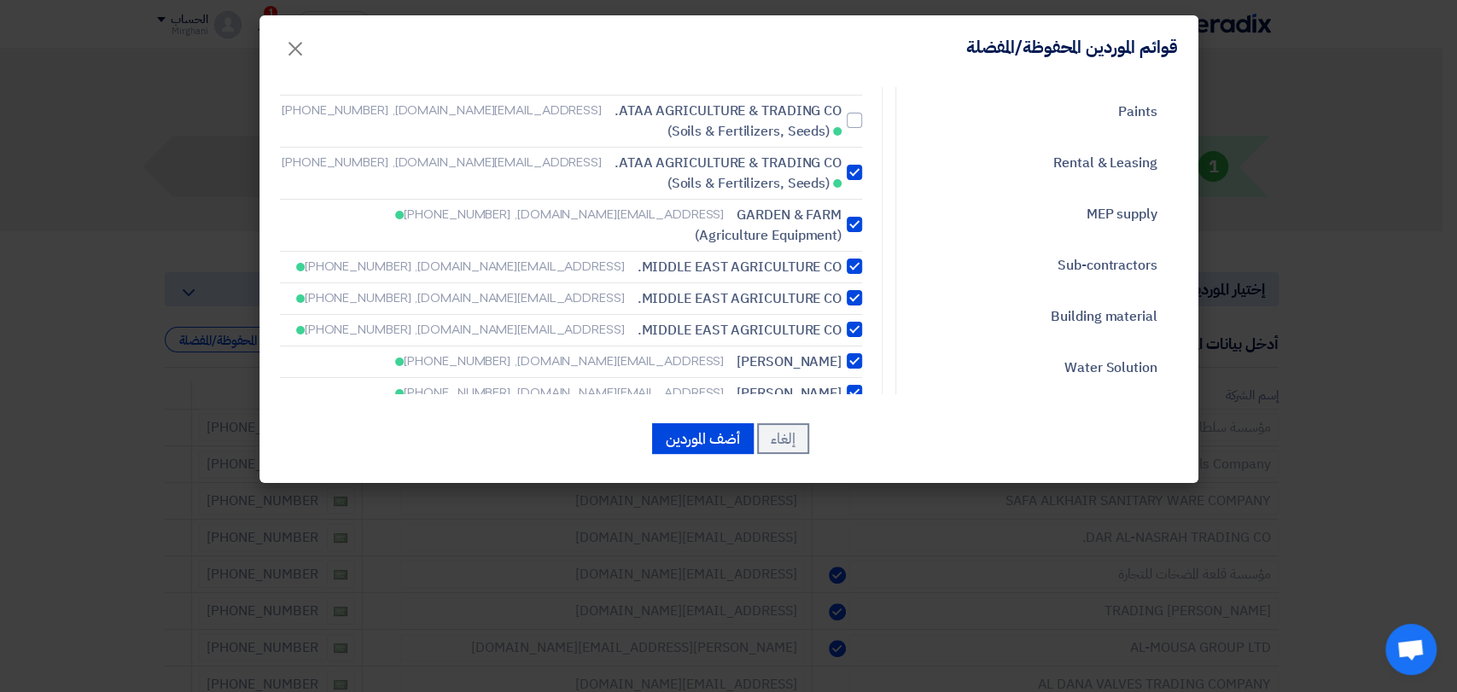
click at [848, 257] on label "MIDDLE EAST AGRICULTURE CO. [EMAIL_ADDRESS][DOMAIN_NAME], [PHONE_NUMBER]" at bounding box center [571, 267] width 582 height 20
click at [853, 290] on div at bounding box center [853, 297] width 15 height 15
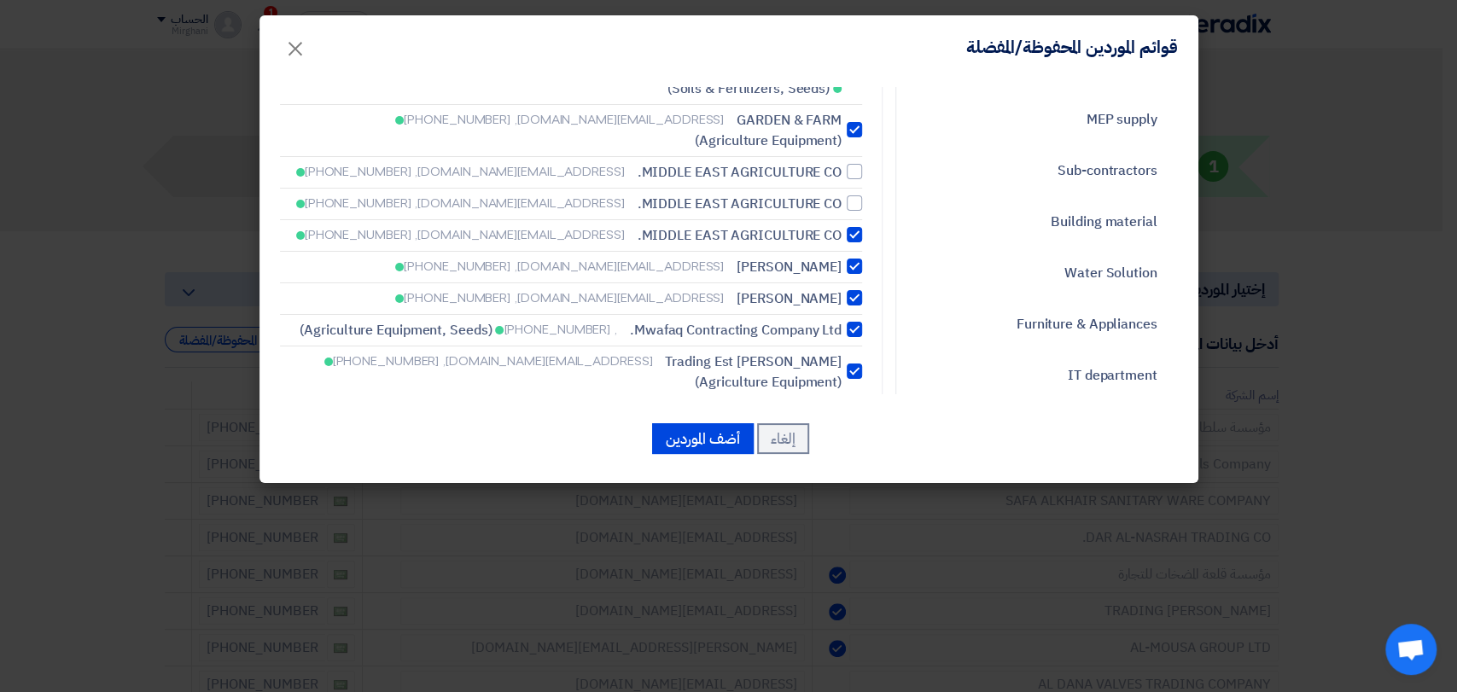
scroll to position [758, 0]
click at [858, 259] on div at bounding box center [853, 266] width 15 height 15
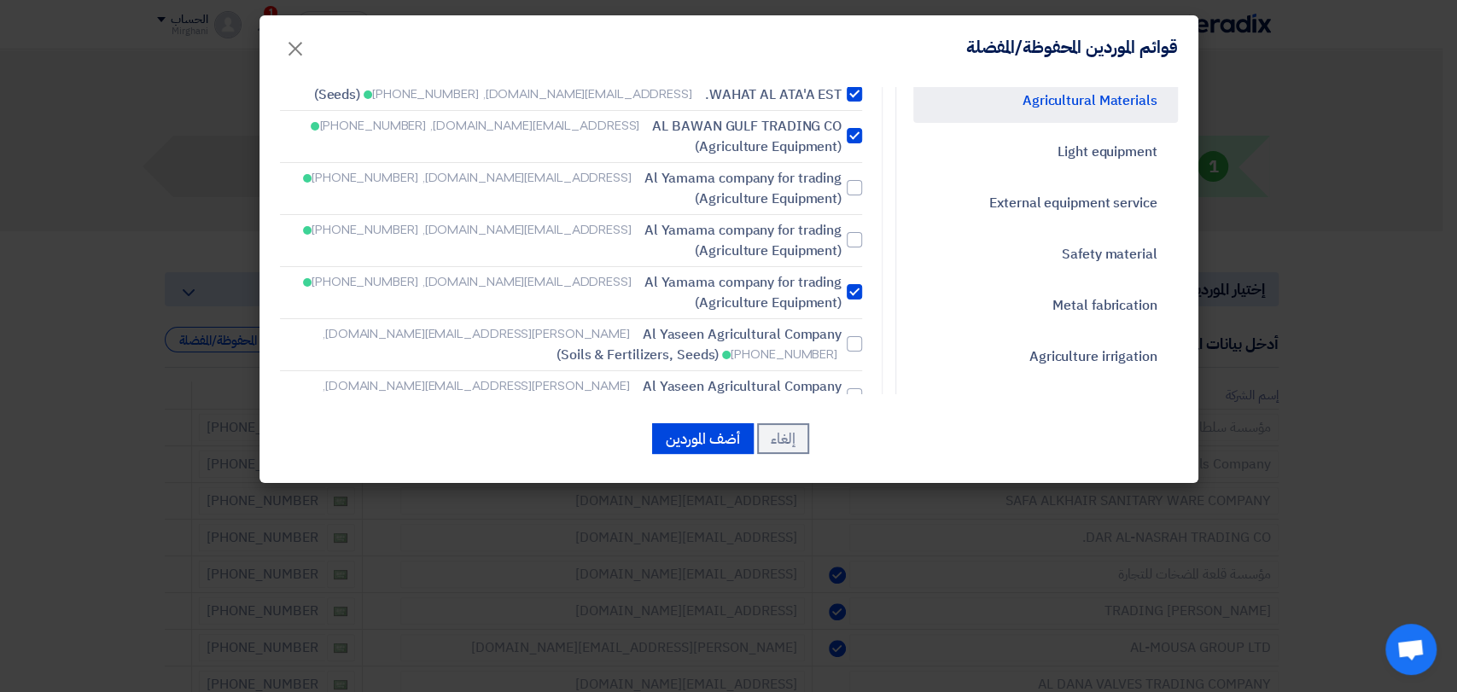
scroll to position [0, 0]
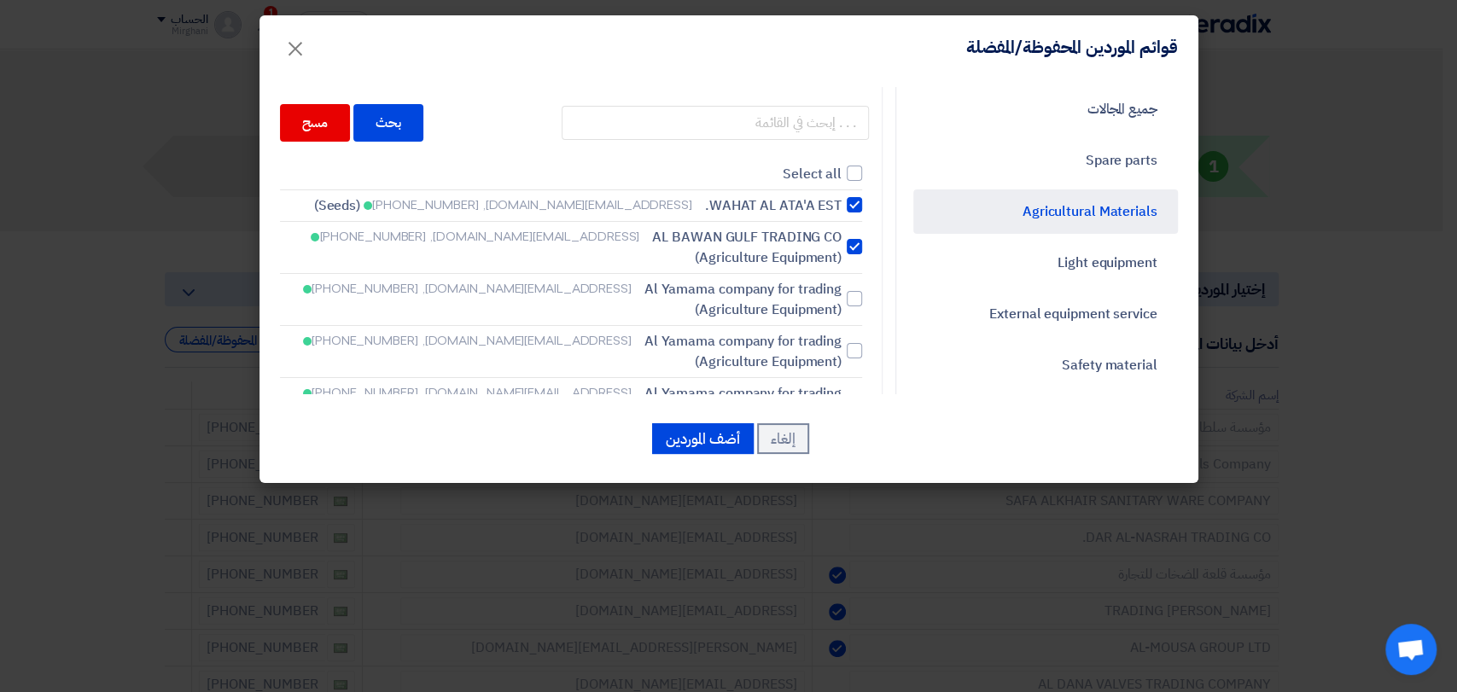
click at [829, 188] on li "Select all" at bounding box center [571, 175] width 582 height 32
click at [841, 181] on span "Select all" at bounding box center [811, 174] width 59 height 20
click at [841, 179] on input "Select all" at bounding box center [835, 173] width 11 height 11
click at [853, 181] on label "Select all" at bounding box center [571, 174] width 582 height 20
click at [841, 179] on input "Select all" at bounding box center [835, 173] width 11 height 11
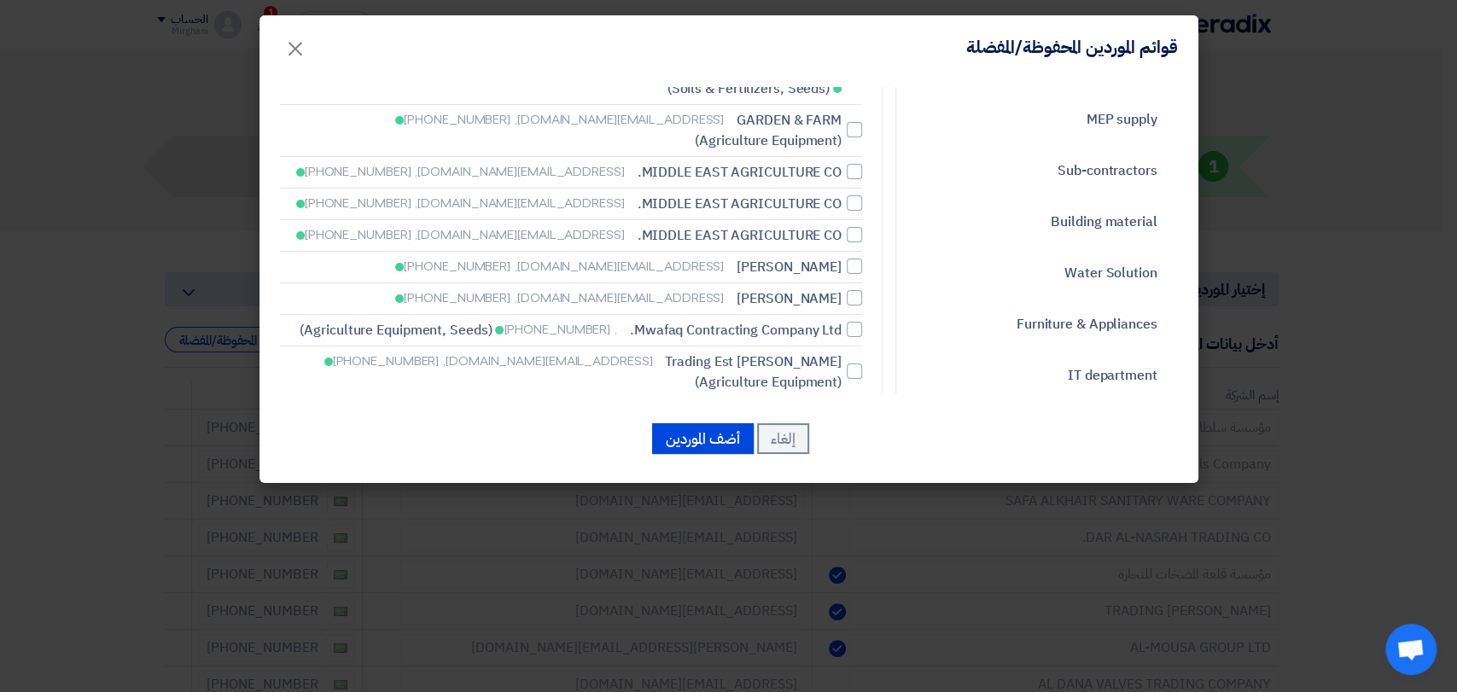
scroll to position [853, 0]
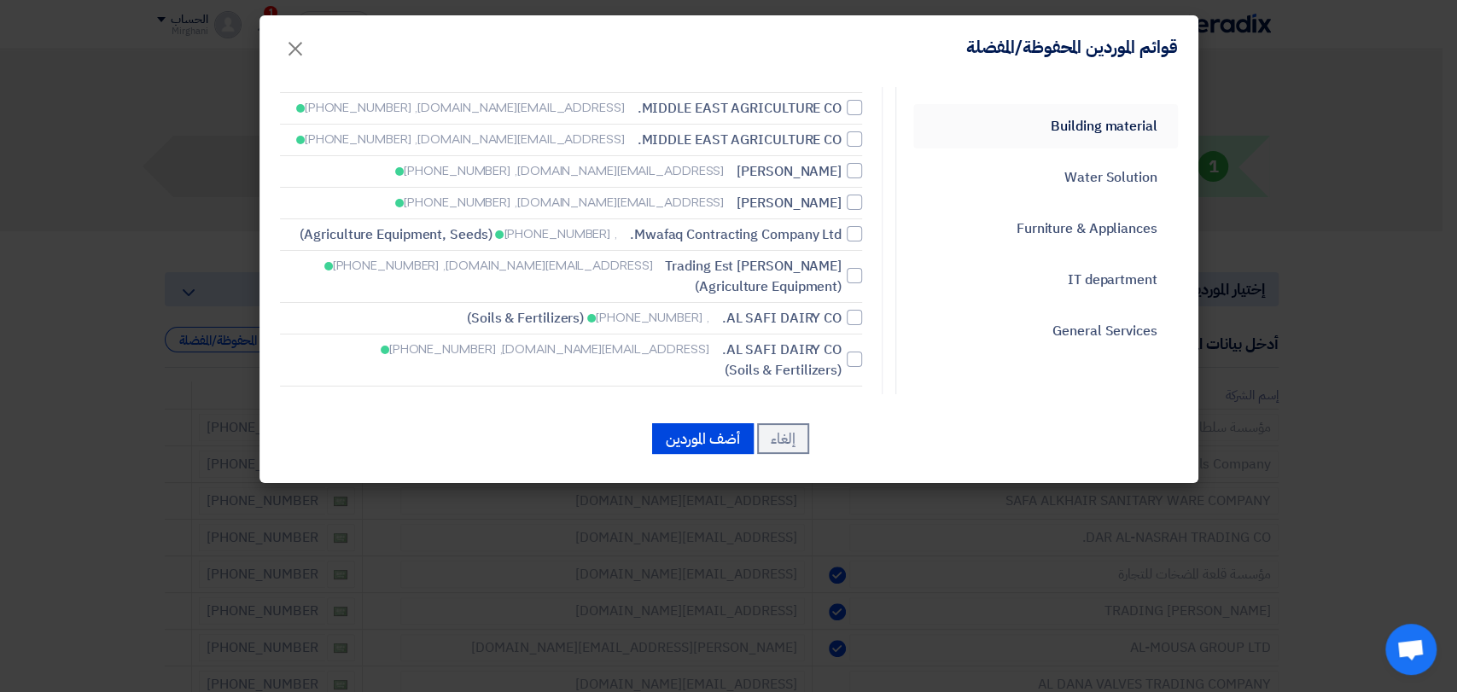
click at [1075, 133] on link "Building material" at bounding box center [1045, 126] width 265 height 44
click at [1072, 129] on link "Building material" at bounding box center [1045, 126] width 265 height 44
click at [1027, 163] on link "Water Solution" at bounding box center [1045, 177] width 265 height 44
click at [1046, 135] on link "Building material" at bounding box center [1045, 126] width 265 height 44
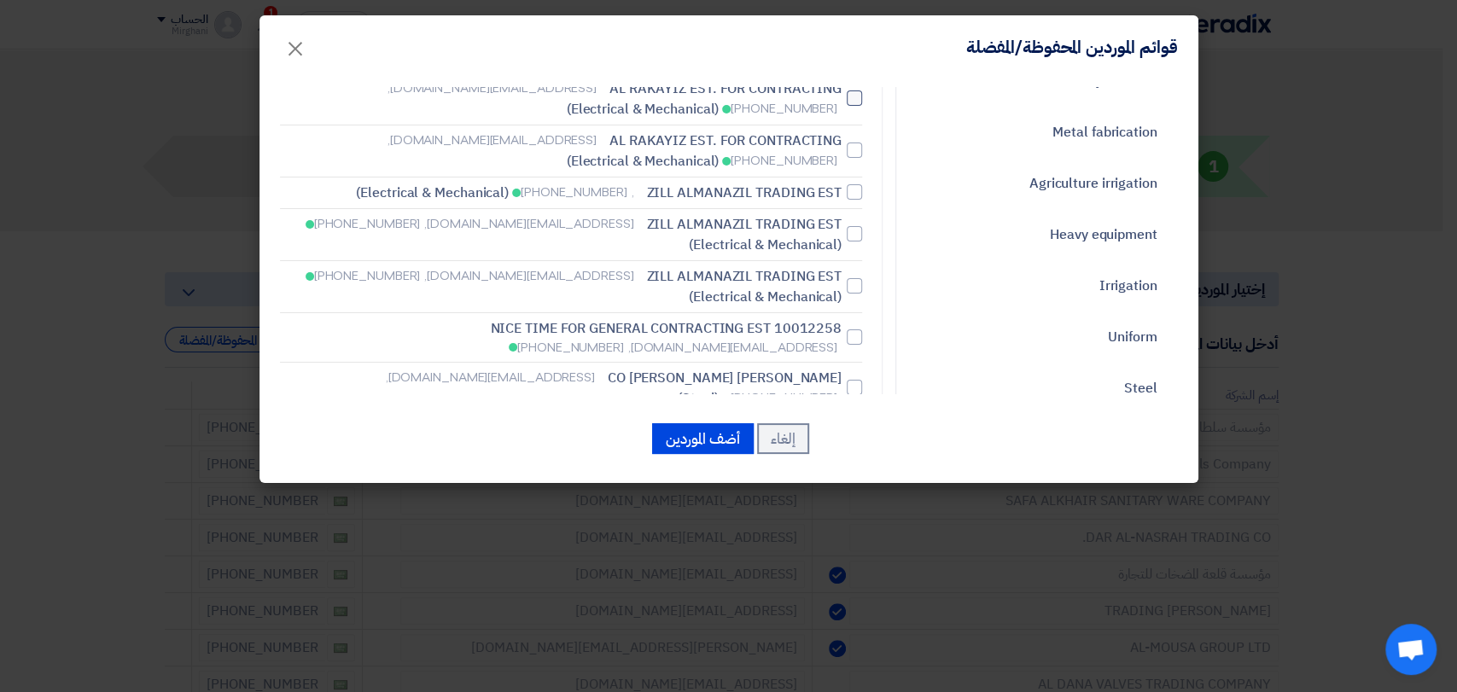
scroll to position [0, 0]
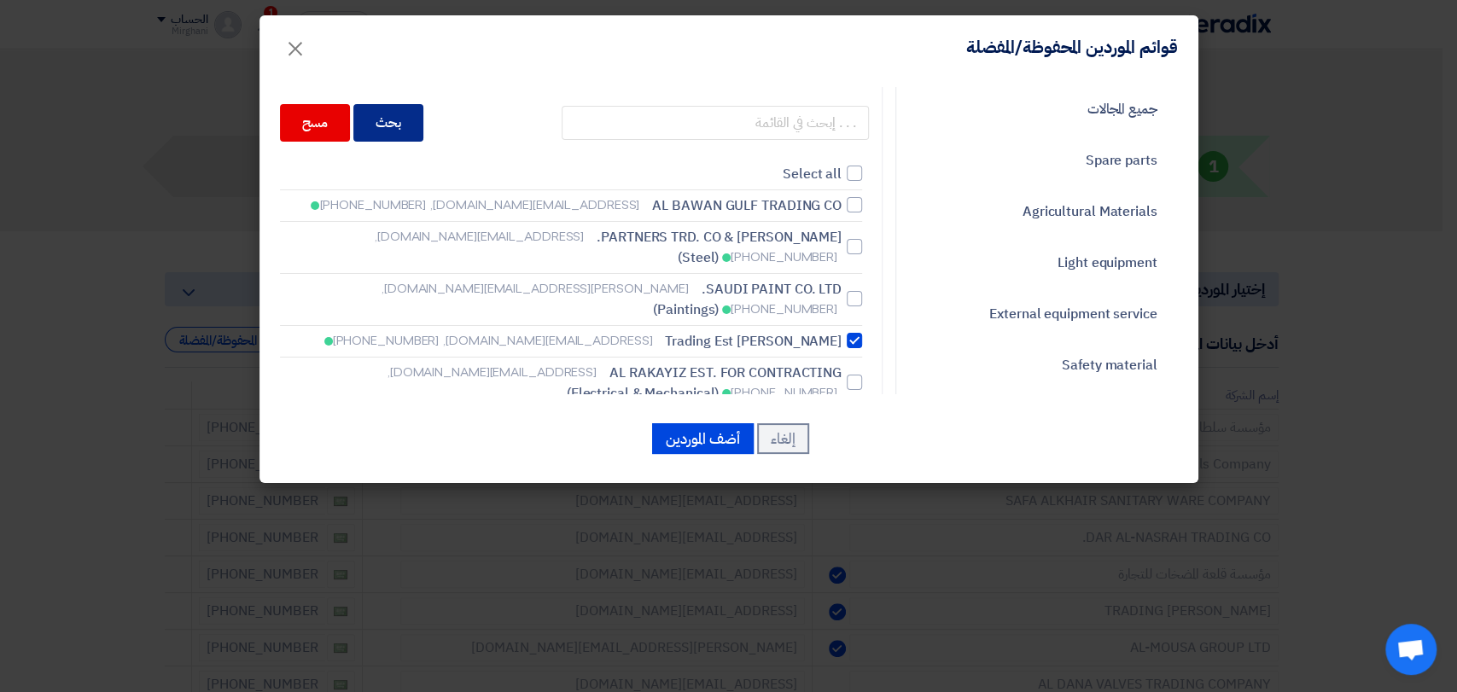
click at [422, 132] on div "بحث" at bounding box center [388, 123] width 70 height 38
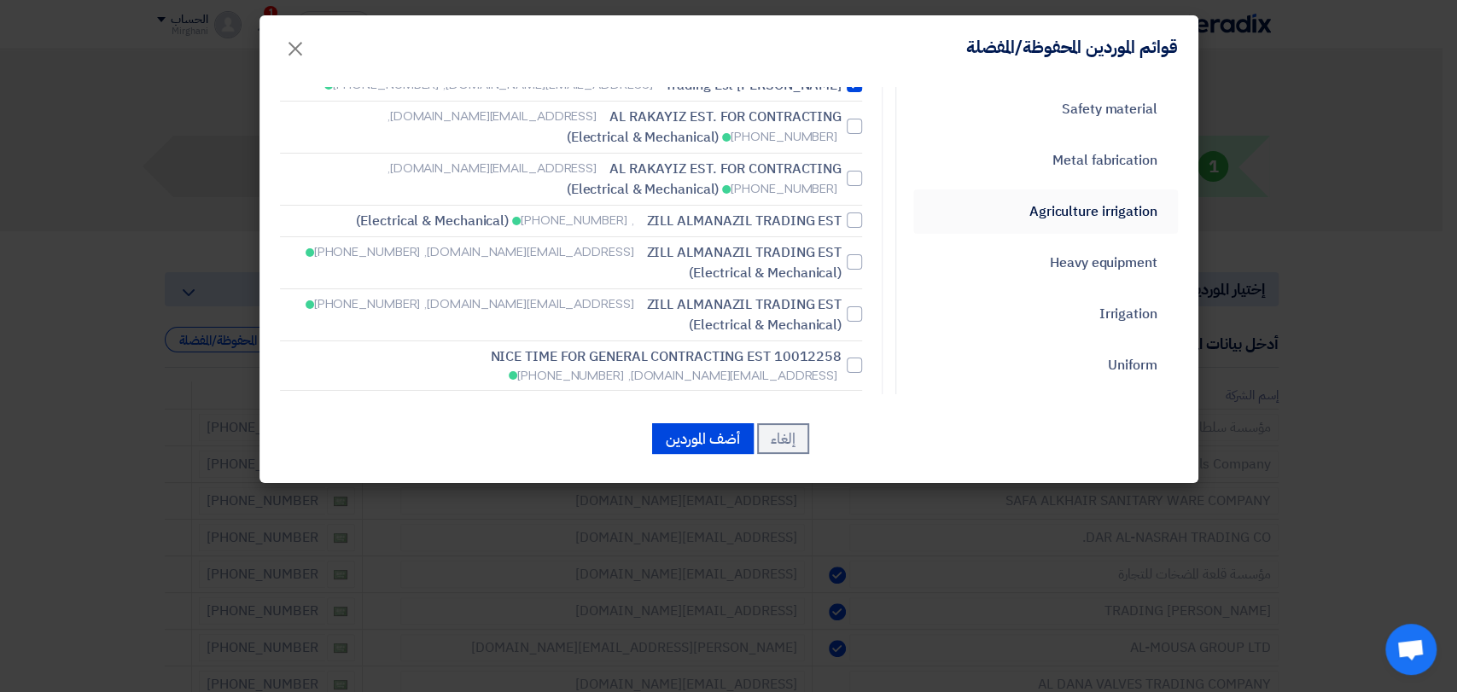
scroll to position [284, 0]
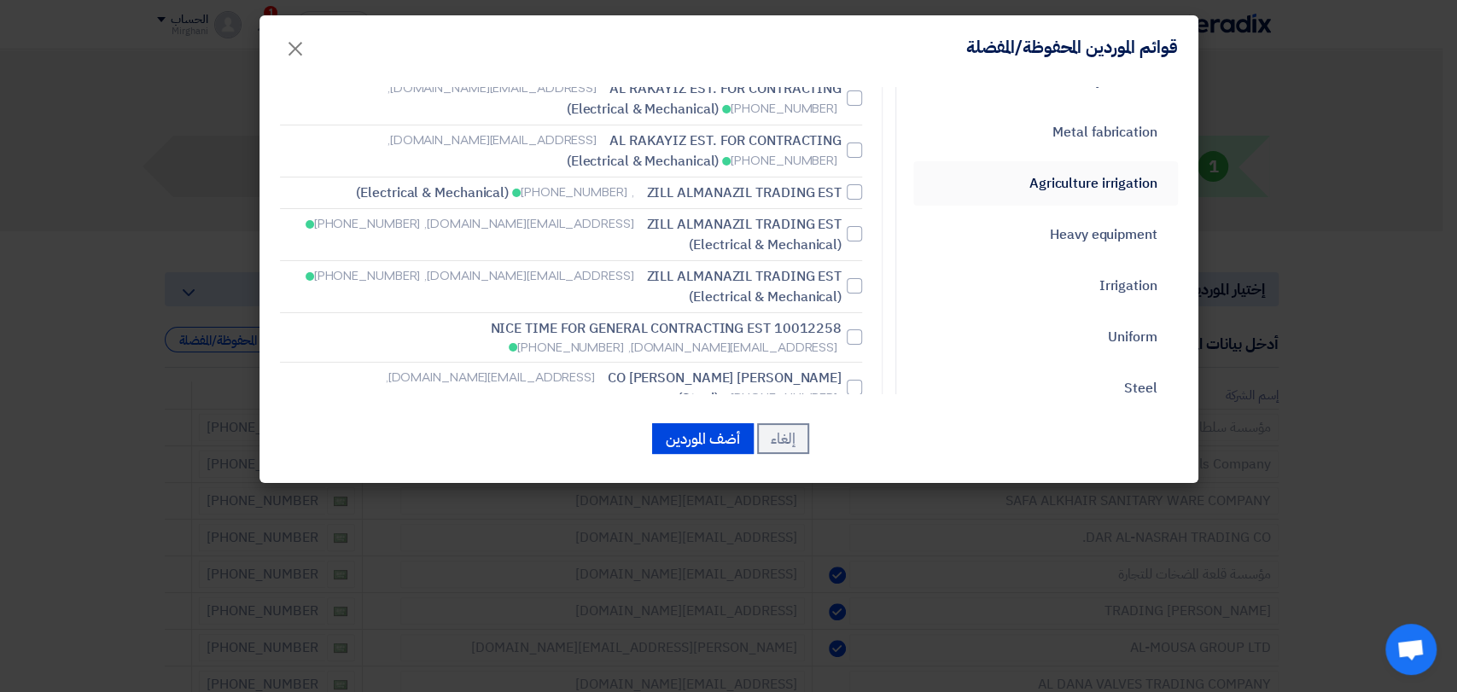
click at [1087, 172] on link "Agriculture irrigation" at bounding box center [1045, 183] width 265 height 44
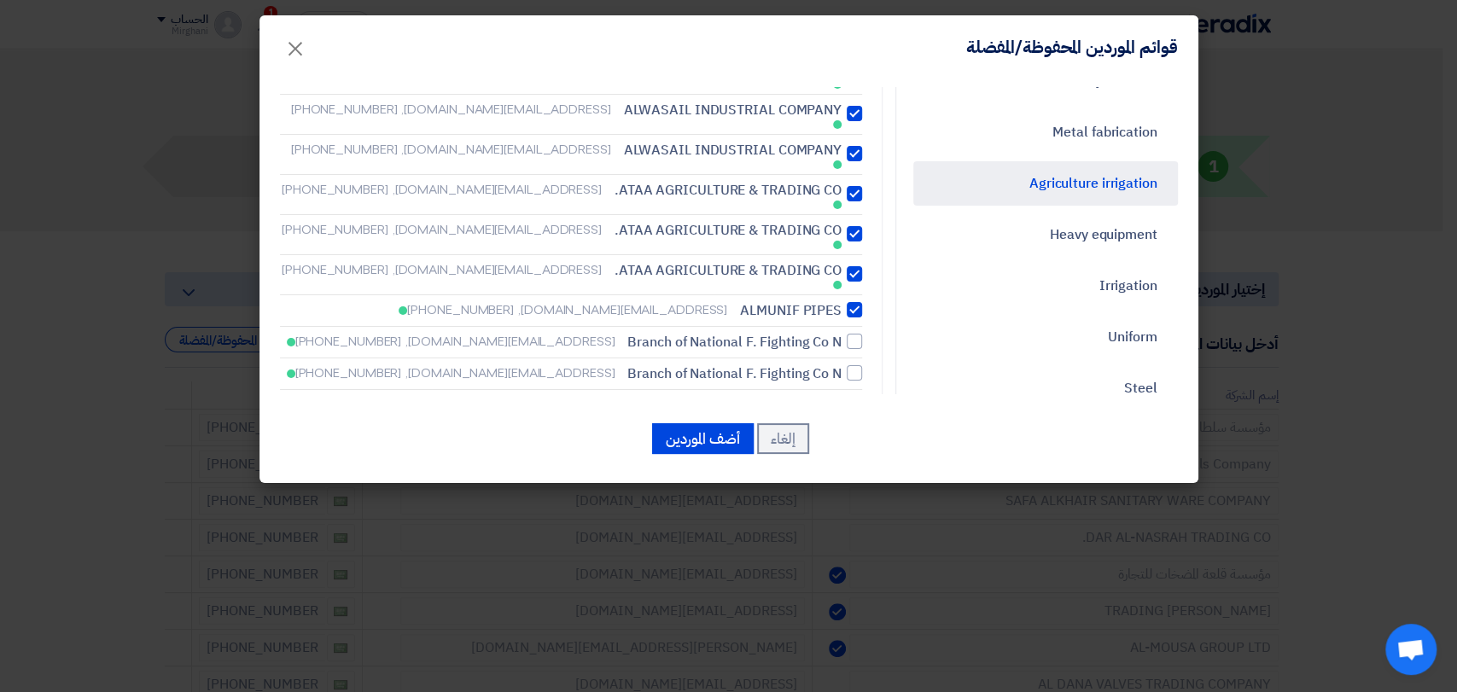
click at [1083, 180] on link "Agriculture irrigation" at bounding box center [1045, 183] width 265 height 44
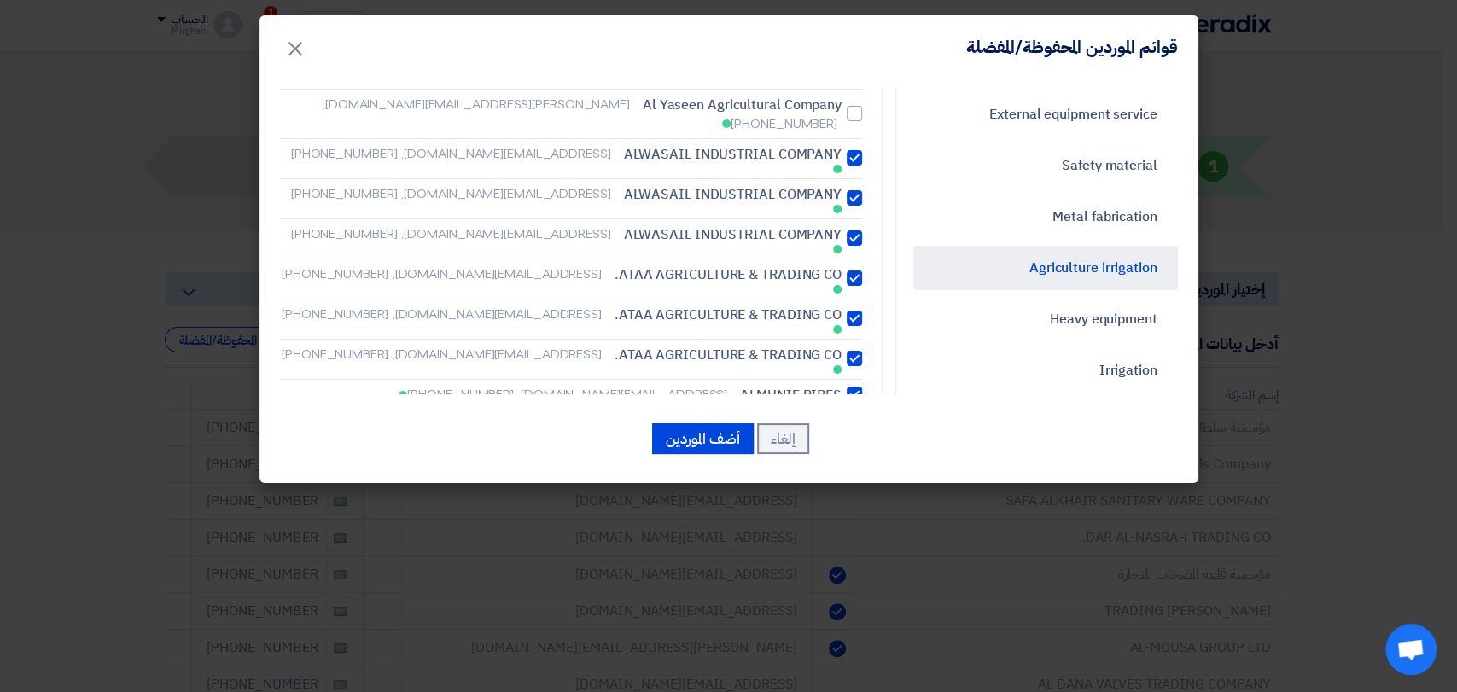
scroll to position [0, 0]
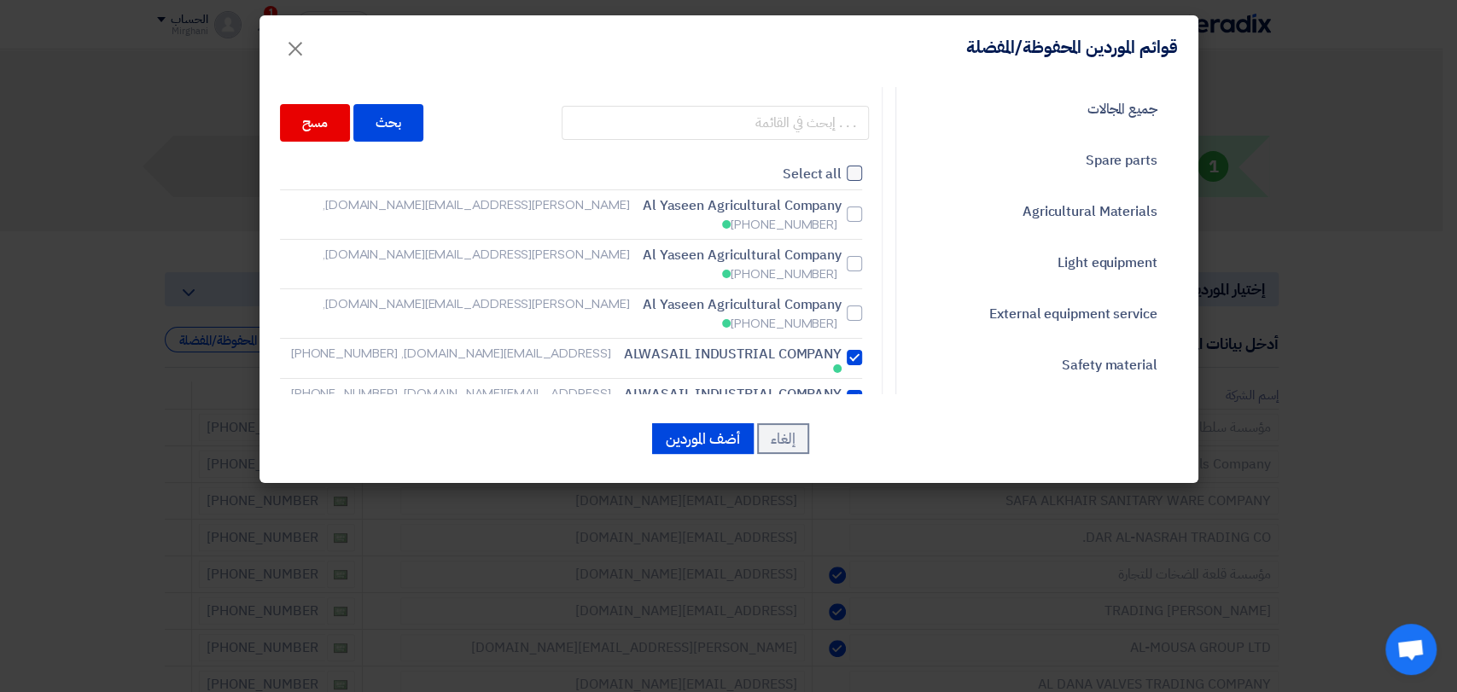
click at [852, 171] on div at bounding box center [853, 173] width 15 height 15
click at [841, 171] on input "Select all" at bounding box center [835, 173] width 11 height 11
click at [859, 207] on div at bounding box center [853, 214] width 15 height 15
click at [841, 209] on input "[PERSON_NAME] Agricultural Company [PERSON_NAME][EMAIL_ADDRESS][DOMAIN_NAME], […" at bounding box center [835, 214] width 11 height 11
click at [860, 256] on div at bounding box center [853, 263] width 15 height 15
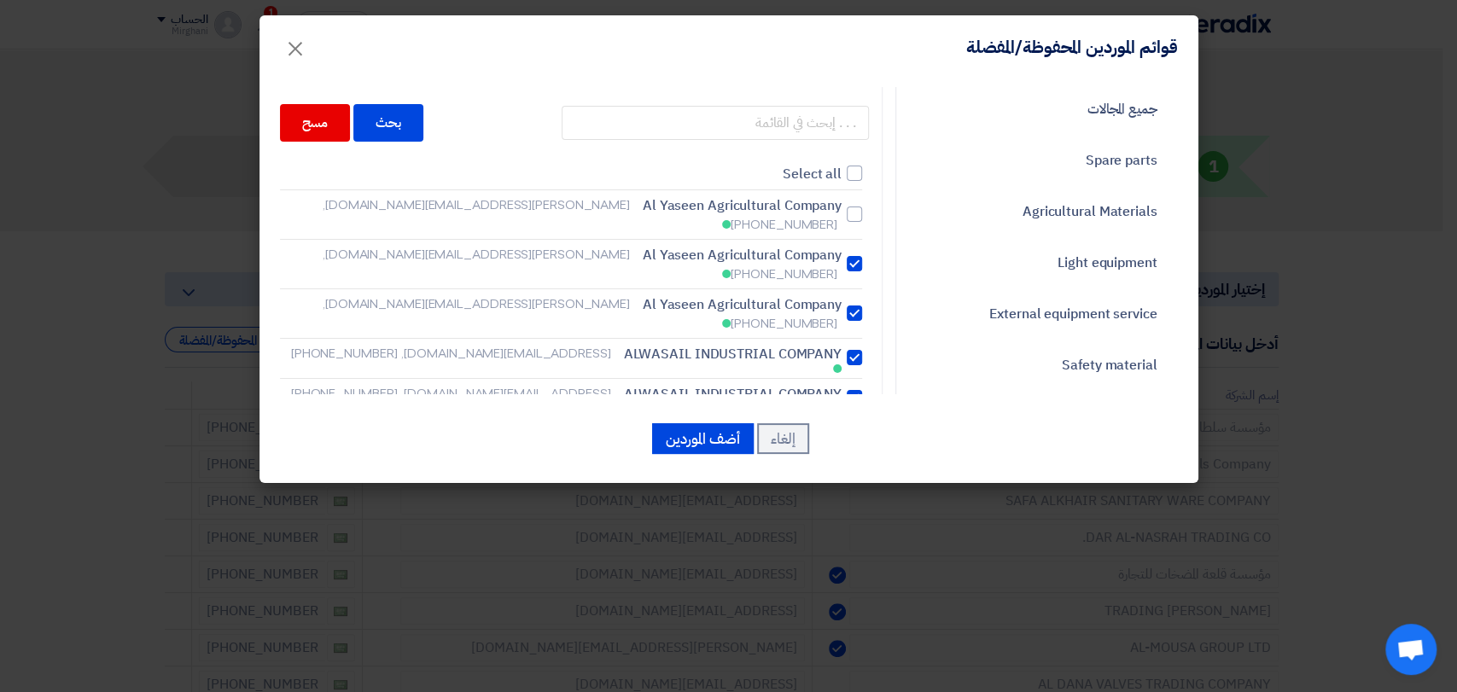
click at [841, 220] on input "[PERSON_NAME] Agricultural Company [PERSON_NAME][EMAIL_ADDRESS][DOMAIN_NAME], […" at bounding box center [835, 214] width 11 height 11
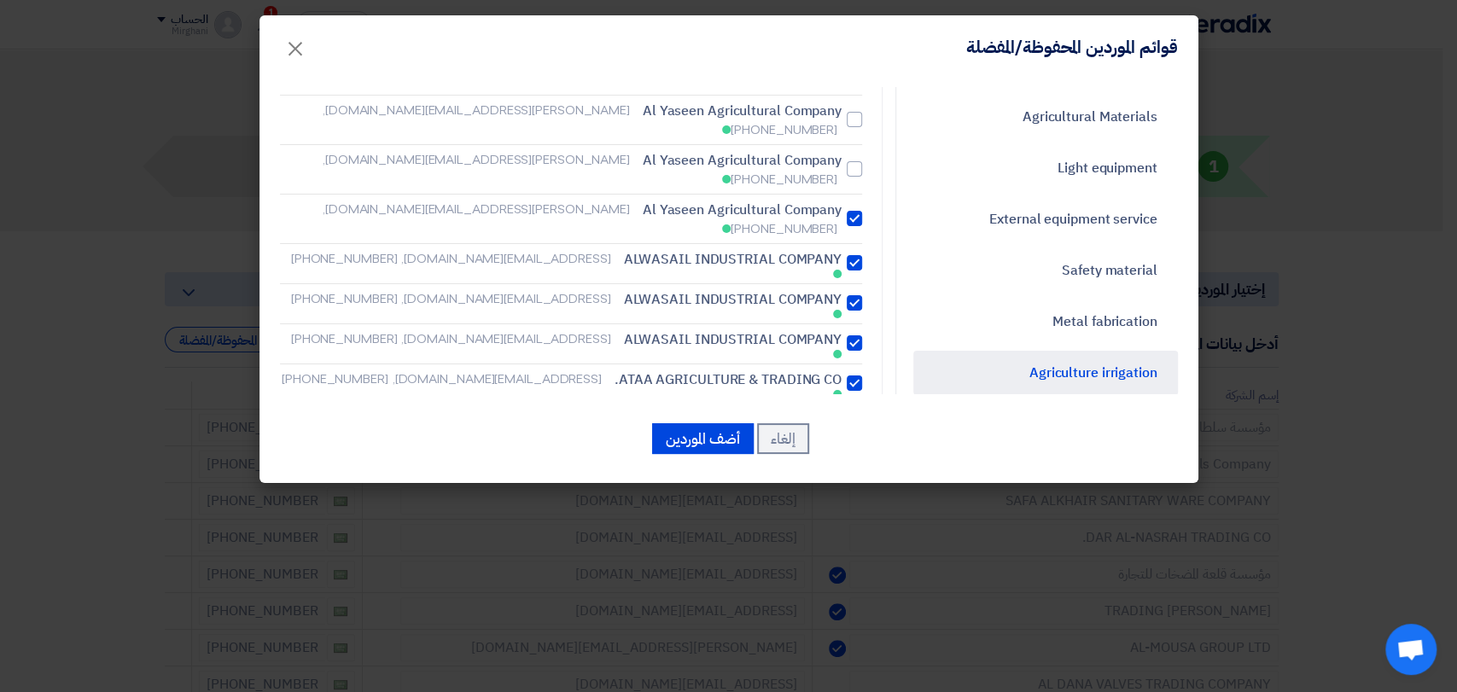
click at [858, 255] on div at bounding box center [853, 262] width 15 height 15
click at [841, 125] on input "ALWASAIL INDUSTRIAL COMPANY [EMAIL_ADDRESS][DOMAIN_NAME], [PHONE_NUMBER]" at bounding box center [835, 119] width 11 height 11
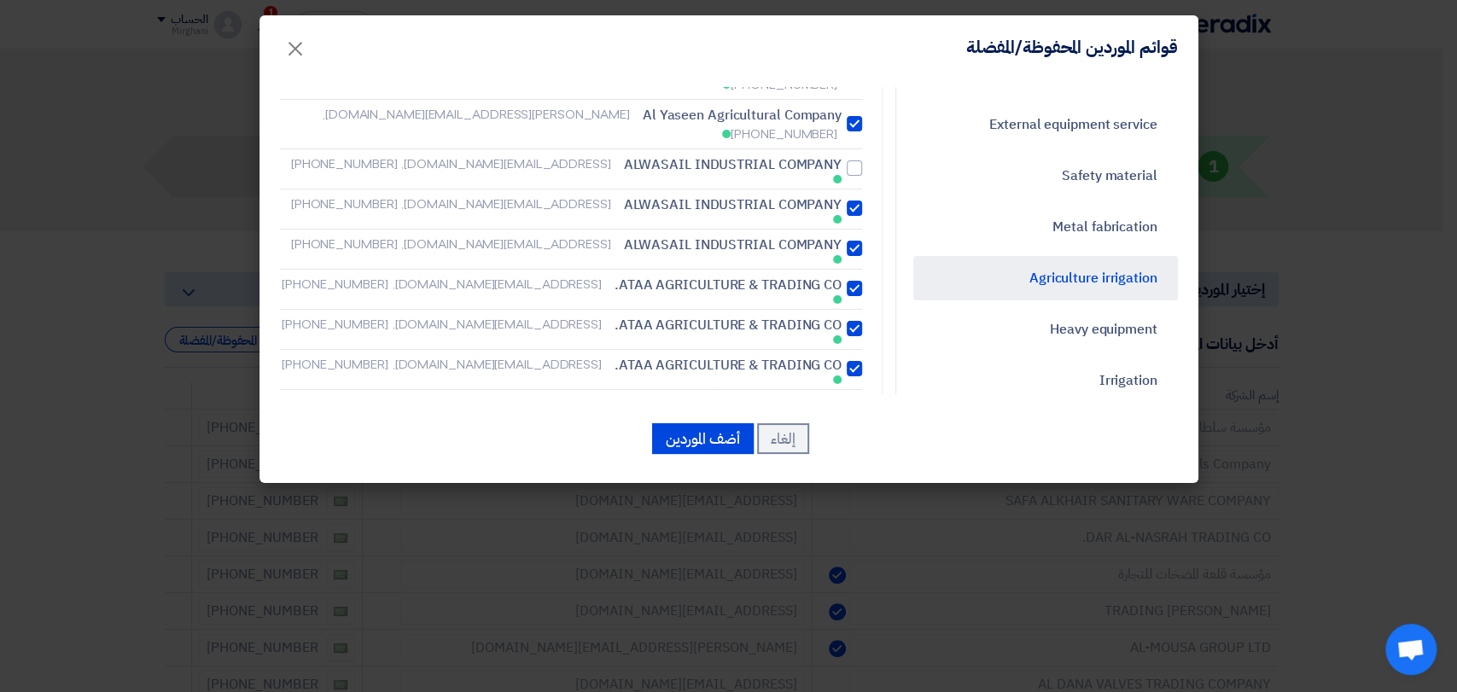
click at [852, 281] on div at bounding box center [853, 288] width 15 height 15
click at [841, 31] on input "ATAA AGRICULTURE & TRADING CO. [EMAIL_ADDRESS][DOMAIN_NAME], [PHONE_NUMBER]" at bounding box center [835, 25] width 11 height 11
click at [857, 321] on div at bounding box center [853, 328] width 15 height 15
click at [841, 31] on input "ATAA AGRICULTURE & TRADING CO. [EMAIL_ADDRESS][DOMAIN_NAME], [PHONE_NUMBER]" at bounding box center [835, 25] width 11 height 11
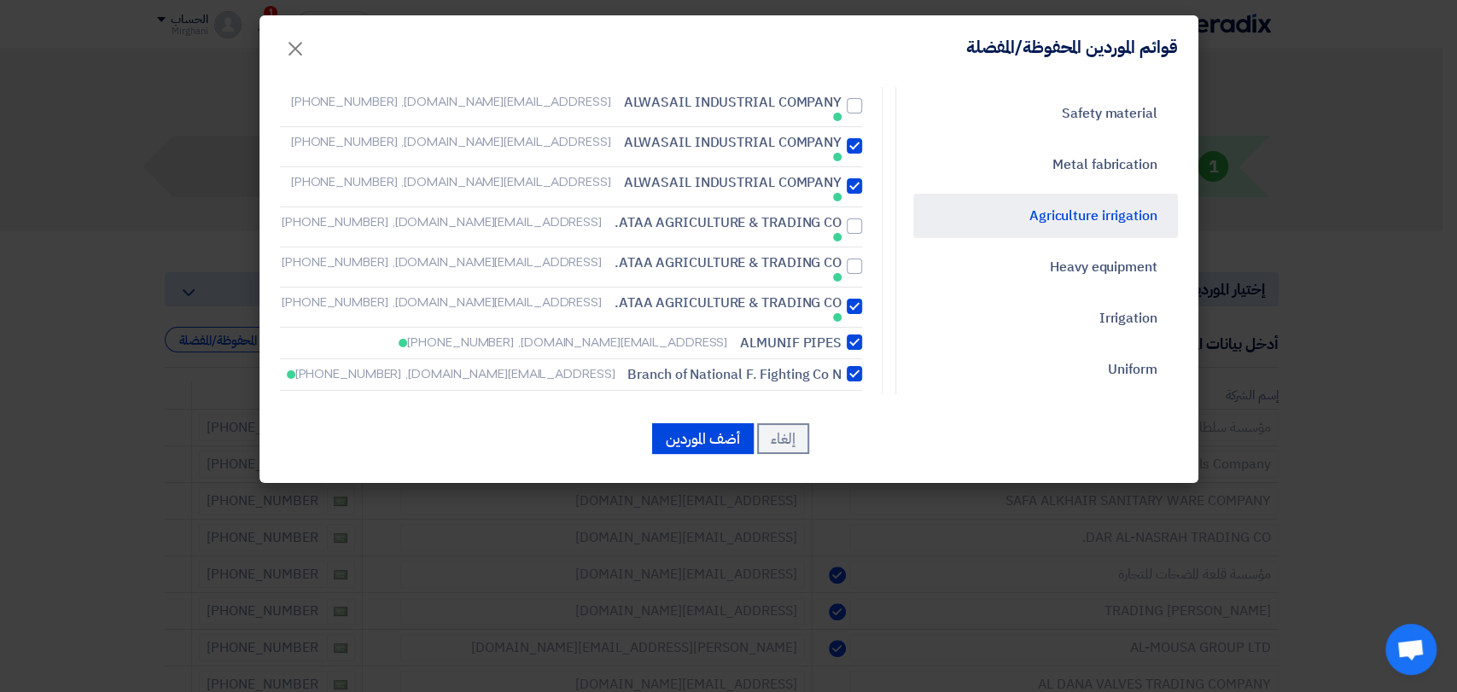
scroll to position [284, 0]
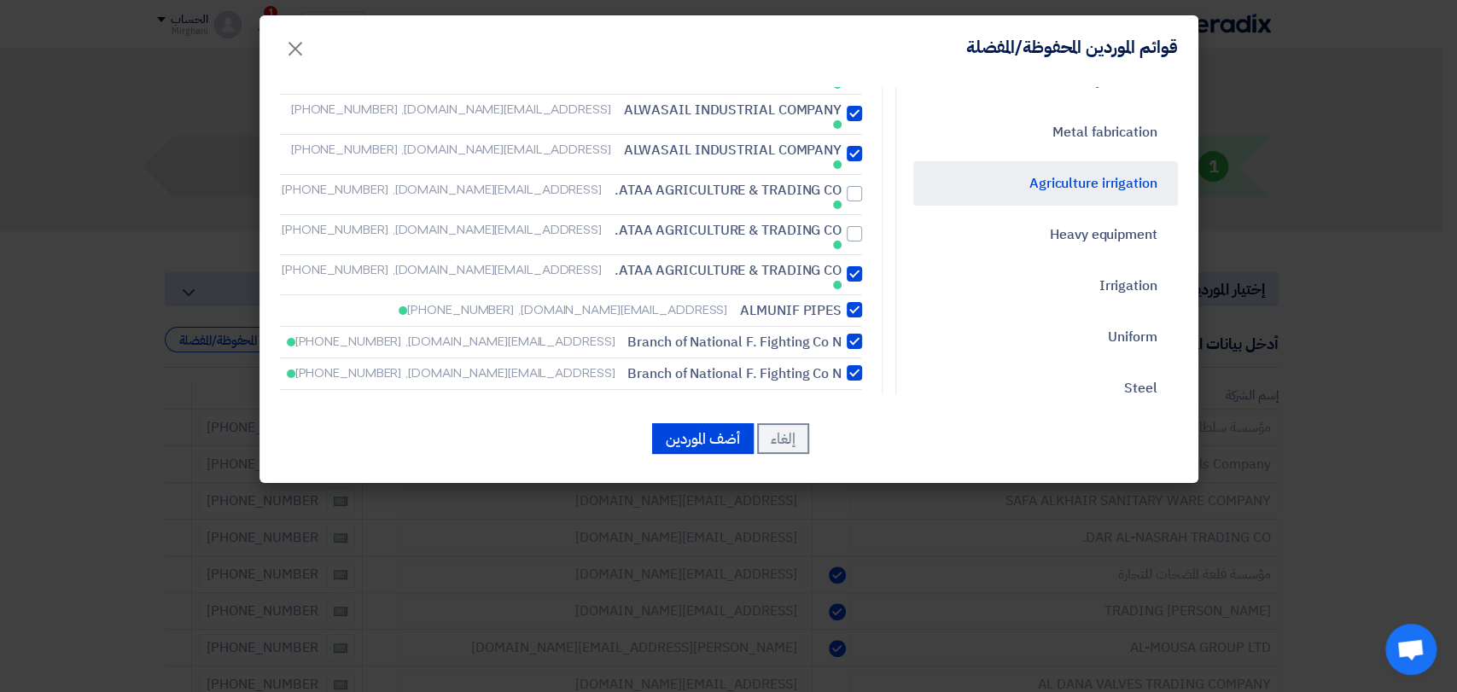
click at [856, 334] on div at bounding box center [853, 341] width 15 height 15
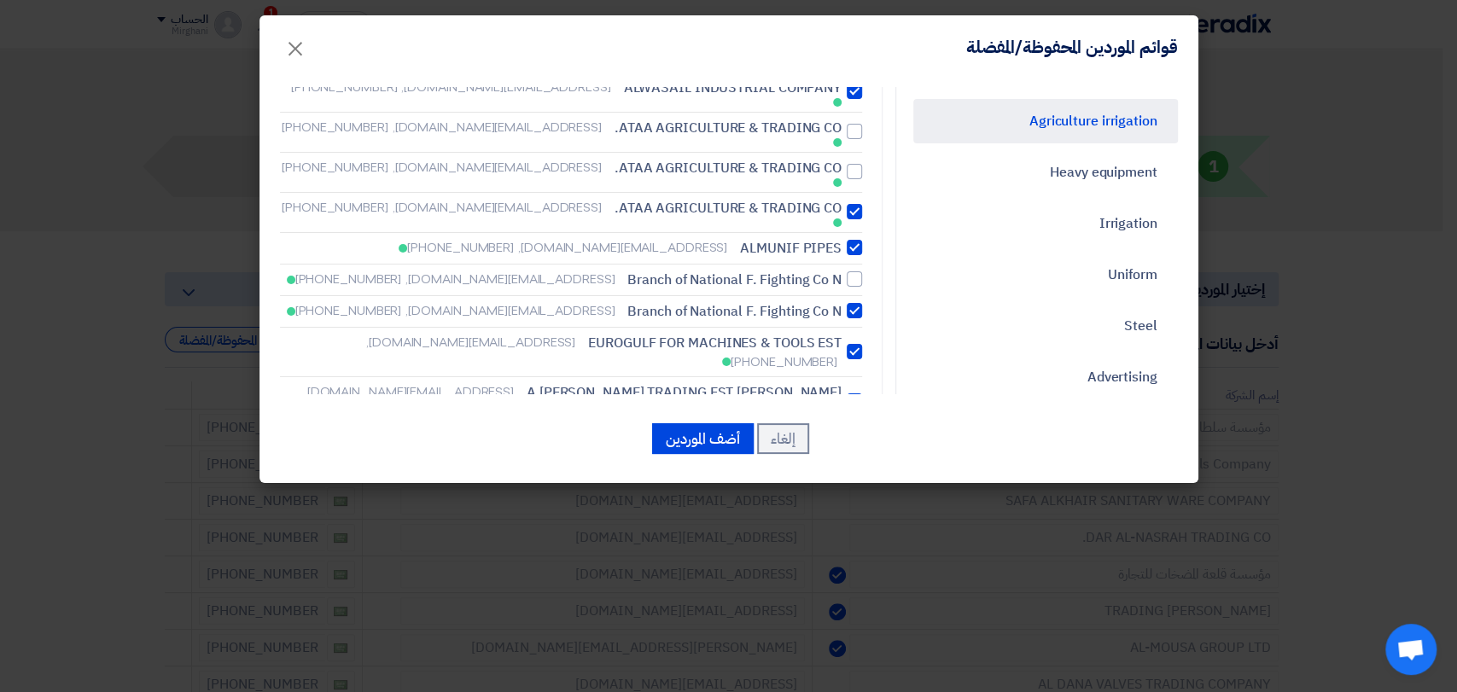
scroll to position [379, 0]
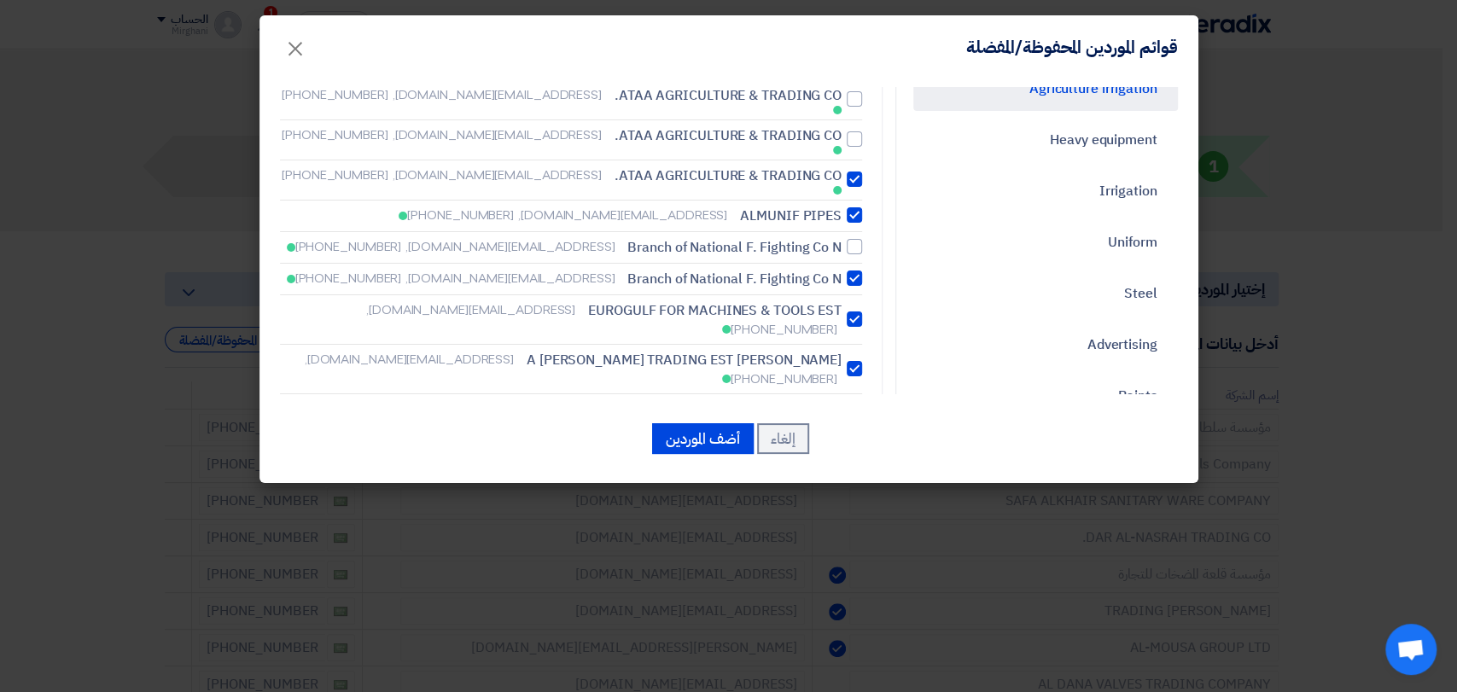
click at [860, 433] on div at bounding box center [853, 440] width 15 height 15
click at [868, 329] on div "بحث مسح Select all [PERSON_NAME] Agricultural Company [PERSON_NAME][EMAIL_ADDRE…" at bounding box center [574, 352] width 589 height 1271
click at [862, 464] on div at bounding box center [853, 471] width 15 height 15
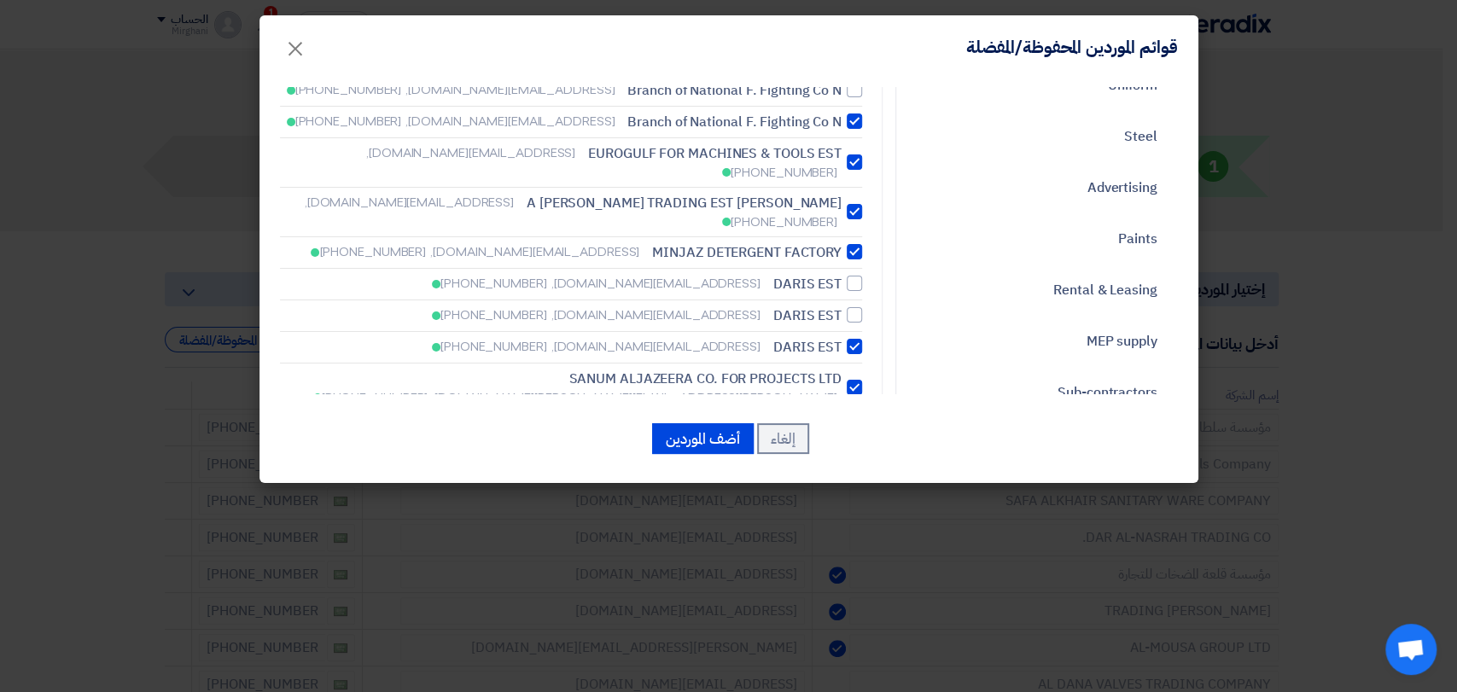
scroll to position [568, 0]
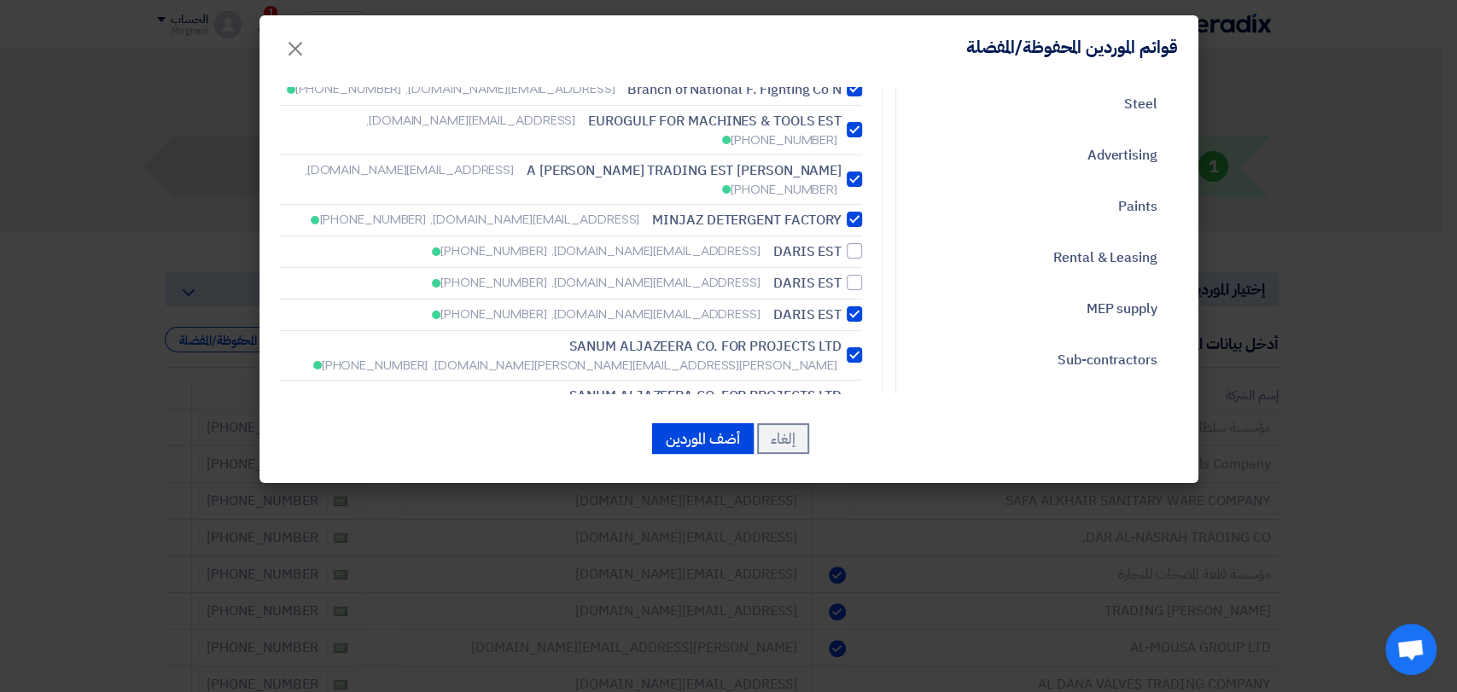
click at [858, 347] on div at bounding box center [853, 354] width 15 height 15
click at [857, 381] on li "SANUM ALJAZEERA CO. FOR PROJECTS LTD [EMAIL_ADDRESS][PERSON_NAME][DOMAIN_NAME],…" at bounding box center [571, 405] width 582 height 49
click at [862, 386] on label "SANUM ALJAZEERA CO. FOR PROJECTS LTD [EMAIL_ADDRESS][PERSON_NAME][DOMAIN_NAME],…" at bounding box center [571, 405] width 582 height 38
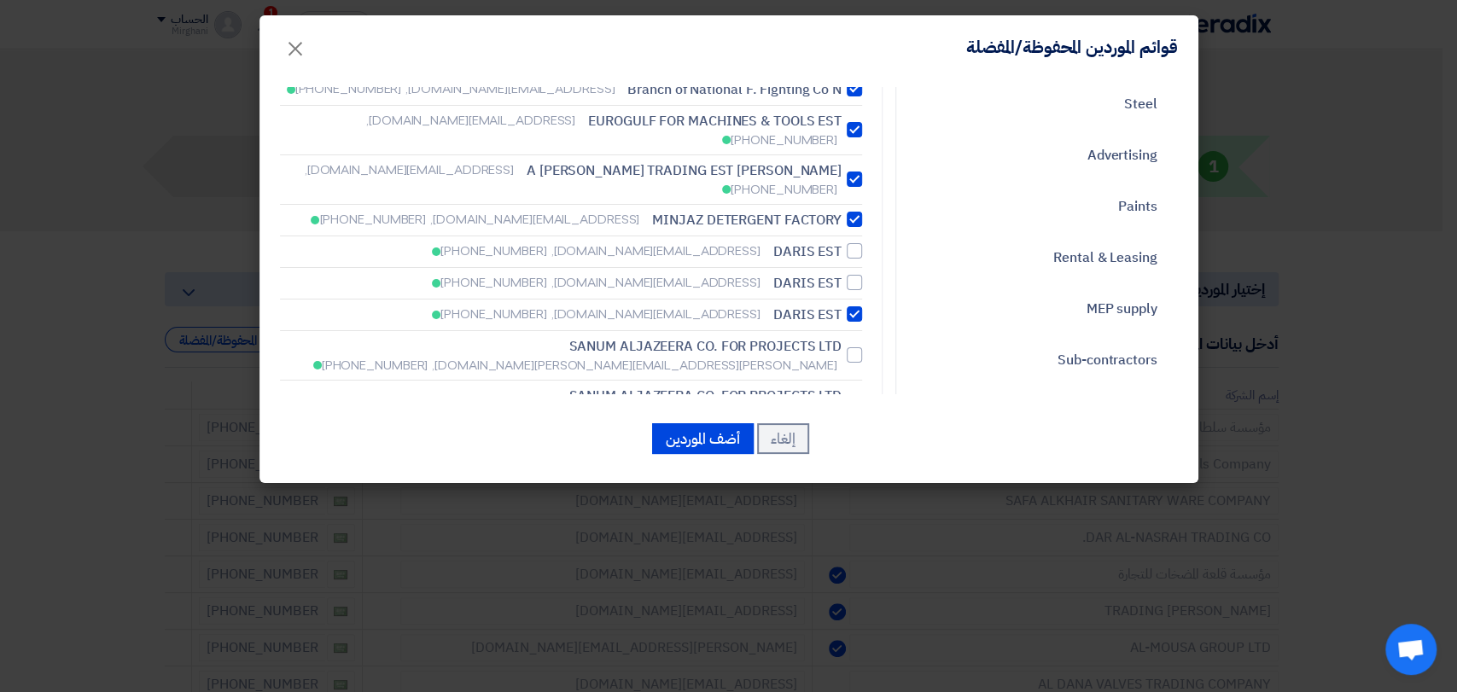
click at [850, 435] on label "SANUM ALJAZEERA CO. FOR PROJECTS LTD [EMAIL_ADDRESS][PERSON_NAME][DOMAIN_NAME],…" at bounding box center [571, 454] width 582 height 38
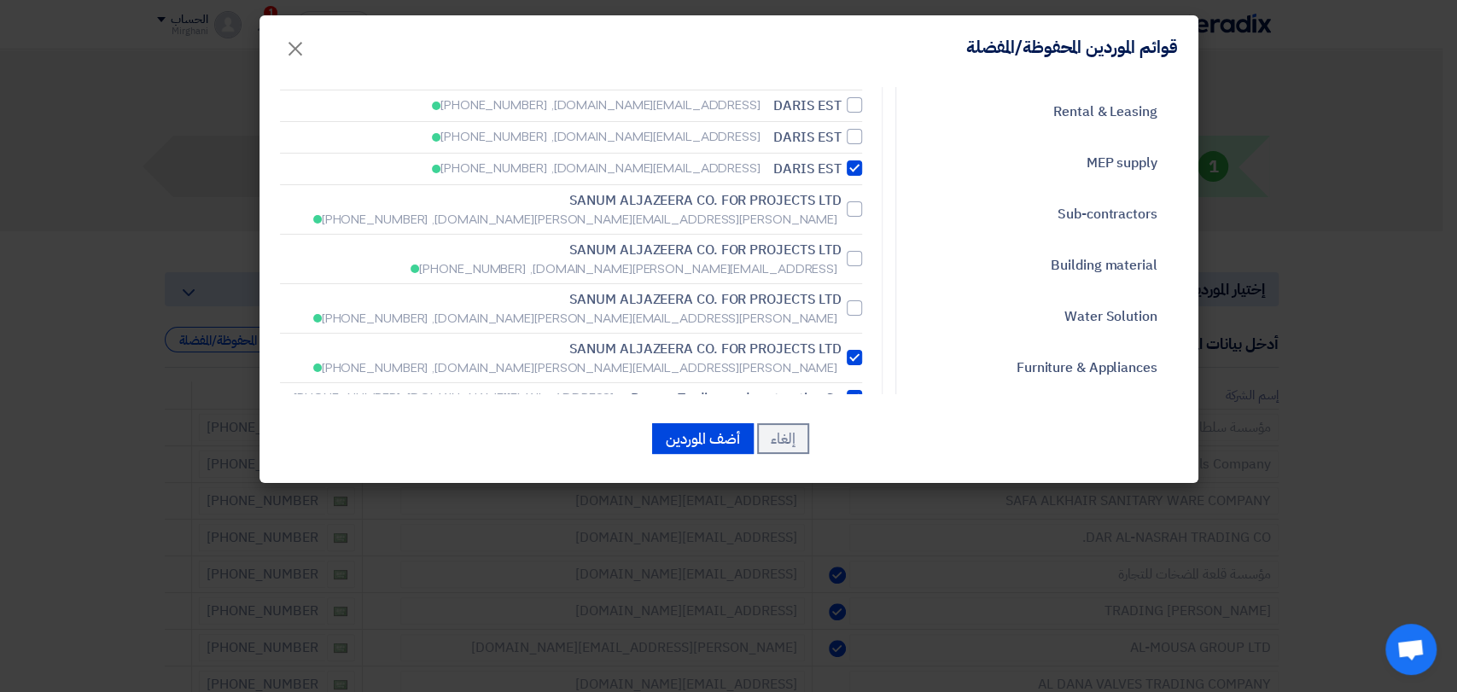
scroll to position [758, 0]
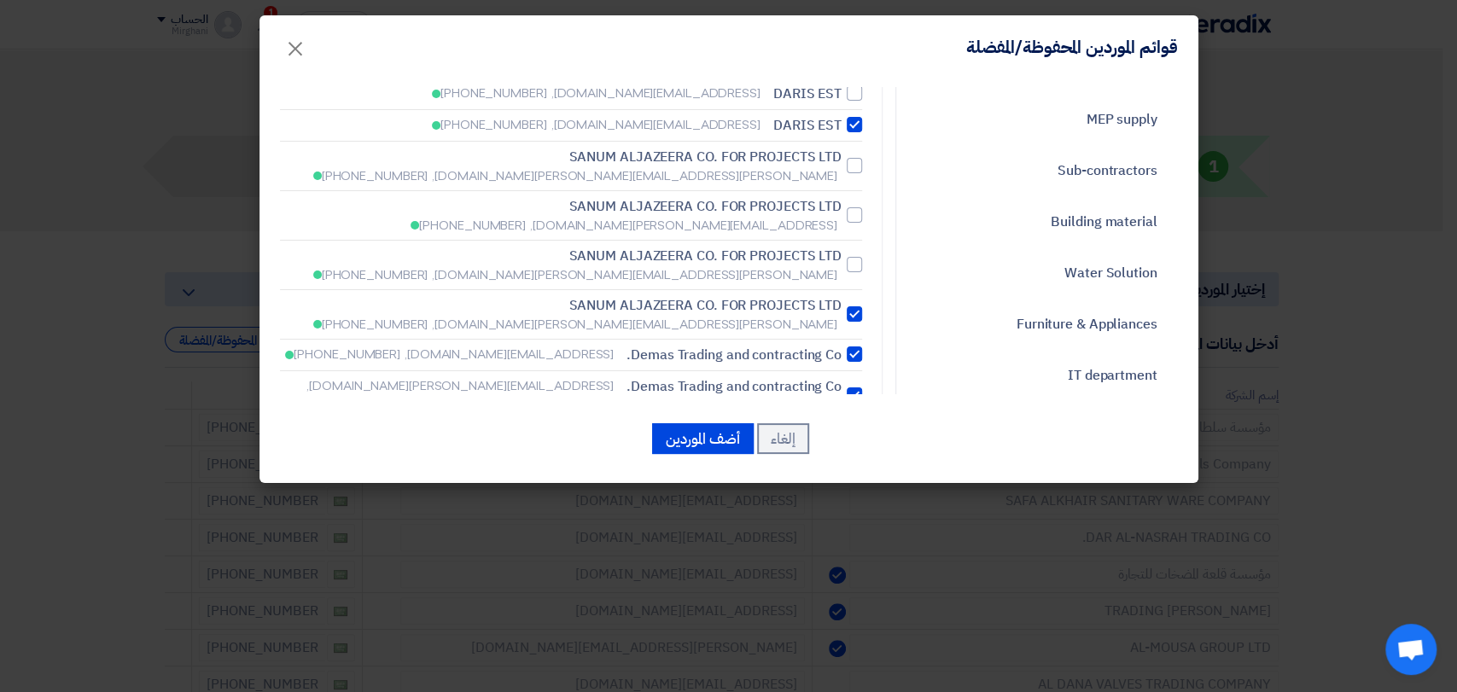
click at [858, 346] on div at bounding box center [853, 353] width 15 height 15
click at [850, 376] on label "[PERSON_NAME] Trading and contracting Co. [EMAIL_ADDRESS][PERSON_NAME][DOMAIN_N…" at bounding box center [571, 395] width 582 height 38
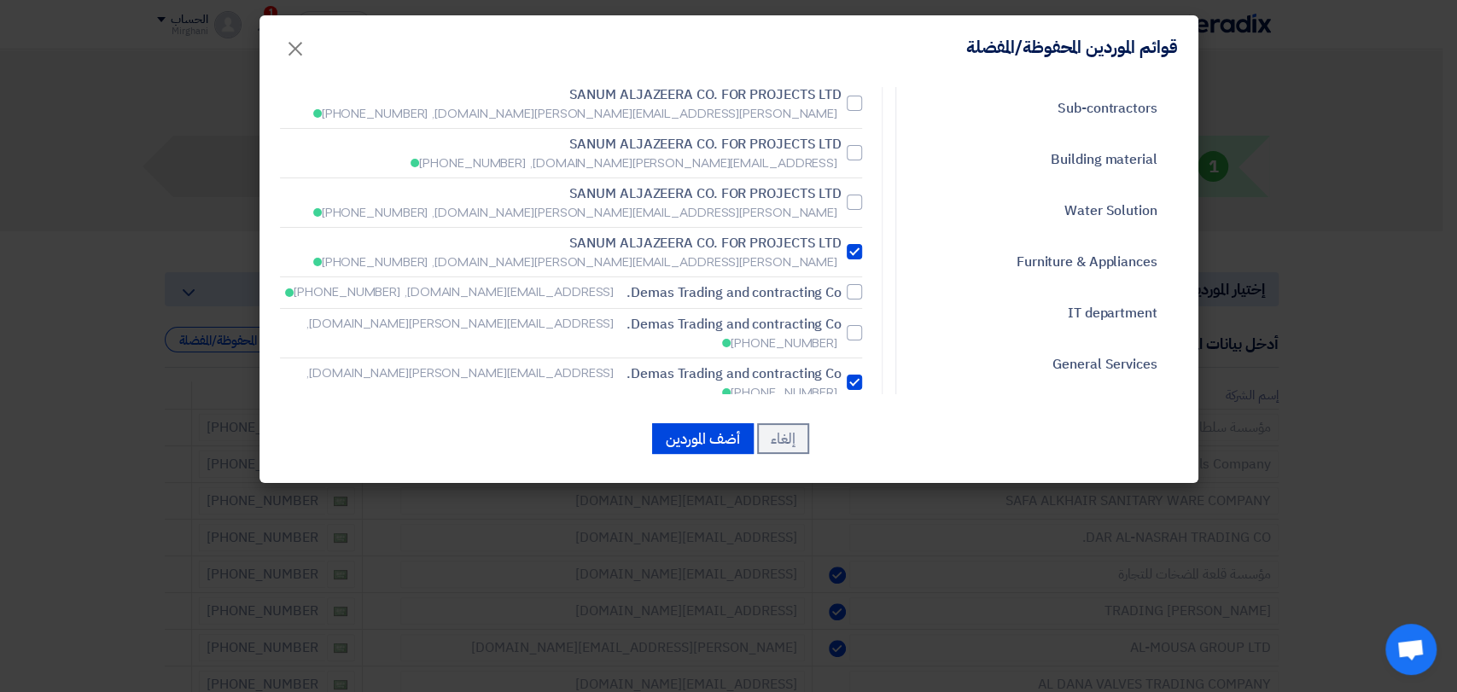
click at [853, 424] on div at bounding box center [853, 431] width 15 height 15
click at [1077, 213] on link "Water Solution" at bounding box center [1045, 211] width 265 height 44
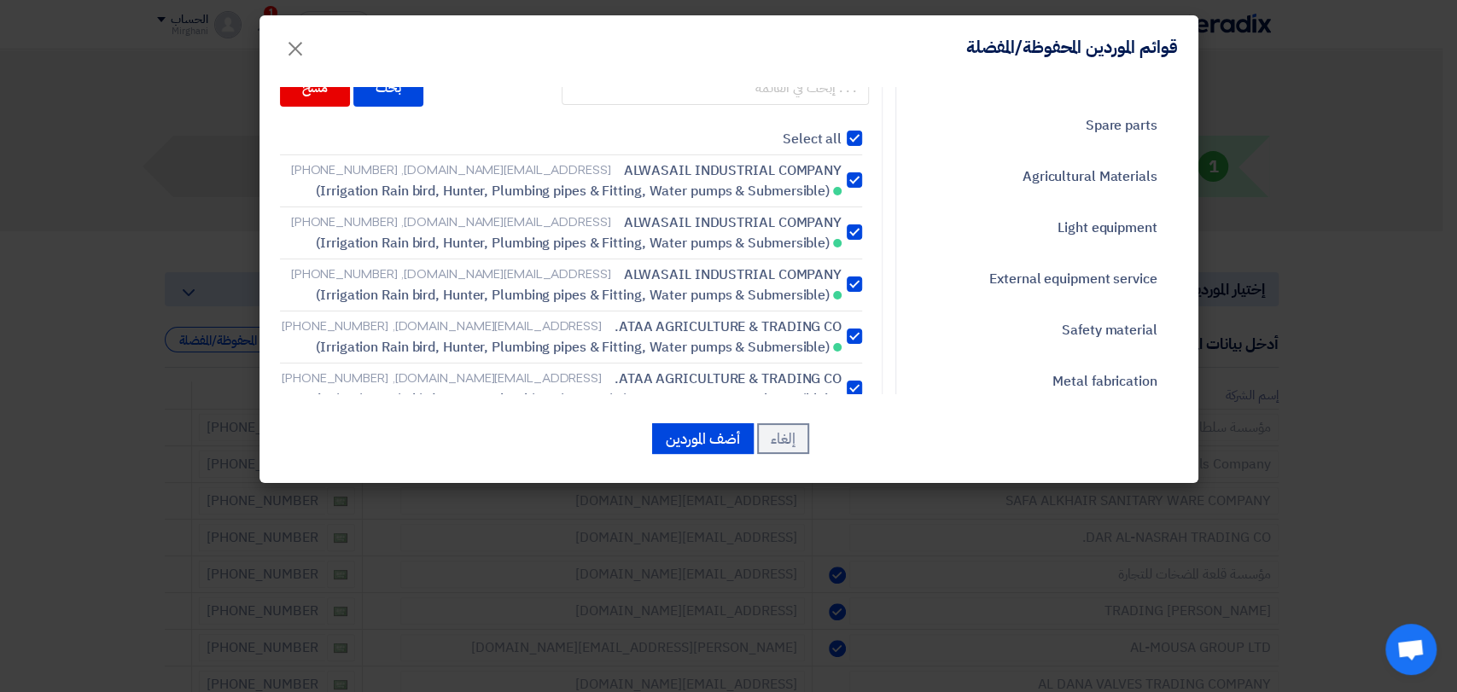
scroll to position [0, 0]
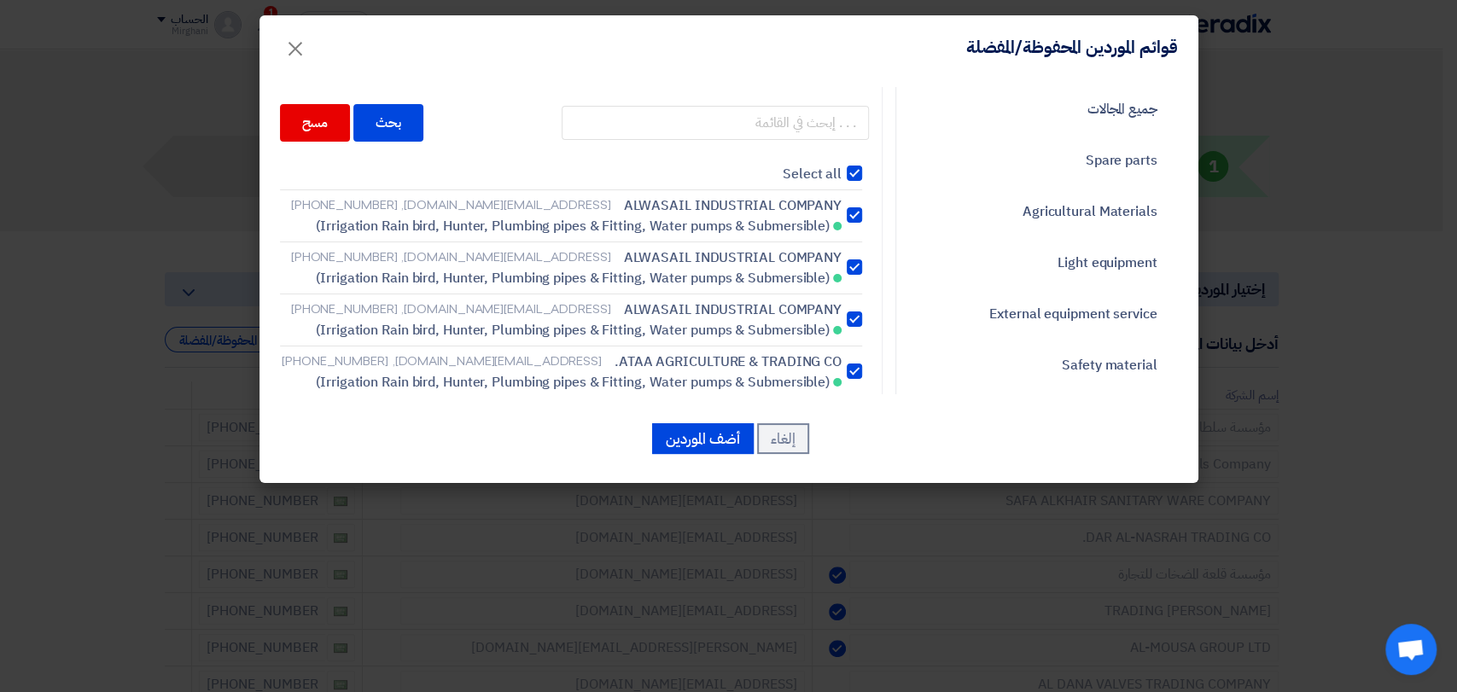
click at [859, 212] on div at bounding box center [853, 214] width 15 height 15
click at [841, 212] on input "ALWASAIL INDUSTRIAL COMPANY [EMAIL_ADDRESS][DOMAIN_NAME], [PHONE_NUMBER] (Irrig…" at bounding box center [835, 215] width 11 height 11
click at [855, 270] on div at bounding box center [853, 266] width 15 height 15
click at [841, 221] on input "ALWASAIL INDUSTRIAL COMPANY [EMAIL_ADDRESS][DOMAIN_NAME], [PHONE_NUMBER] (Irrig…" at bounding box center [835, 215] width 11 height 11
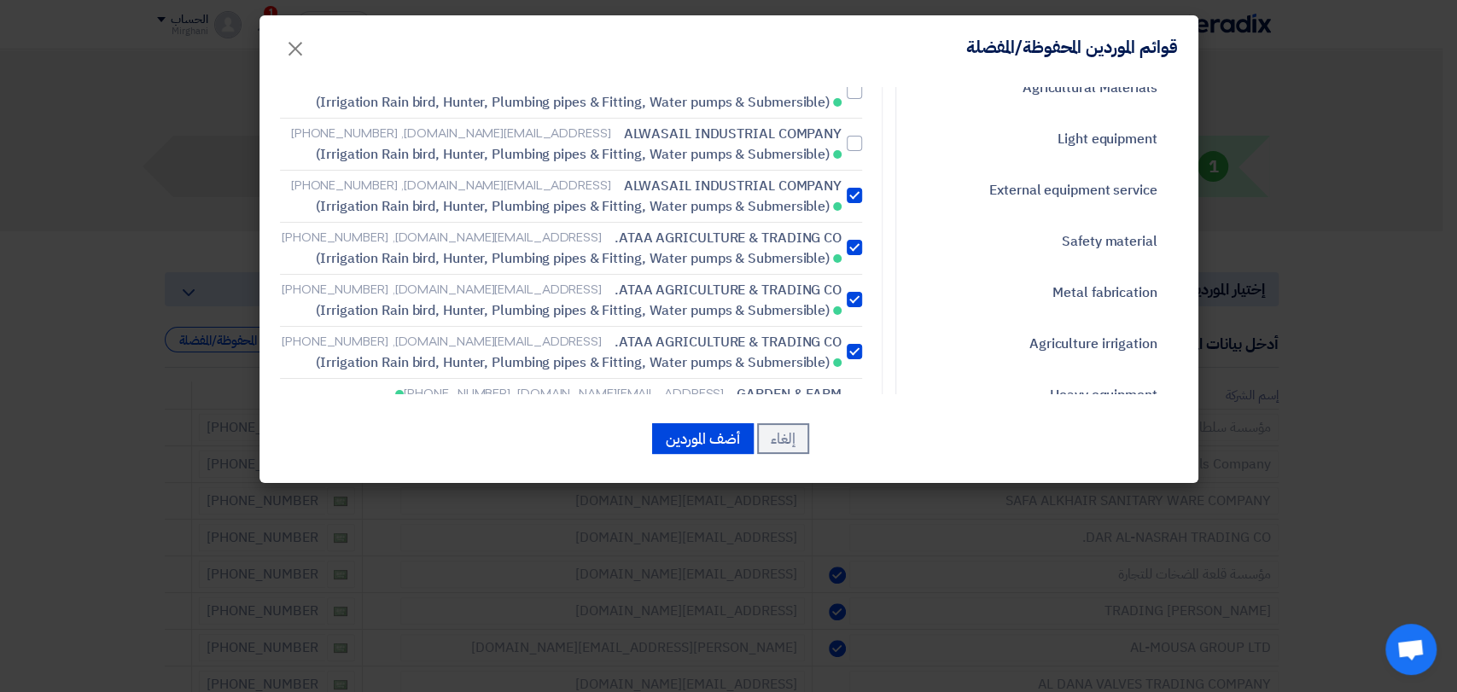
scroll to position [189, 0]
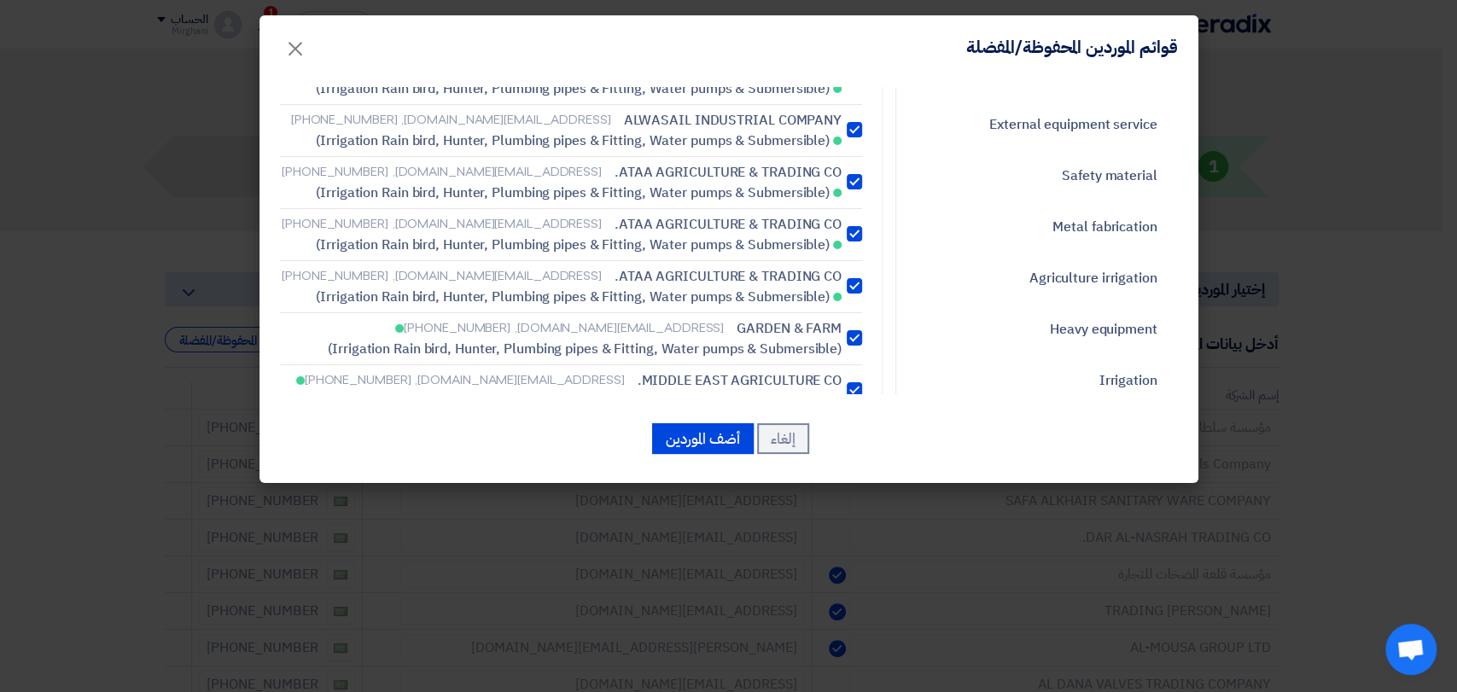
click at [853, 189] on label "ATAA AGRICULTURE & TRADING CO. [EMAIL_ADDRESS][DOMAIN_NAME], [PHONE_NUMBER] (Ir…" at bounding box center [571, 182] width 582 height 41
click at [841, 32] on input "ATAA AGRICULTURE & TRADING CO. [EMAIL_ADDRESS][DOMAIN_NAME], [PHONE_NUMBER] (Ir…" at bounding box center [835, 25] width 11 height 11
click at [855, 230] on div at bounding box center [853, 233] width 15 height 15
click at [841, 32] on input "ATAA AGRICULTURE & TRADING CO. [EMAIL_ADDRESS][DOMAIN_NAME], [PHONE_NUMBER] (Ir…" at bounding box center [835, 25] width 11 height 11
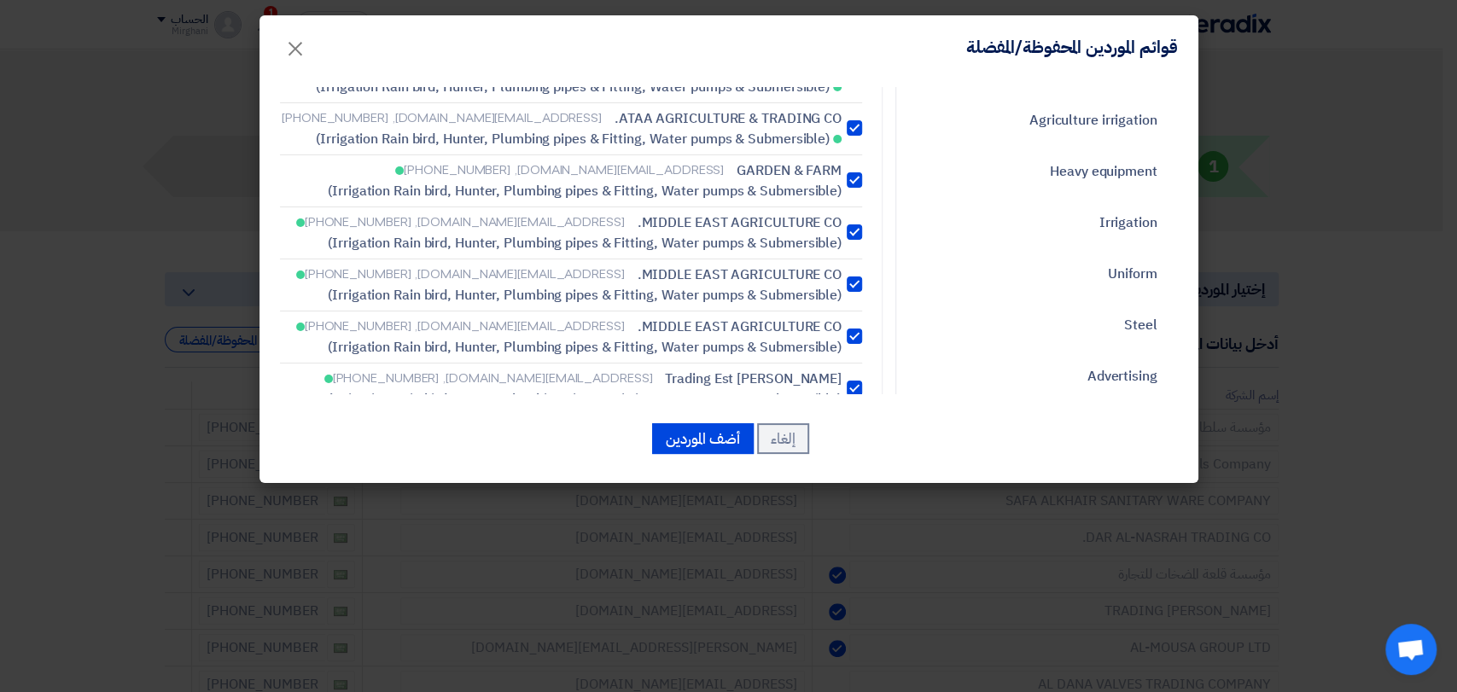
scroll to position [379, 0]
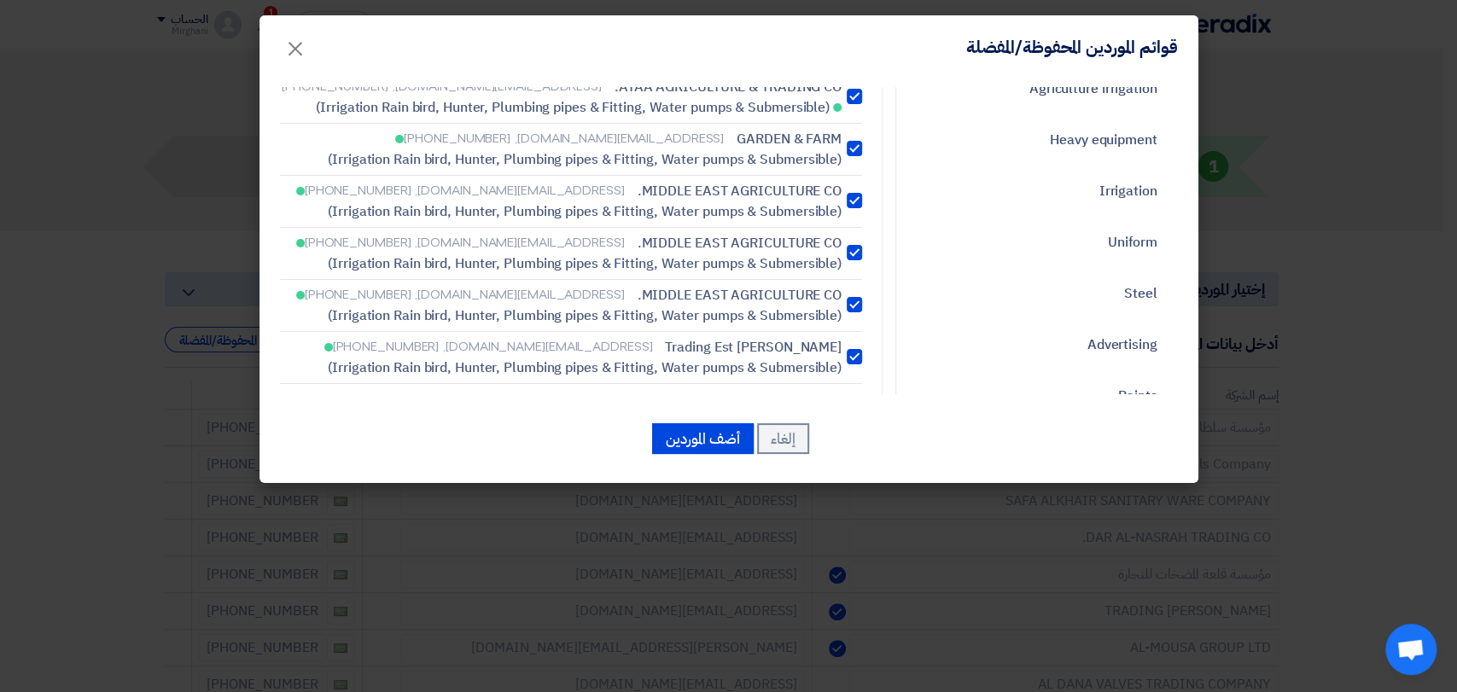
click at [856, 201] on div at bounding box center [853, 200] width 15 height 15
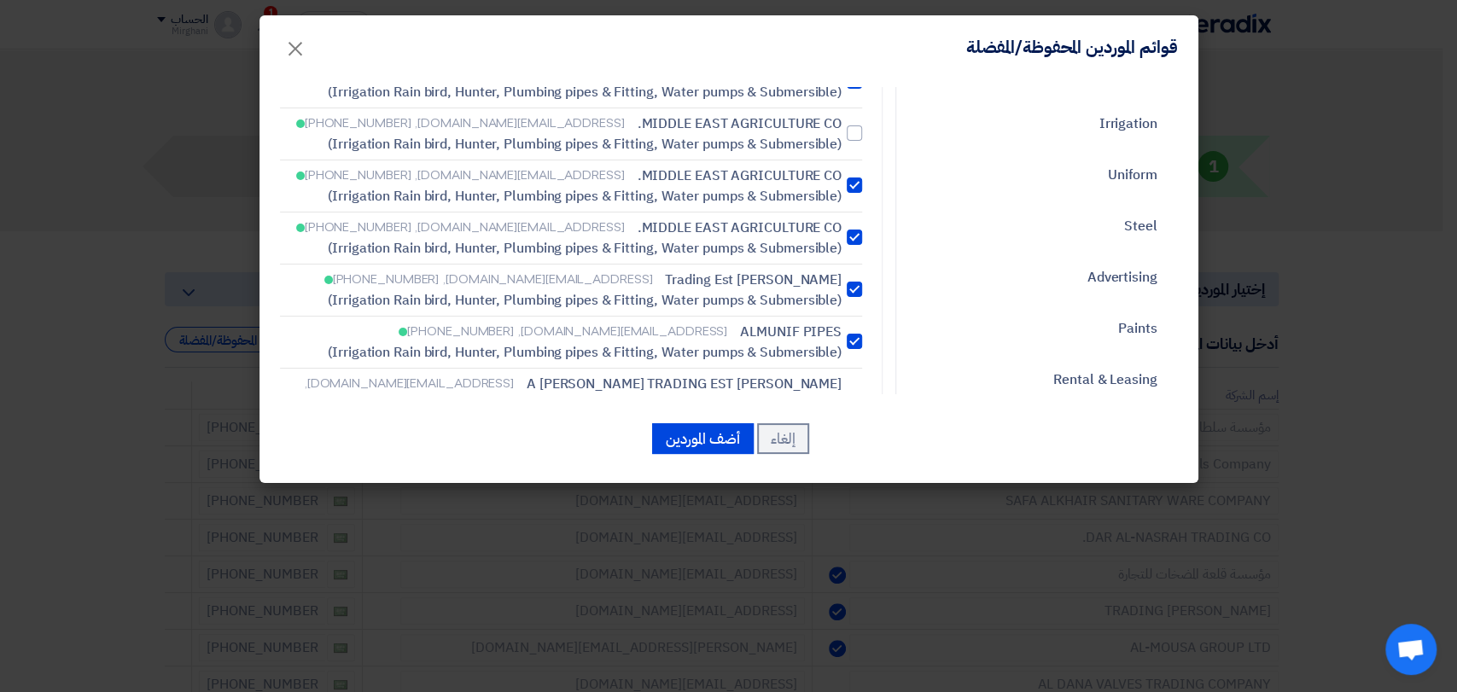
scroll to position [474, 0]
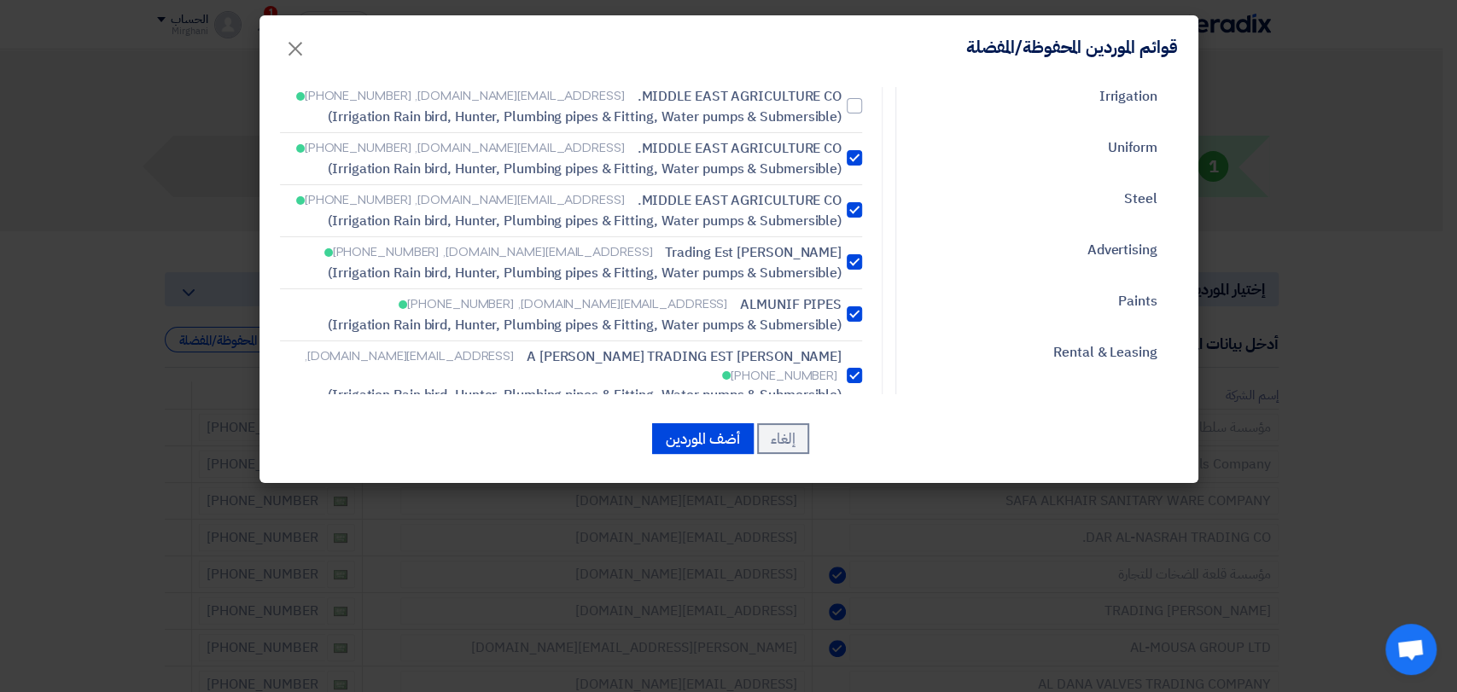
click at [853, 171] on label "MIDDLE EAST AGRICULTURE CO. [EMAIL_ADDRESS][DOMAIN_NAME], [PHONE_NUMBER] (Irrig…" at bounding box center [571, 158] width 582 height 41
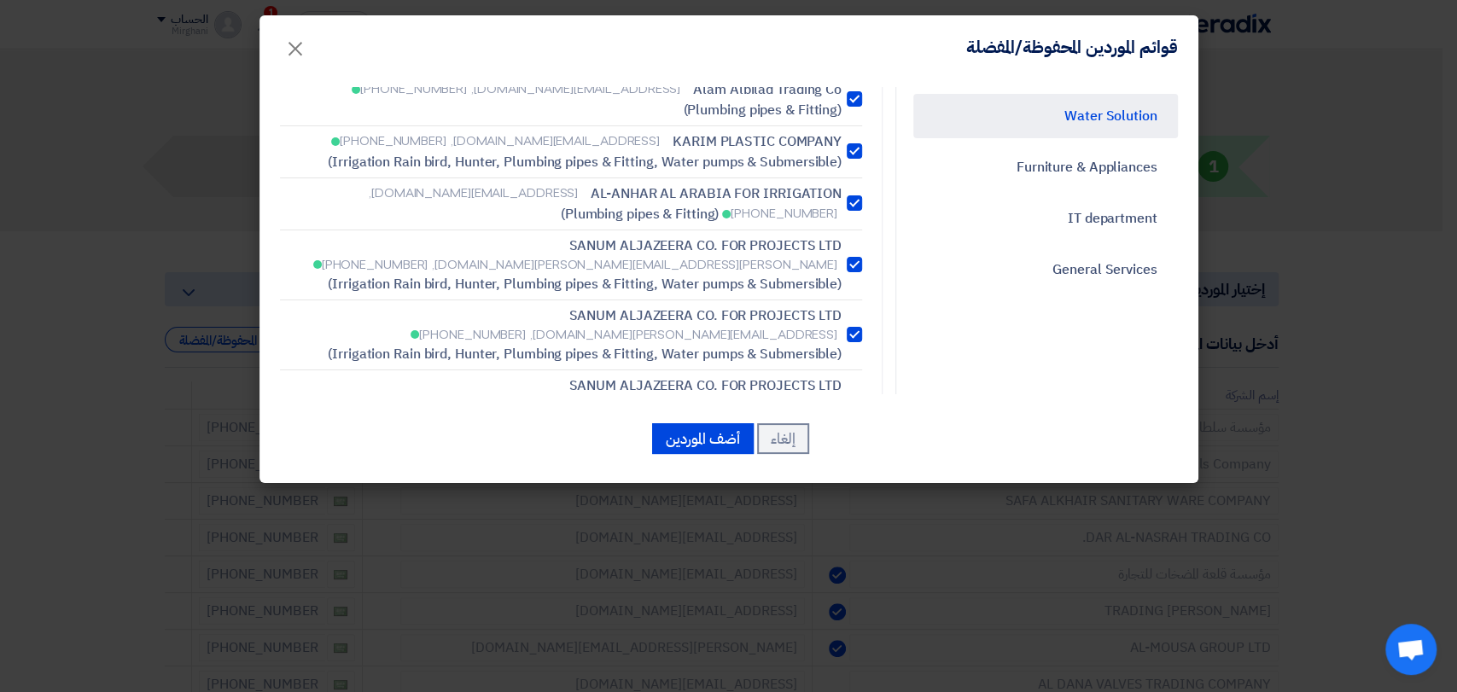
scroll to position [948, 0]
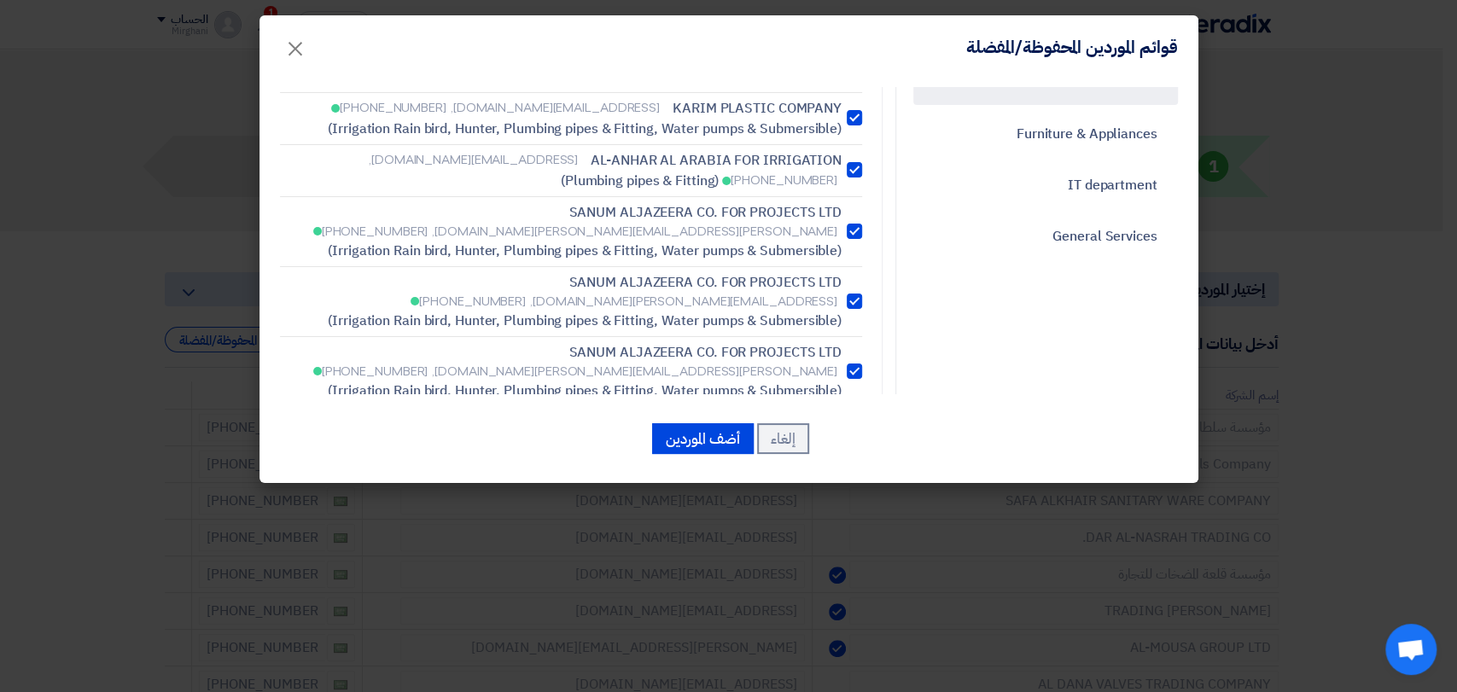
click at [852, 224] on div at bounding box center [853, 231] width 15 height 15
click at [860, 294] on div at bounding box center [853, 301] width 15 height 15
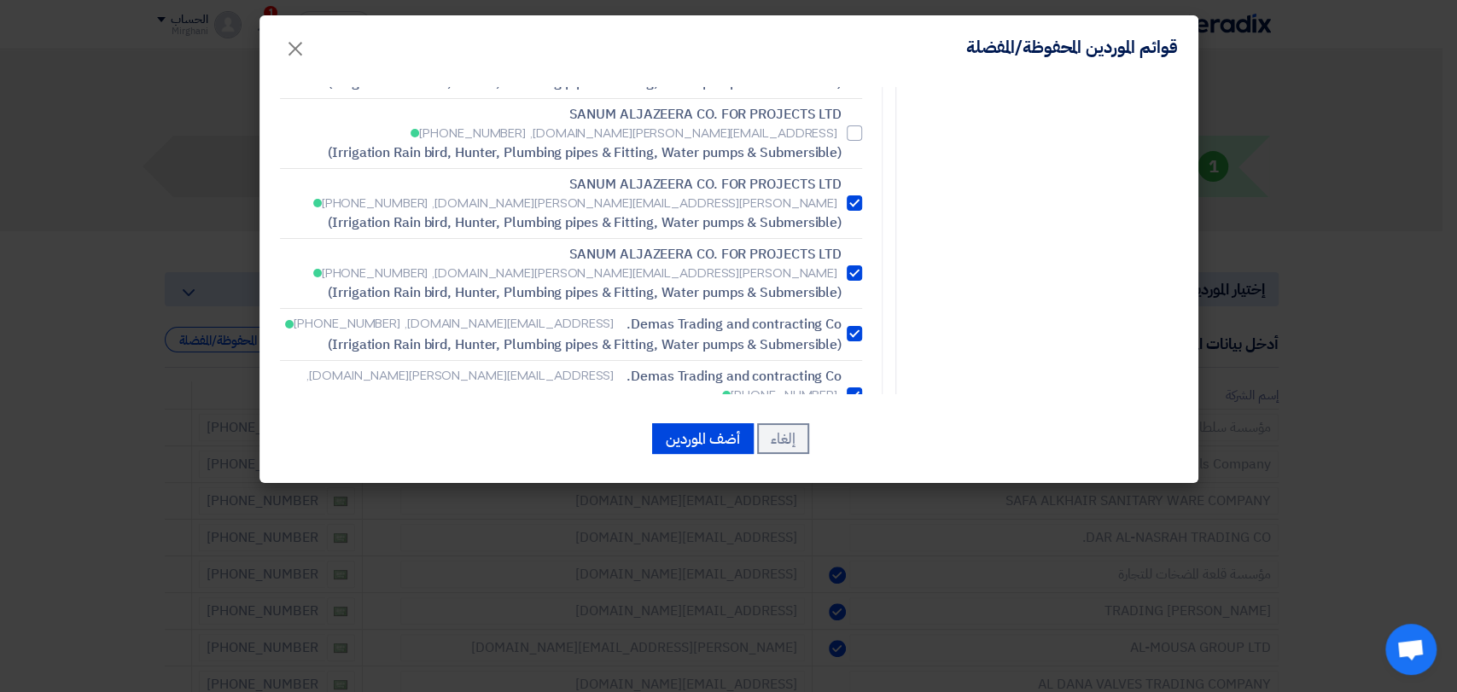
scroll to position [1137, 0]
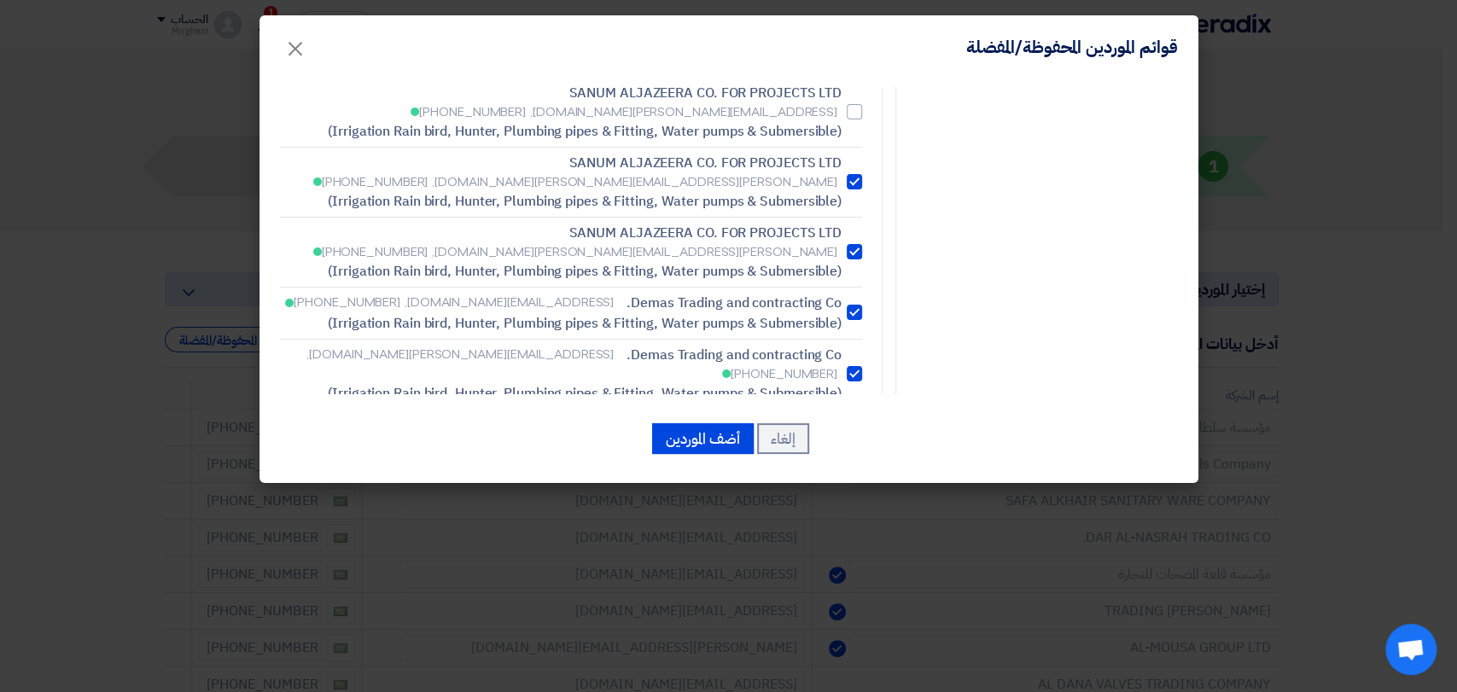
click at [858, 174] on div at bounding box center [853, 181] width 15 height 15
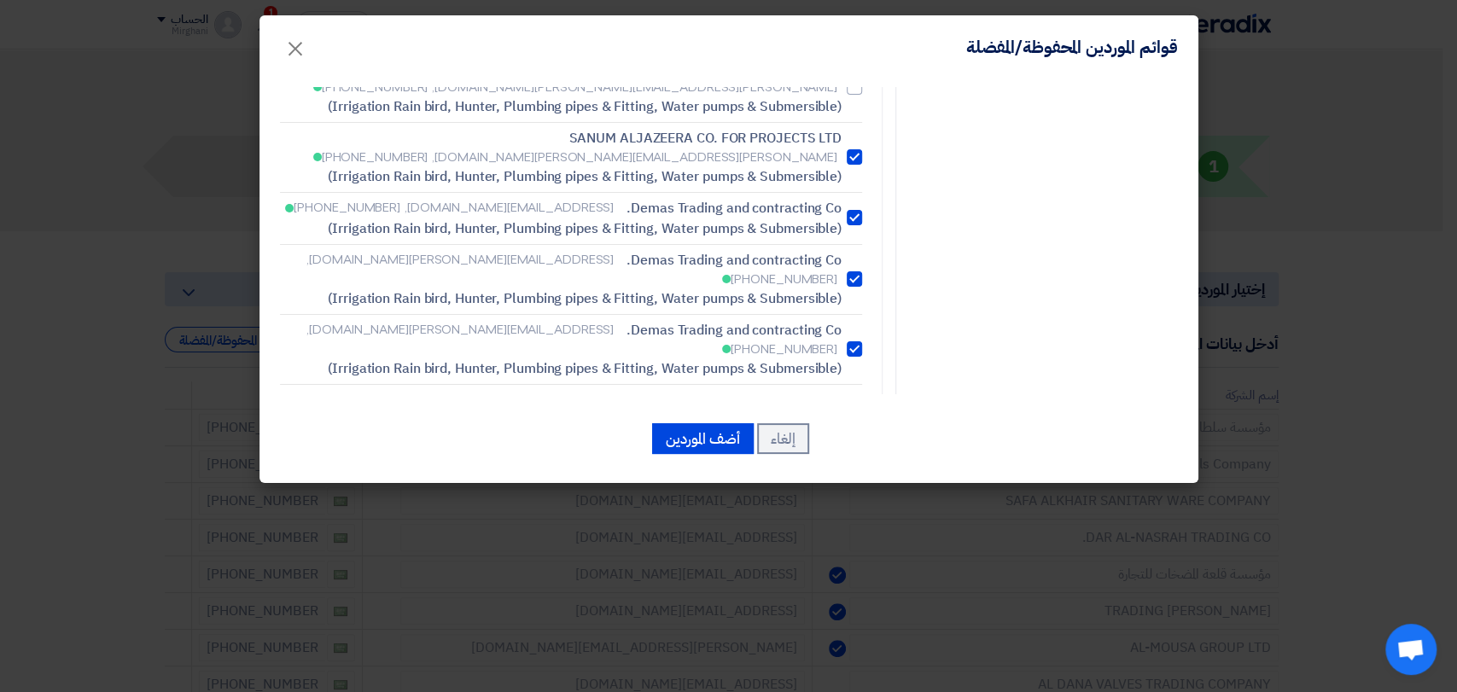
click at [861, 198] on label "[PERSON_NAME] Trading and contracting Co. [EMAIL_ADDRESS][DOMAIN_NAME], [PHONE_…" at bounding box center [571, 218] width 582 height 41
click at [860, 250] on label "[PERSON_NAME] Trading and contracting Co. [EMAIL_ADDRESS][PERSON_NAME][DOMAIN_N…" at bounding box center [571, 279] width 582 height 59
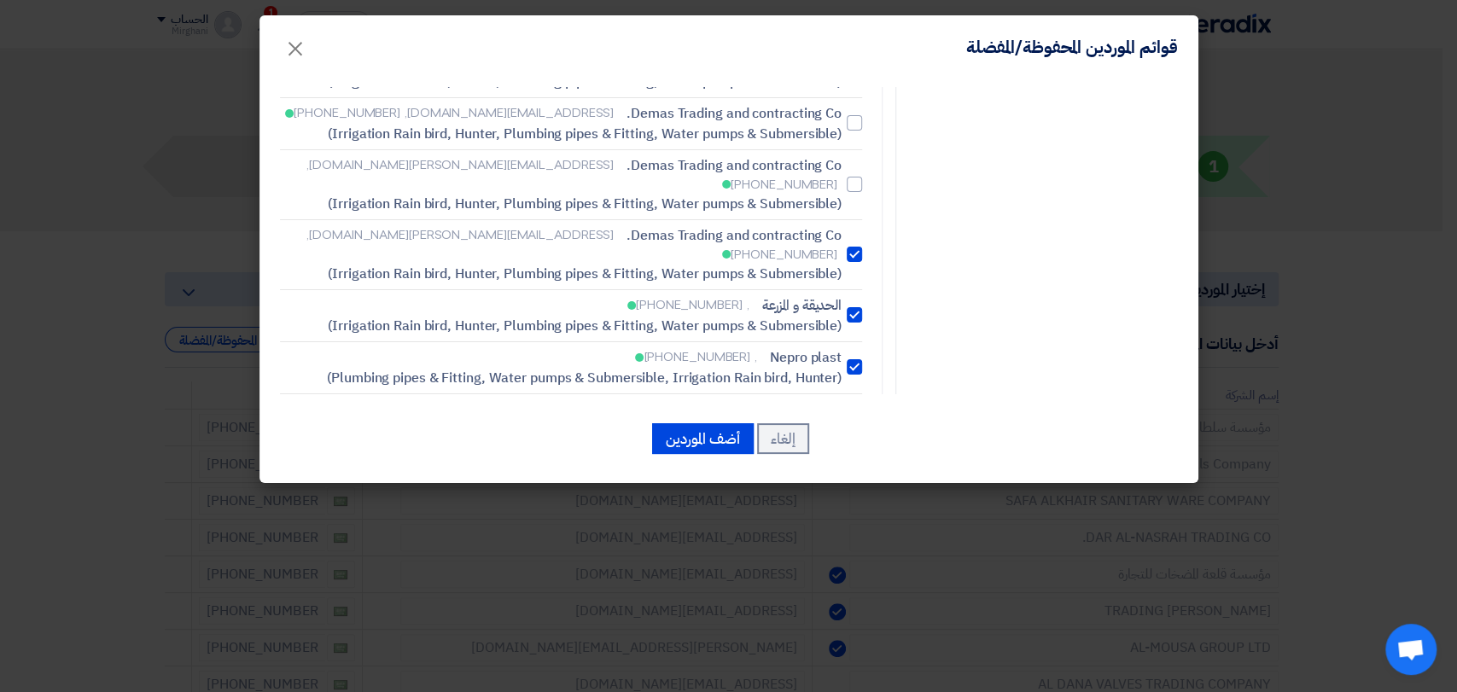
scroll to position [1422, 0]
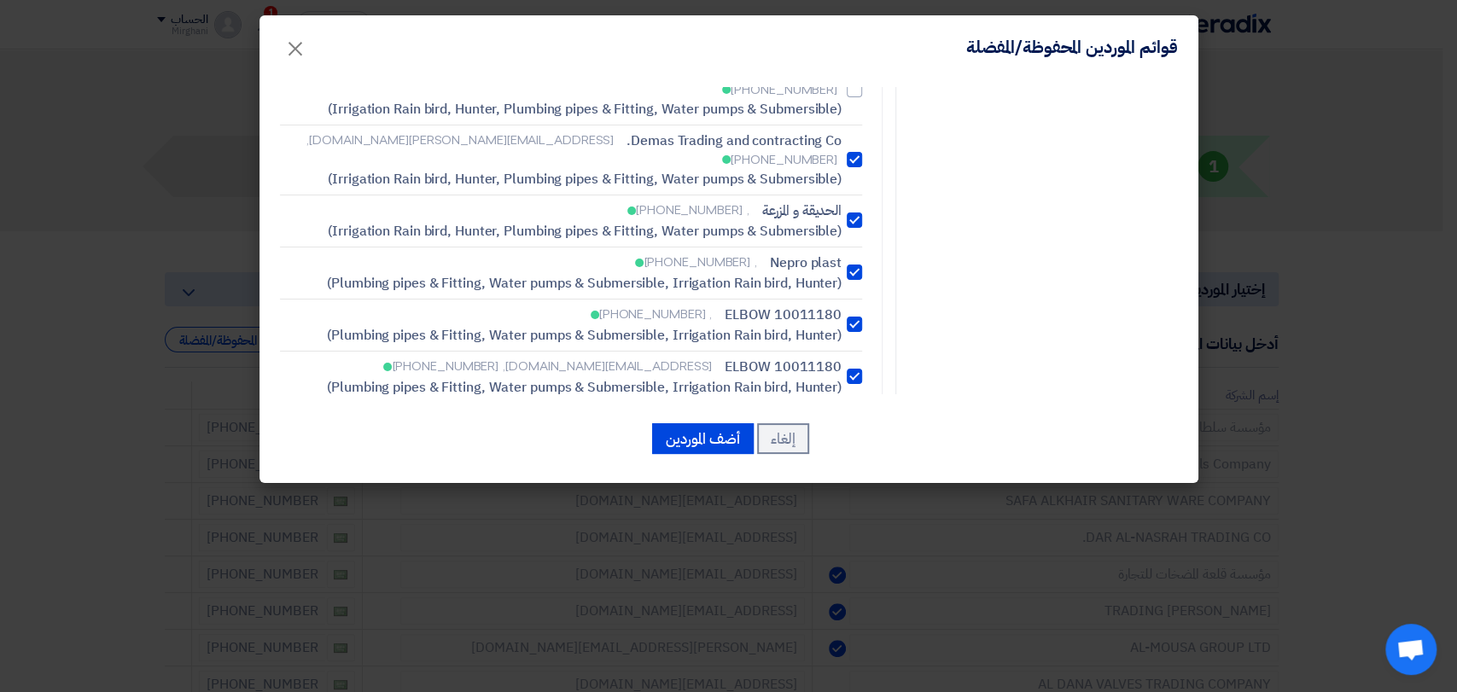
click at [853, 317] on div at bounding box center [853, 324] width 15 height 15
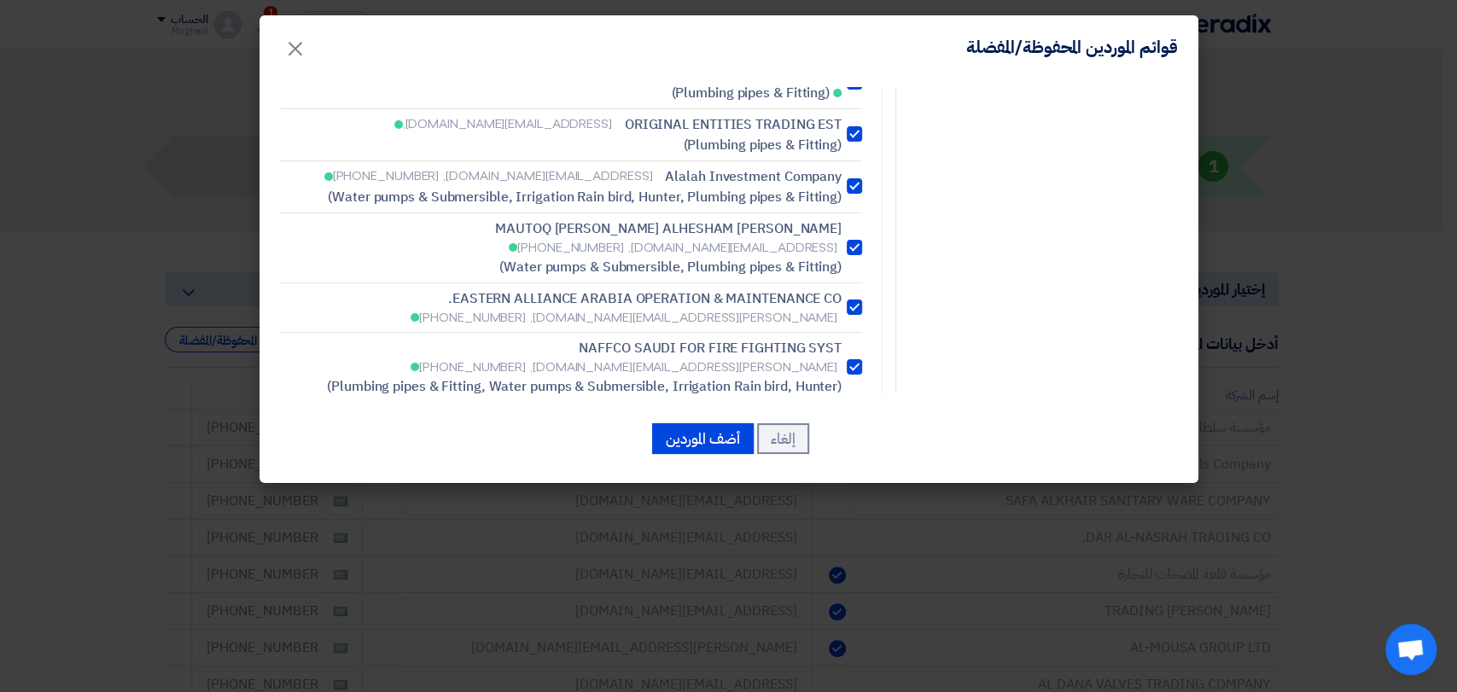
scroll to position [1801, 0]
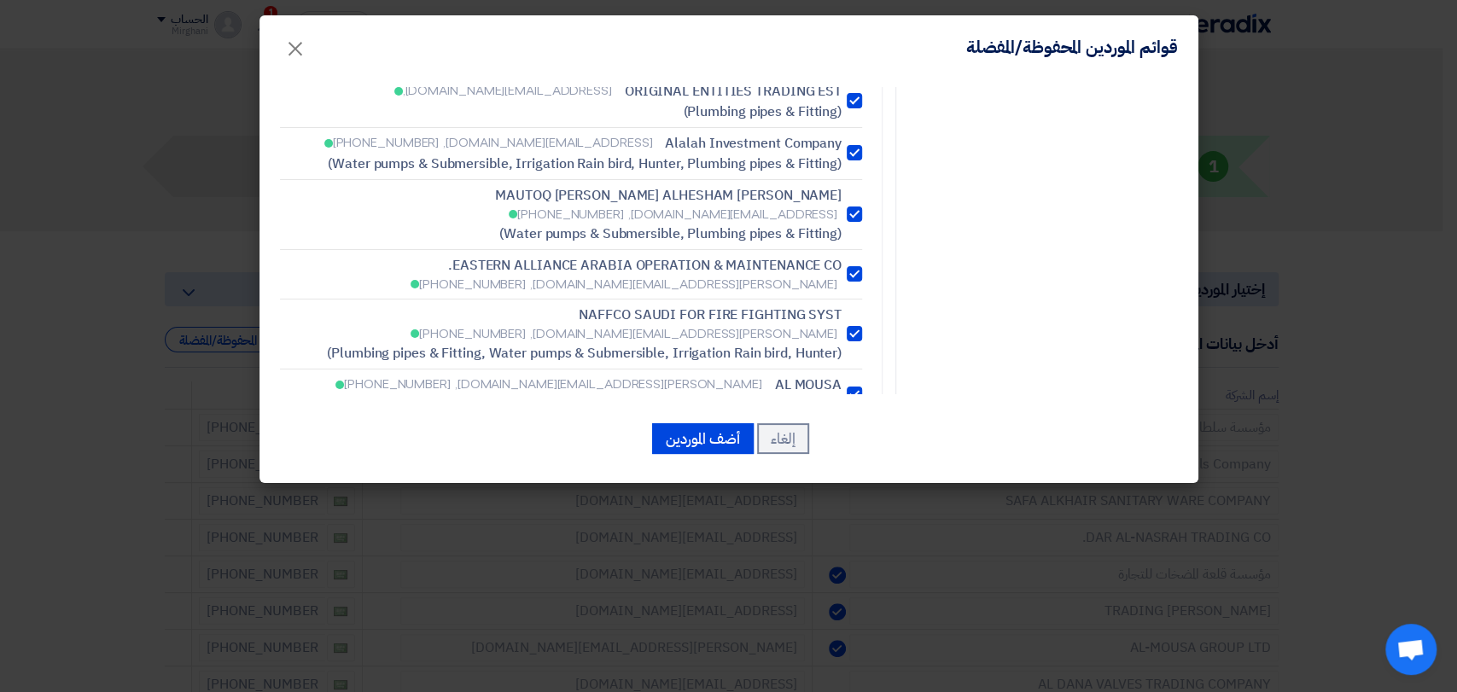
click at [862, 387] on div at bounding box center [853, 394] width 15 height 15
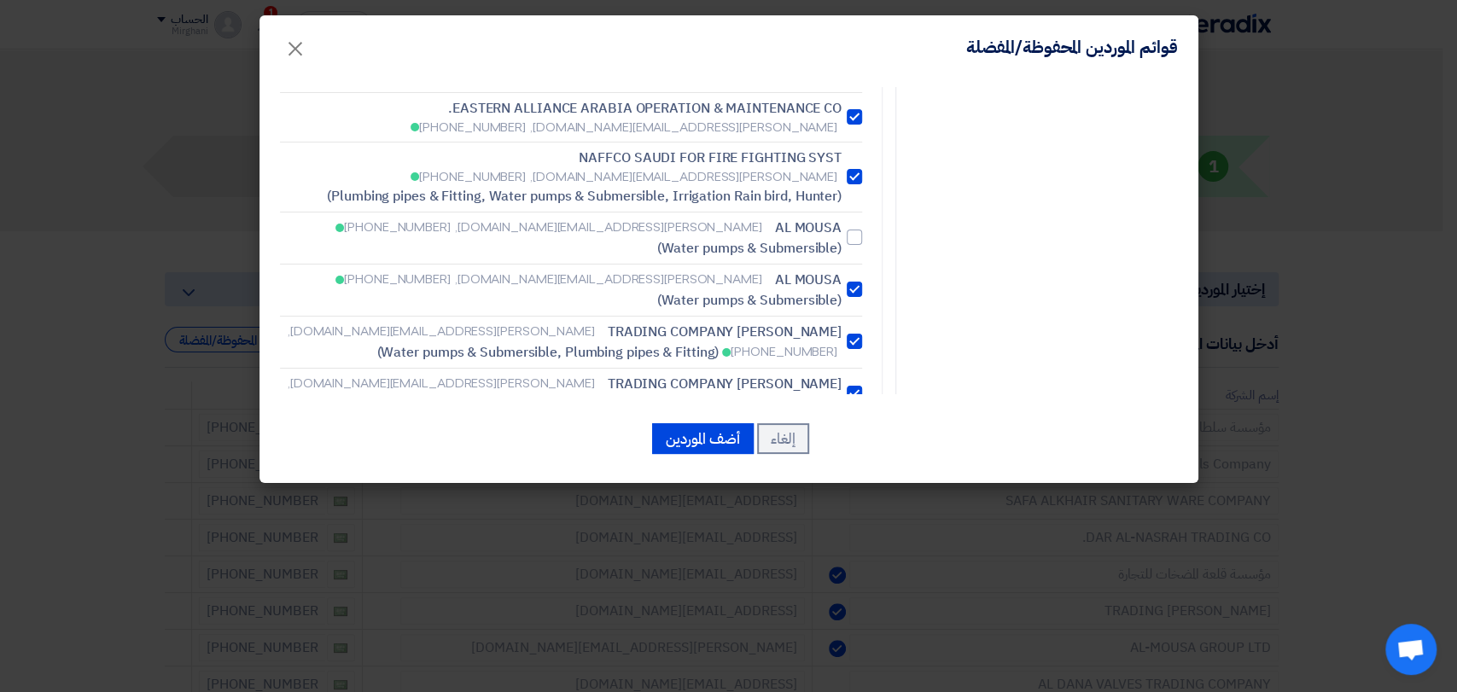
scroll to position [1991, 0]
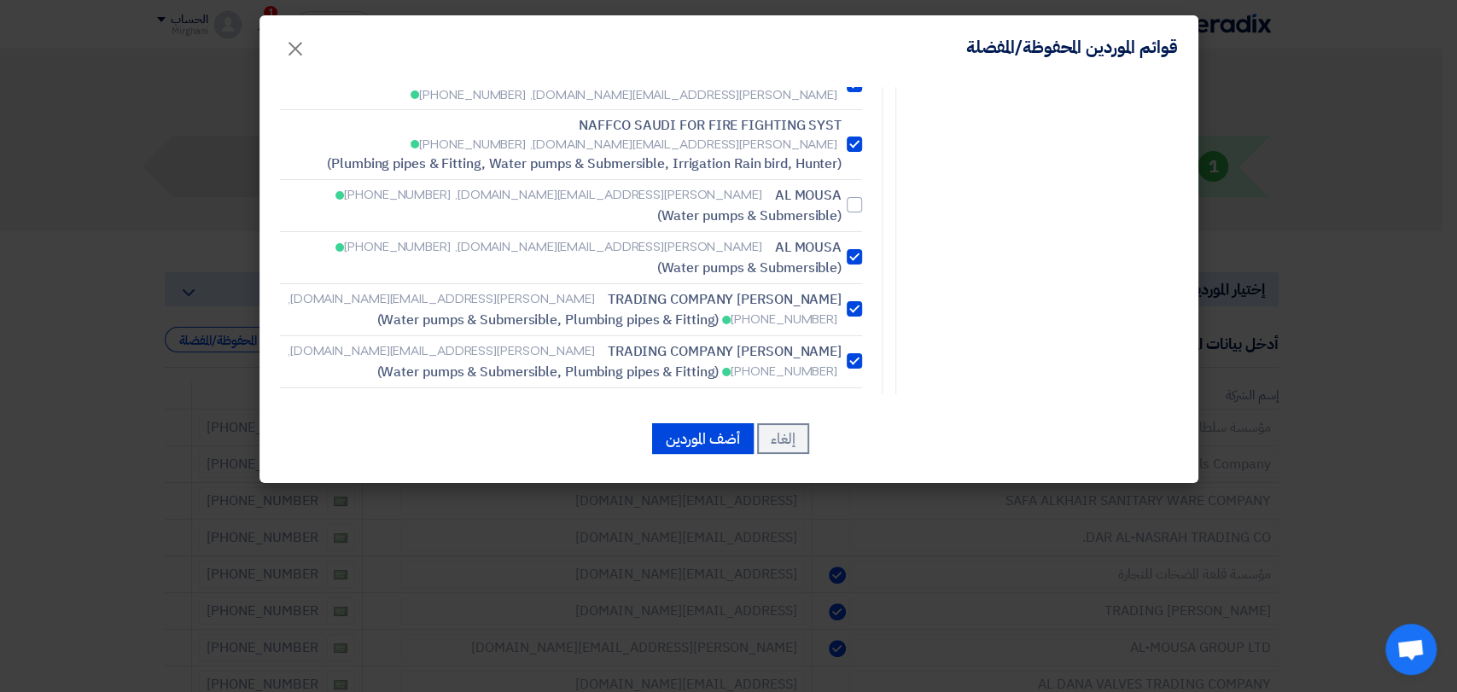
drag, startPoint x: 858, startPoint y: 171, endPoint x: 859, endPoint y: 205, distance: 34.2
click at [857, 301] on div at bounding box center [853, 308] width 15 height 15
click at [857, 353] on div at bounding box center [853, 360] width 15 height 15
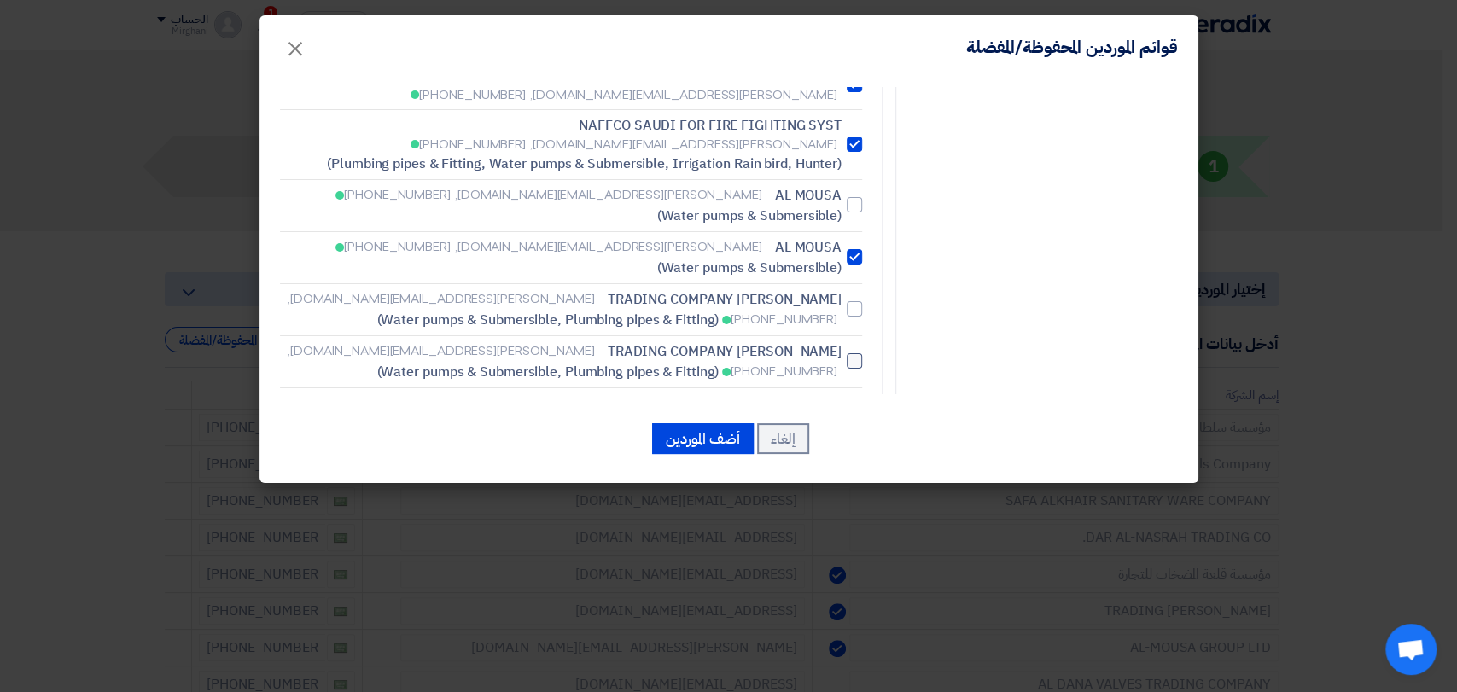
click at [862, 353] on div at bounding box center [853, 360] width 15 height 15
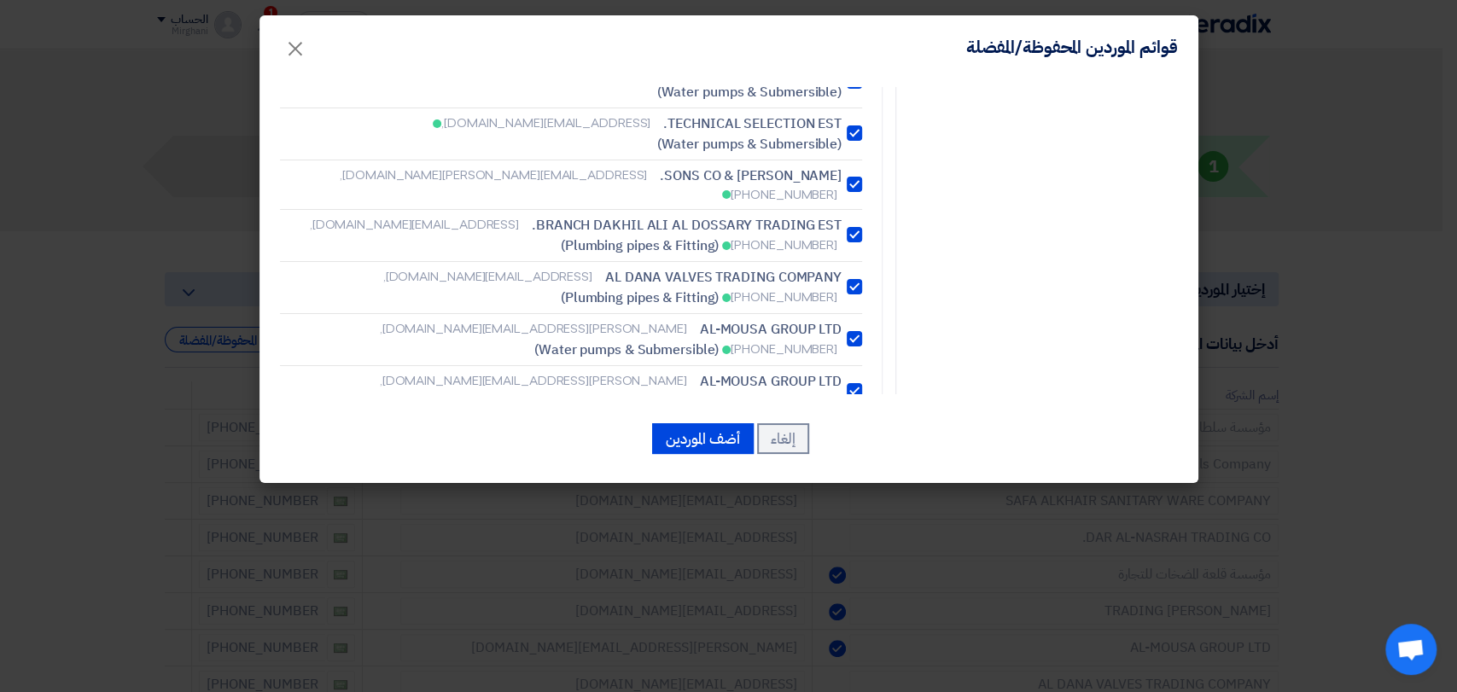
scroll to position [2655, 0]
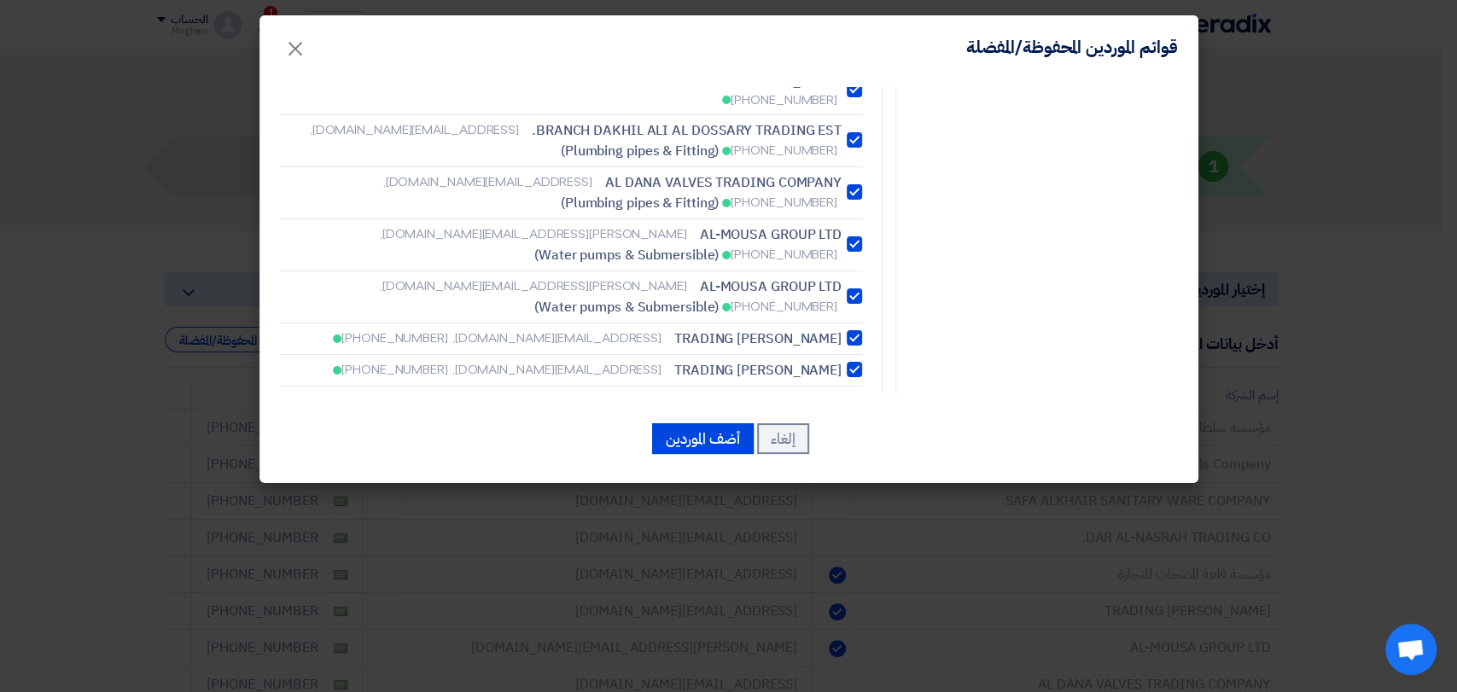
click at [855, 330] on div at bounding box center [853, 337] width 15 height 15
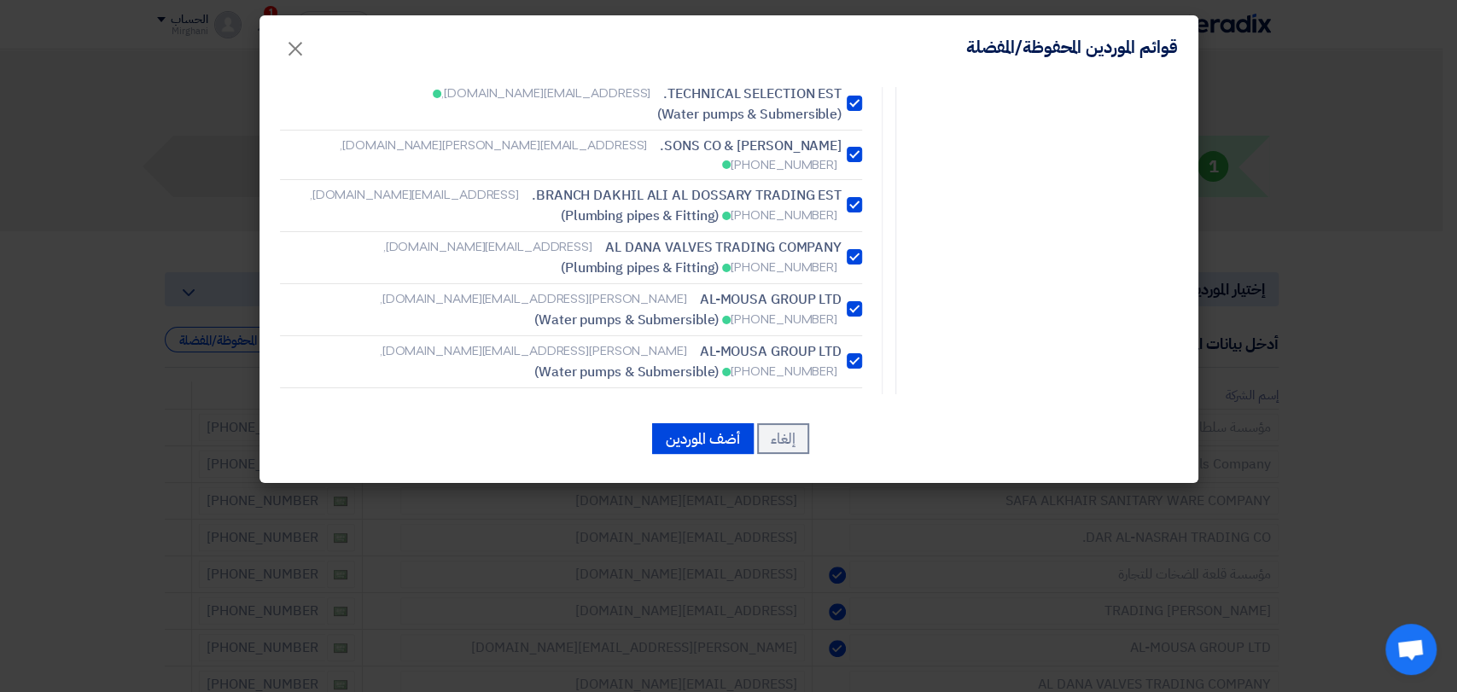
scroll to position [2560, 0]
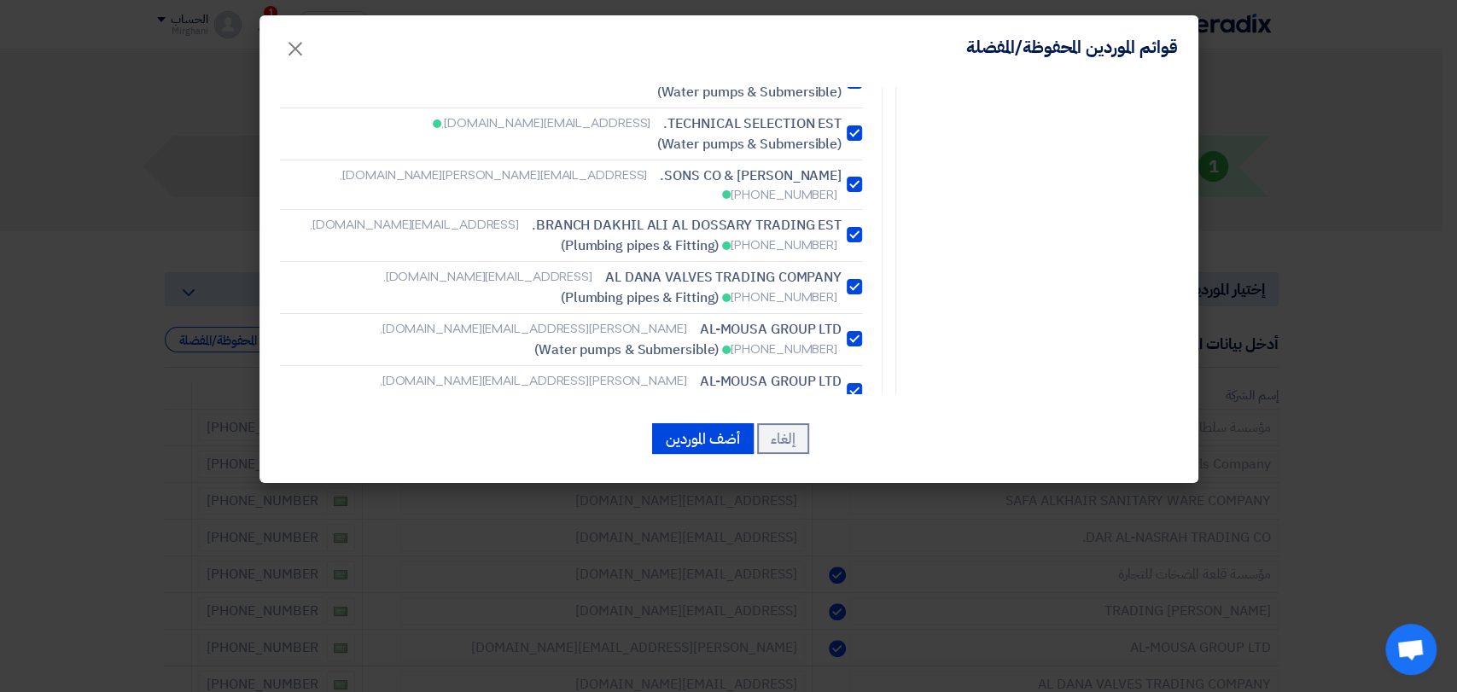
click at [858, 331] on div at bounding box center [853, 338] width 15 height 15
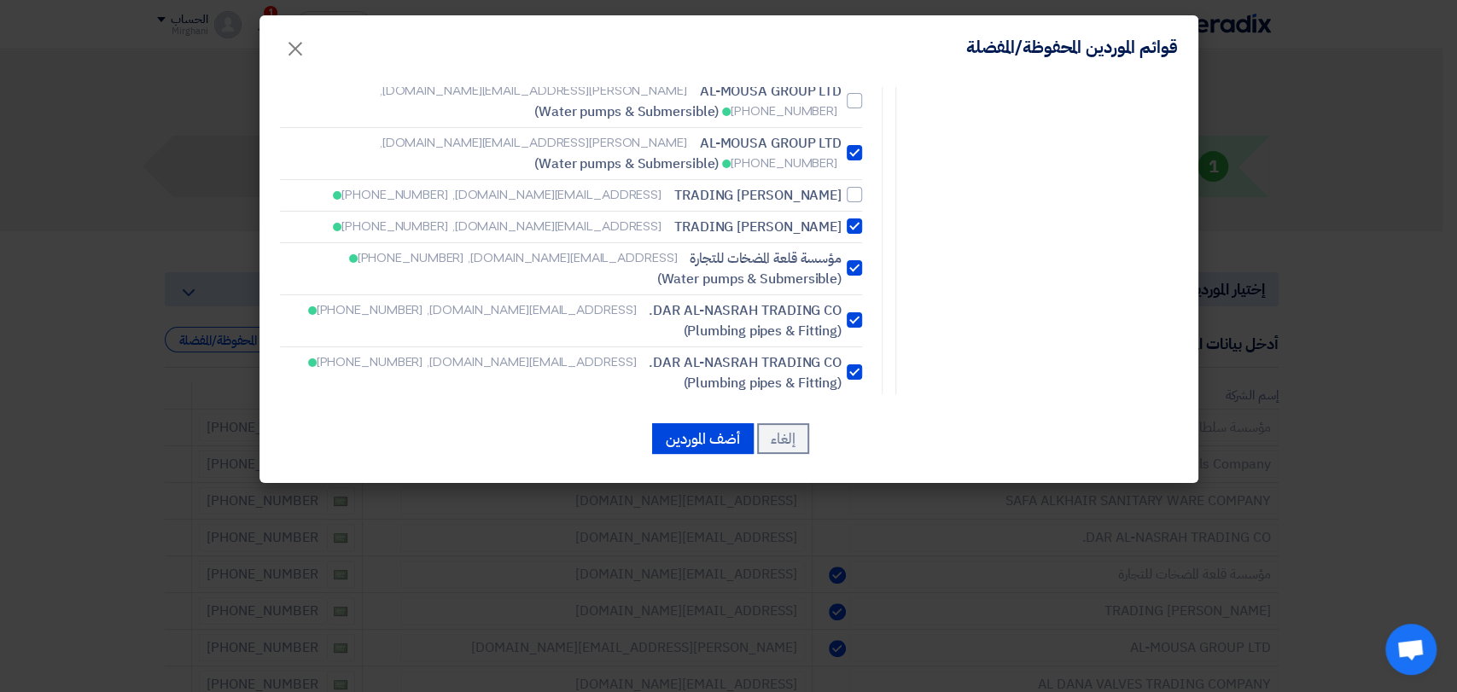
scroll to position [2824, 0]
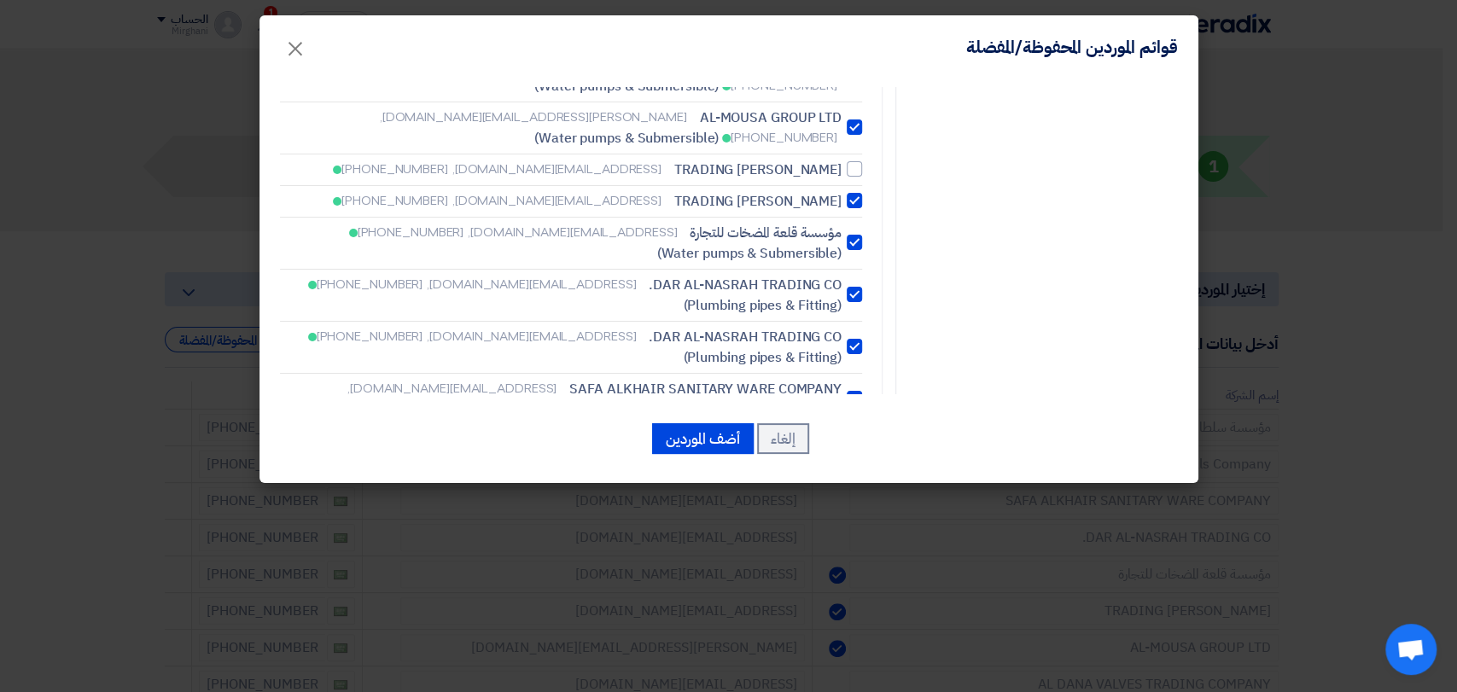
click at [858, 391] on div at bounding box center [853, 398] width 15 height 15
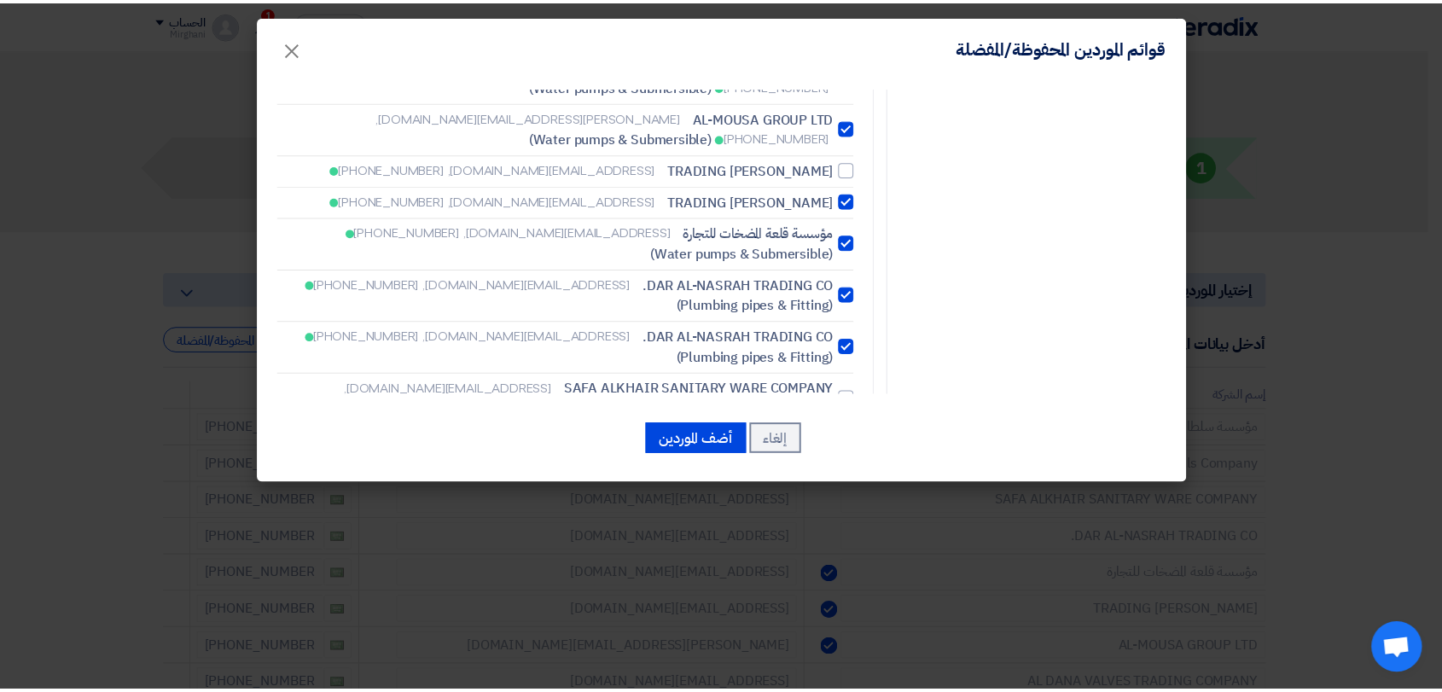
scroll to position [2770, 0]
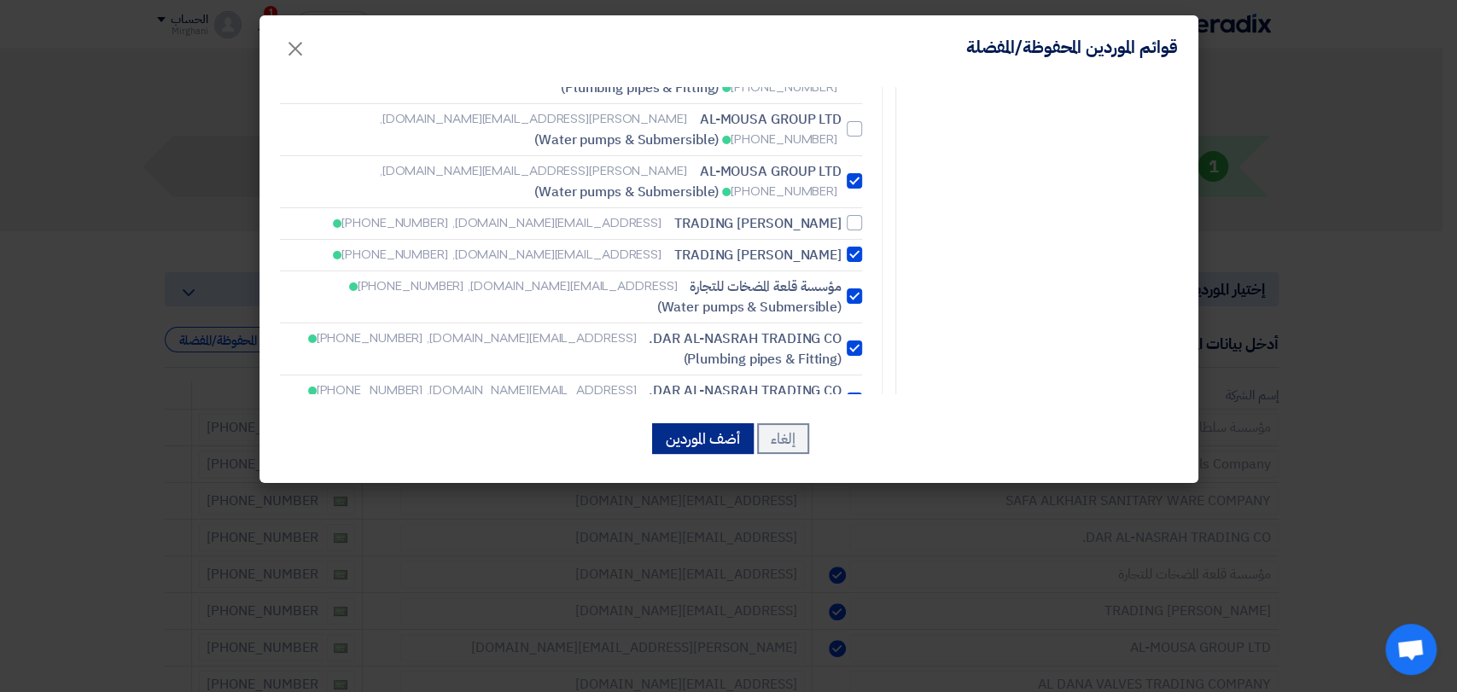
click at [727, 432] on button "أضف الموردين" at bounding box center [703, 438] width 102 height 31
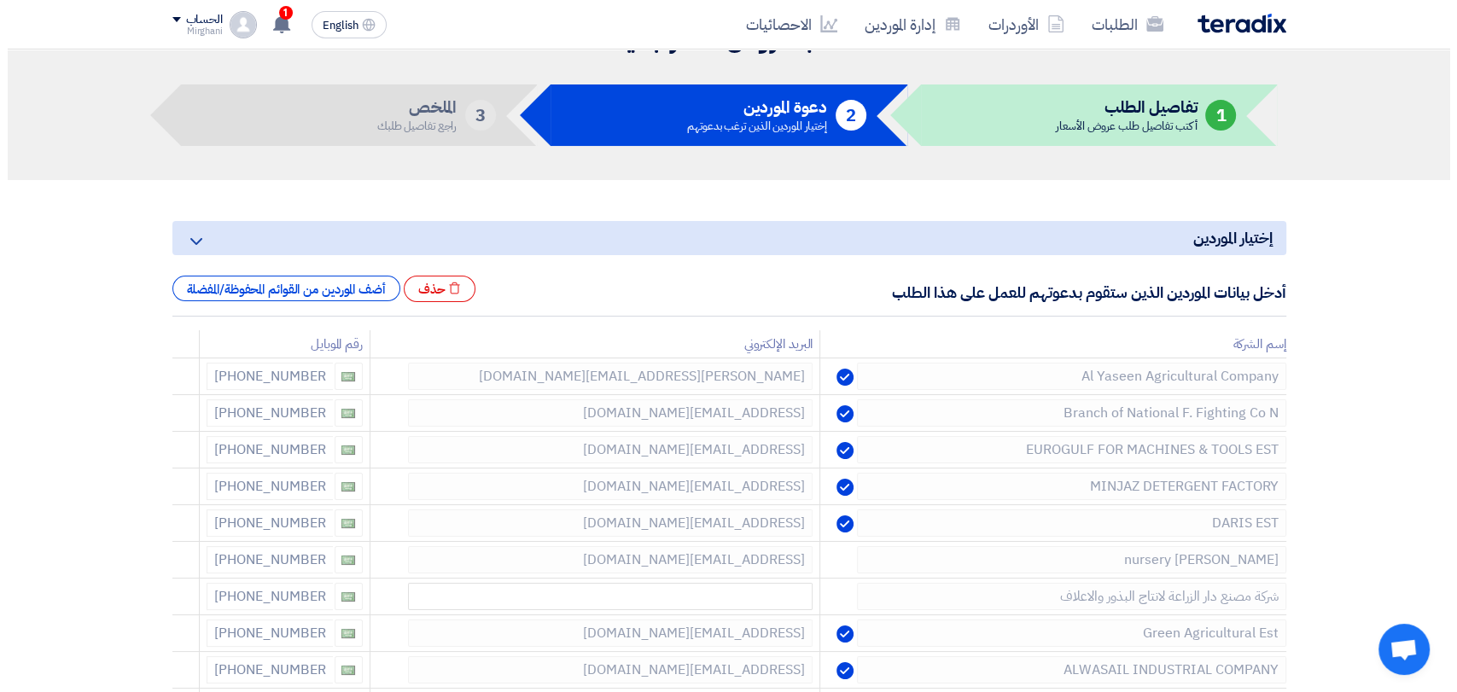
scroll to position [0, 0]
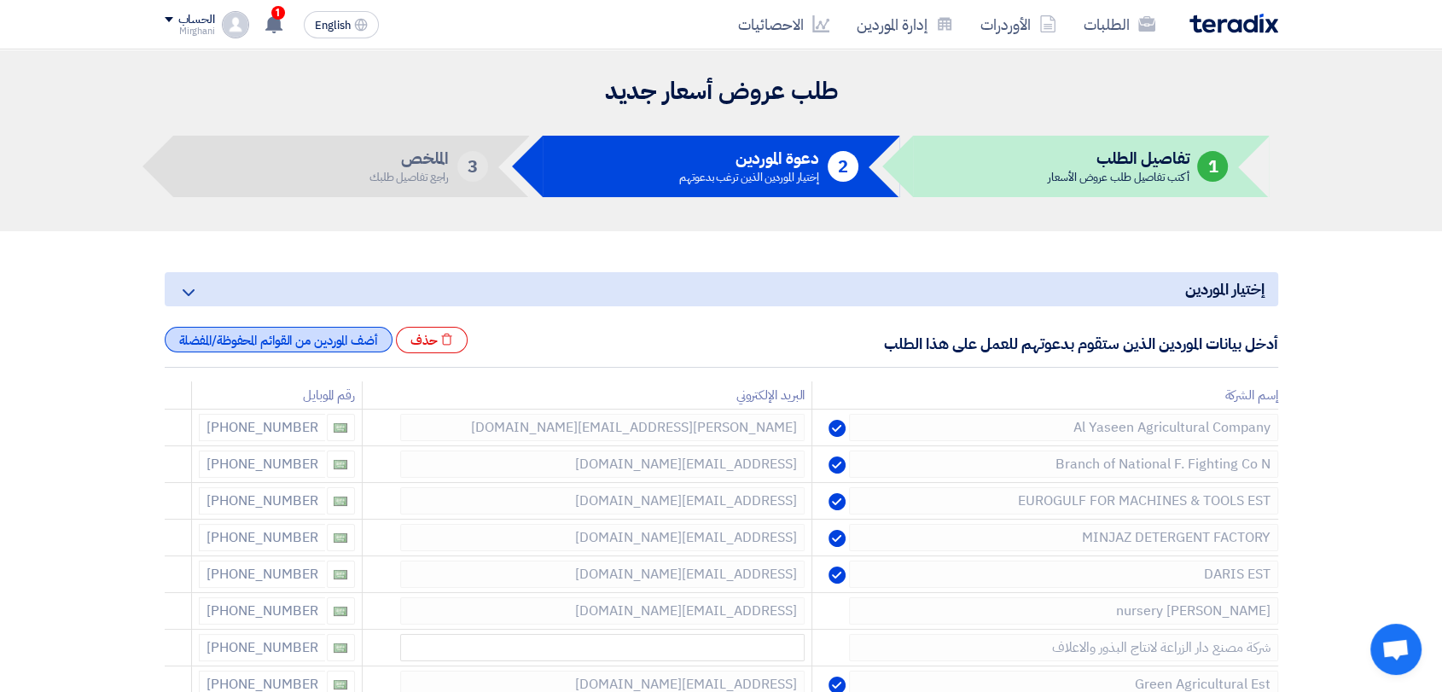
click at [312, 337] on div "أضف الموردين من القوائم المحفوظة/المفضلة" at bounding box center [279, 340] width 228 height 26
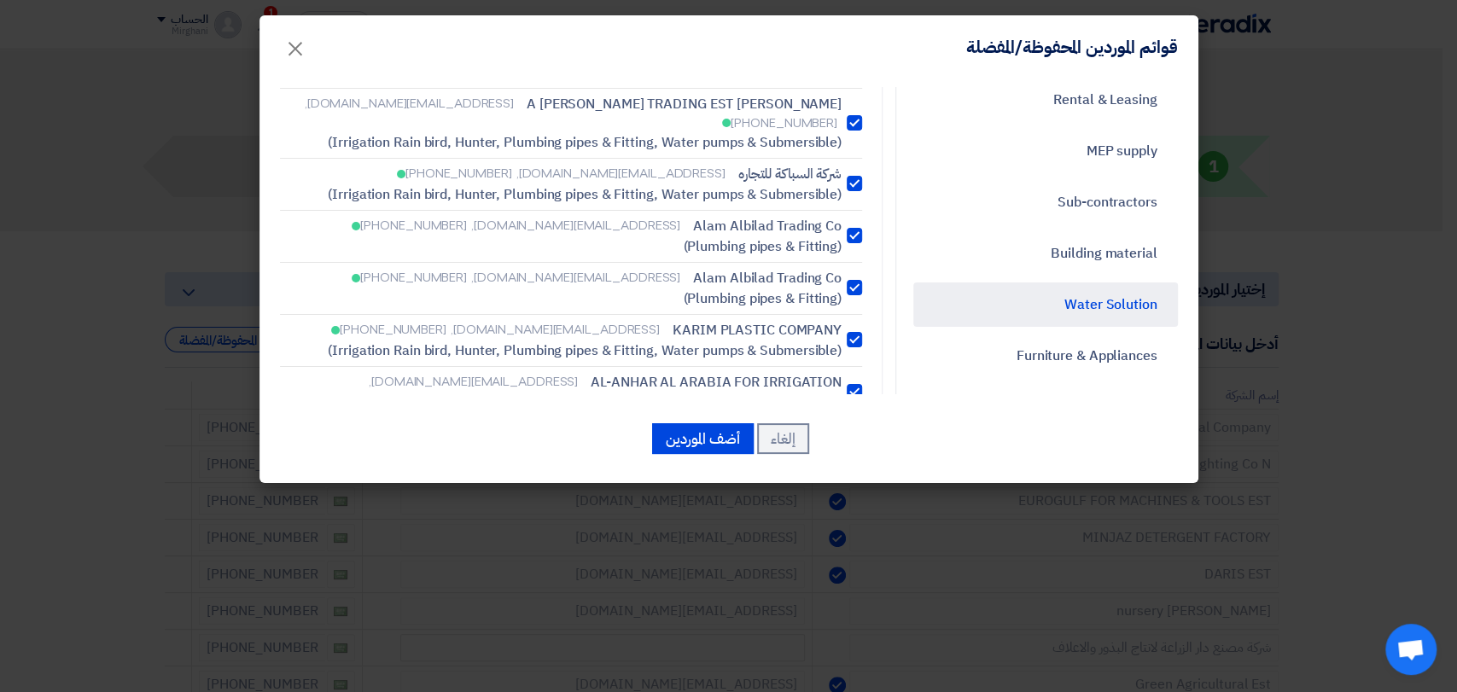
scroll to position [758, 0]
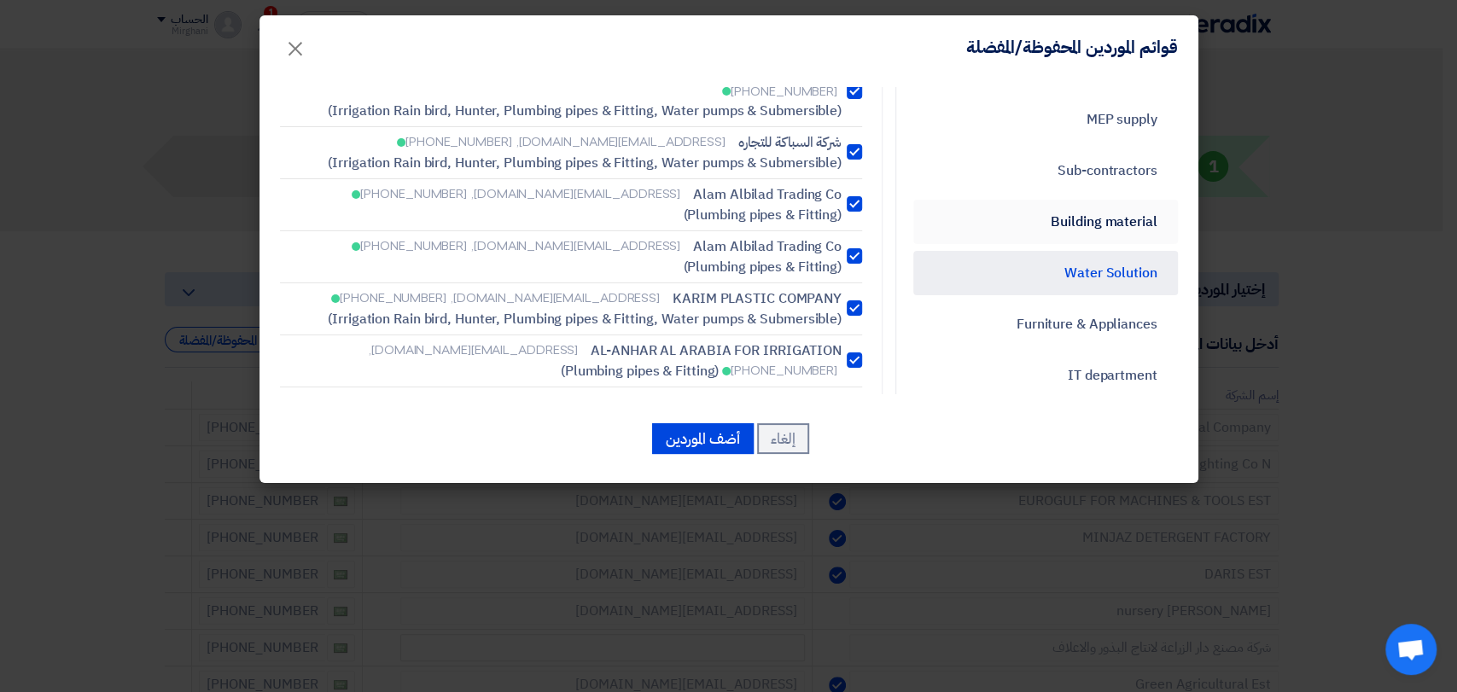
click at [1117, 225] on link "Building material" at bounding box center [1045, 222] width 265 height 44
click at [1080, 220] on link "Building material" at bounding box center [1045, 222] width 265 height 44
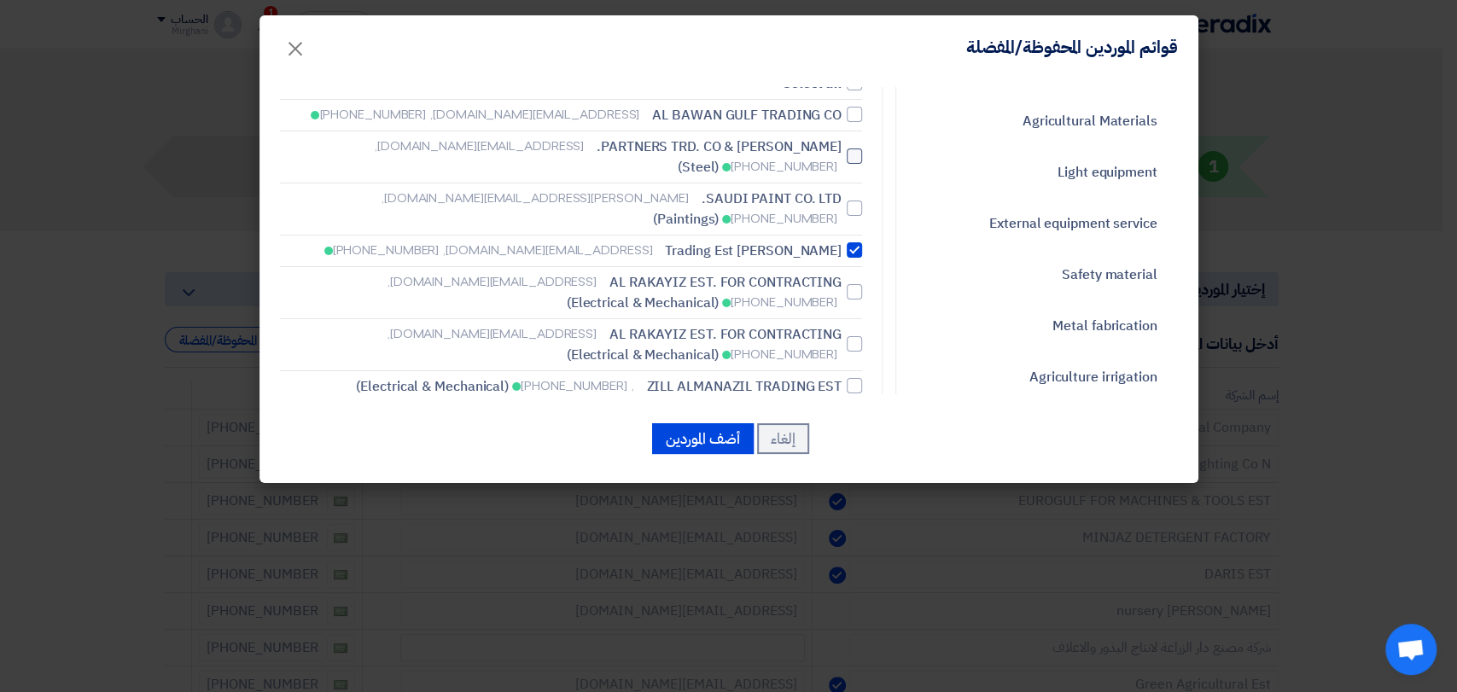
scroll to position [0, 0]
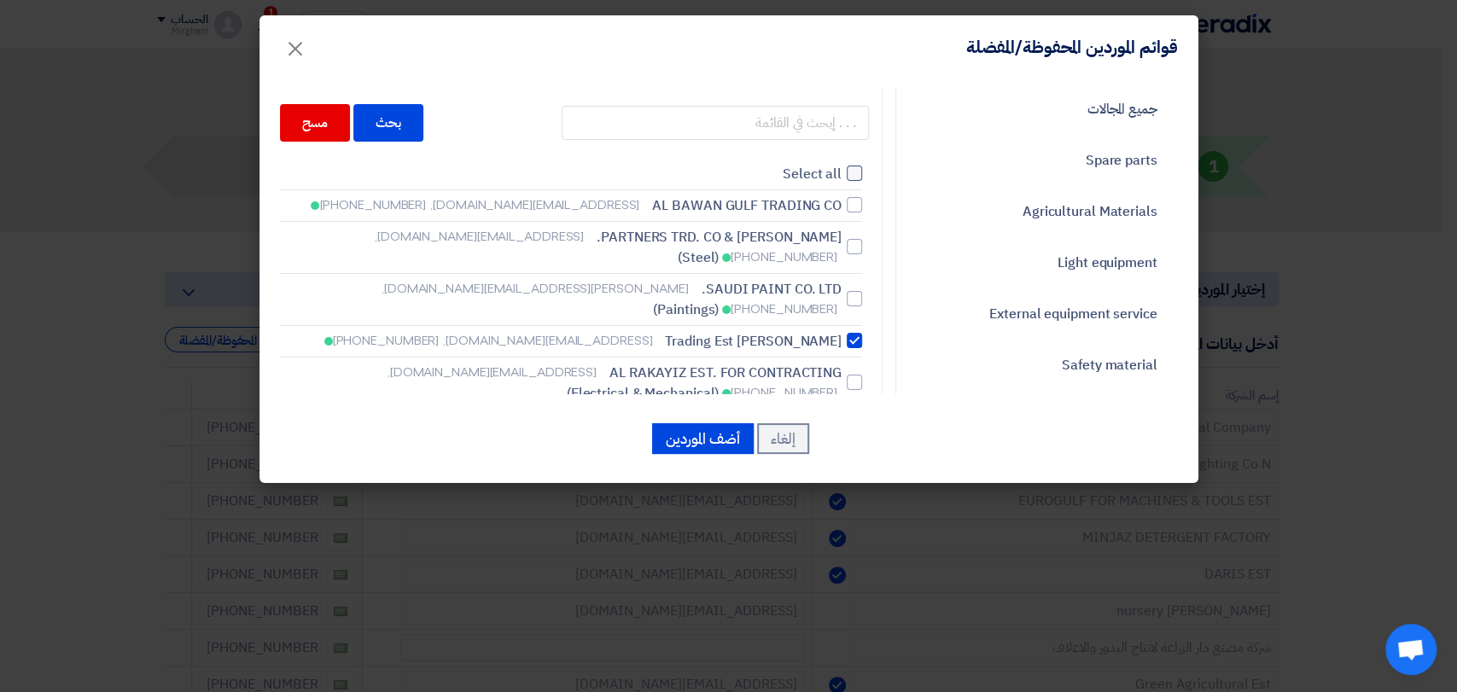
click at [817, 179] on span "Select all" at bounding box center [811, 174] width 59 height 20
click at [830, 179] on input "Select all" at bounding box center [835, 173] width 11 height 11
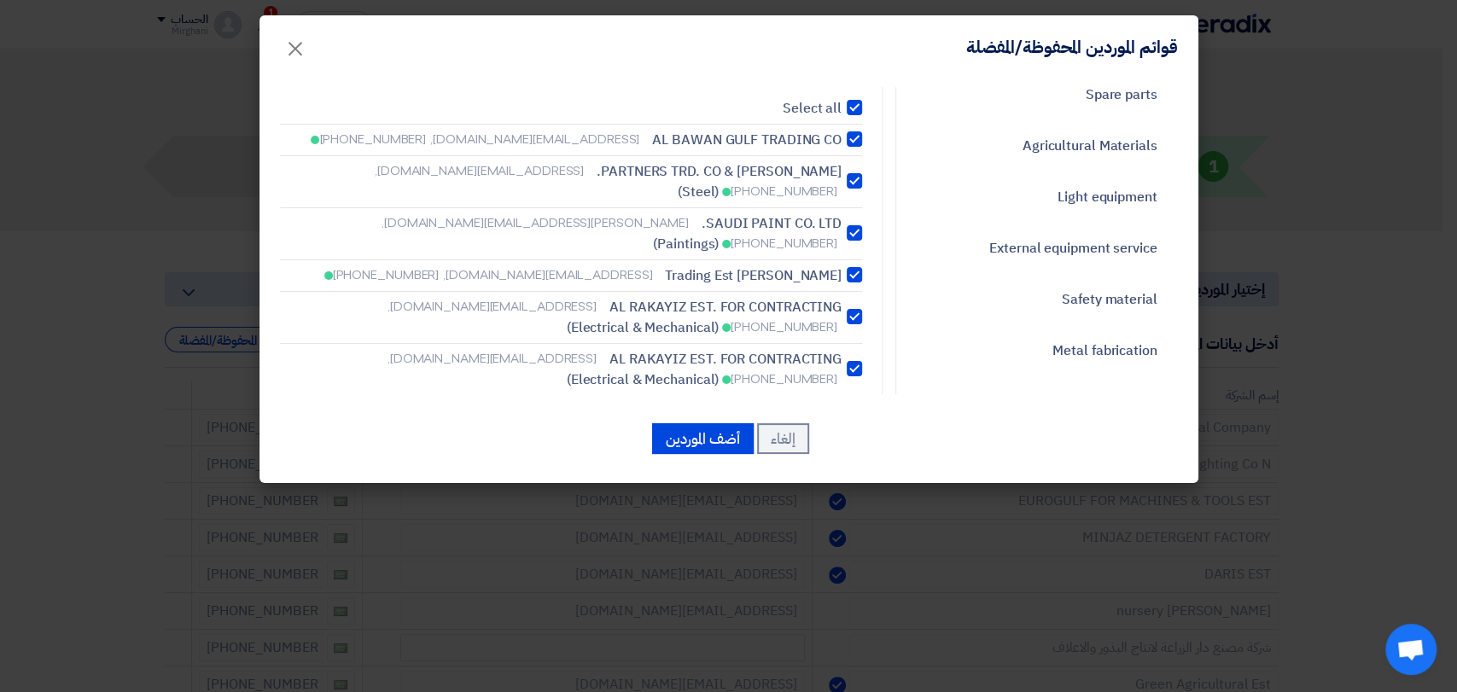
scroll to position [95, 0]
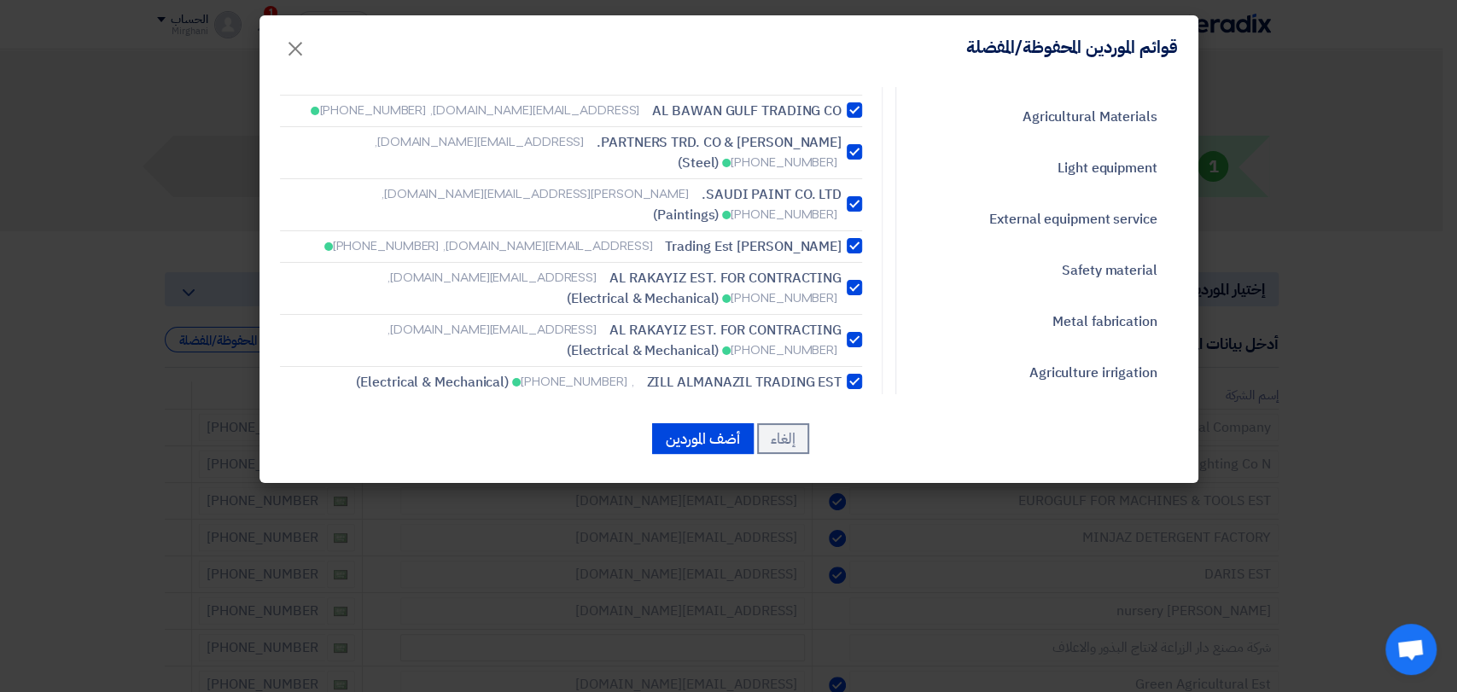
click at [854, 280] on div at bounding box center [853, 287] width 15 height 15
click at [841, 158] on input "AL RAKAYIZ EST. FOR CONTRACTING [EMAIL_ADDRESS][DOMAIN_NAME], [PHONE_NUMBER] (E…" at bounding box center [835, 152] width 11 height 11
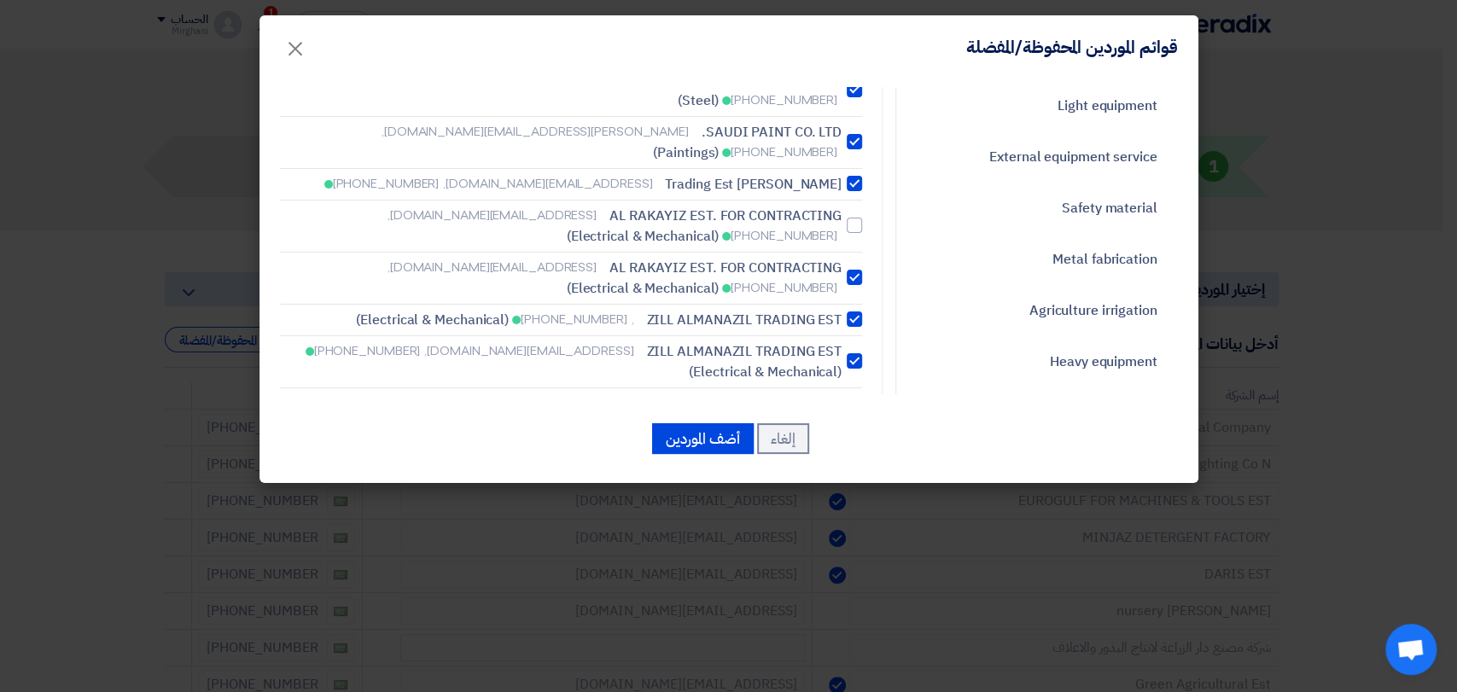
scroll to position [189, 0]
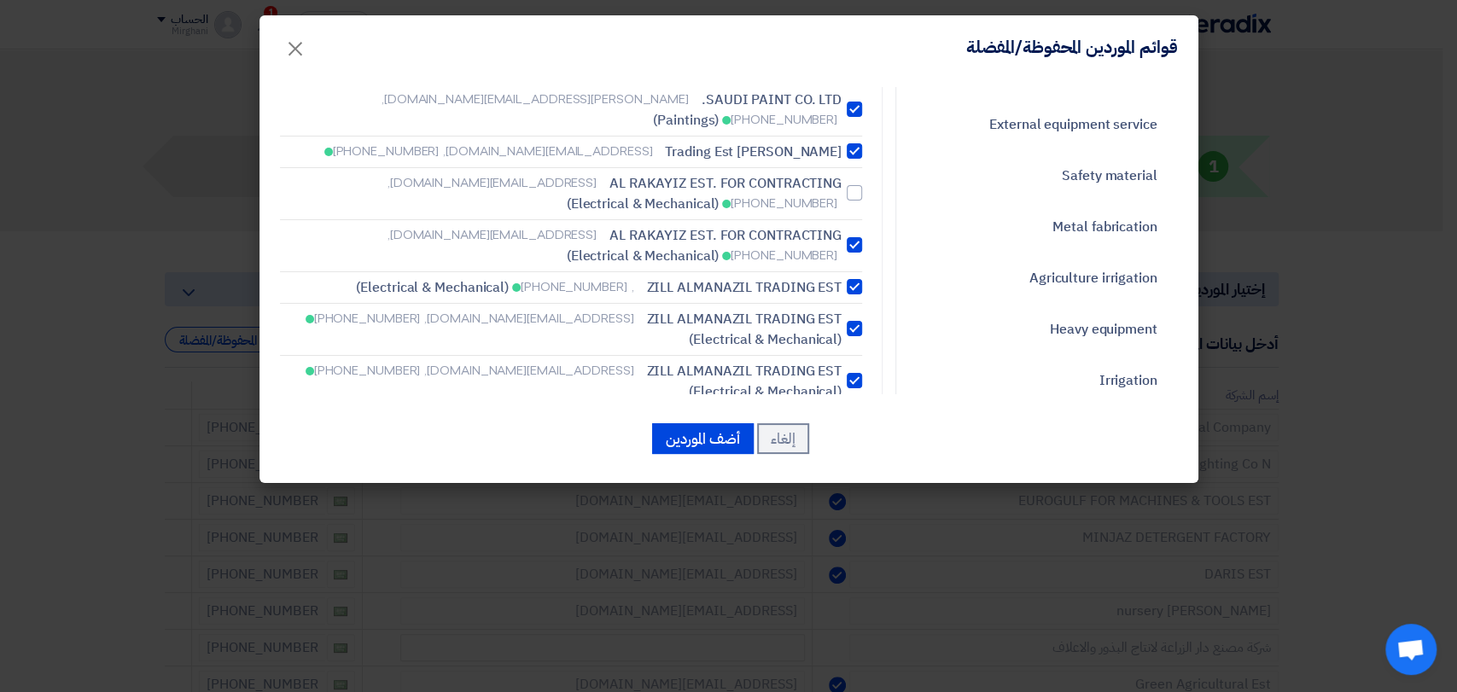
click at [860, 279] on div at bounding box center [853, 286] width 15 height 15
click at [841, 63] on input "ZILL ALMANAZIL TRADING EST , [PHONE_NUMBER] (Electrical & Mechanical)" at bounding box center [835, 57] width 11 height 11
click at [841, 309] on span "ZILL ALMANAZIL TRADING EST" at bounding box center [743, 319] width 195 height 20
click at [841, 63] on input "ZILL ALMANAZIL TRADING EST [EMAIL_ADDRESS][DOMAIN_NAME], [PHONE_NUMBER] (Electr…" at bounding box center [835, 57] width 11 height 11
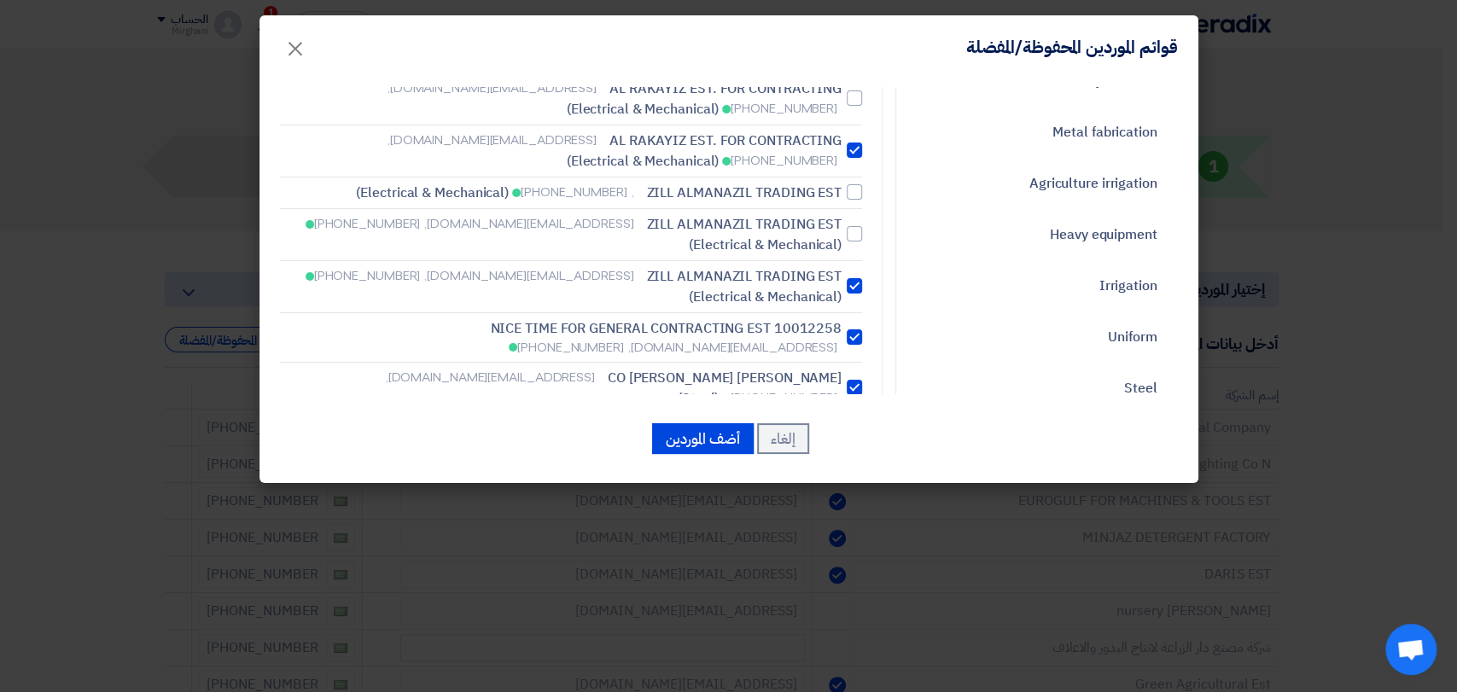
scroll to position [379, 0]
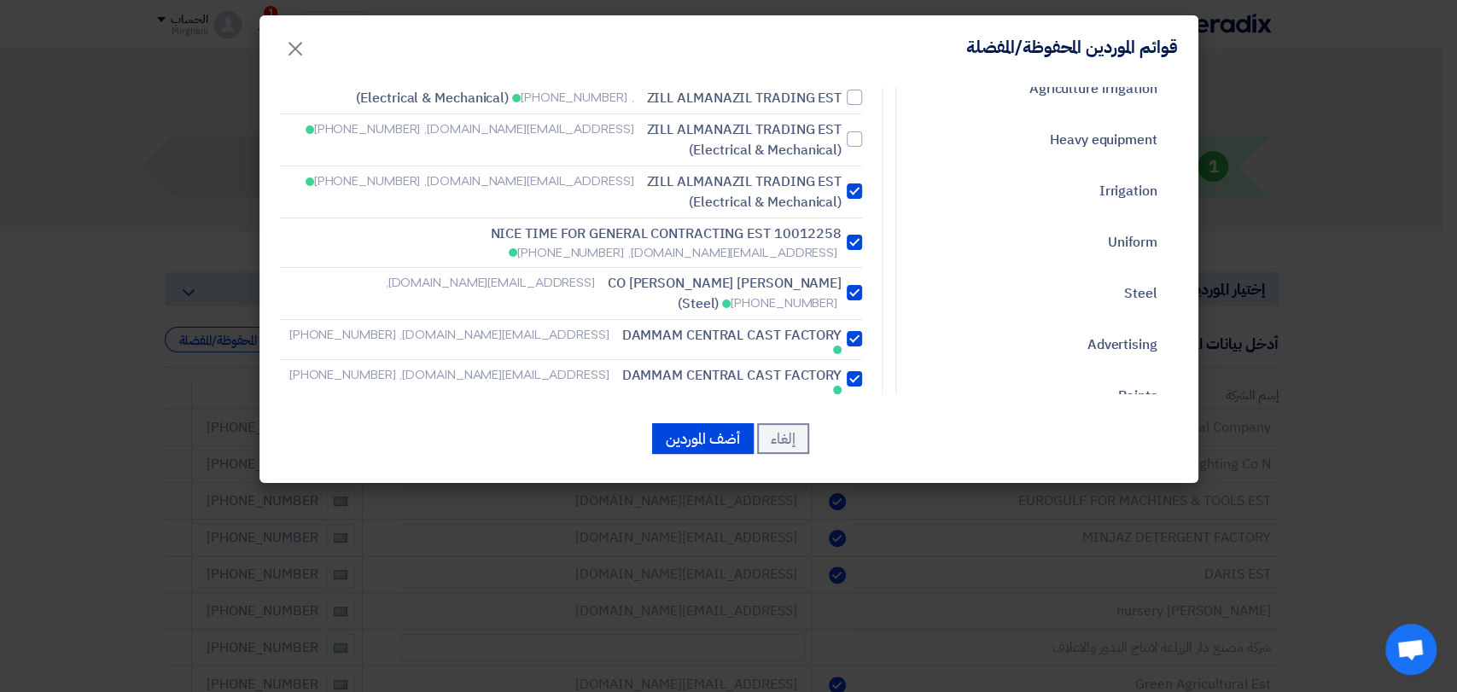
click at [853, 331] on div at bounding box center [853, 338] width 15 height 15
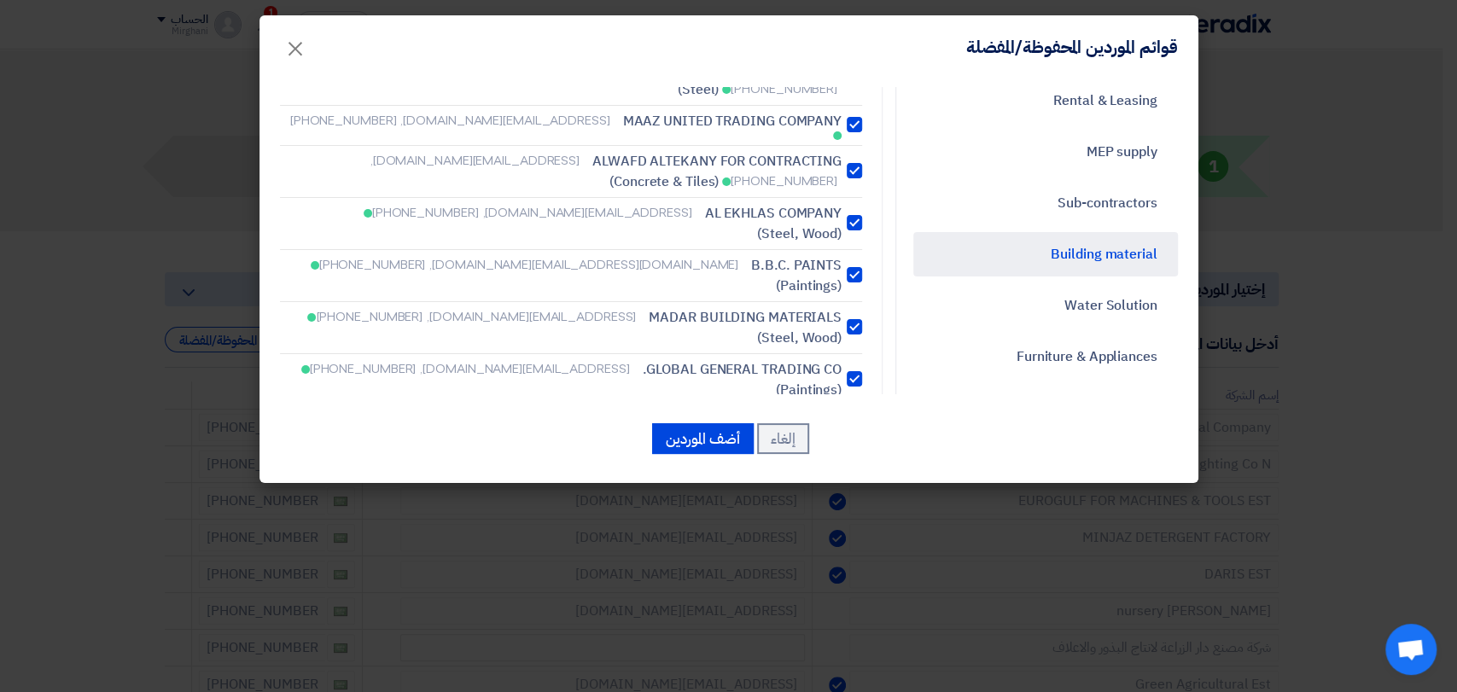
scroll to position [758, 0]
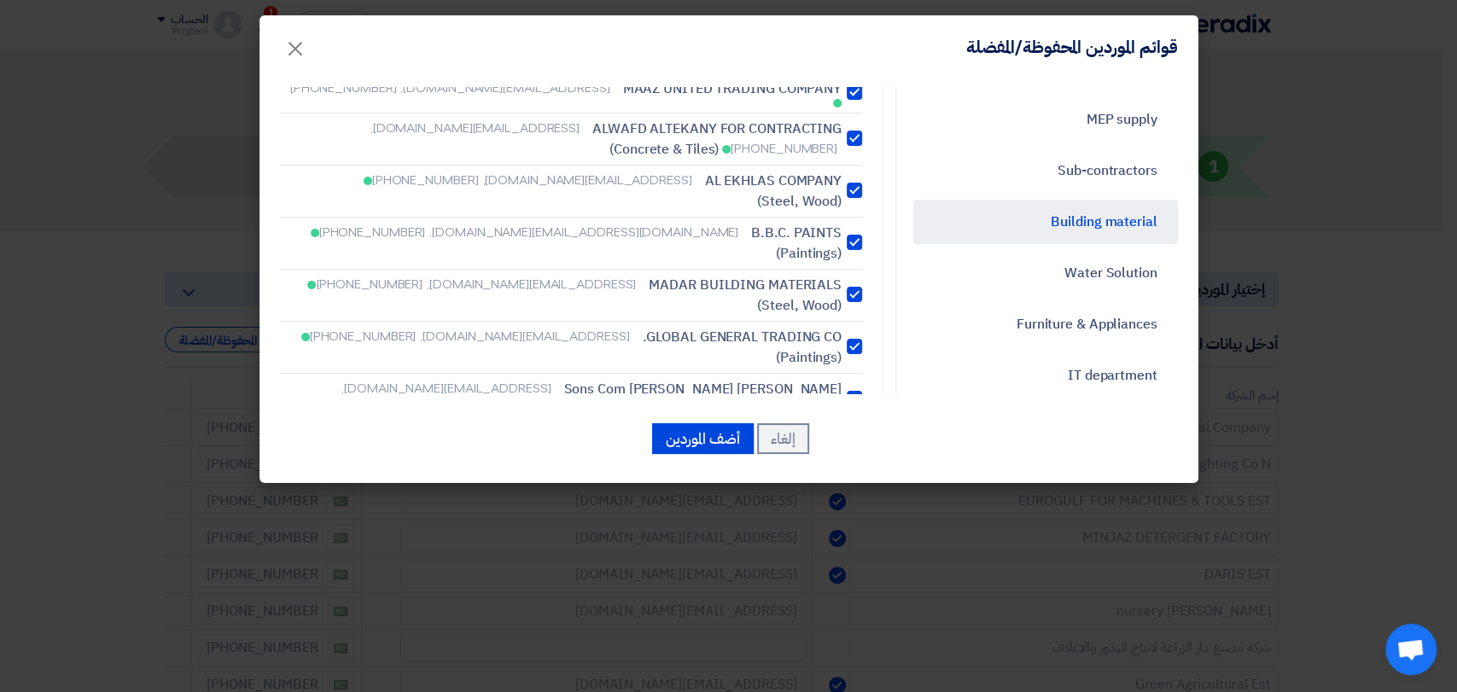
click at [852, 443] on div at bounding box center [853, 450] width 15 height 15
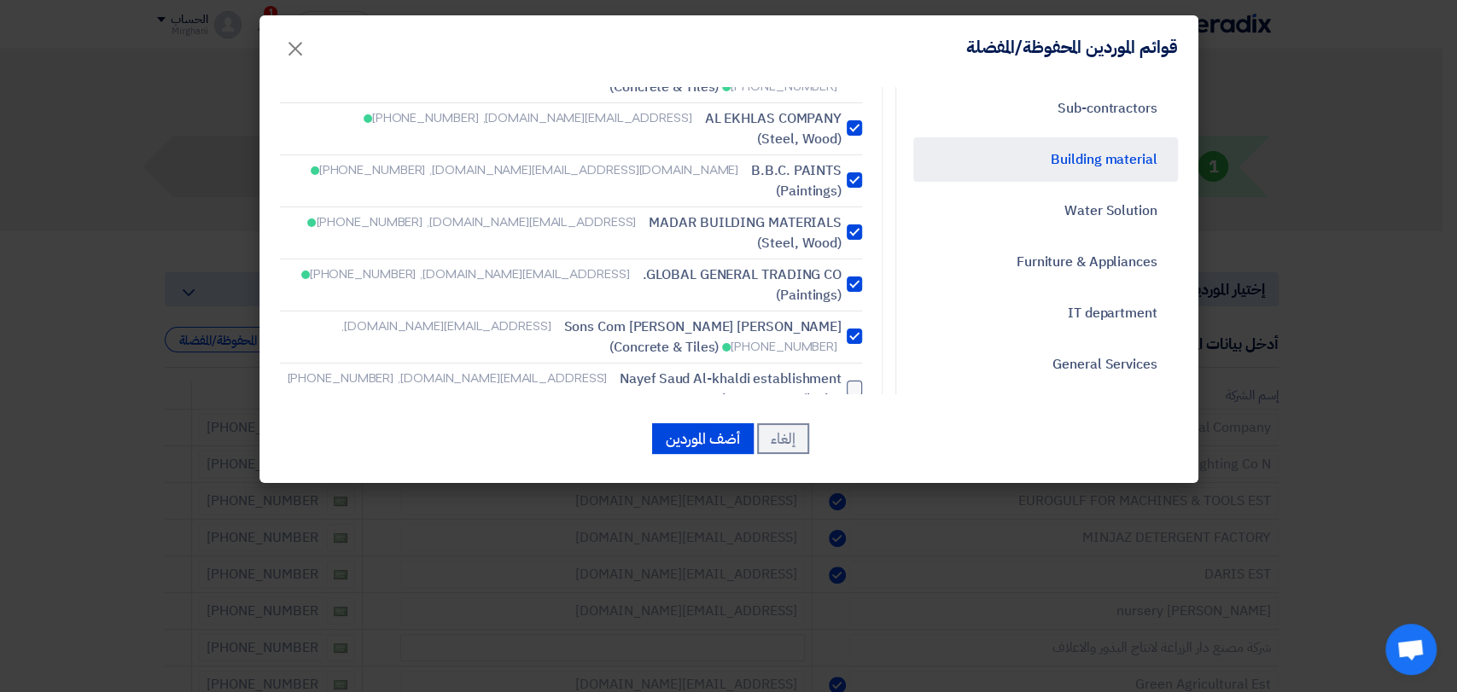
scroll to position [853, 0]
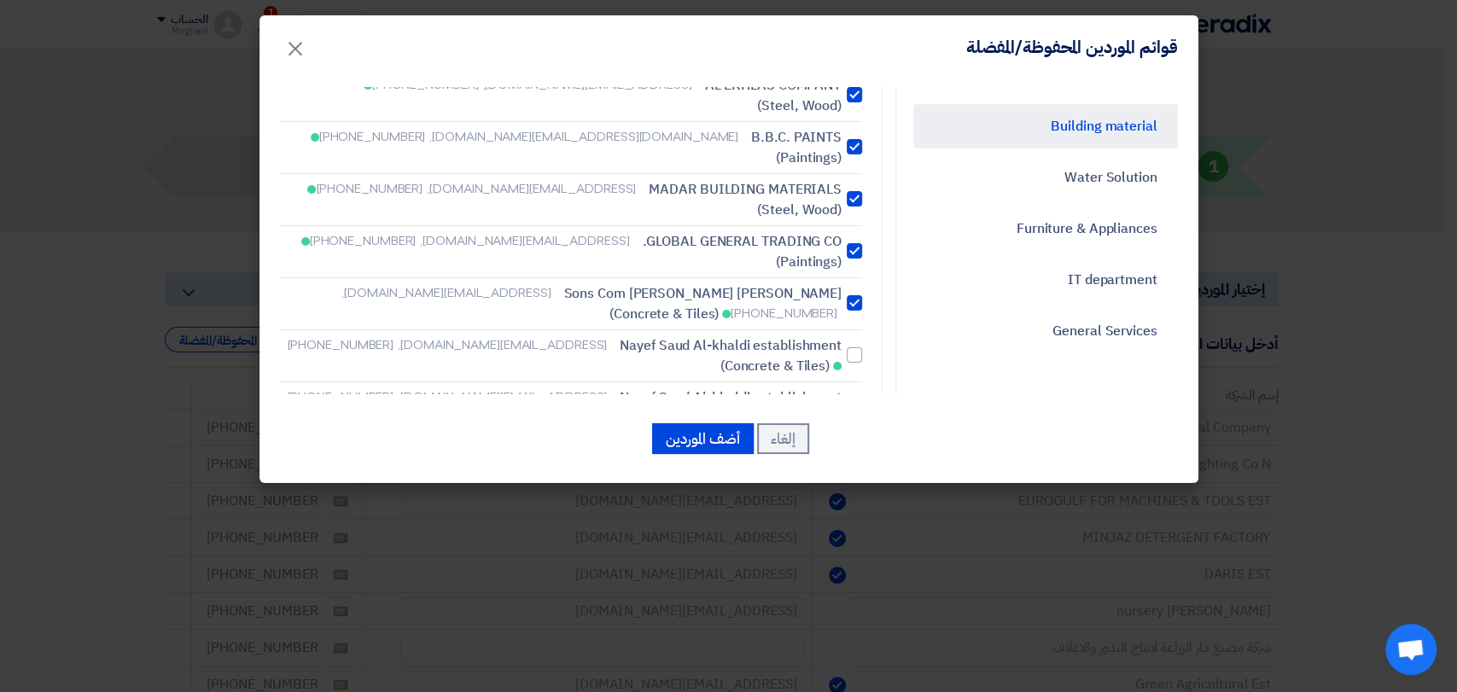
click at [855, 387] on label "Nayef [PERSON_NAME] establishment [EMAIL_ADDRESS][DOMAIN_NAME], [PHONE_NUMBER] …" at bounding box center [571, 407] width 582 height 41
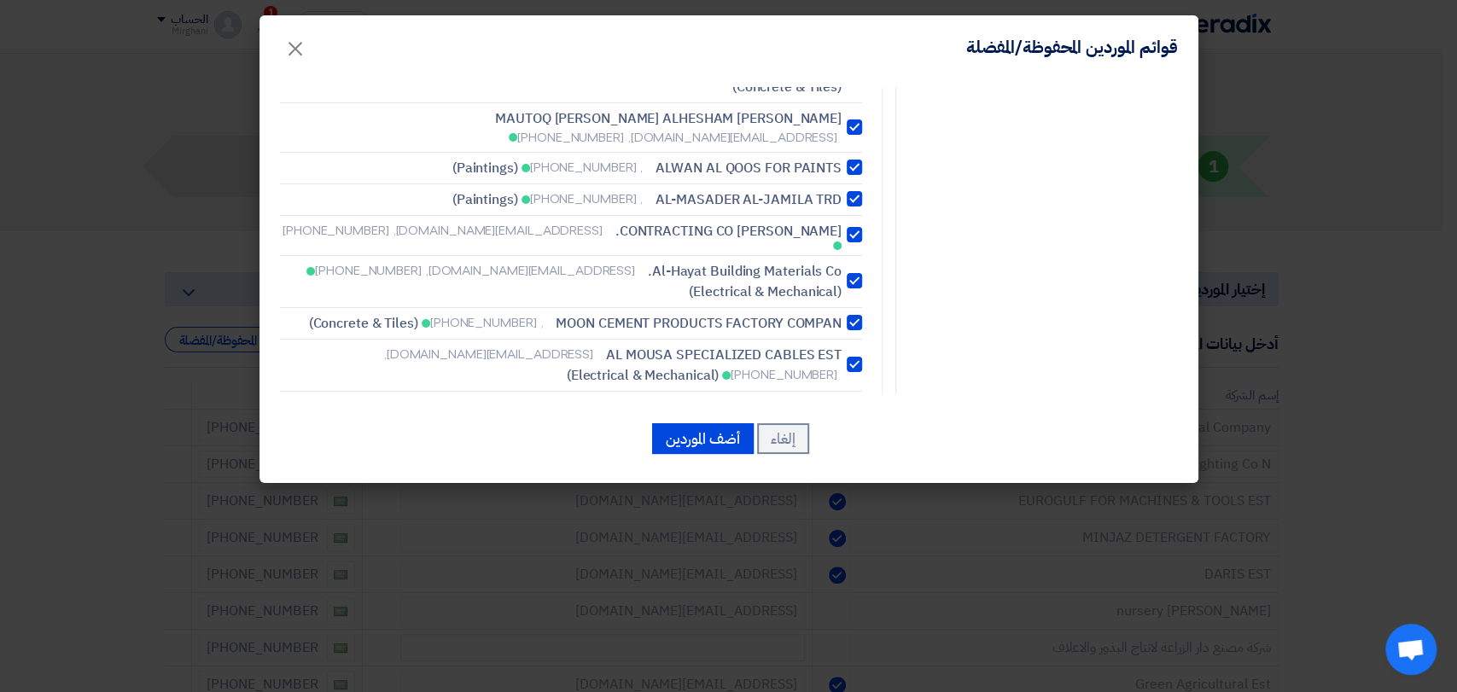
scroll to position [1422, 0]
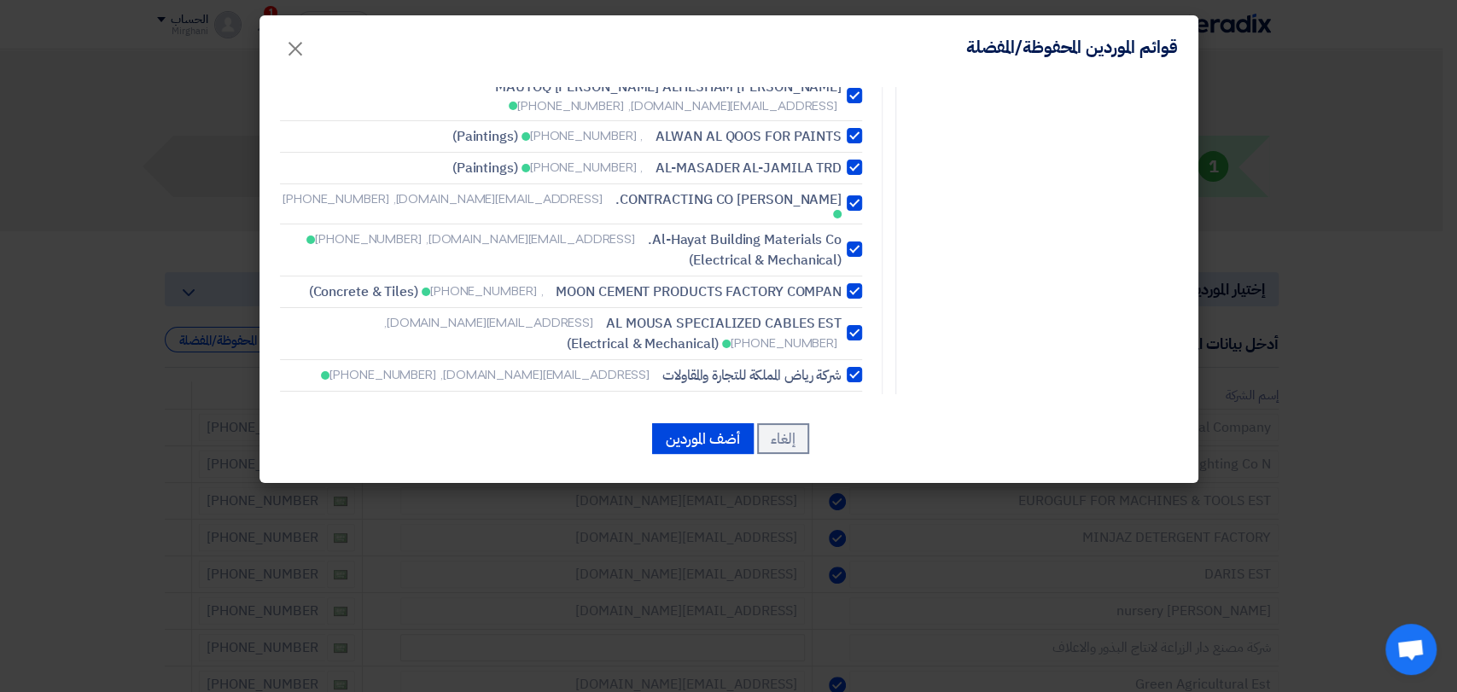
click at [857, 493] on li "BURJ [PERSON_NAME] TRA Doc. date , [PHONE_NUMBER] (Paintings)" at bounding box center [571, 509] width 582 height 32
click at [856, 500] on div at bounding box center [853, 507] width 15 height 15
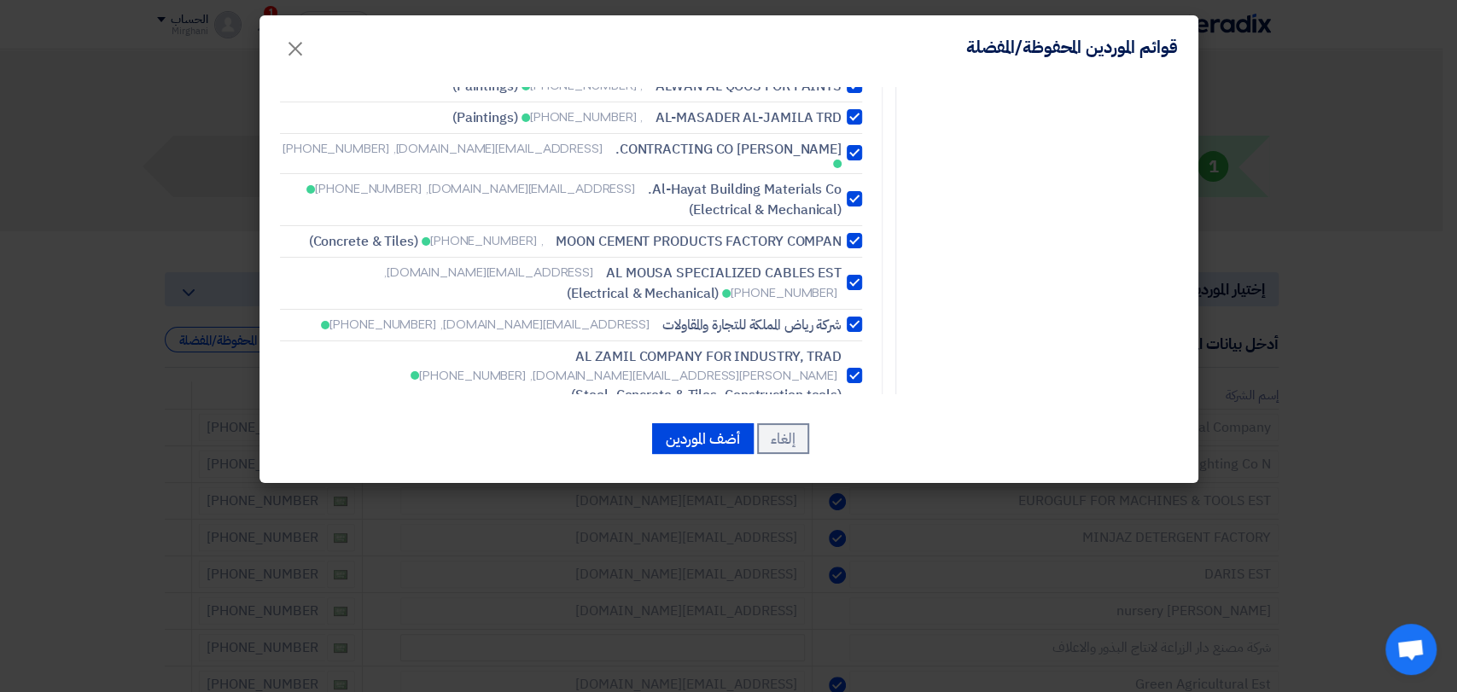
scroll to position [1516, 0]
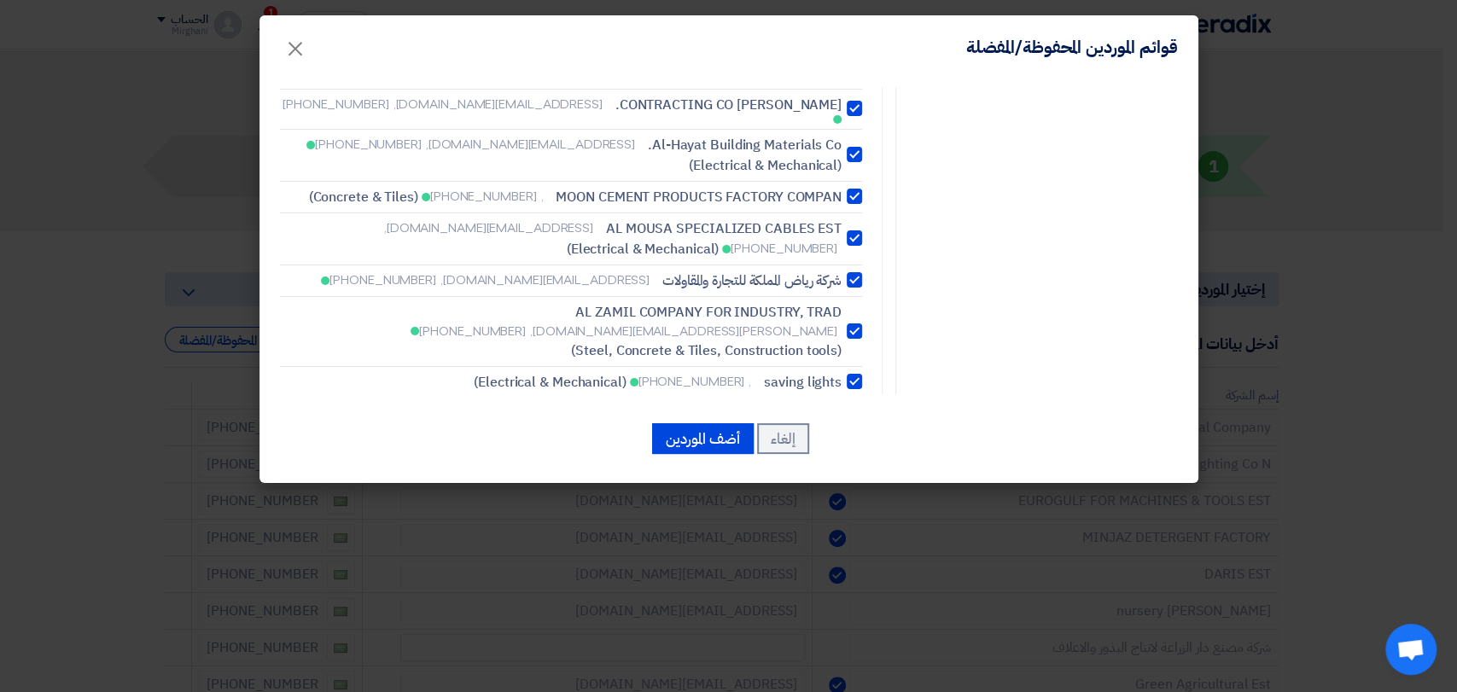
click at [853, 489] on div at bounding box center [853, 496] width 15 height 15
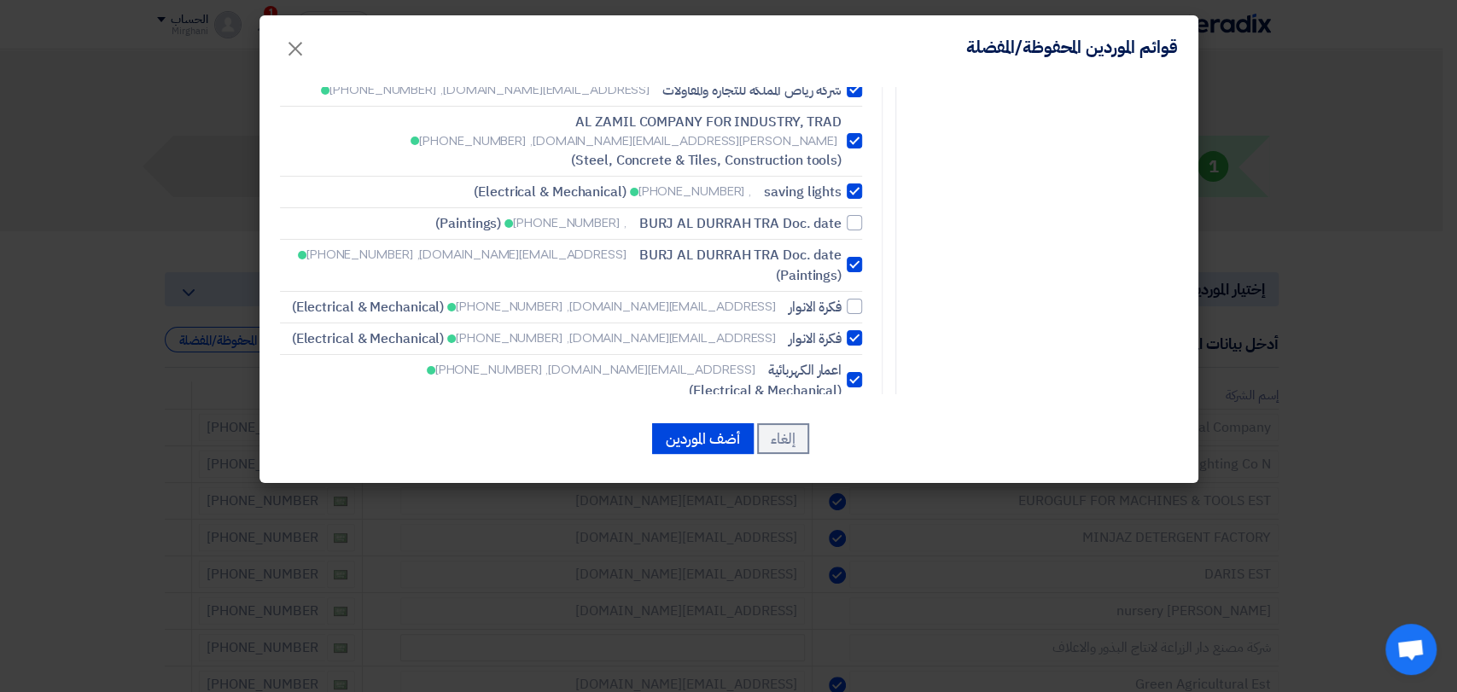
scroll to position [1801, 0]
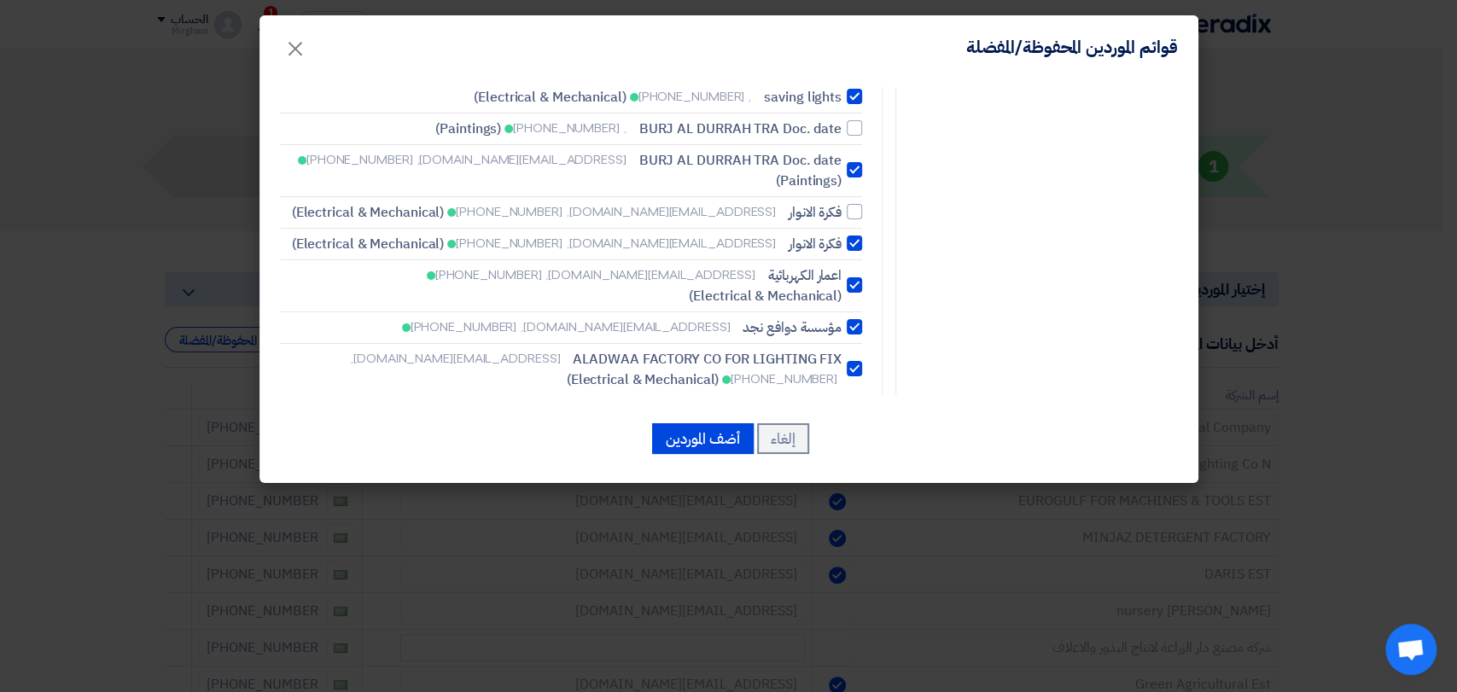
click at [846, 548] on label "[PERSON_NAME] BUILDING MATERIALS CO [EMAIL_ADDRESS][DOMAIN_NAME], [PHONE_NUMBER…" at bounding box center [571, 568] width 582 height 41
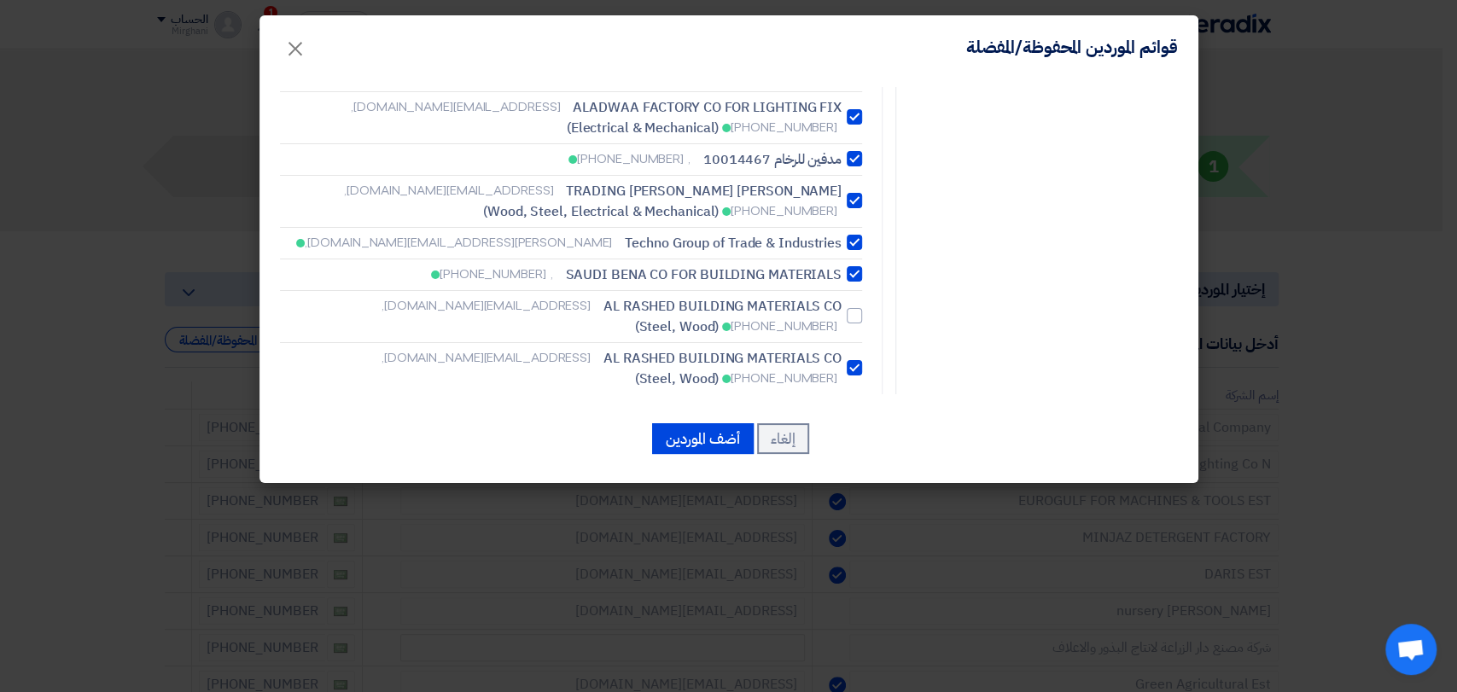
scroll to position [2086, 0]
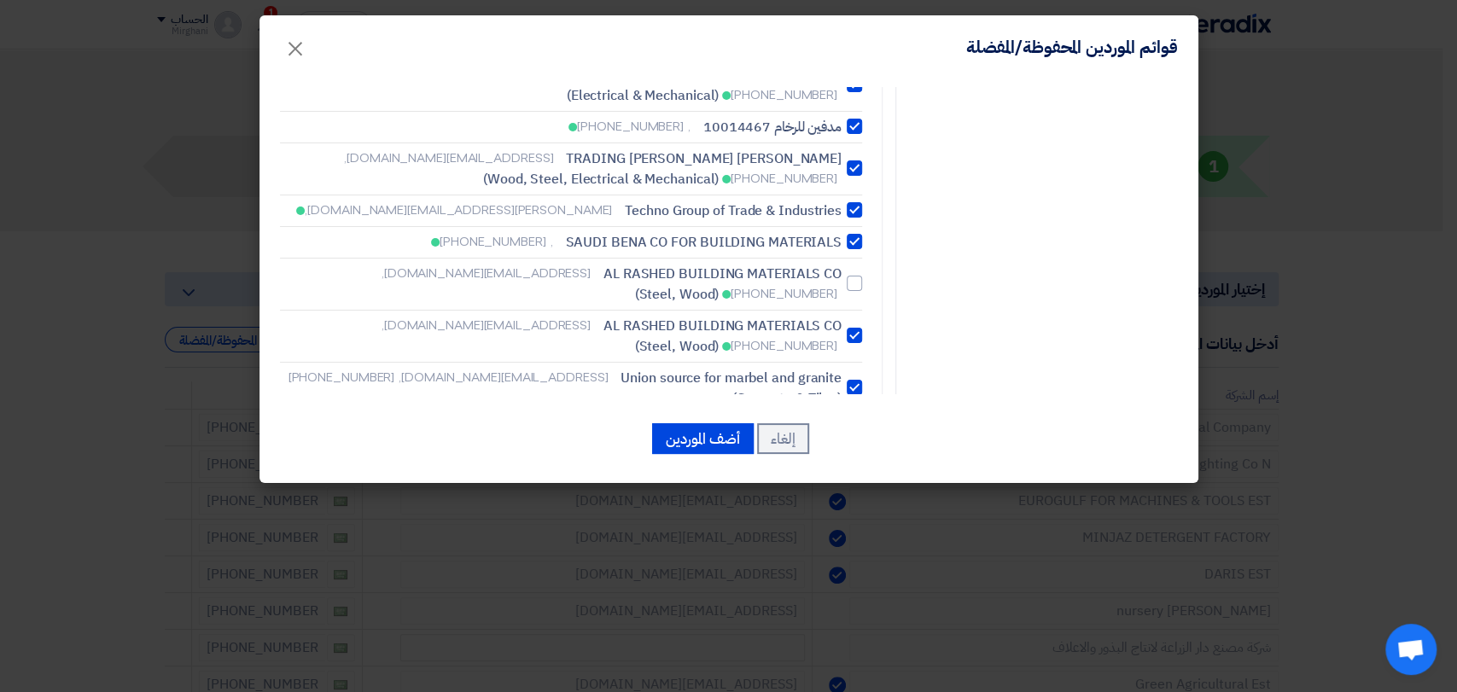
click at [849, 553] on label "[PERSON_NAME] TRADING COMPANY [PERSON_NAME][EMAIL_ADDRESS][DOMAIN_NAME], [PHONE…" at bounding box center [571, 572] width 582 height 38
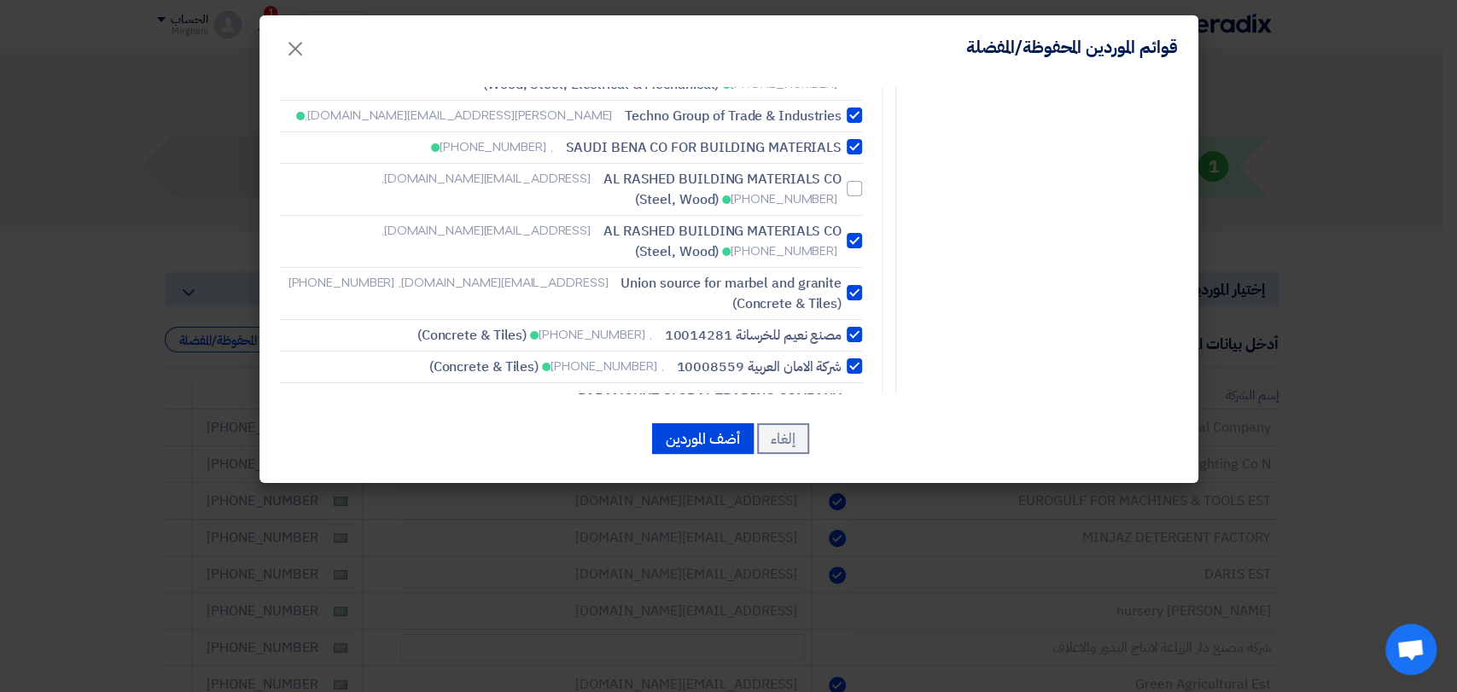
click at [841, 557] on span "مصنع الاتحاد للرخام والجرانيت" at bounding box center [764, 567] width 154 height 20
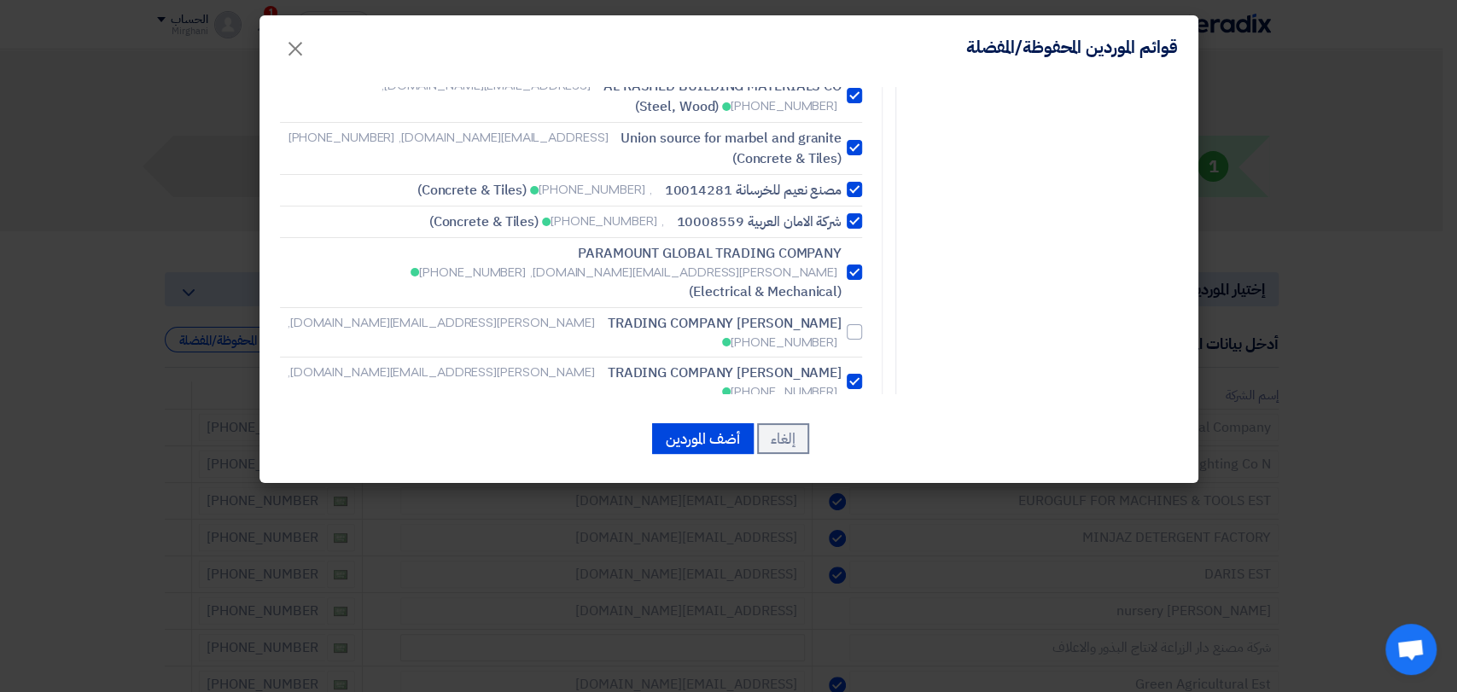
scroll to position [2370, 0]
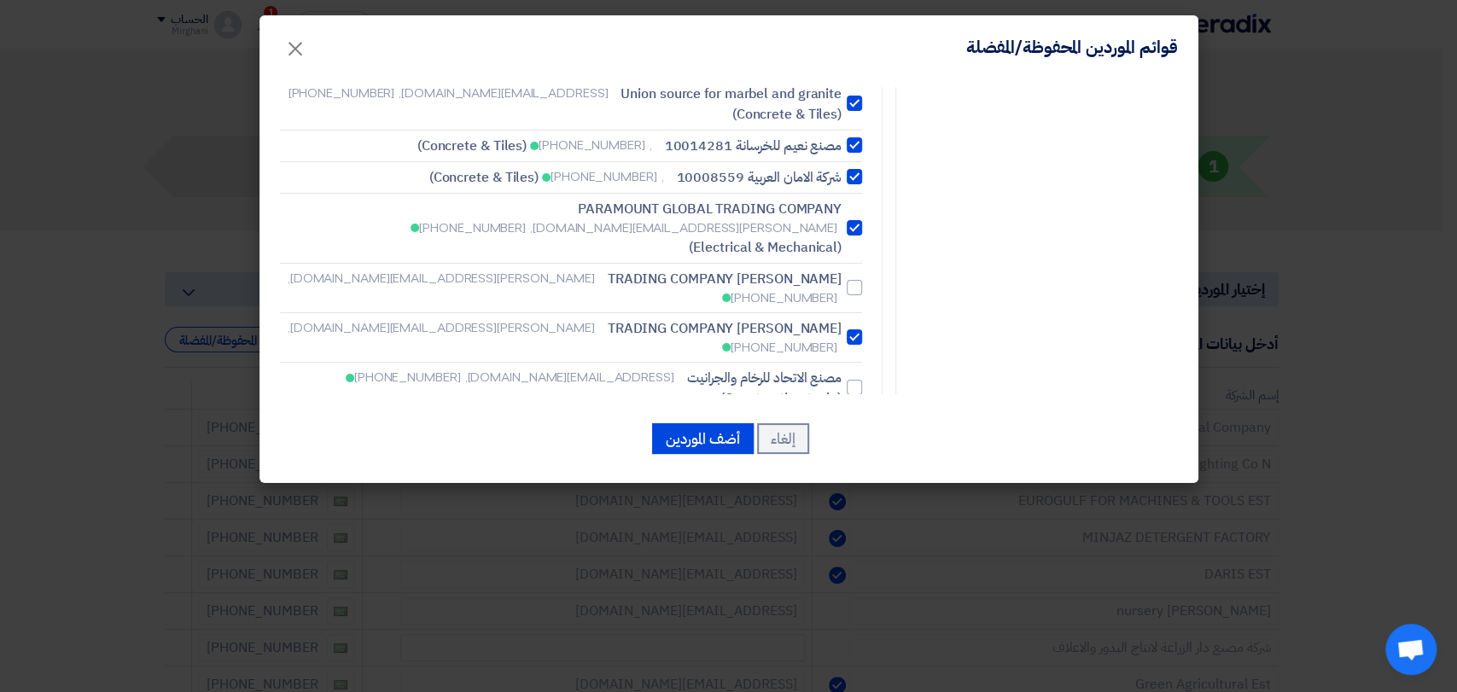
click at [853, 503] on label "[PERSON_NAME] [PERSON_NAME] TRADING EST. [EMAIL_ADDRESS][DOMAIN_NAME], [PHONE_N…" at bounding box center [571, 523] width 582 height 41
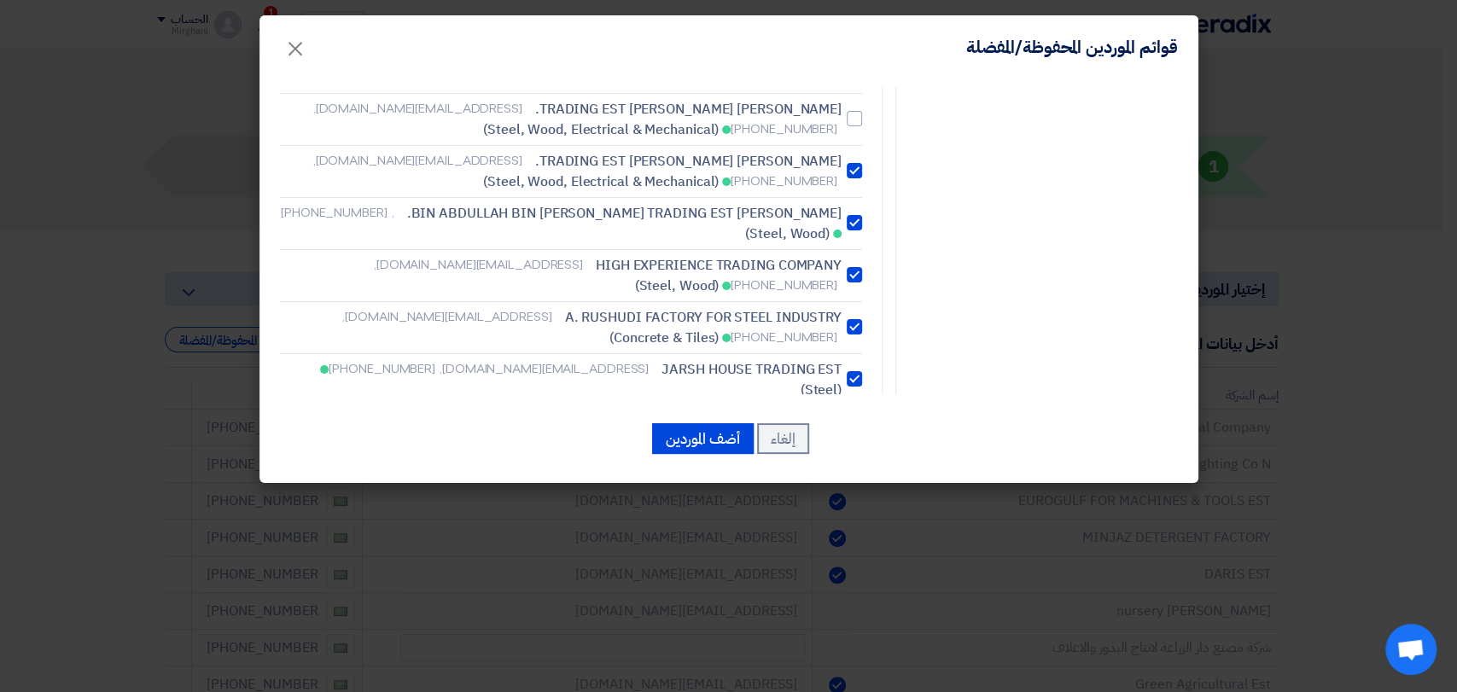
scroll to position [2844, 0]
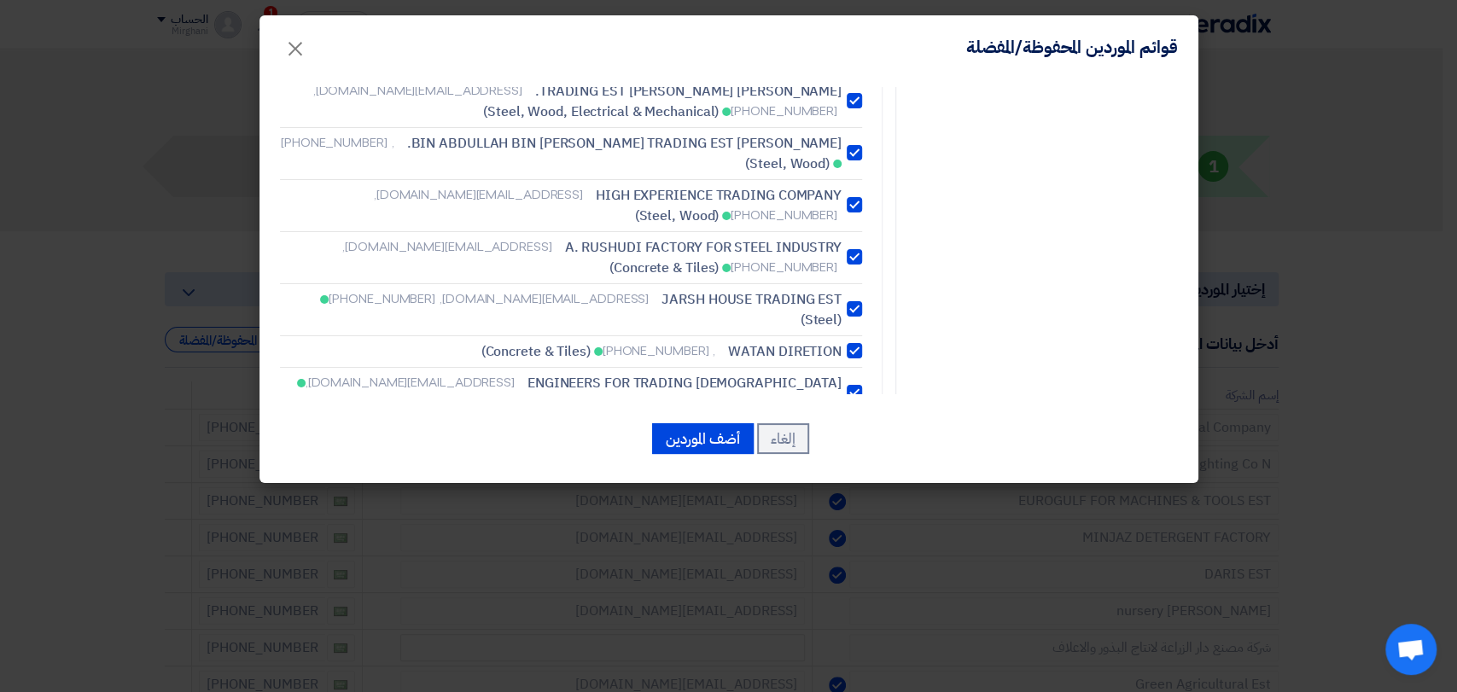
click at [837, 665] on span "[PERSON_NAME] [PERSON_NAME] CO. FOR TRA" at bounding box center [694, 675] width 294 height 20
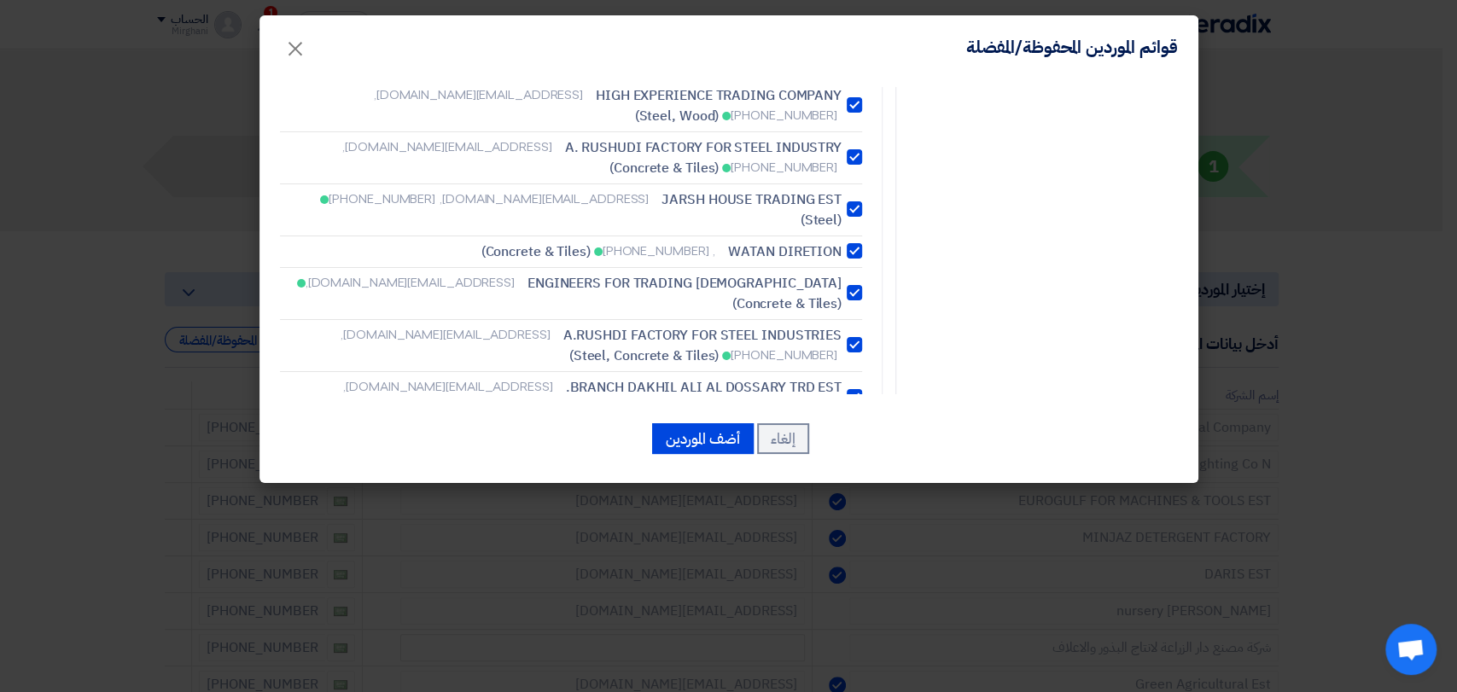
scroll to position [3034, 0]
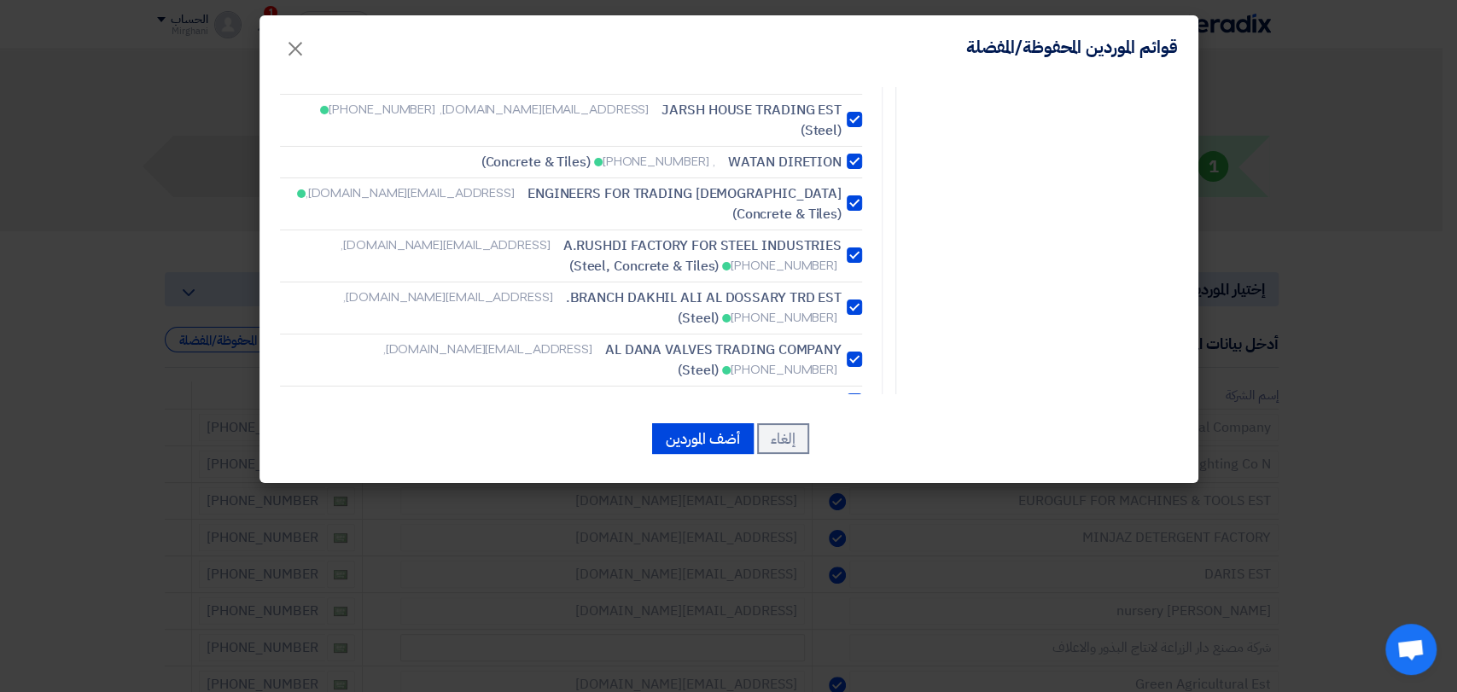
click at [806, 624] on span "DURRAT SANA TRADING EST" at bounding box center [750, 634] width 181 height 20
click at [855, 624] on label "DURRAT SANA TRADING EST , [PHONE_NUMBER] (Electrical & Mechanical)" at bounding box center [571, 634] width 582 height 20
click at [803, 687] on span "POWER PORTS TRADING EST" at bounding box center [751, 697] width 182 height 20
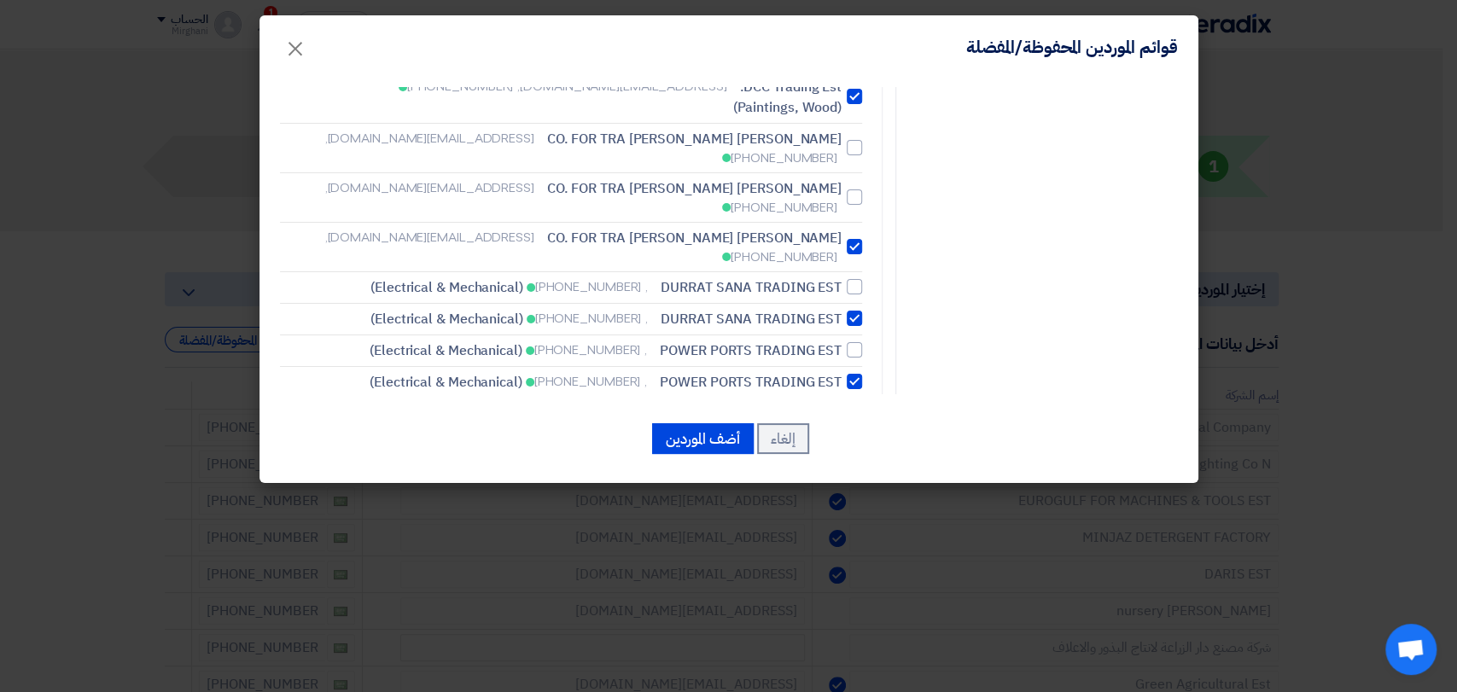
scroll to position [3413, 0]
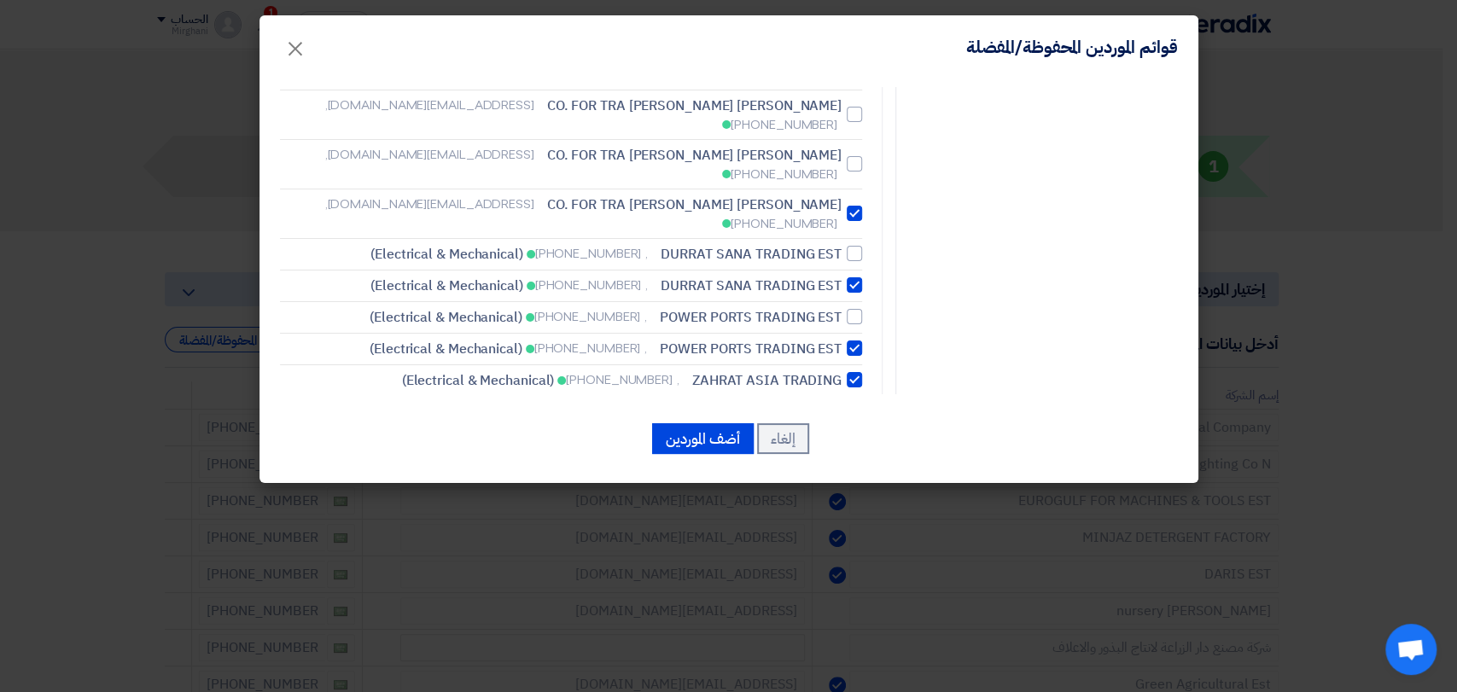
click at [824, 691] on span "(Electrical & Mechanical)" at bounding box center [765, 701] width 153 height 20
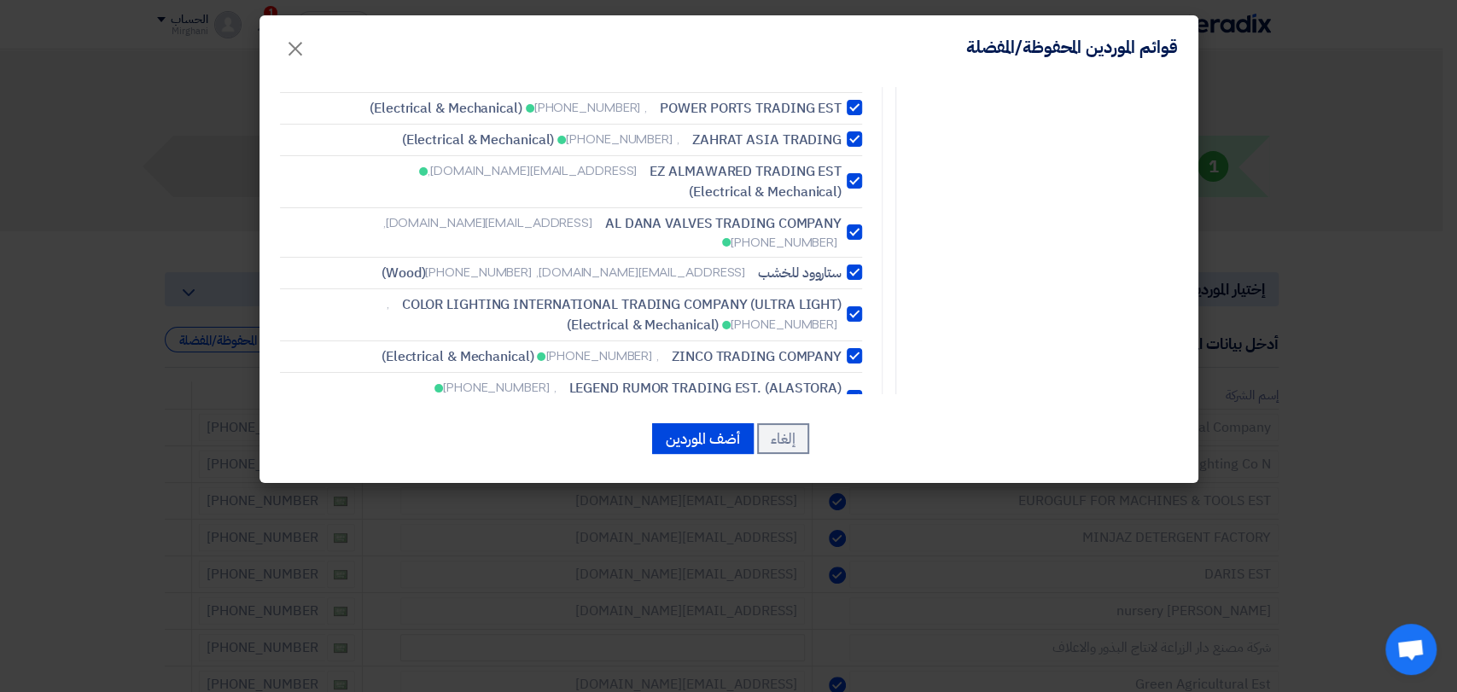
scroll to position [3697, 0]
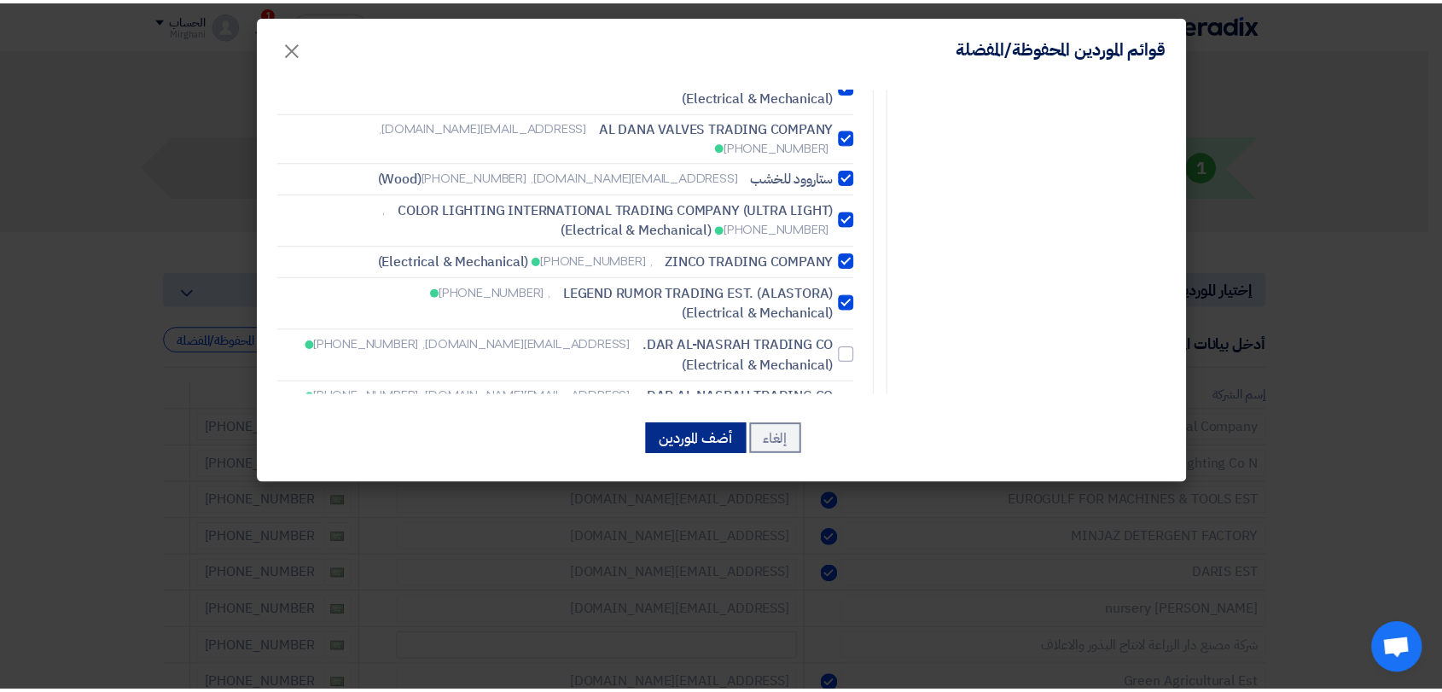
scroll to position [3709, 0]
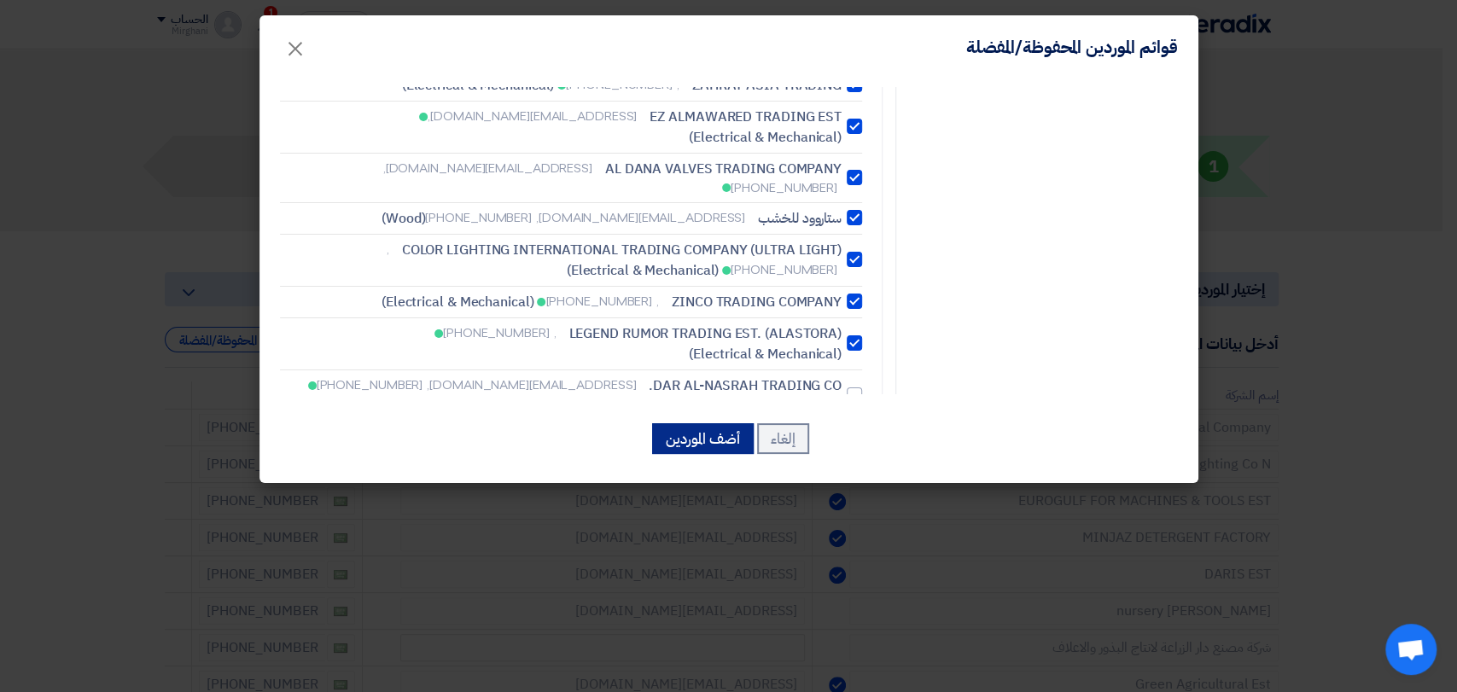
click at [696, 451] on button "أضف الموردين" at bounding box center [703, 438] width 102 height 31
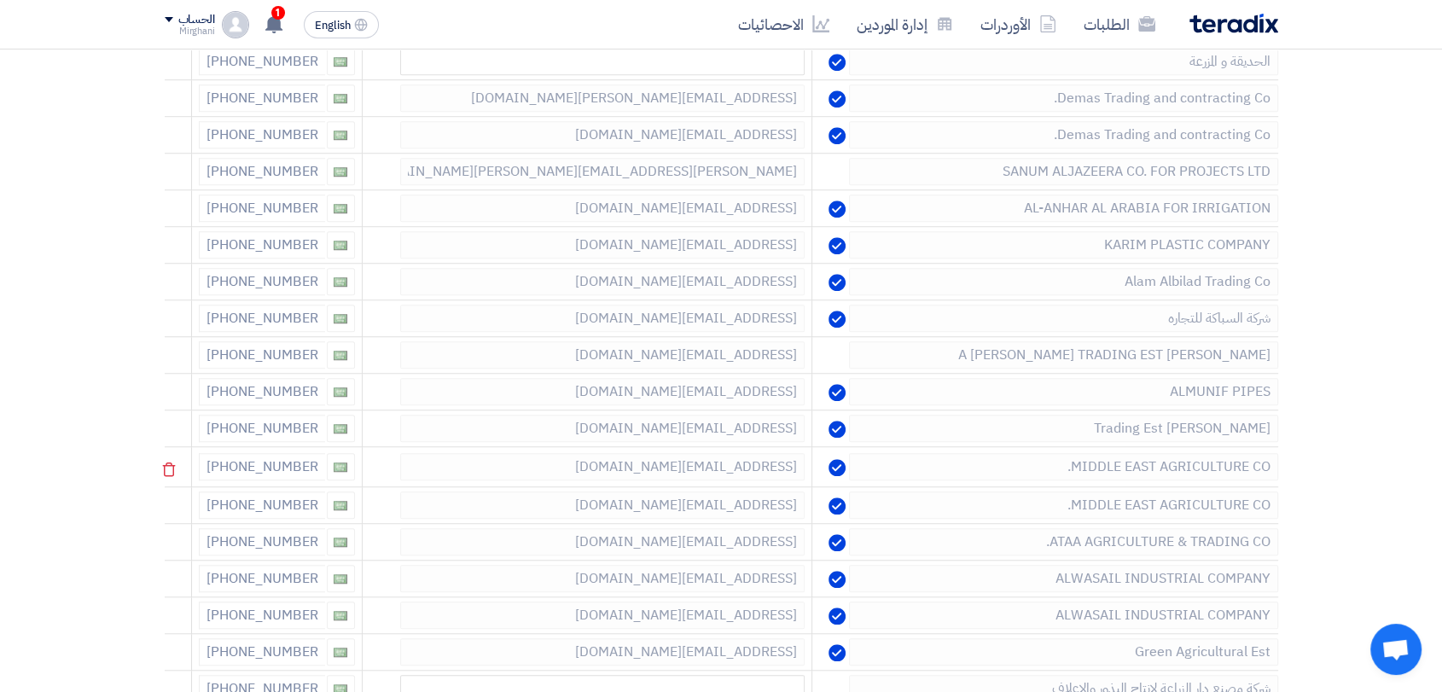
scroll to position [1327, 0]
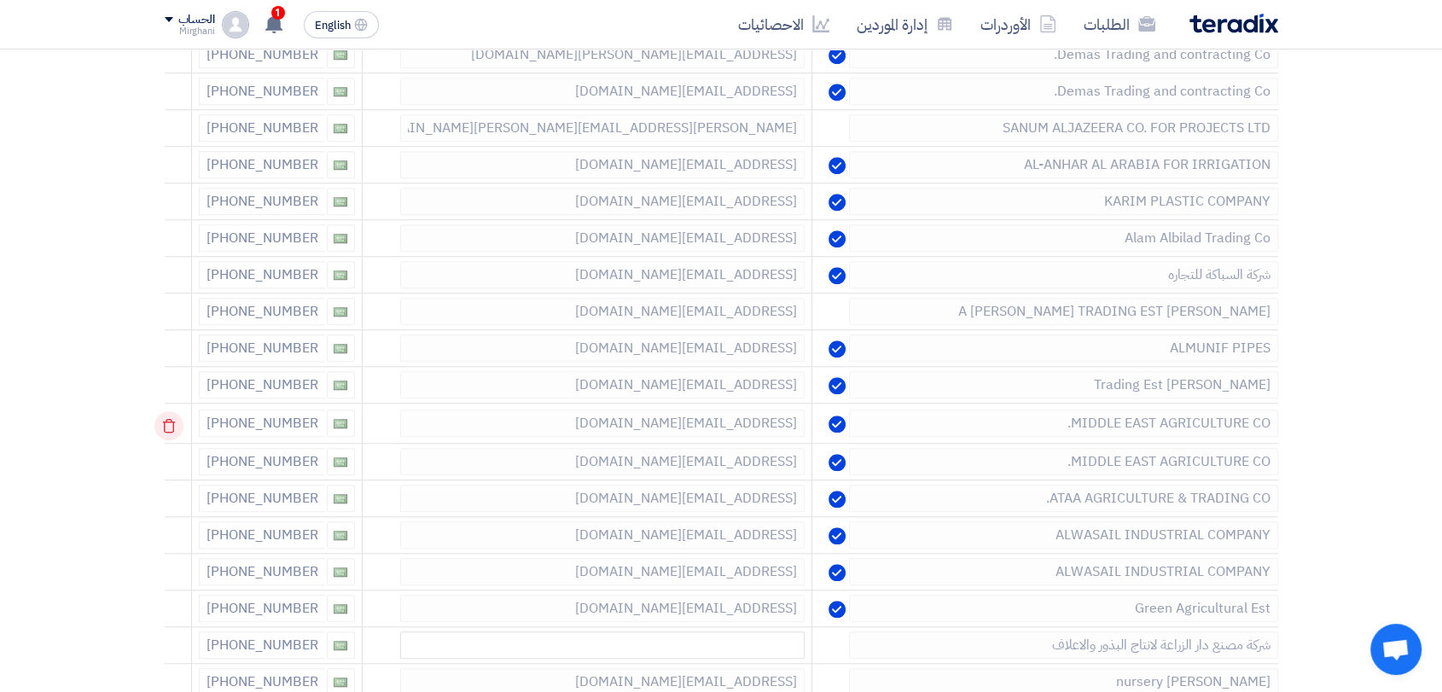
click at [178, 412] on icon at bounding box center [168, 425] width 29 height 29
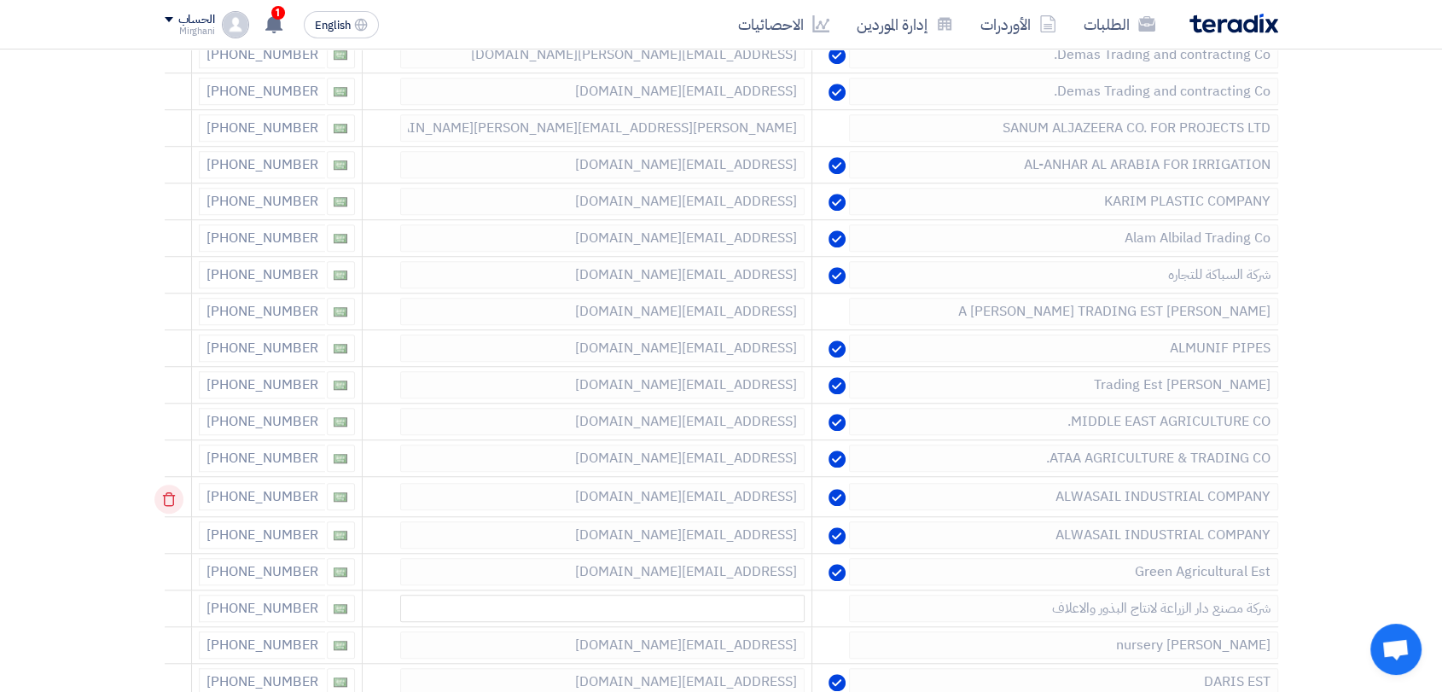
click at [167, 497] on use at bounding box center [168, 499] width 13 height 15
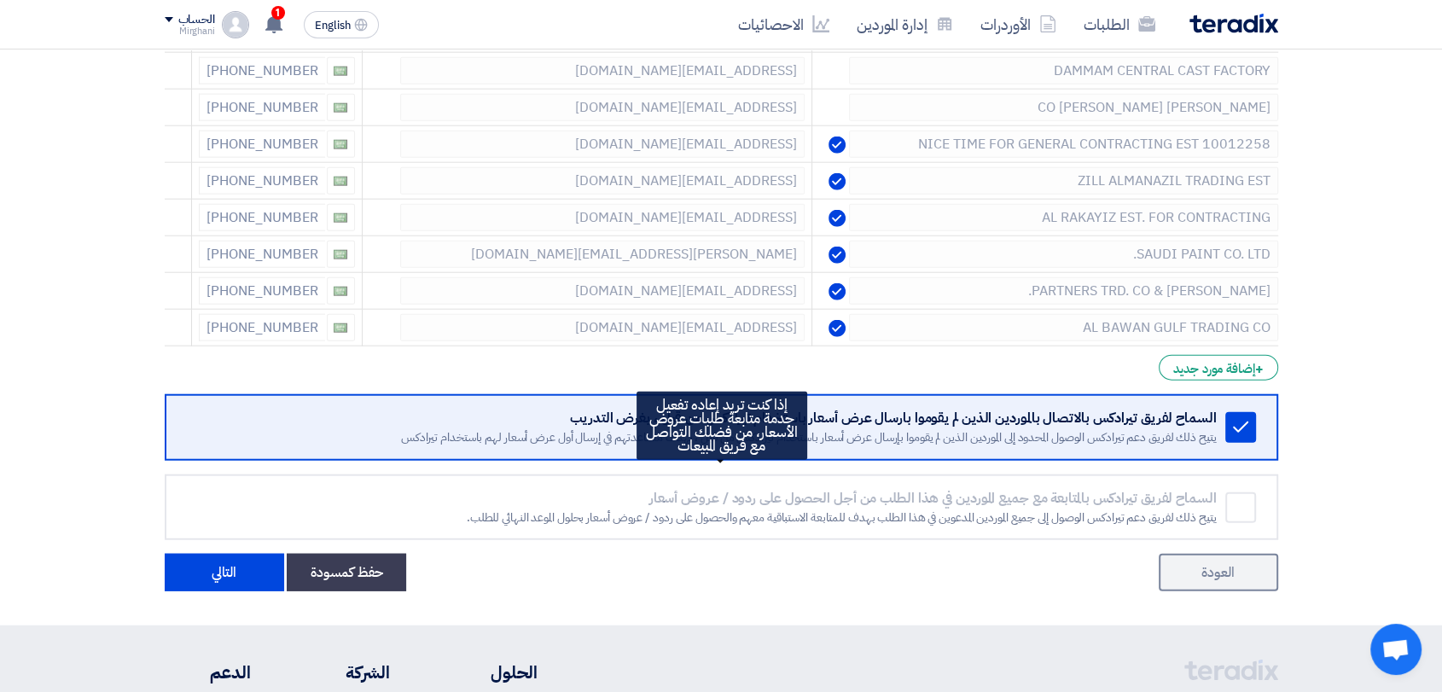
scroll to position [4267, 0]
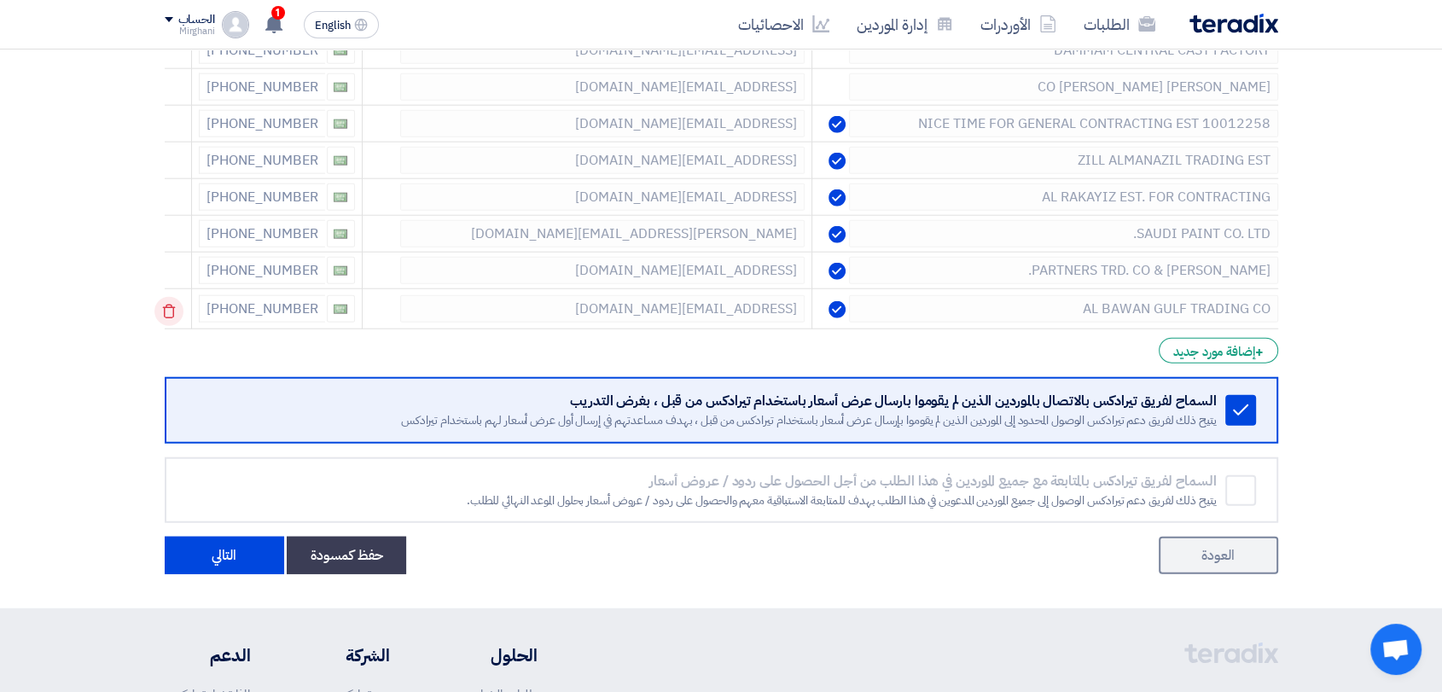
click at [174, 297] on icon at bounding box center [168, 311] width 29 height 29
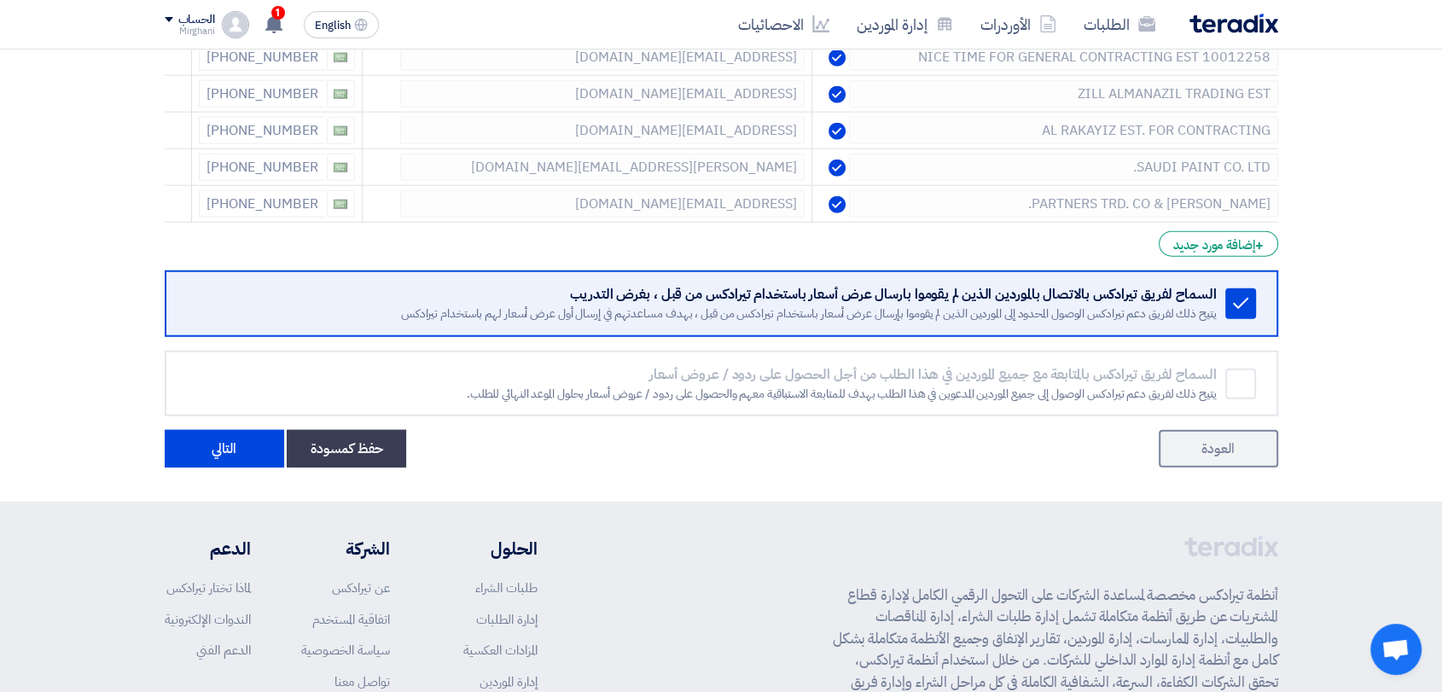
scroll to position [4361, 0]
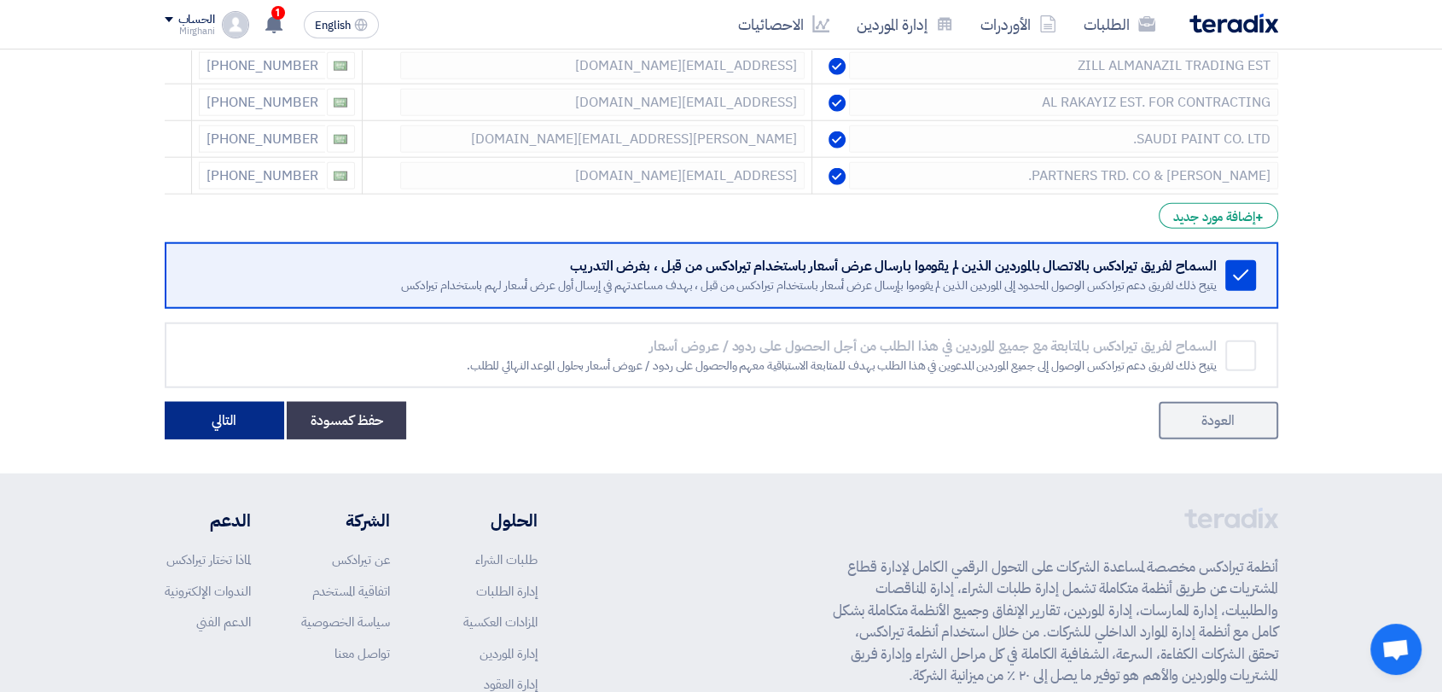
click at [241, 408] on button "التالي" at bounding box center [224, 421] width 119 height 38
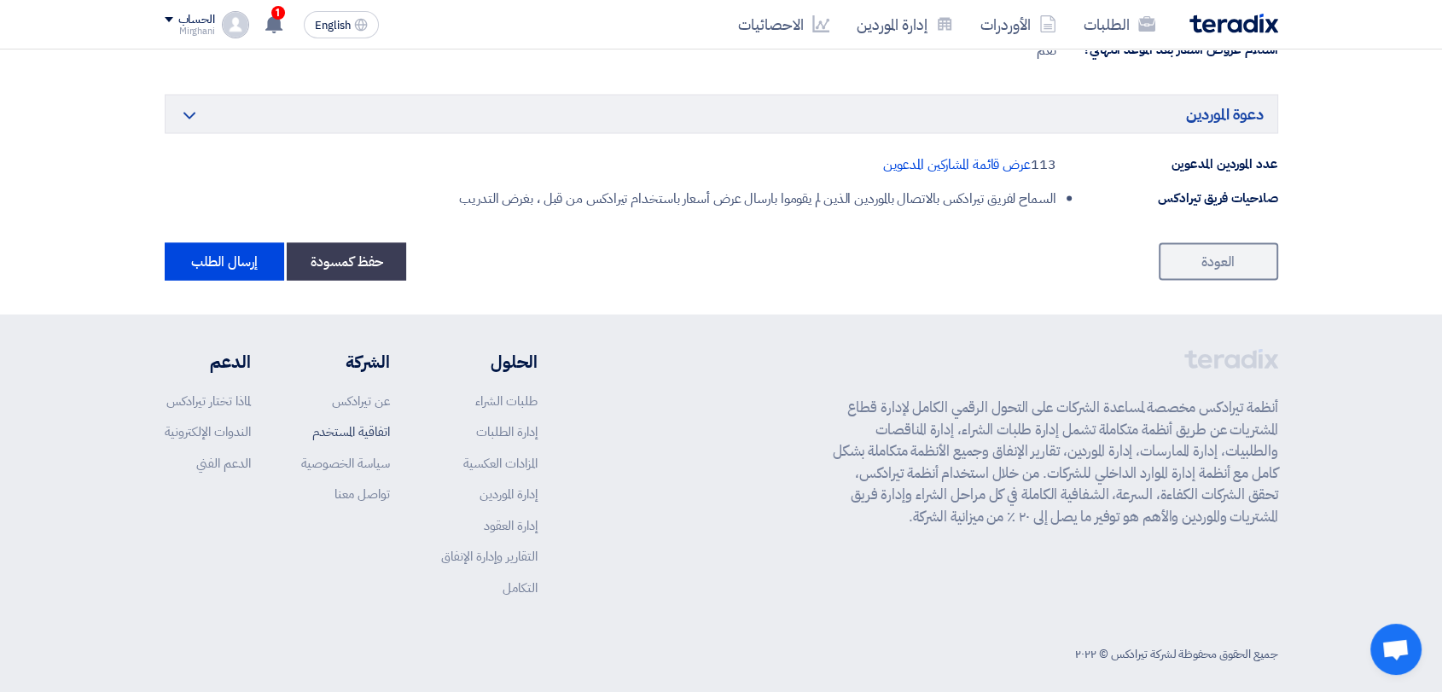
scroll to position [3365, 0]
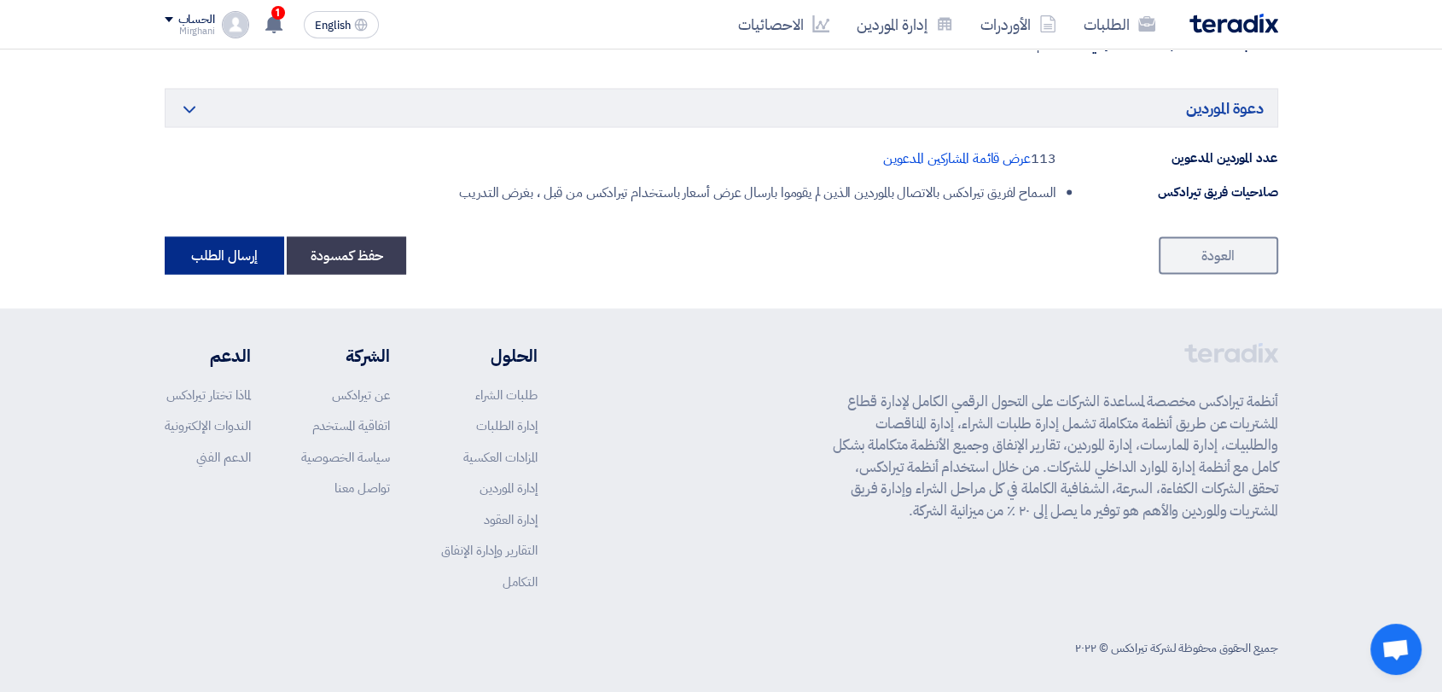
click at [210, 247] on button "إرسال الطلب" at bounding box center [224, 256] width 119 height 38
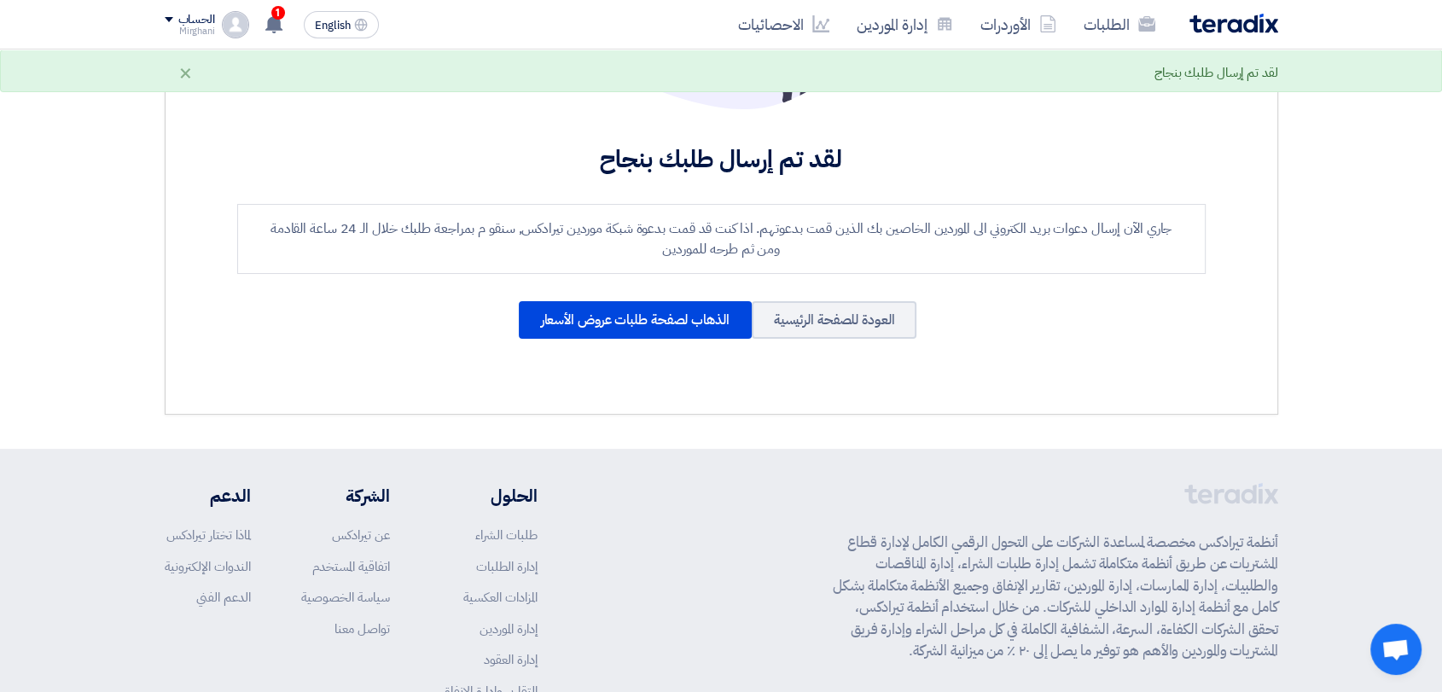
scroll to position [284, 0]
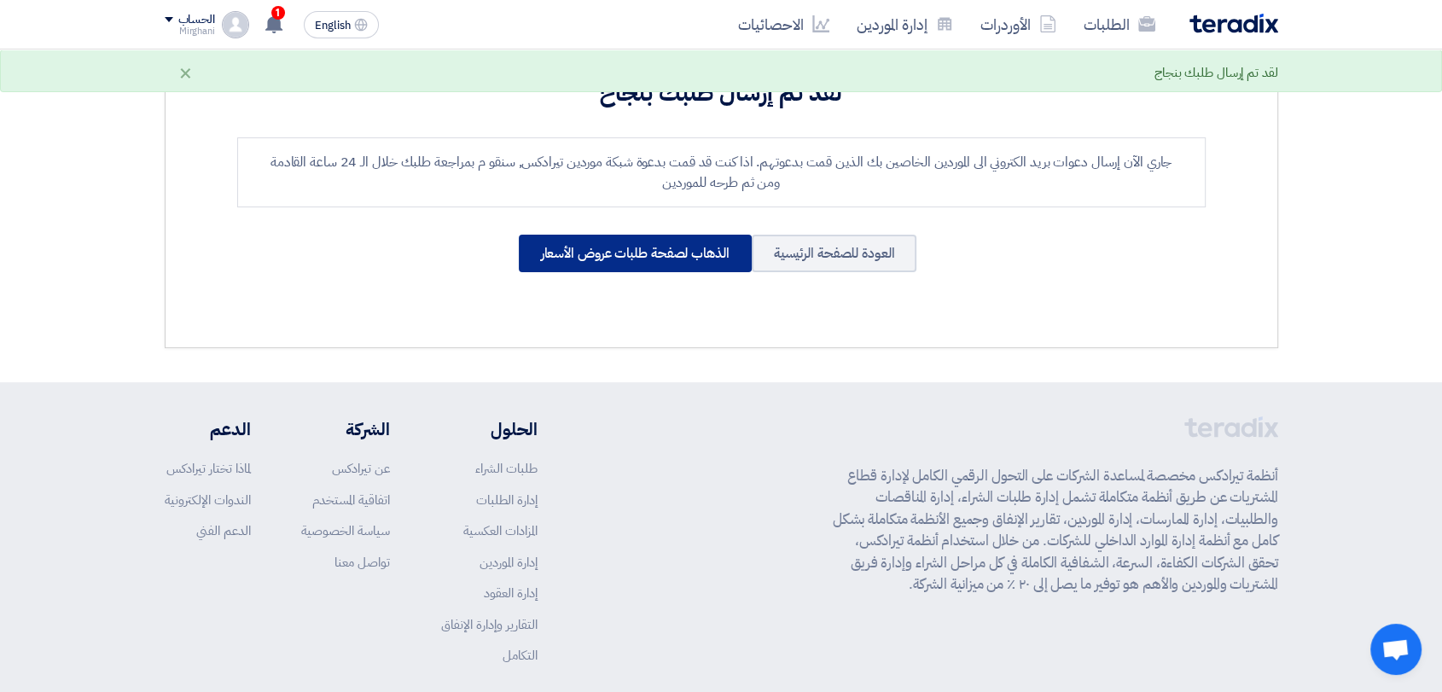
click at [599, 254] on div "الذهاب لصفحة طلبات عروض الأسعار" at bounding box center [635, 254] width 233 height 38
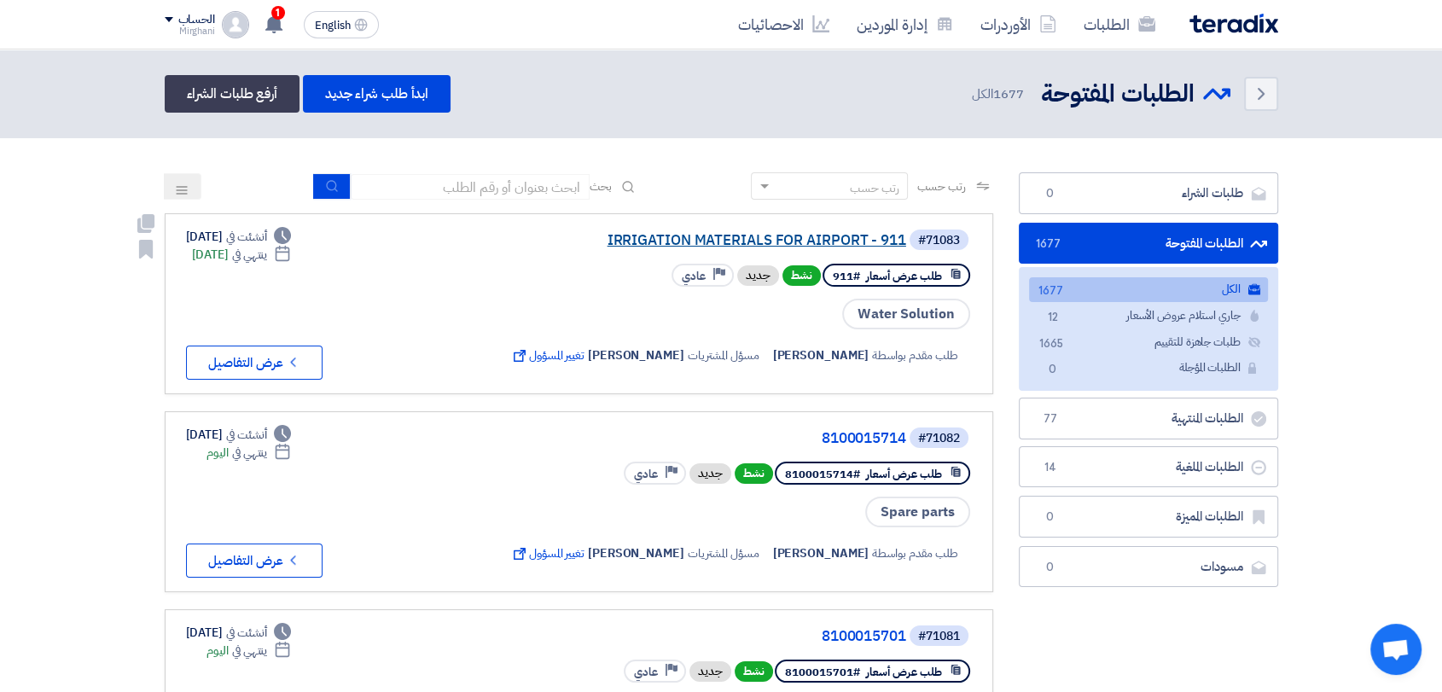
click at [724, 241] on link "IRRIGATION MATERIALS FOR AIRPORT - 911" at bounding box center [735, 240] width 341 height 15
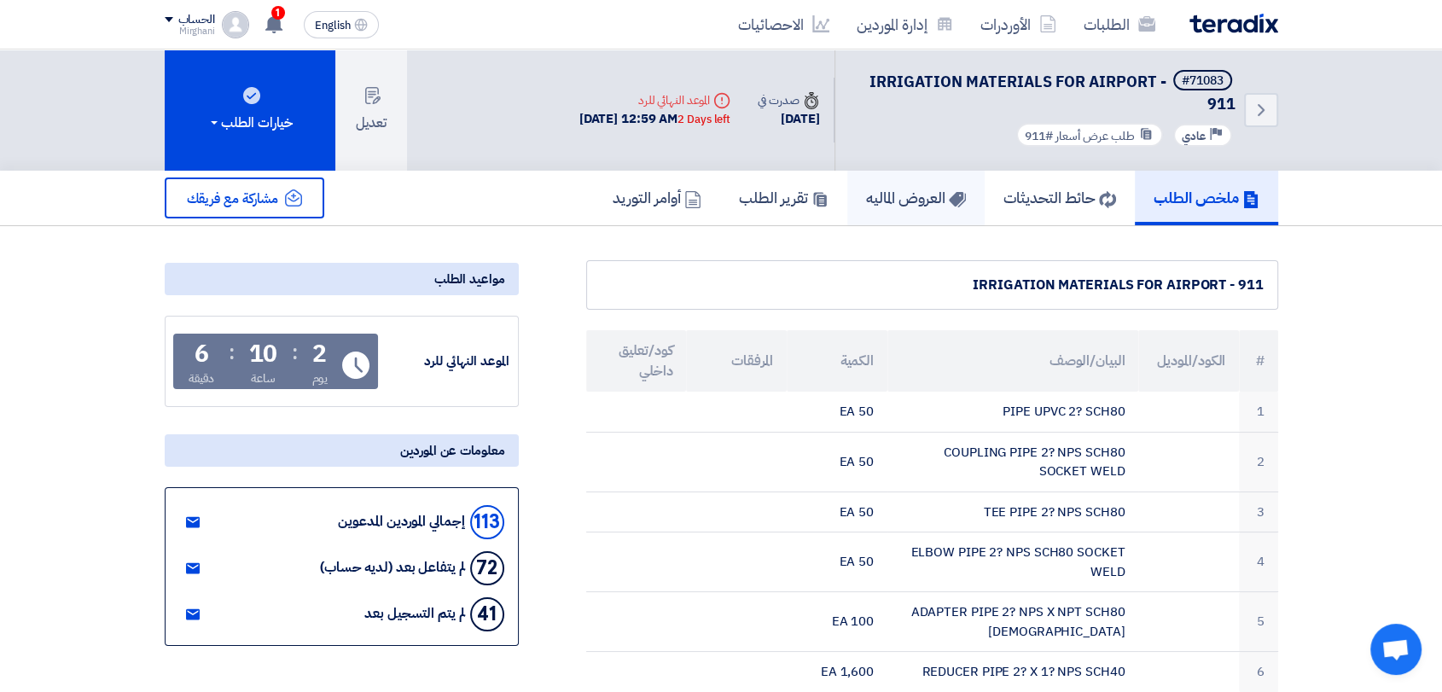
click at [881, 201] on h5 "العروض الماليه" at bounding box center [916, 198] width 100 height 20
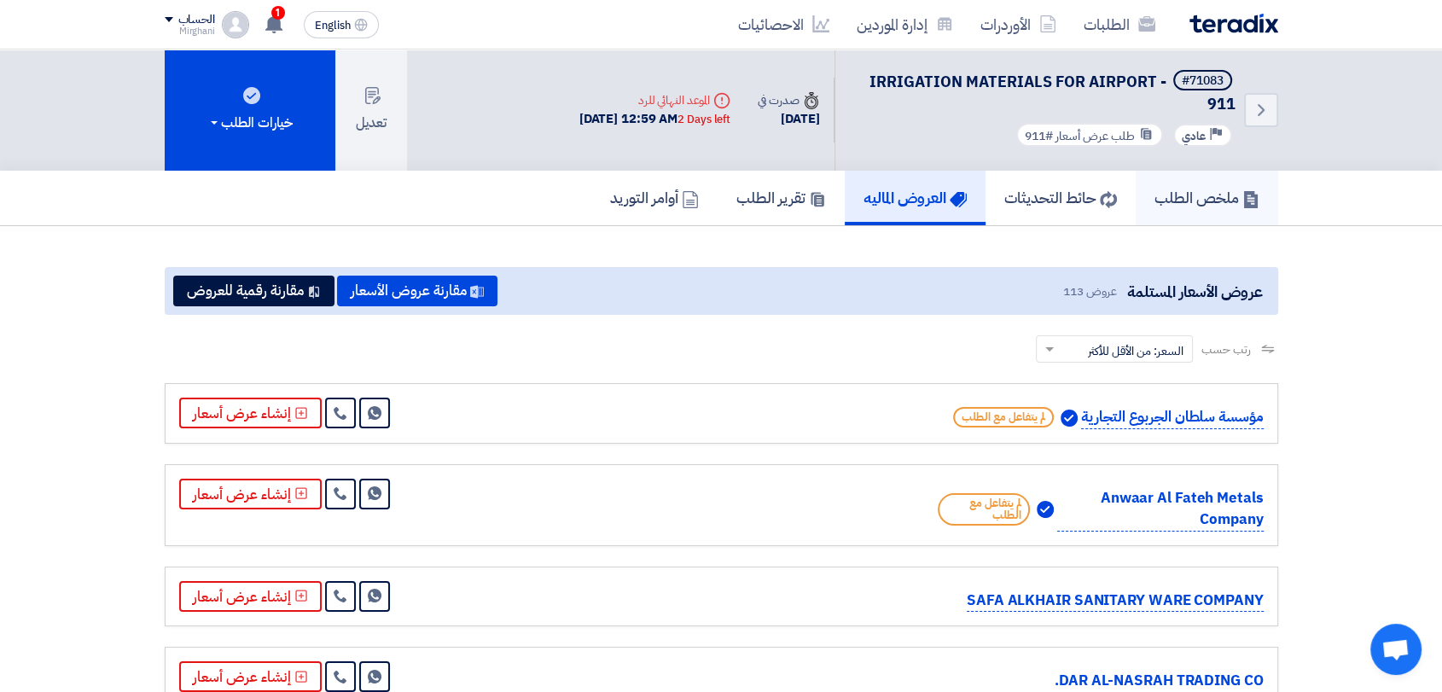
click at [1194, 205] on h5 "ملخص الطلب" at bounding box center [1207, 198] width 105 height 20
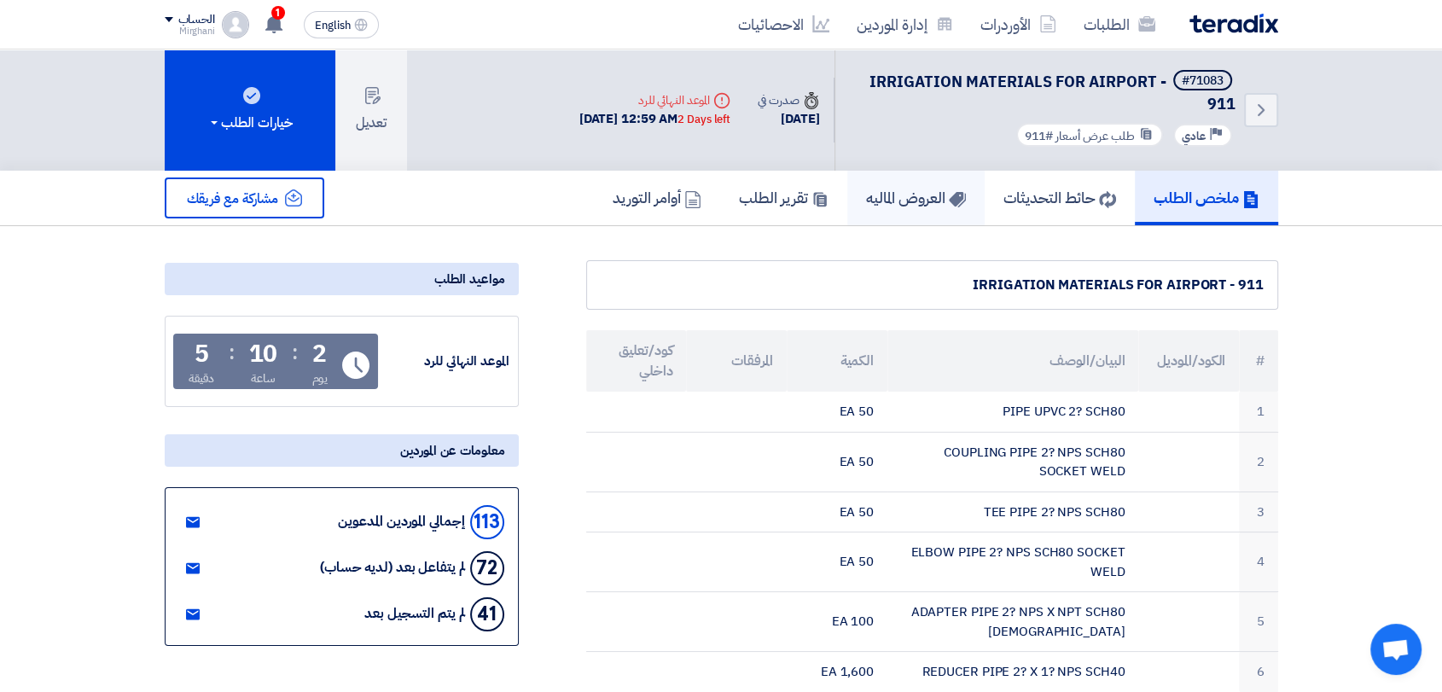
click at [957, 195] on link "العروض الماليه" at bounding box center [915, 198] width 137 height 55
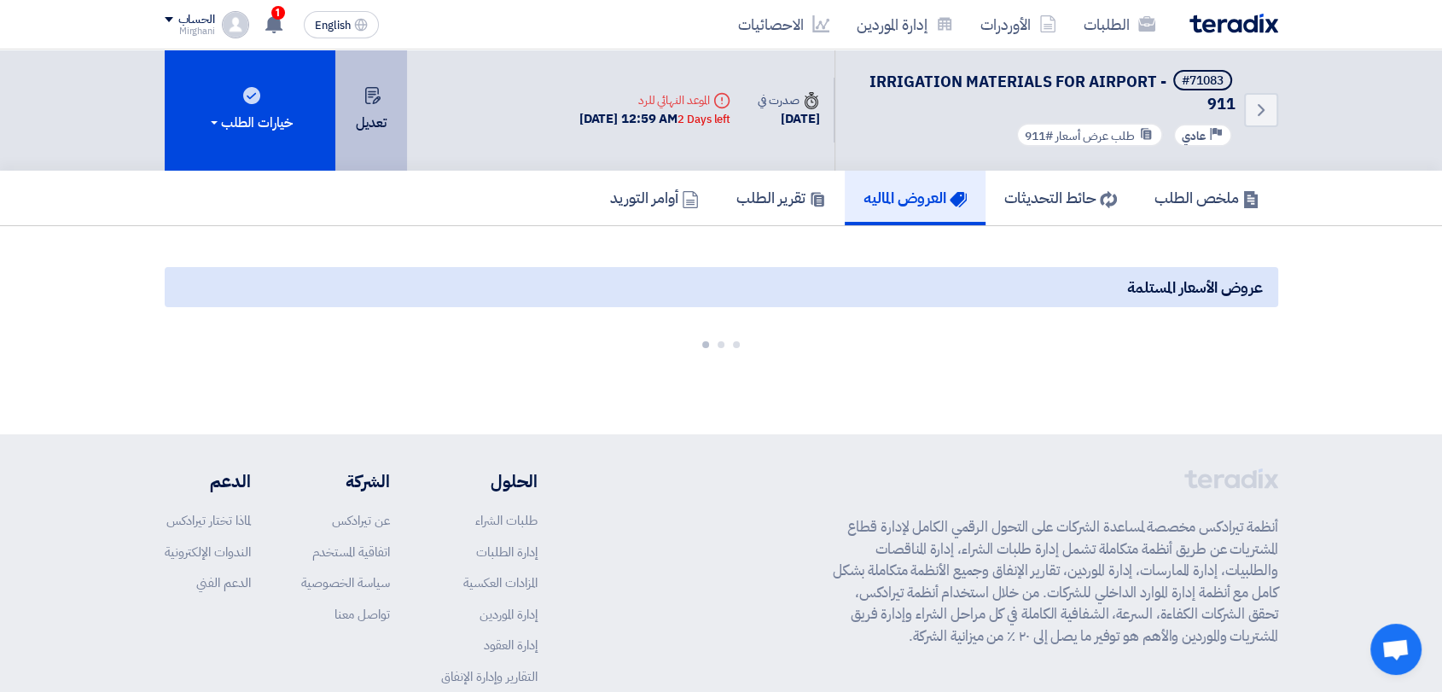
click at [375, 119] on button "تعديل" at bounding box center [371, 109] width 72 height 121
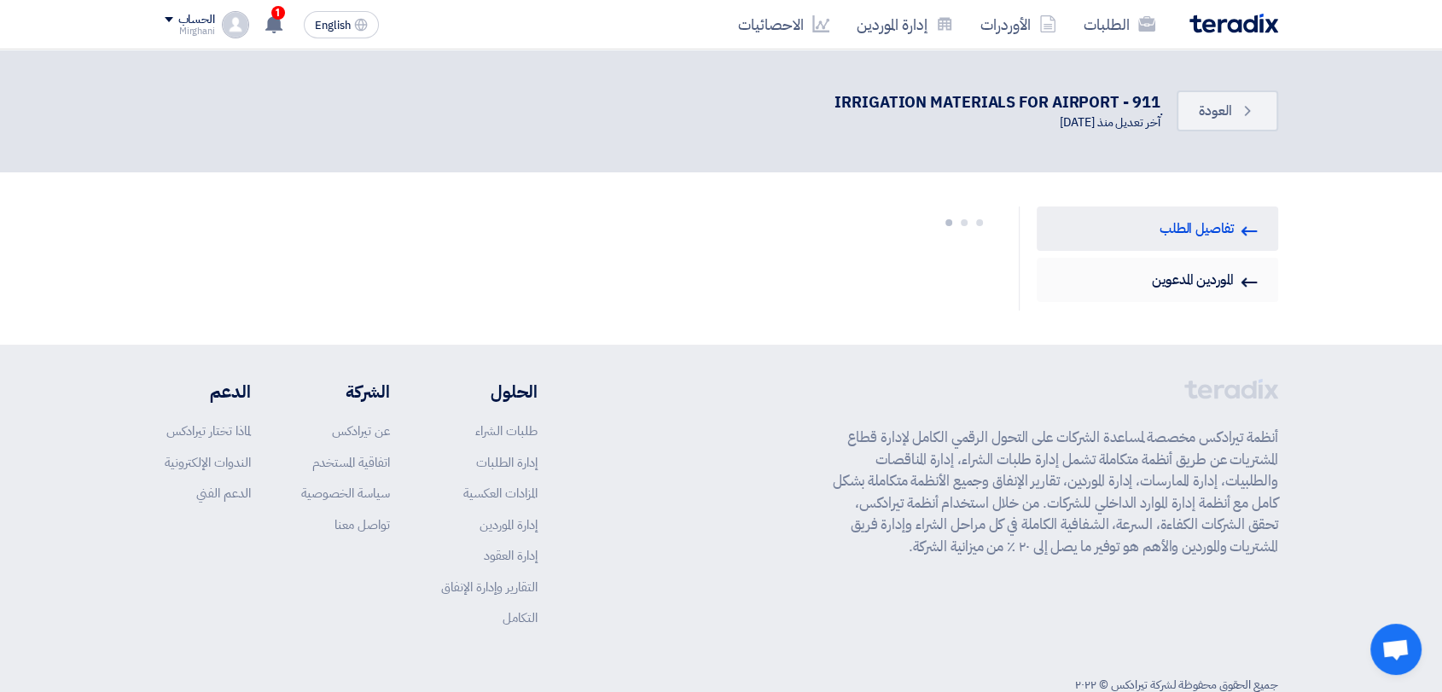
click at [1091, 288] on link "Invited Suppliers الموردين المدعوين" at bounding box center [1157, 280] width 241 height 44
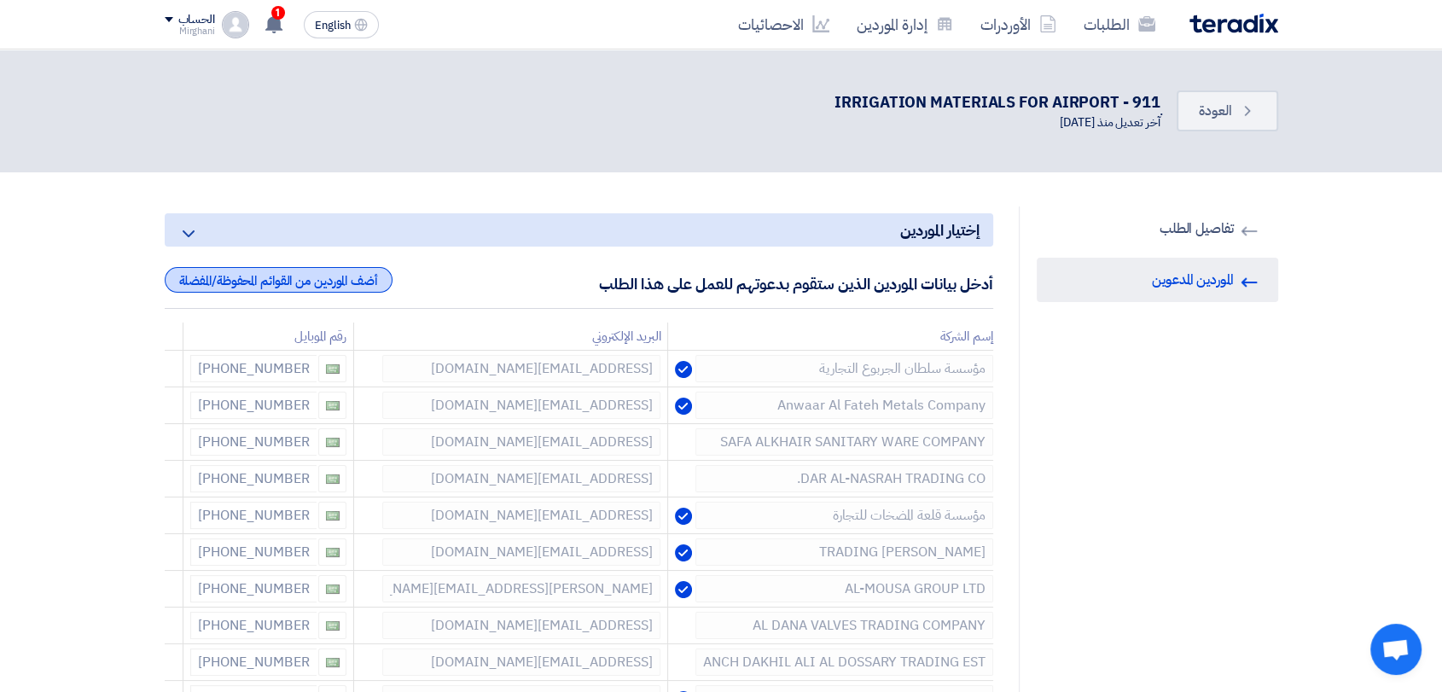
click at [351, 290] on div "أضف الموردين من القوائم المحفوظة/المفضلة" at bounding box center [279, 280] width 228 height 26
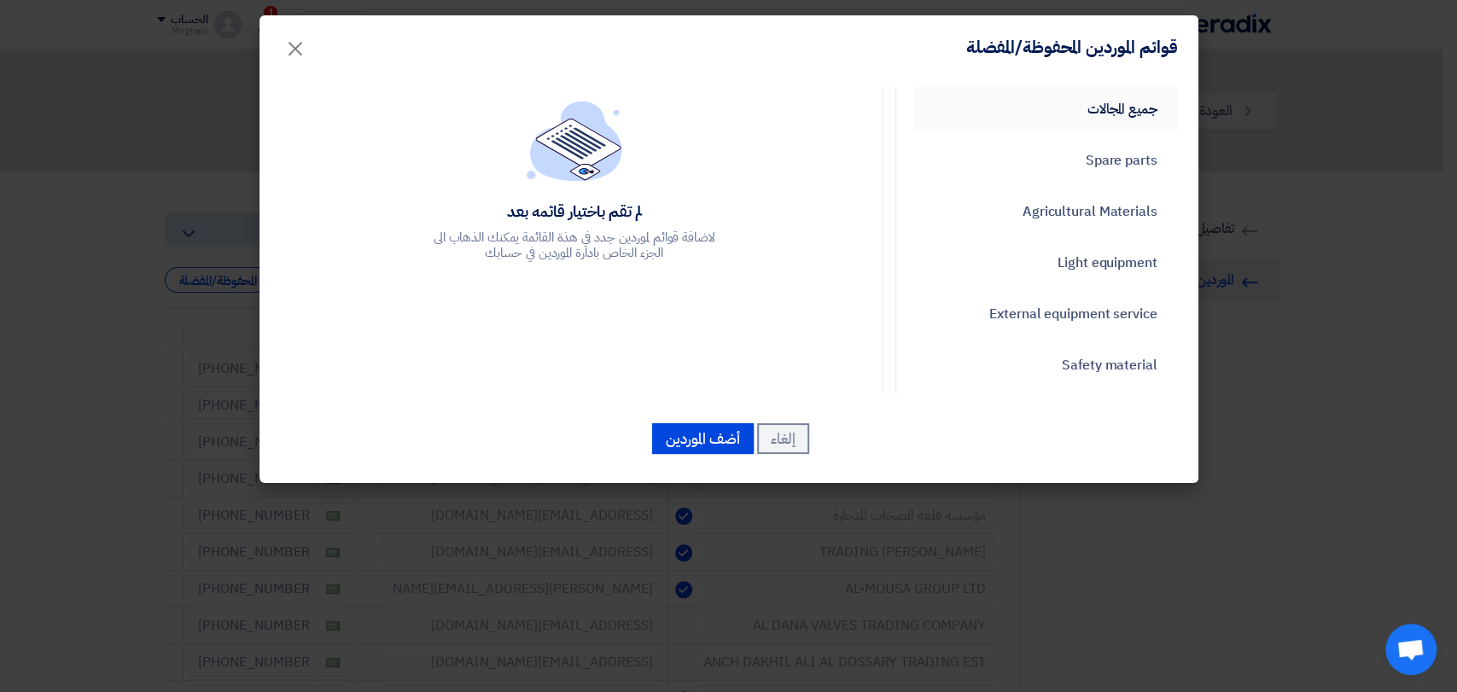
click at [1035, 101] on link "جميع المجالات" at bounding box center [1045, 109] width 265 height 44
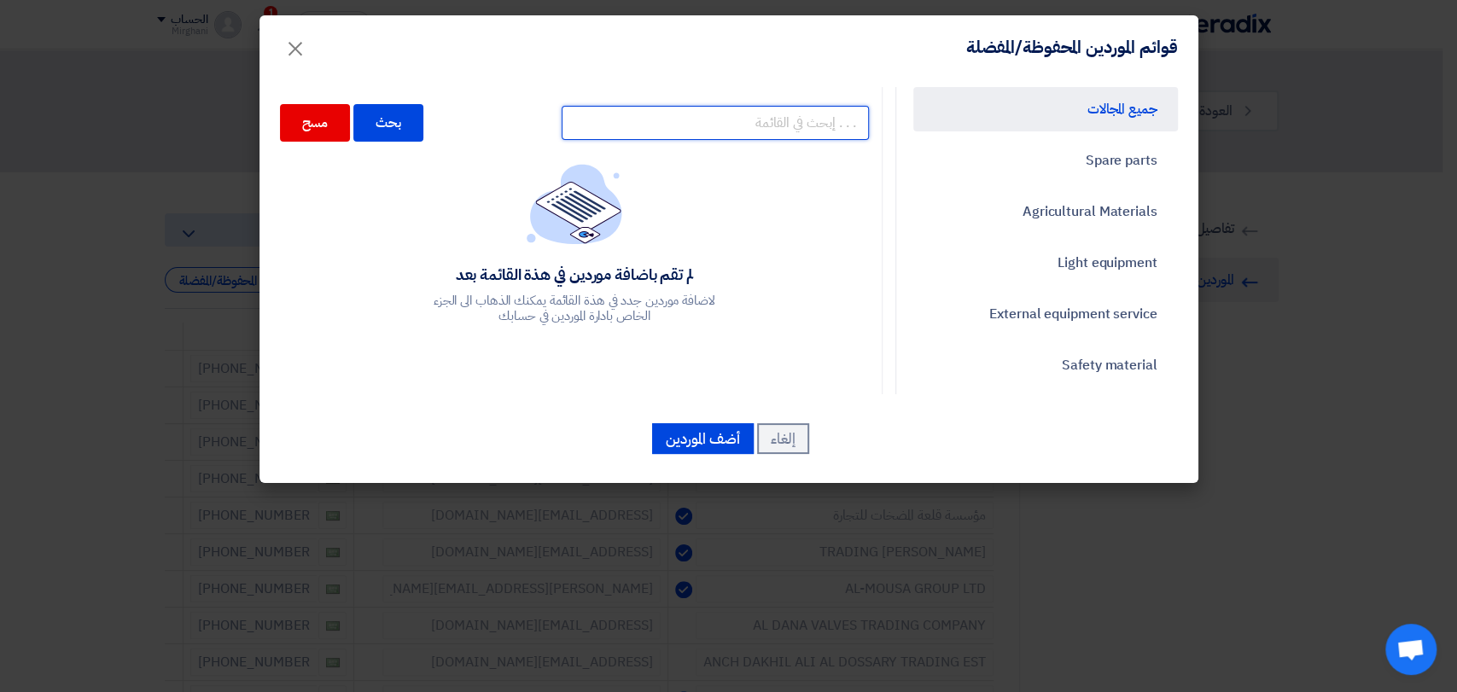
click at [701, 111] on input "text" at bounding box center [714, 123] width 307 height 34
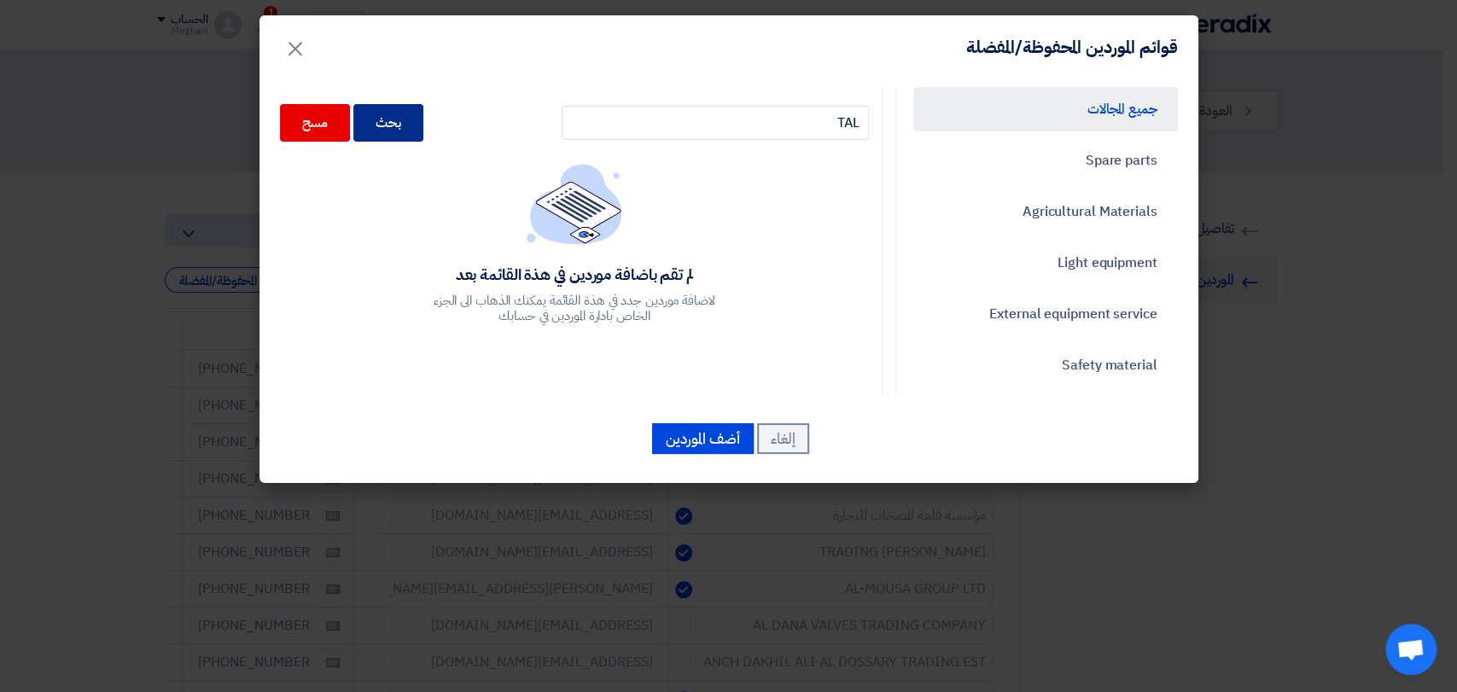
click at [394, 136] on div "بحث" at bounding box center [388, 123] width 70 height 38
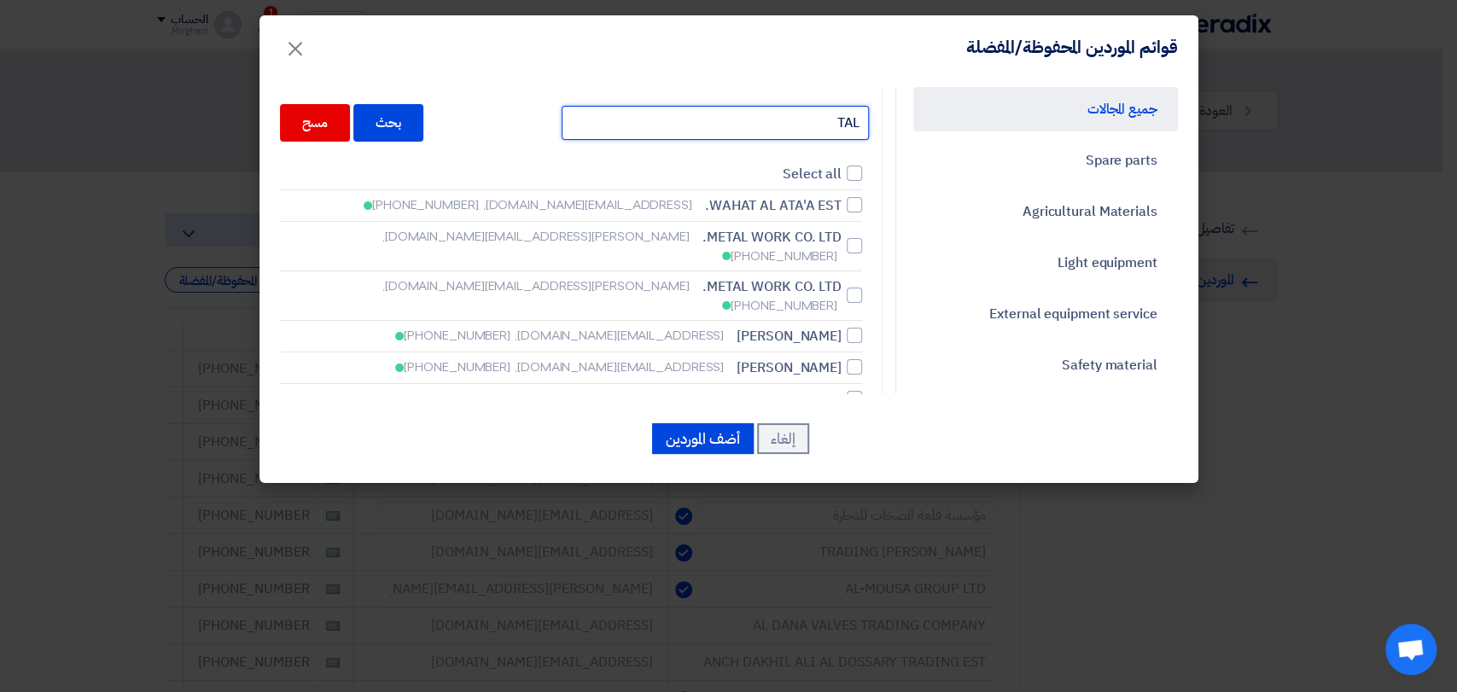
click at [817, 122] on input "TAL" at bounding box center [714, 123] width 307 height 34
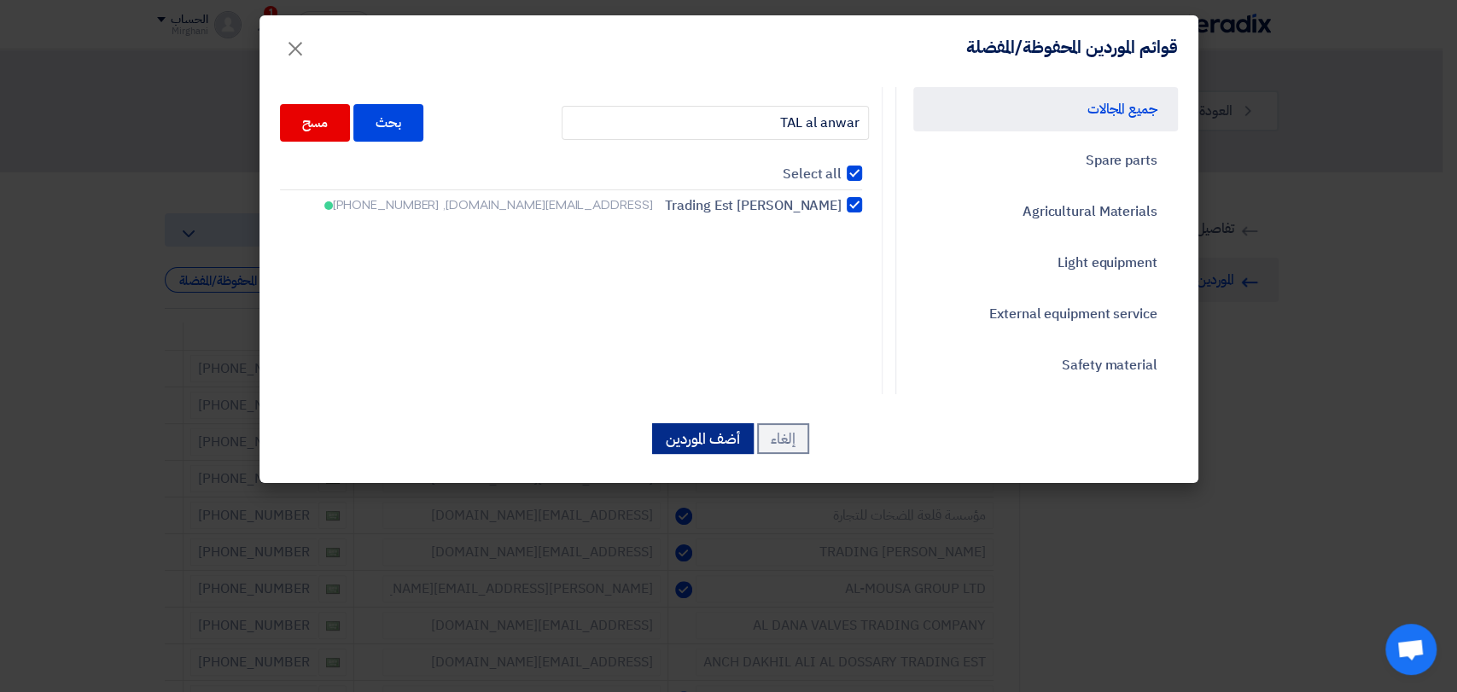
click at [691, 443] on button "أضف الموردين" at bounding box center [703, 438] width 102 height 31
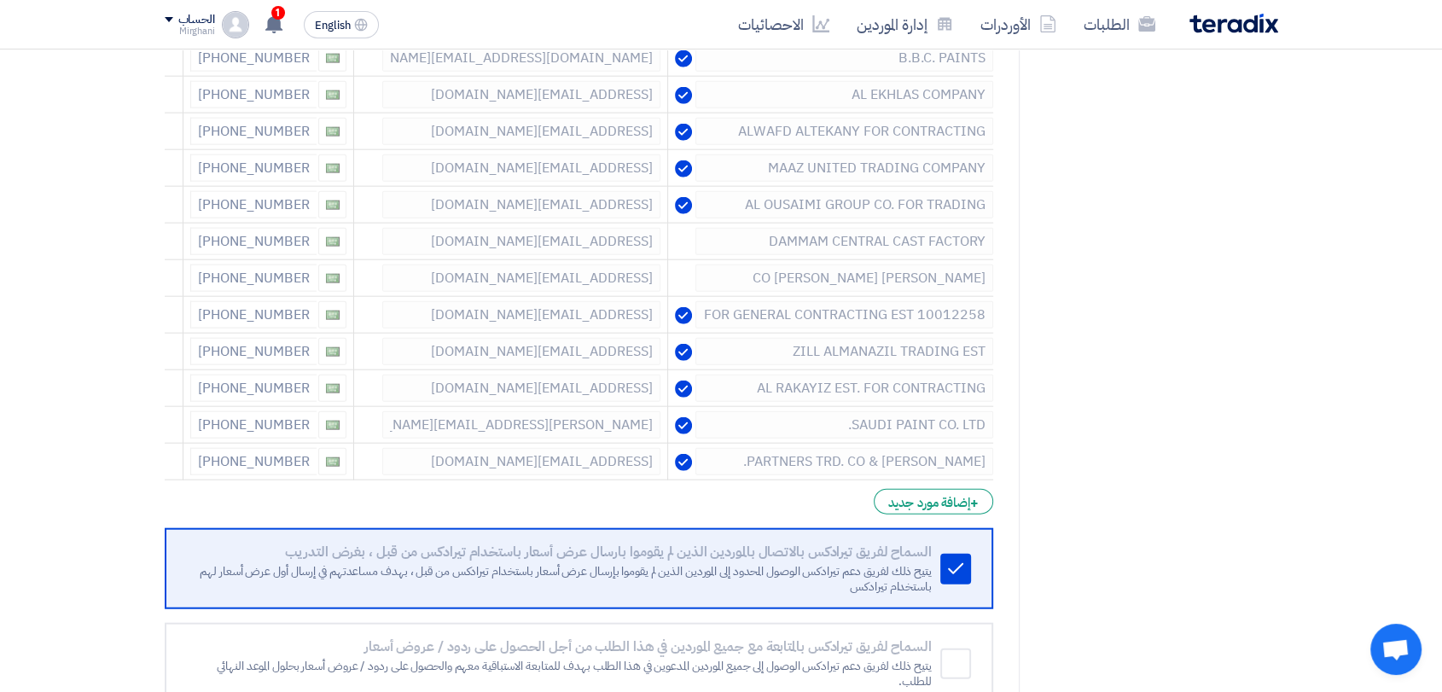
scroll to position [4494, 0]
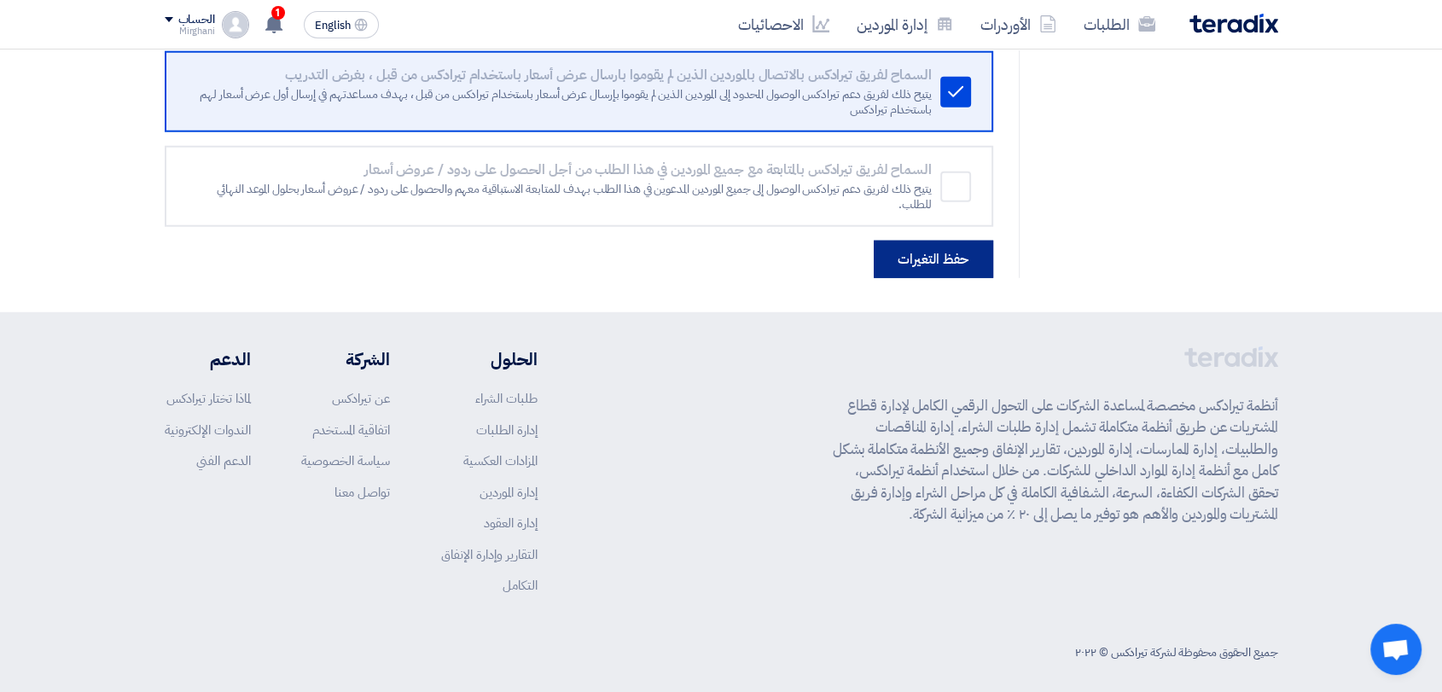
click at [949, 255] on button "حفظ التغيرات" at bounding box center [933, 260] width 119 height 38
click at [952, 261] on button "حفظ التغيرات" at bounding box center [933, 260] width 119 height 38
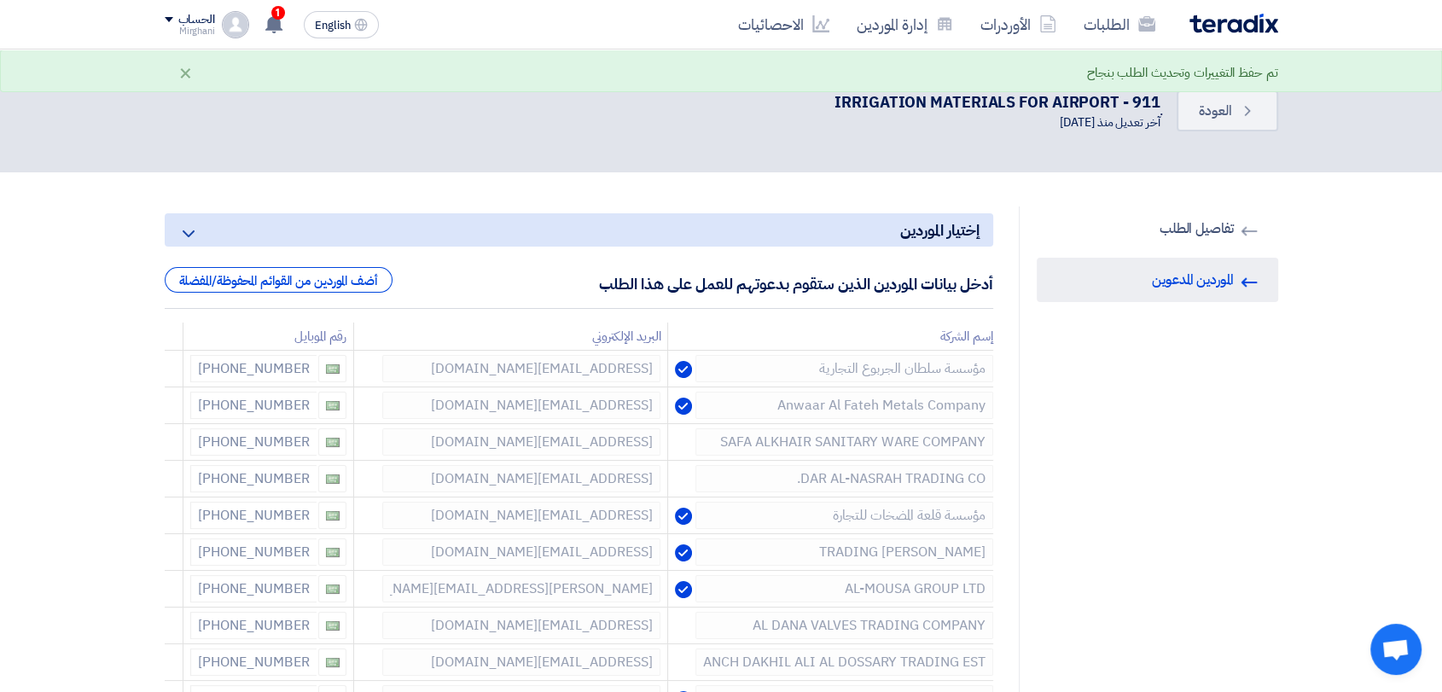
click at [1259, 131] on div "Back العودة . IRRIGATION MATERIALS FOR AIRPORT - 911 آخر تعديل منذ [DATE]" at bounding box center [722, 111] width 1114 height 55
click at [1256, 125] on link "Back العودة" at bounding box center [1227, 110] width 101 height 41
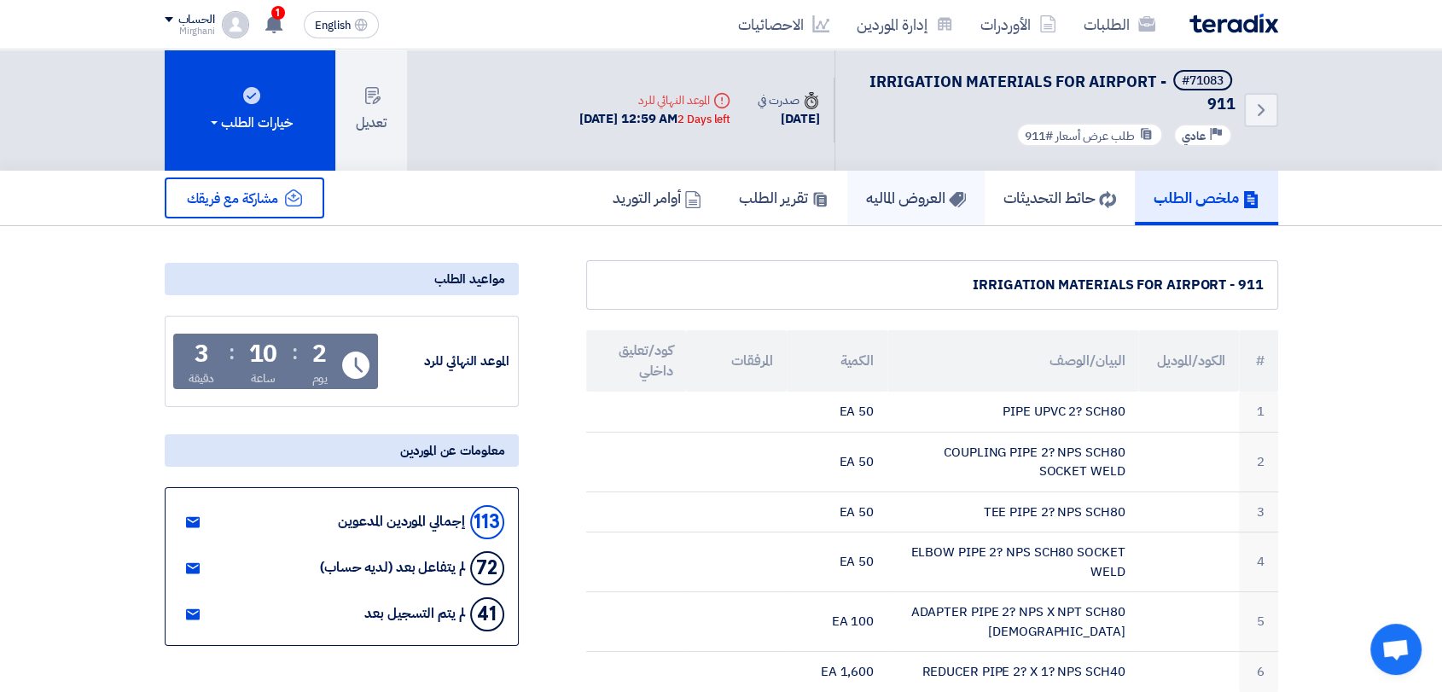
click at [898, 192] on h5 "العروض الماليه" at bounding box center [916, 198] width 100 height 20
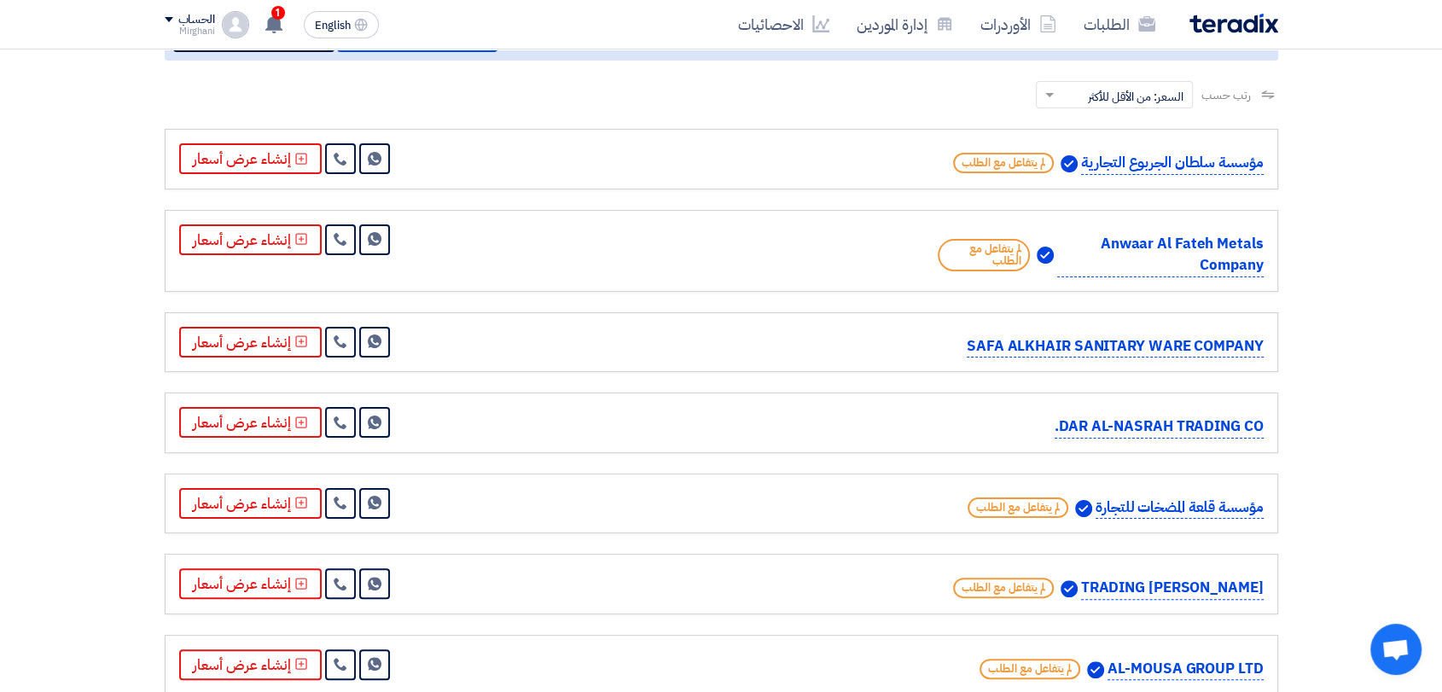
scroll to position [218, 0]
